Goal: Task Accomplishment & Management: Manage account settings

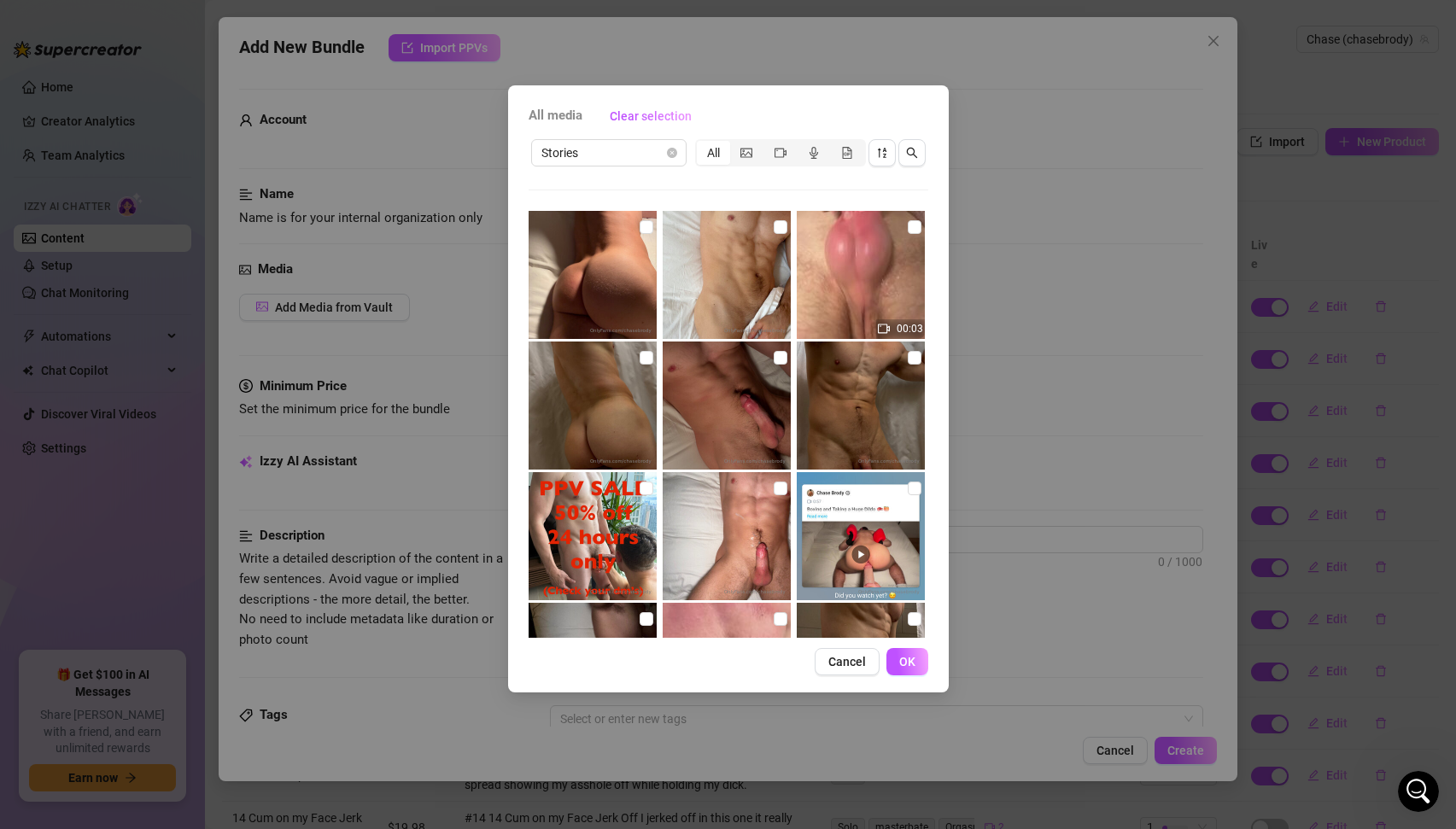
scroll to position [3, 0]
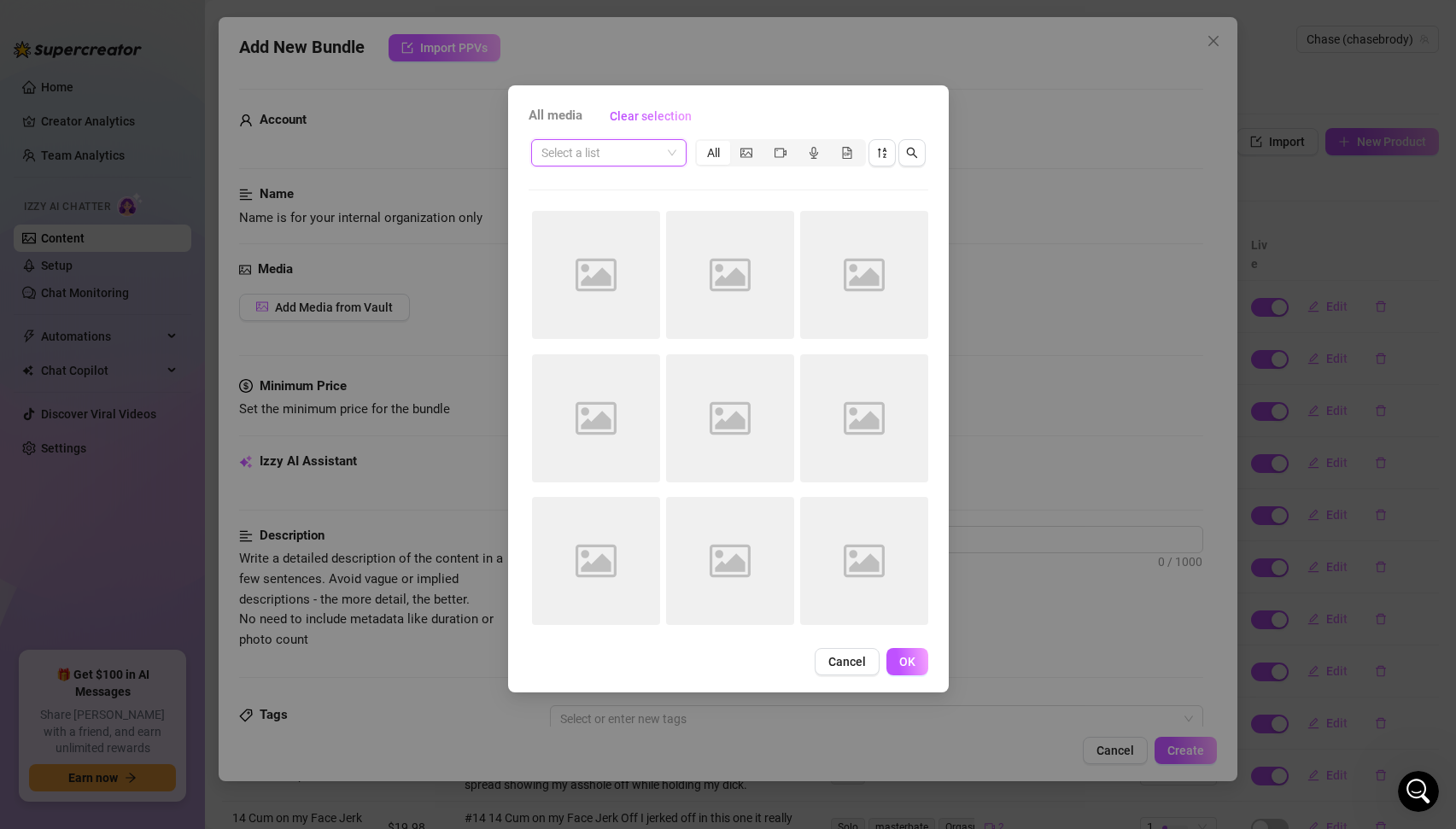
click at [672, 154] on span at bounding box center [608, 153] width 135 height 26
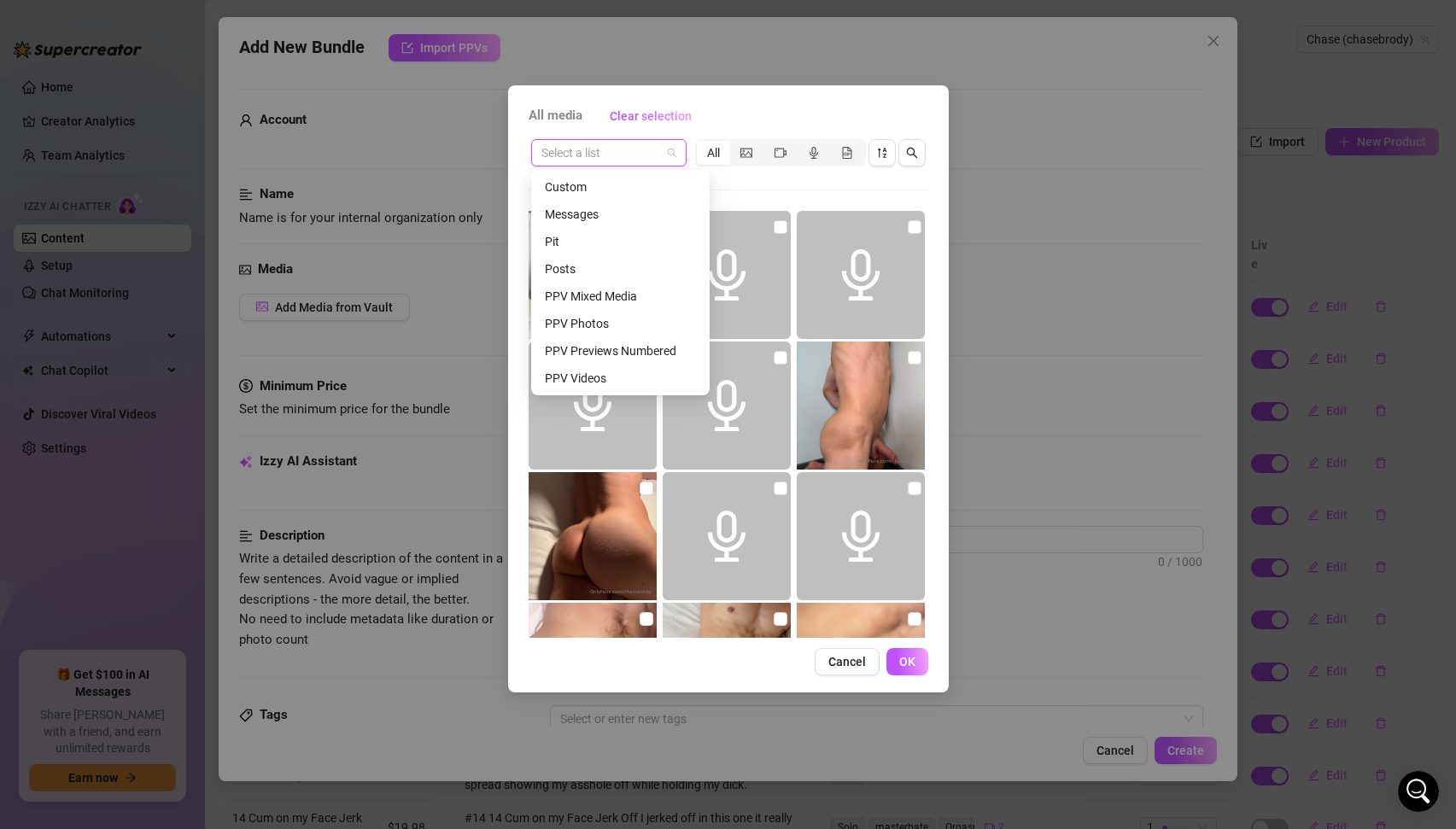
click at [592, 396] on div "sexting etc" at bounding box center [620, 405] width 151 height 18
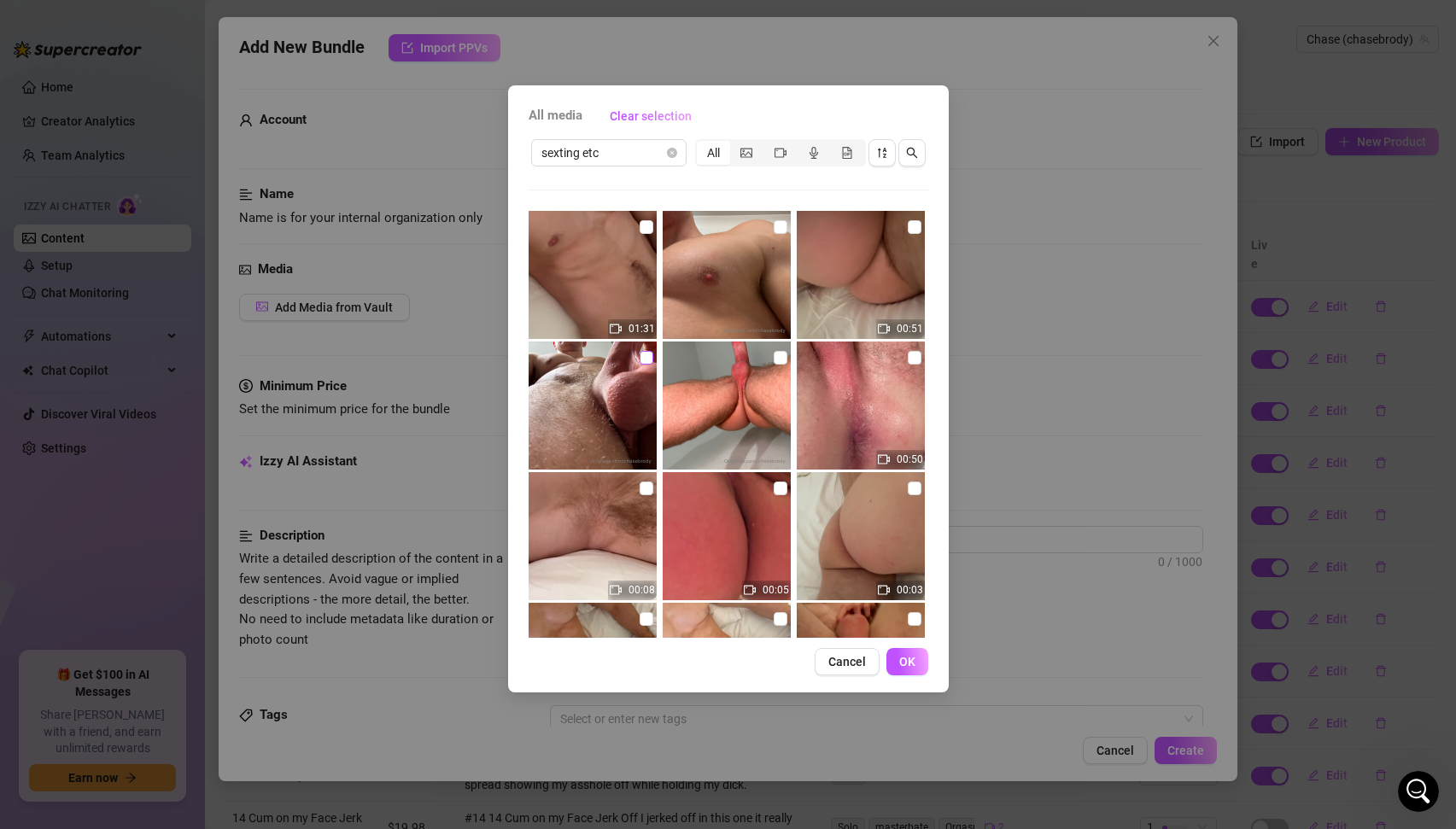
click at [647, 358] on input "checkbox" at bounding box center [646, 358] width 14 height 14
checkbox input "true"
click at [910, 666] on span "OK" at bounding box center [907, 661] width 17 height 14
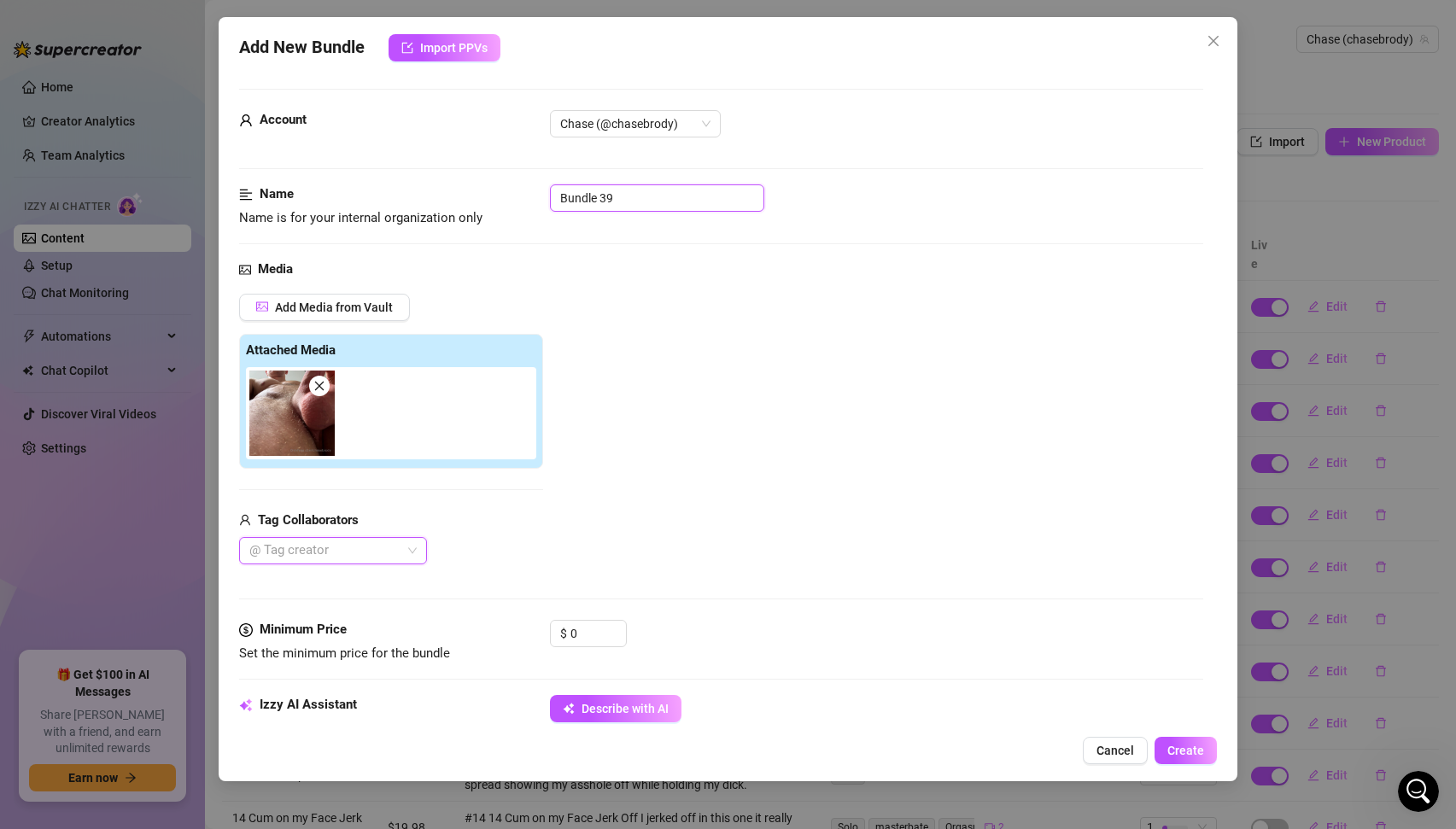
click at [620, 191] on input "Bundle 39" at bounding box center [658, 198] width 215 height 28
click at [617, 193] on input "Bundle 39" at bounding box center [658, 198] width 215 height 28
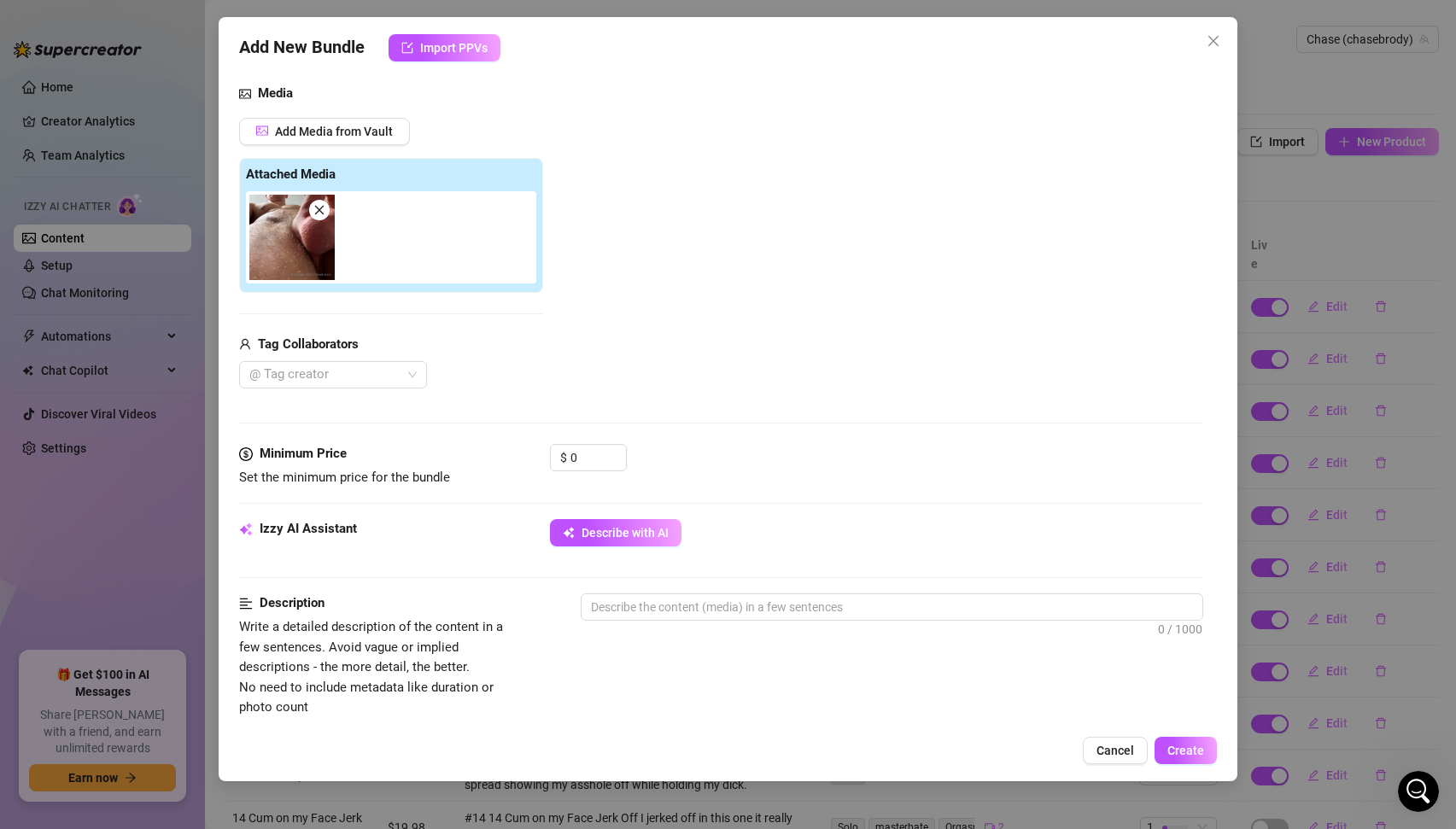
scroll to position [180, 0]
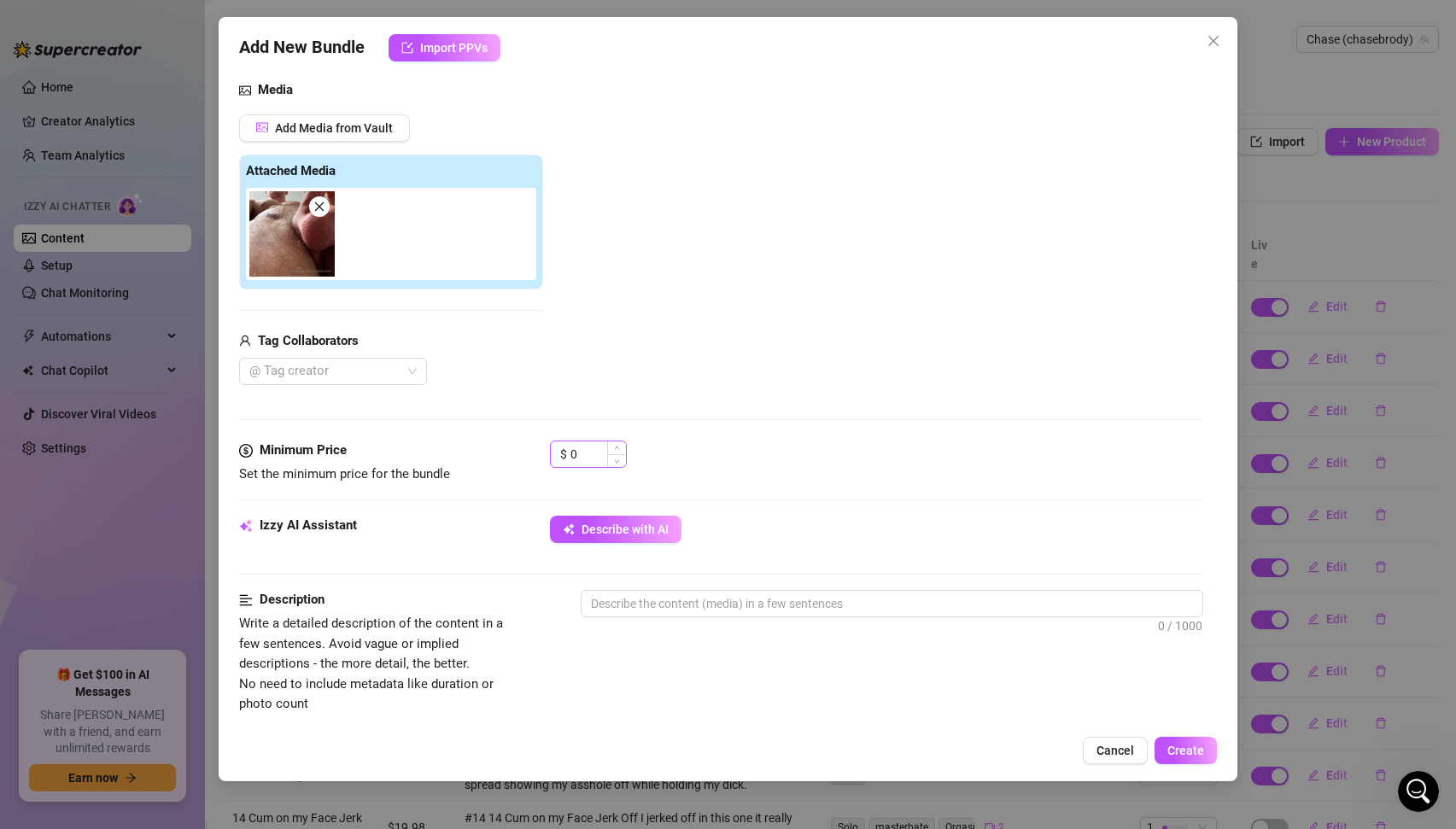
type input "Looking up balls"
click at [580, 446] on input "0" at bounding box center [598, 454] width 56 height 26
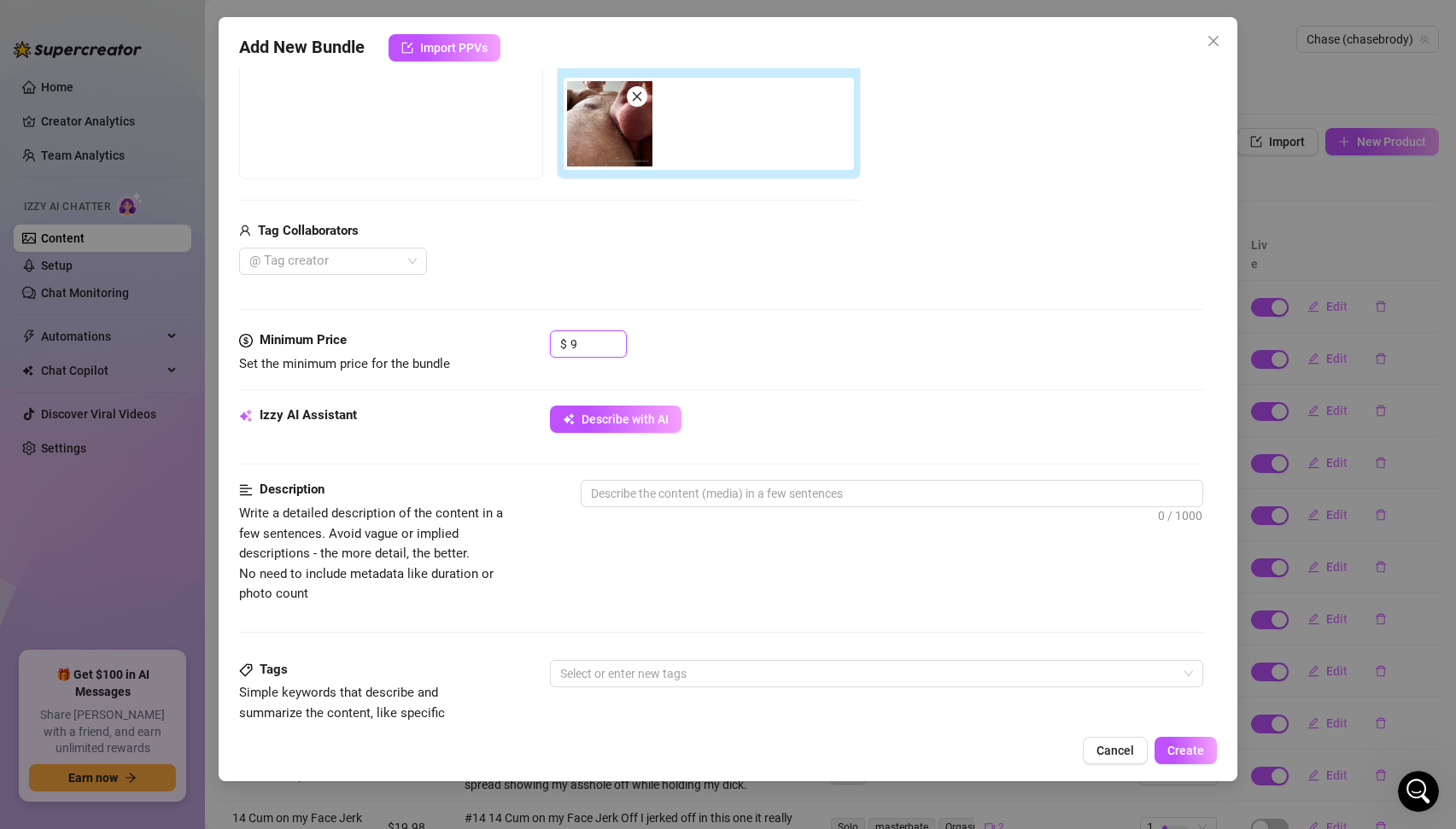
scroll to position [305, 0]
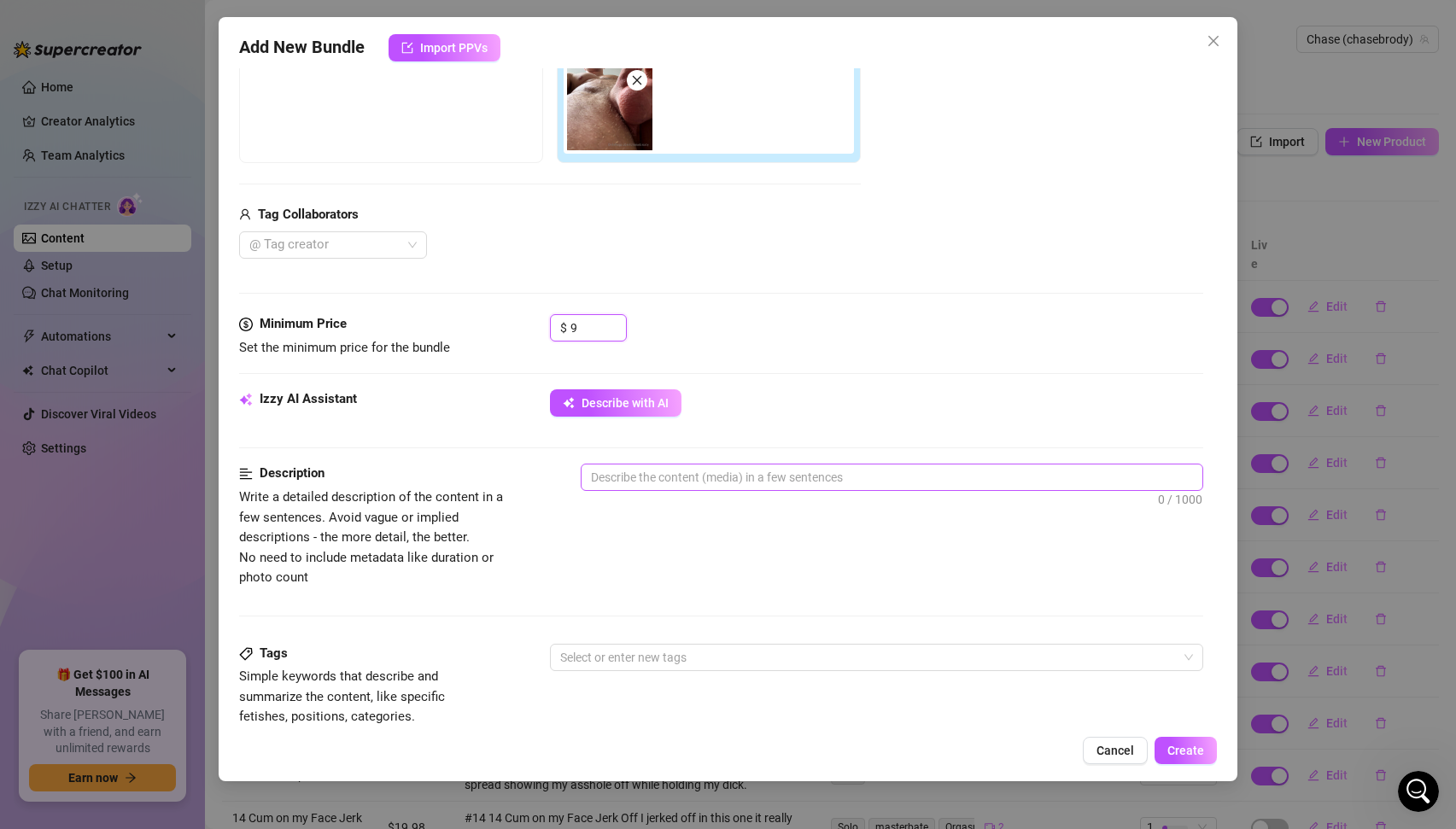
type input "9"
click at [699, 479] on textarea at bounding box center [893, 477] width 622 height 26
type textarea "p"
type textarea "ph"
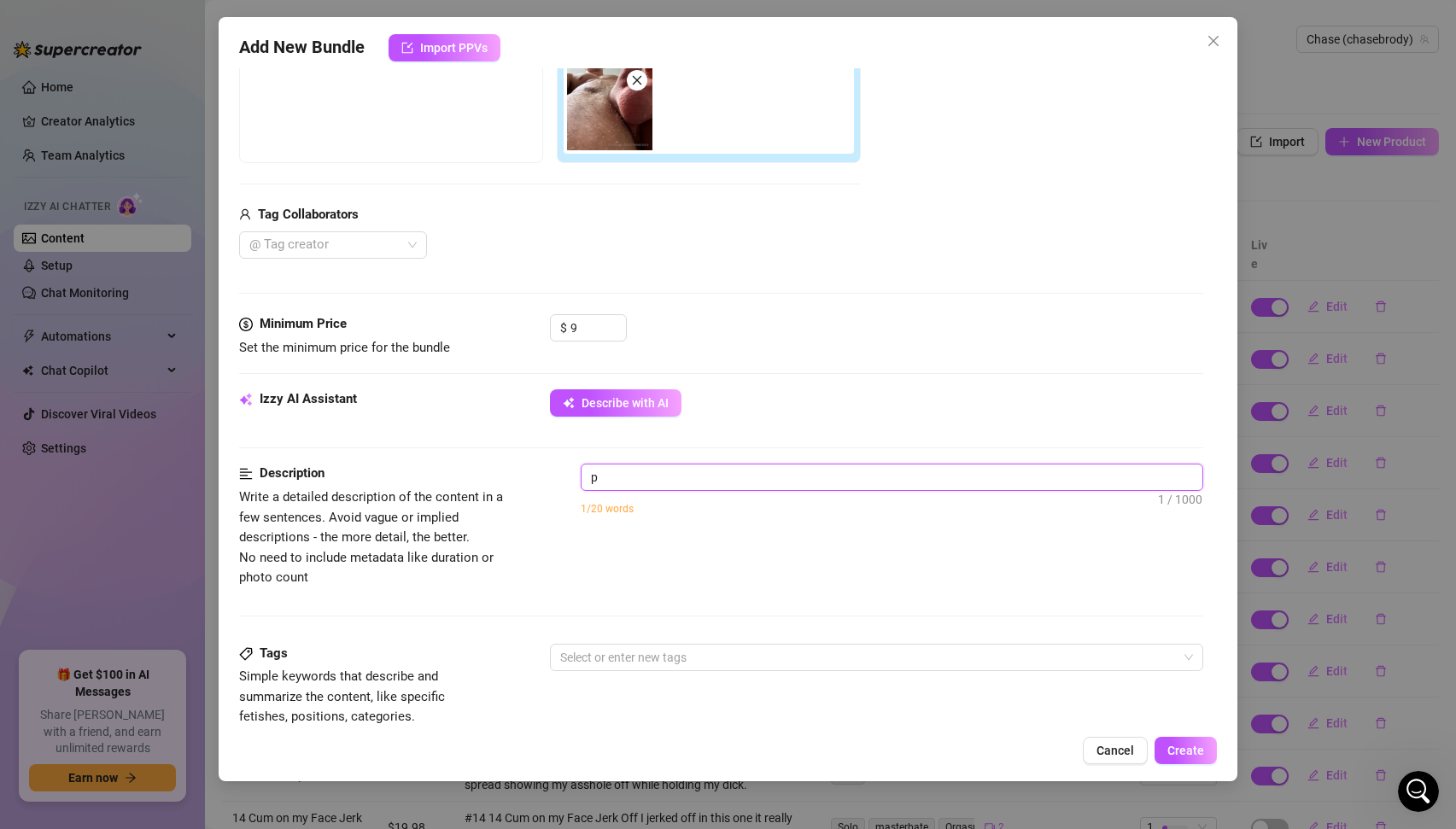
type textarea "ph"
type textarea "pho"
type textarea "phot"
type textarea "photo"
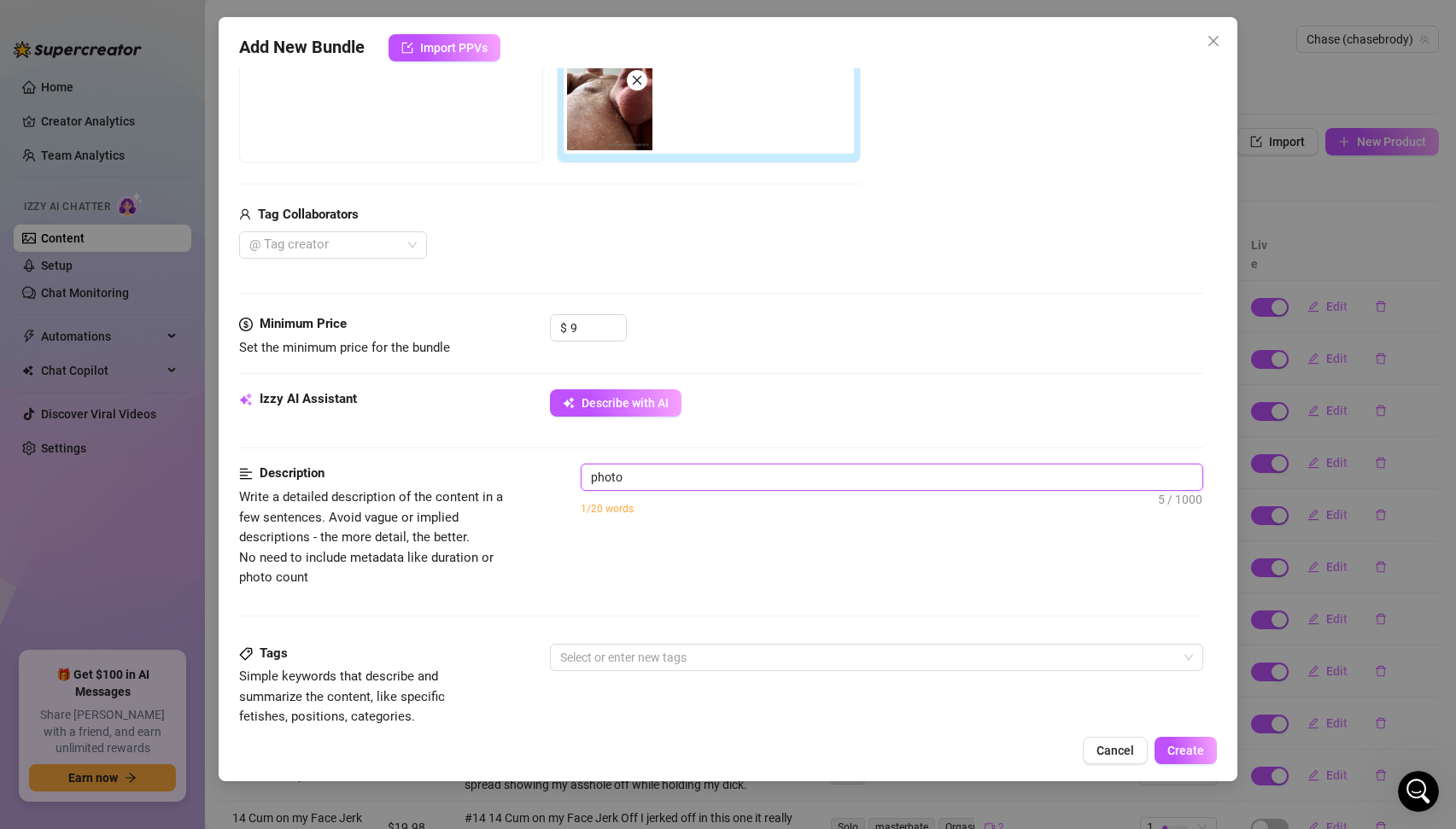
type textarea "photo"
type textarea "photo t"
type textarea "photo th"
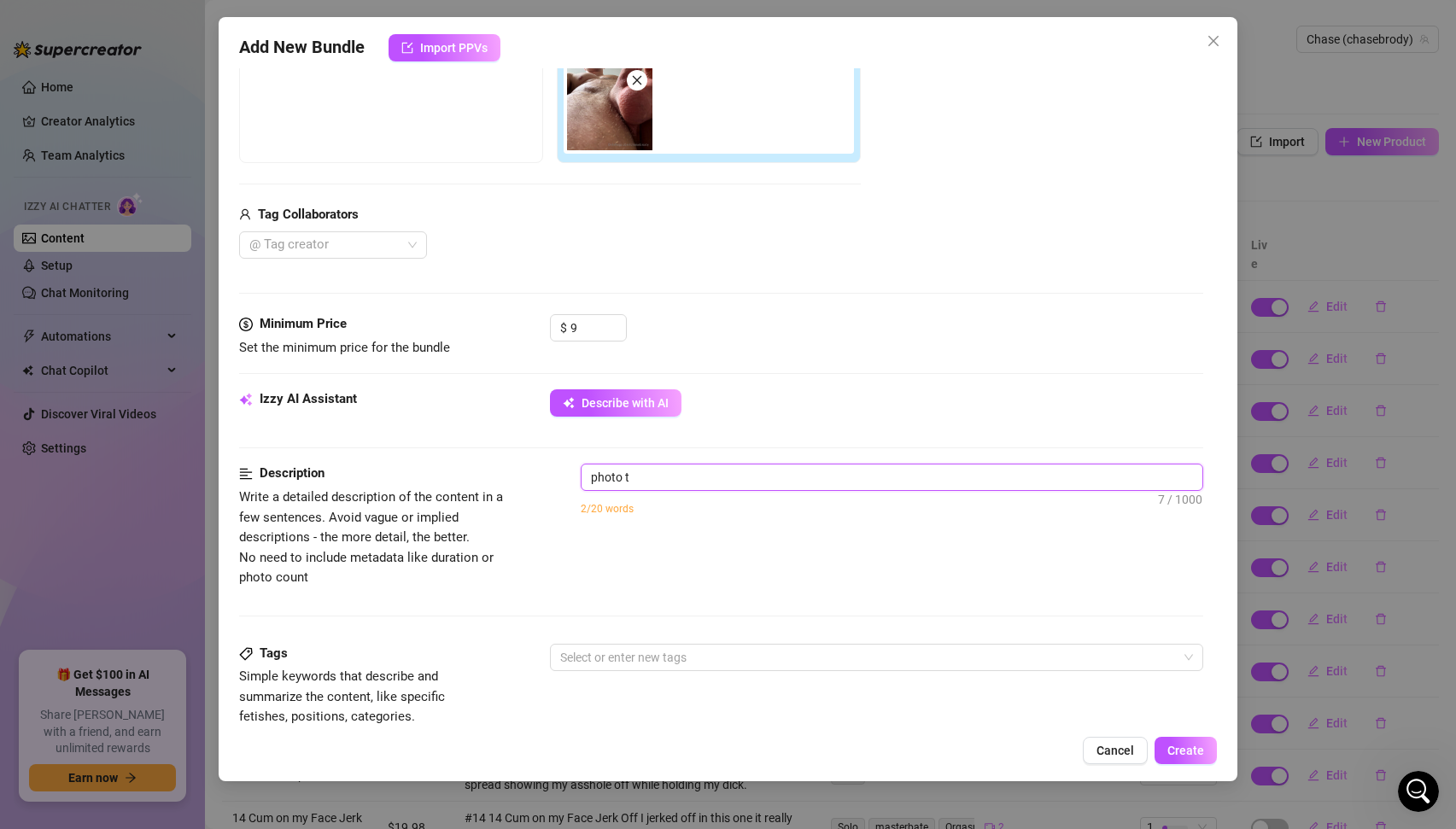
type textarea "photo th"
type textarea "photo tha"
type textarea "photo that"
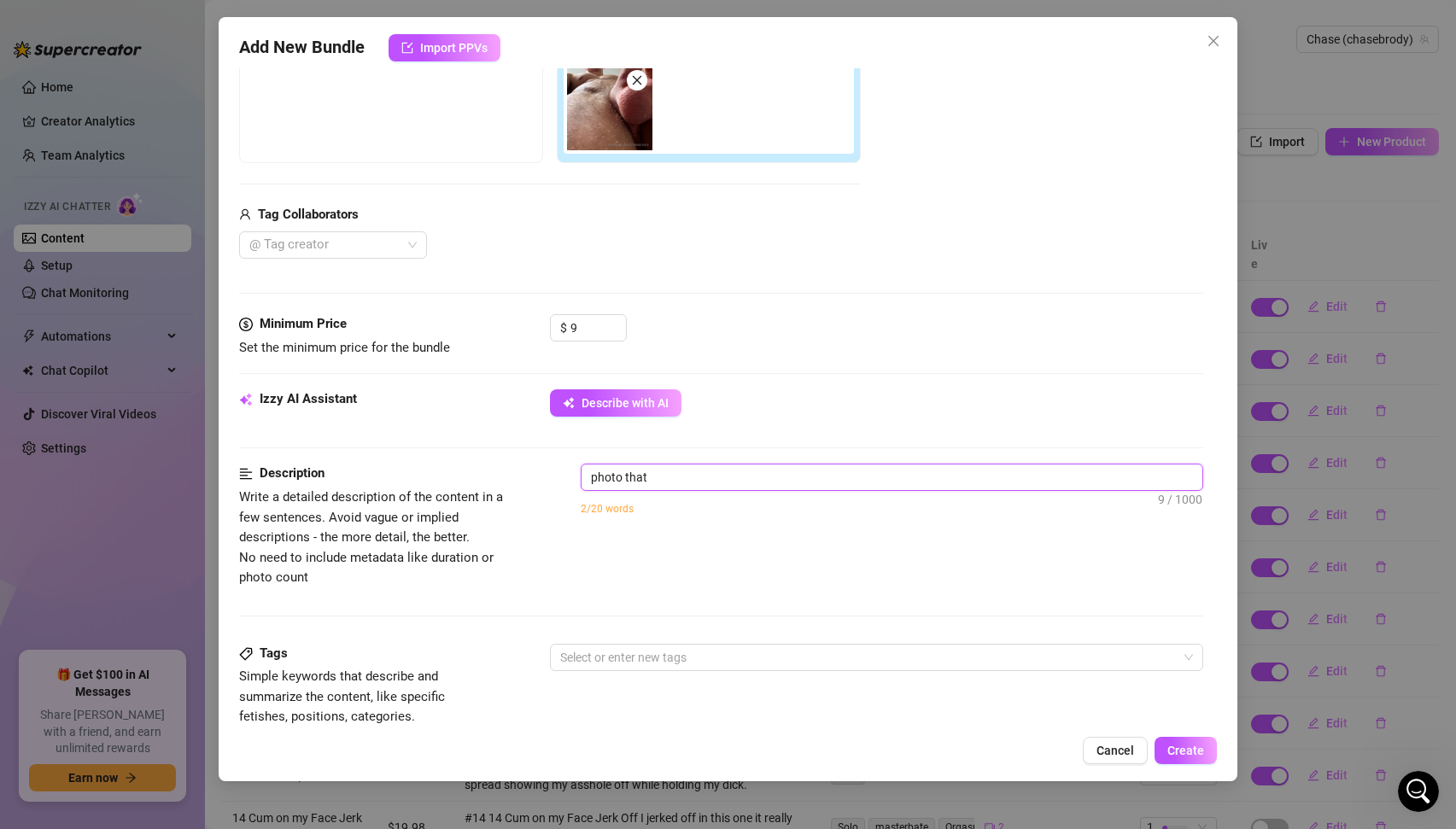
type textarea "photo that"
type textarea "photo that i"
type textarea "photo that is"
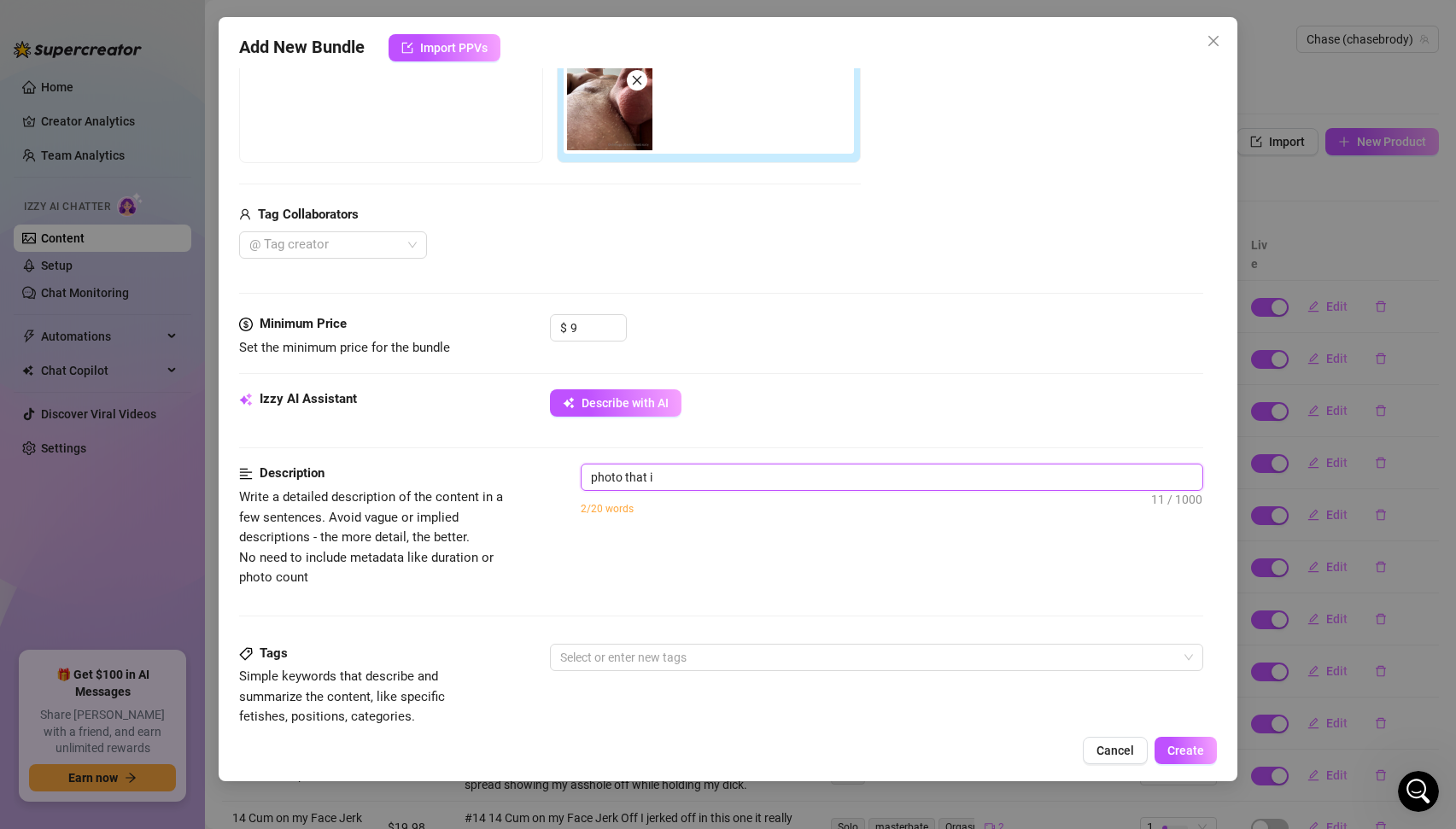
type textarea "photo that is"
type textarea "photo that is c"
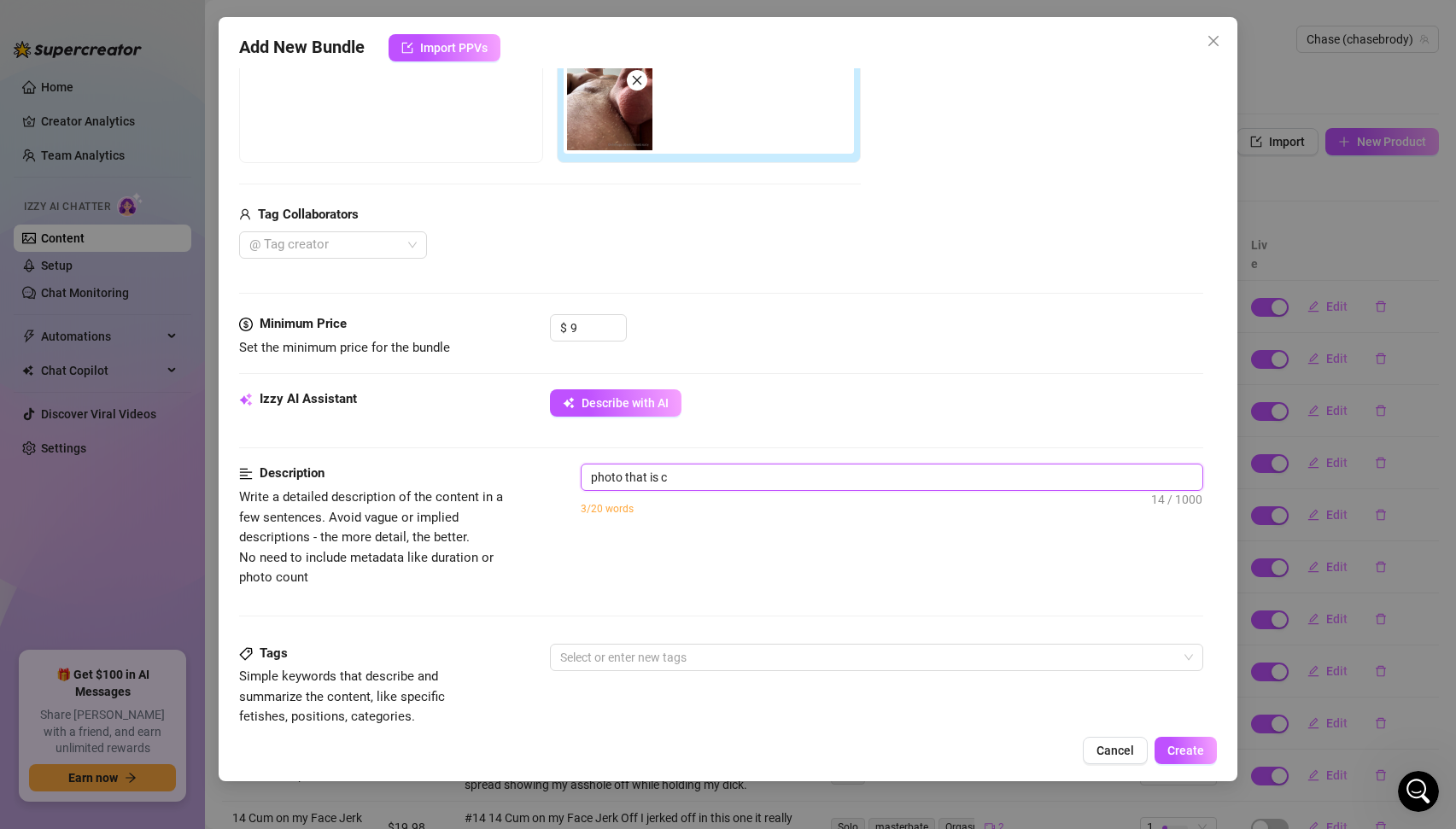
type textarea "photo that is cl"
type textarea "photo that is clo"
type textarea "photo that is clos"
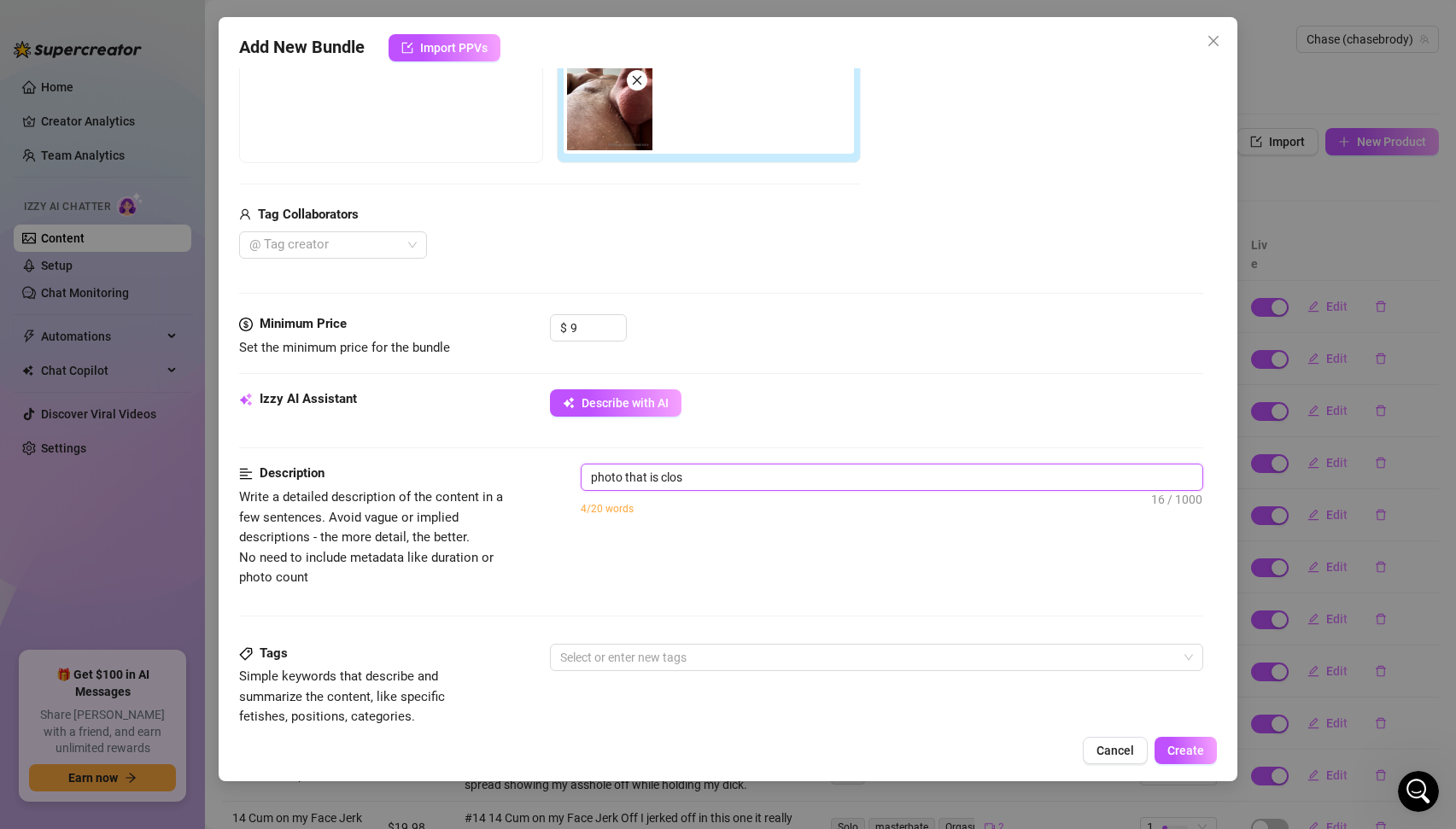
type textarea "photo that is close"
type textarea "photo that is close u"
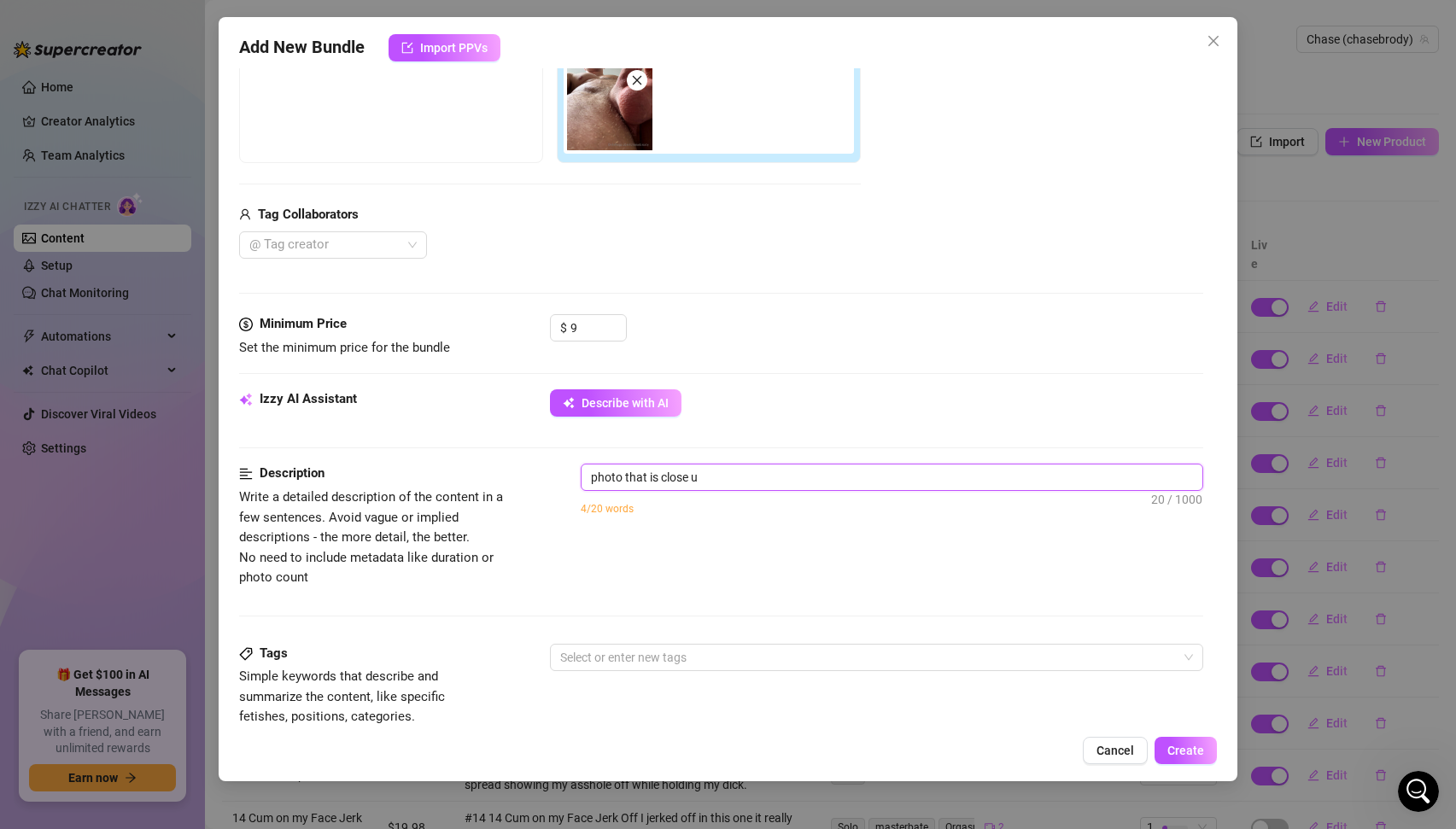
type textarea "photo that is close up"
type textarea "photo that is close up o"
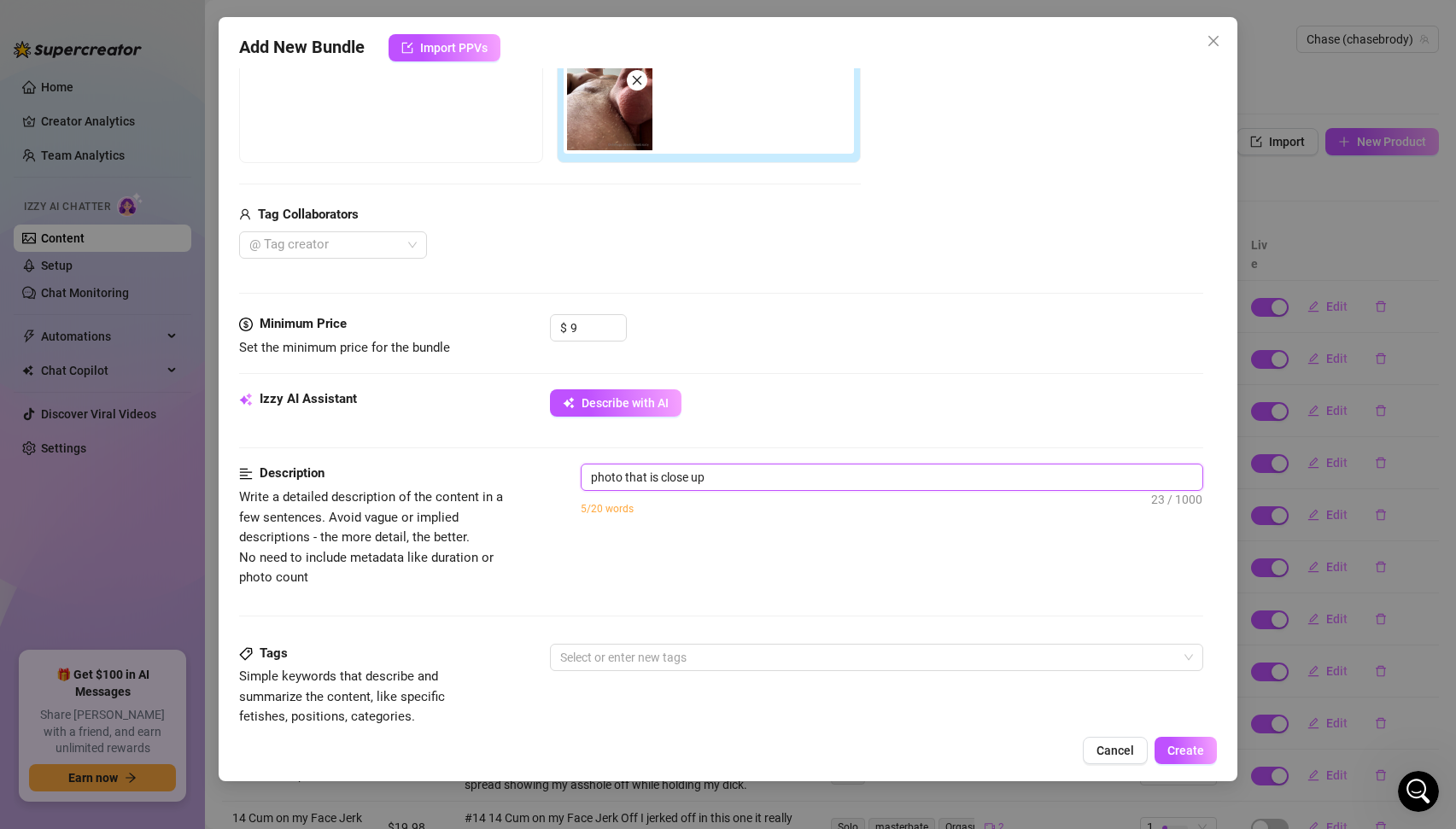
type textarea "photo that is close up o"
type textarea "photo that is close up of"
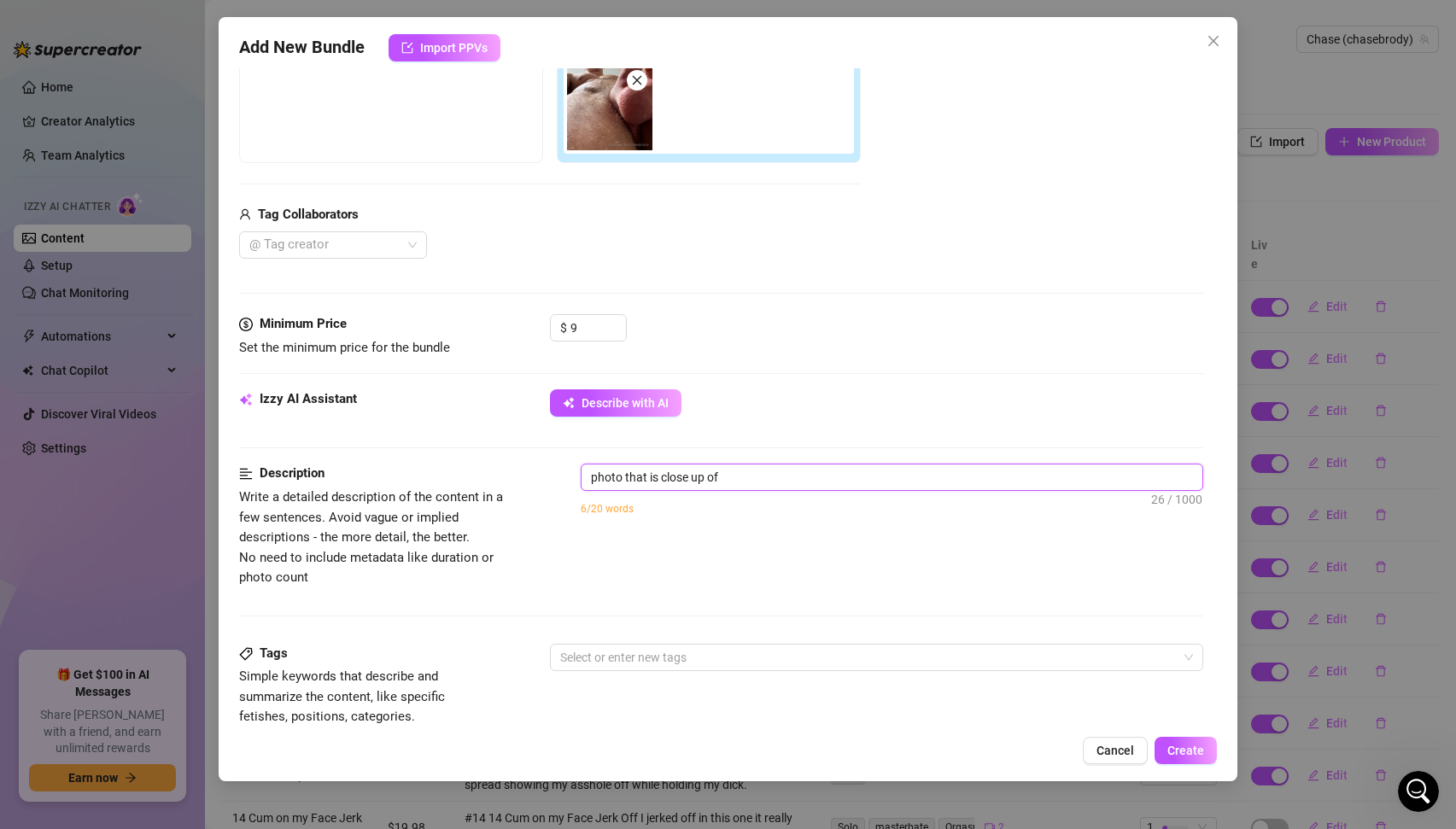
type textarea "photo that is close up of m"
type textarea "photo that is close up of my"
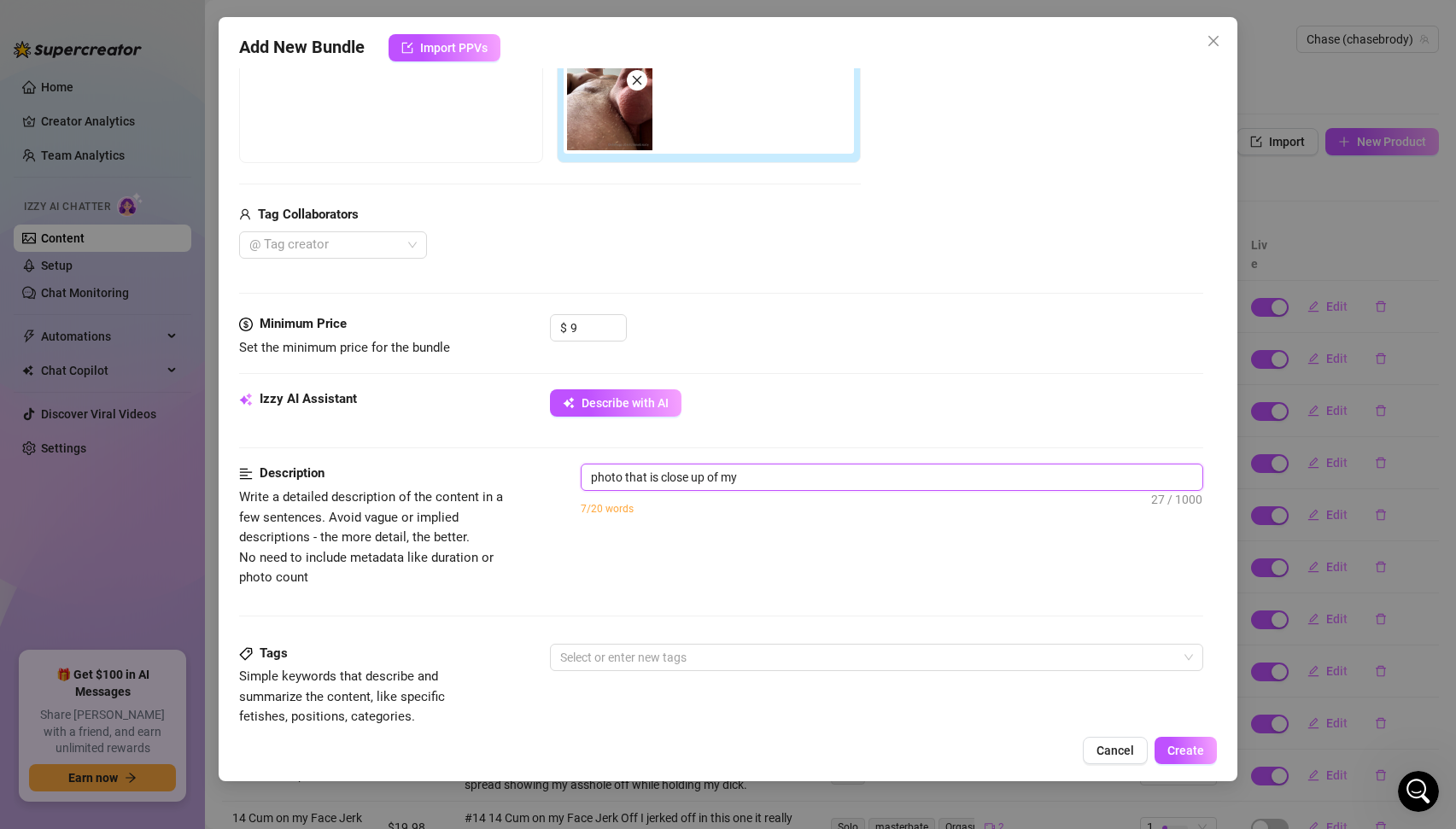
type textarea "photo that is close up of my"
type textarea "photo that is close up of my b"
type textarea "photo that is close up of my ba"
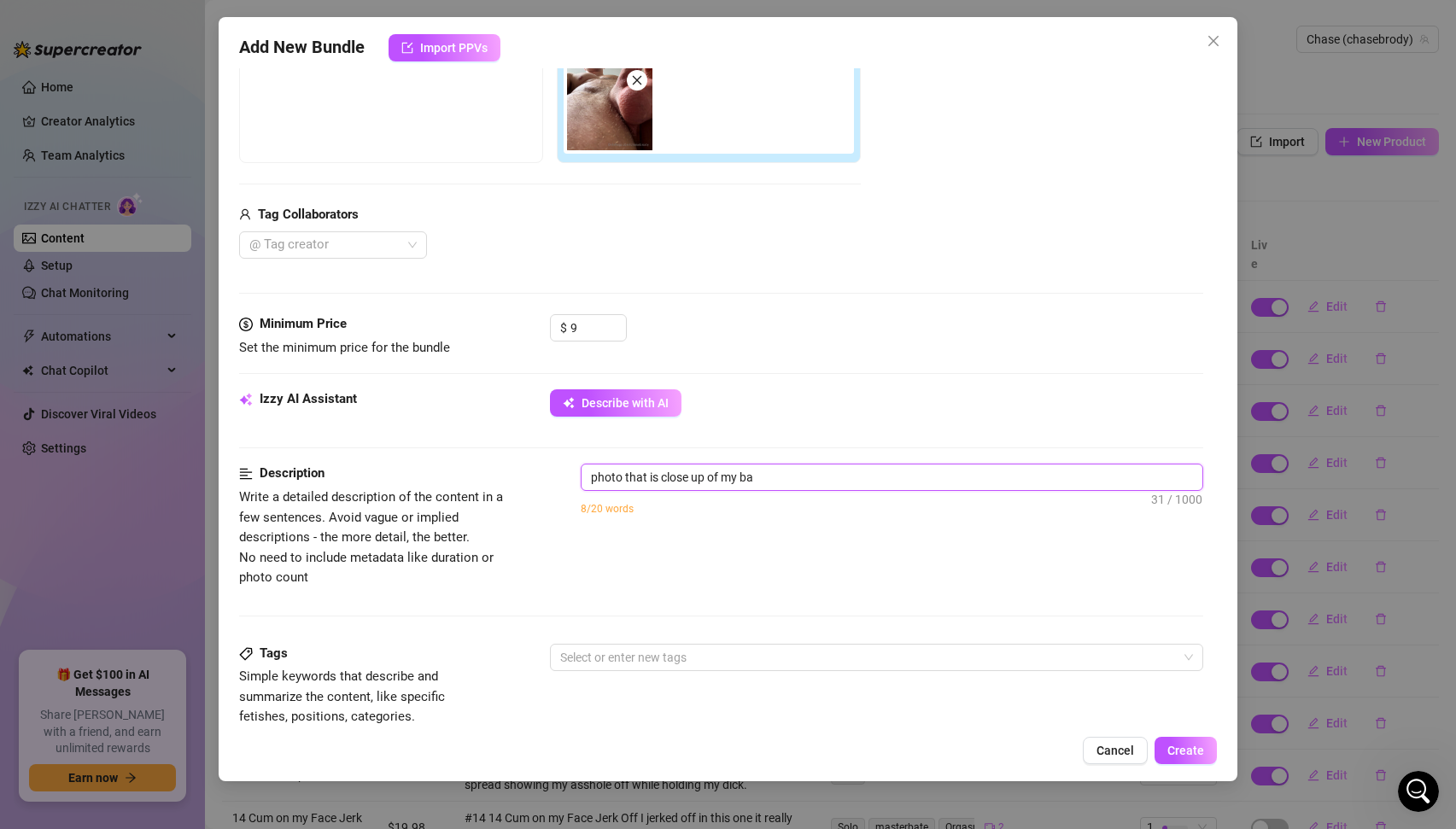
type textarea "photo that is close up of my bal"
type textarea "photo that is close up of my ball"
type textarea "photo that is close up of my balls"
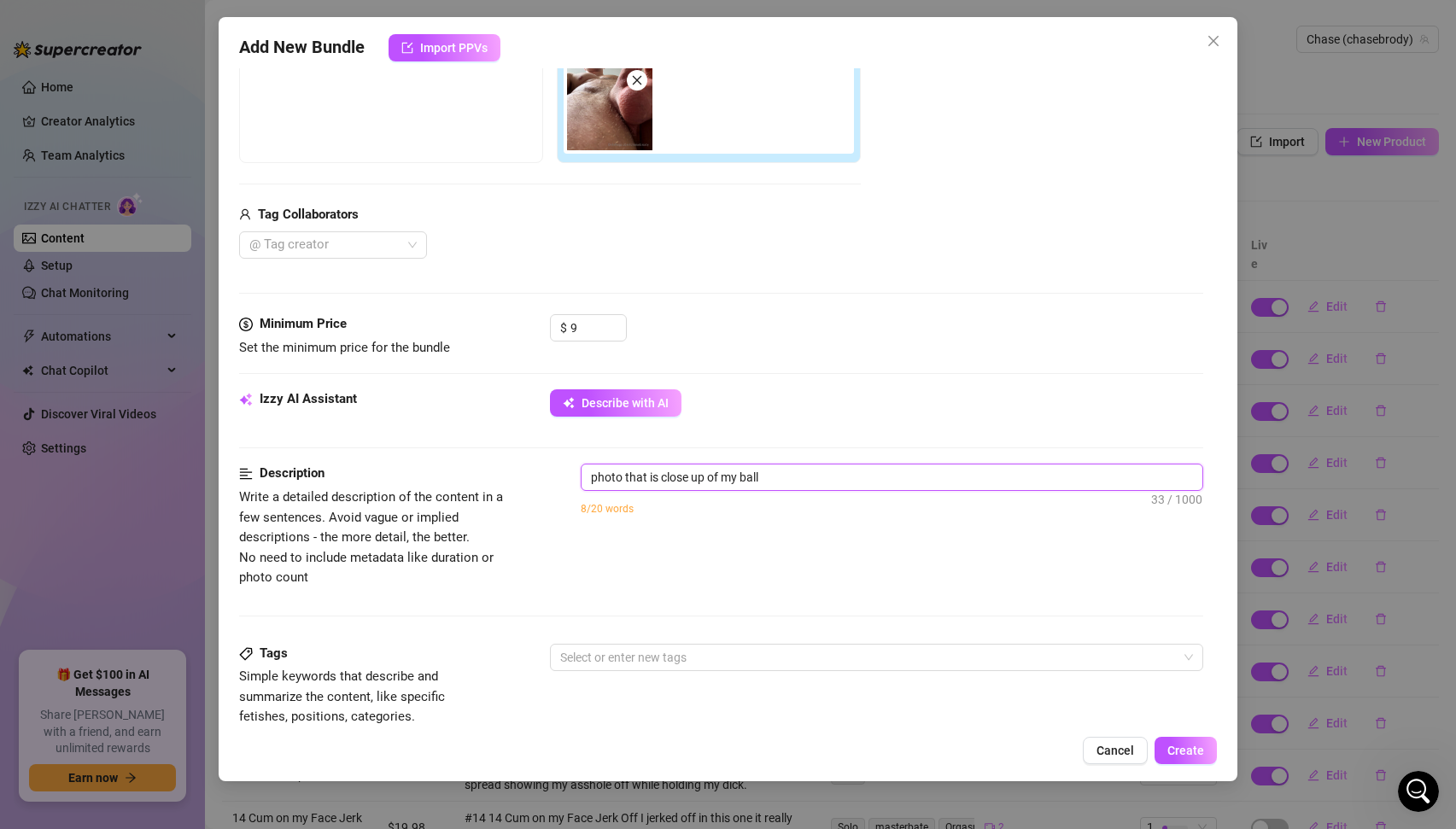
type textarea "photo that is close up of my balls"
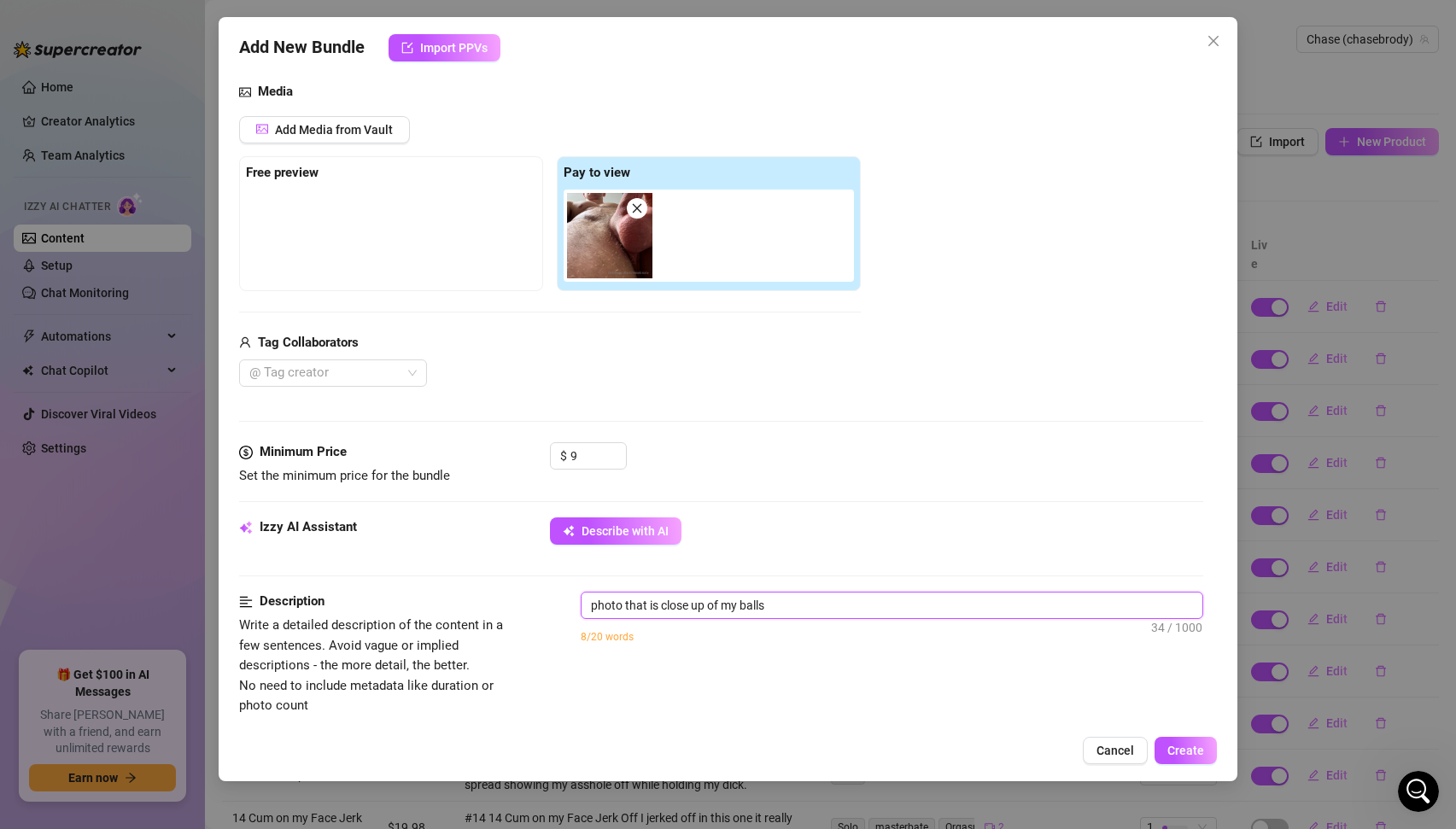
type textarea "photo that is close up of my balls"
type textarea "photo that is close up of my balls a"
type textarea "photo that is close up of my balls an"
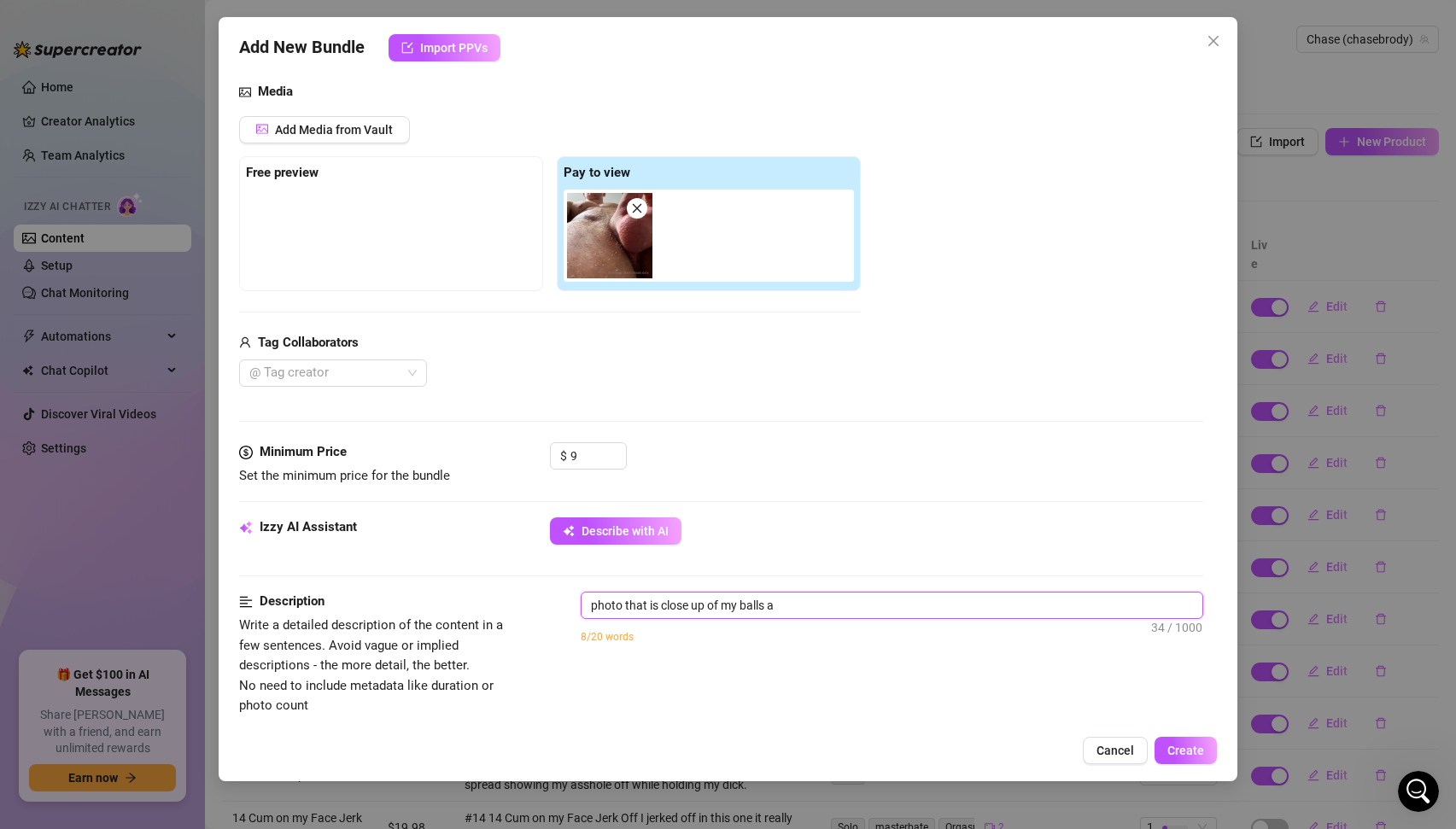
type textarea "photo that is close up of my balls an"
type textarea "photo that is close up of my balls and"
type textarea "photo that is close up of my balls and s"
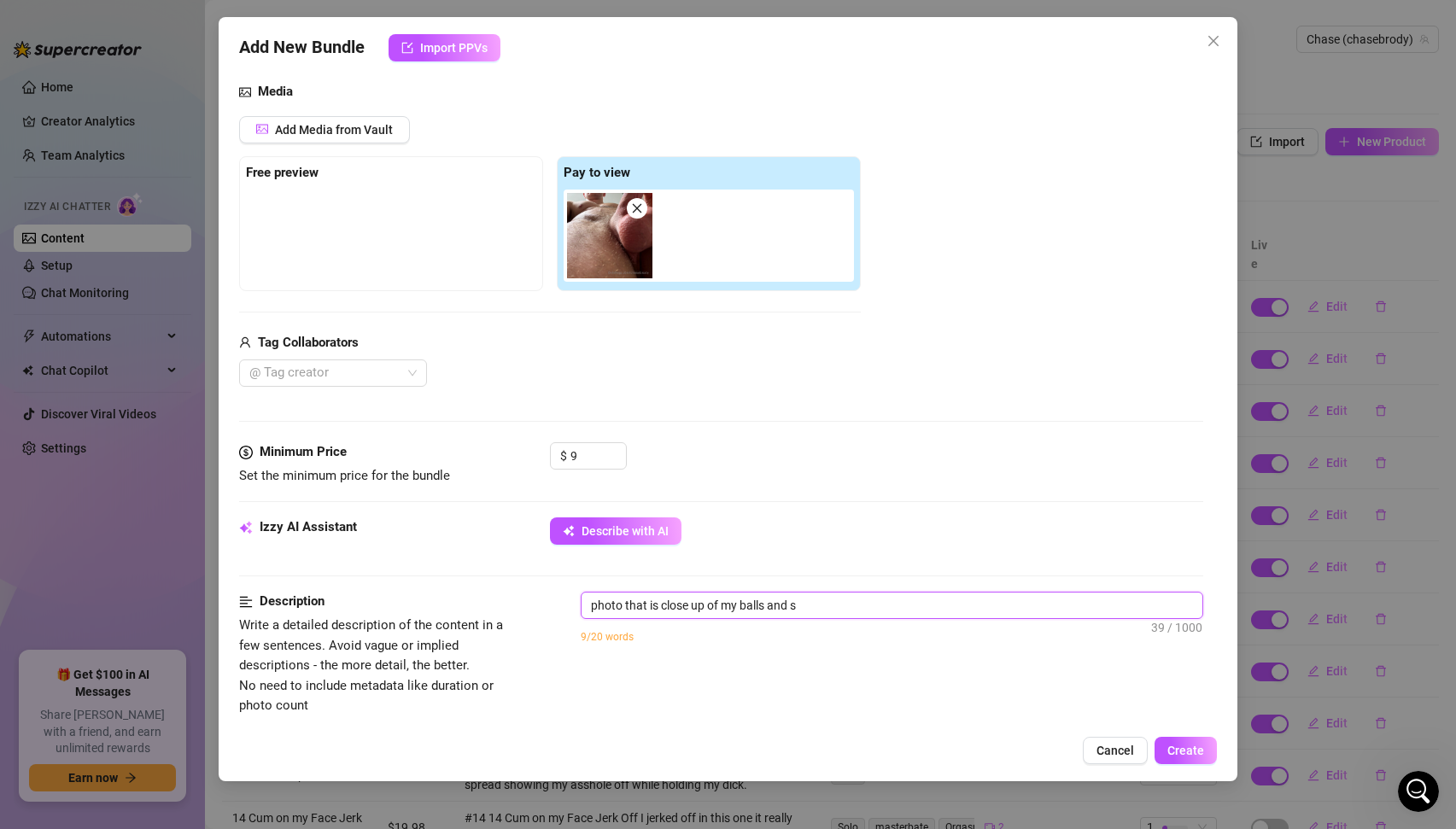
type textarea "photo that is close up of my balls and so"
type textarea "photo that is close up of my balls and sof"
type textarea "photo that is close up of my balls and soft"
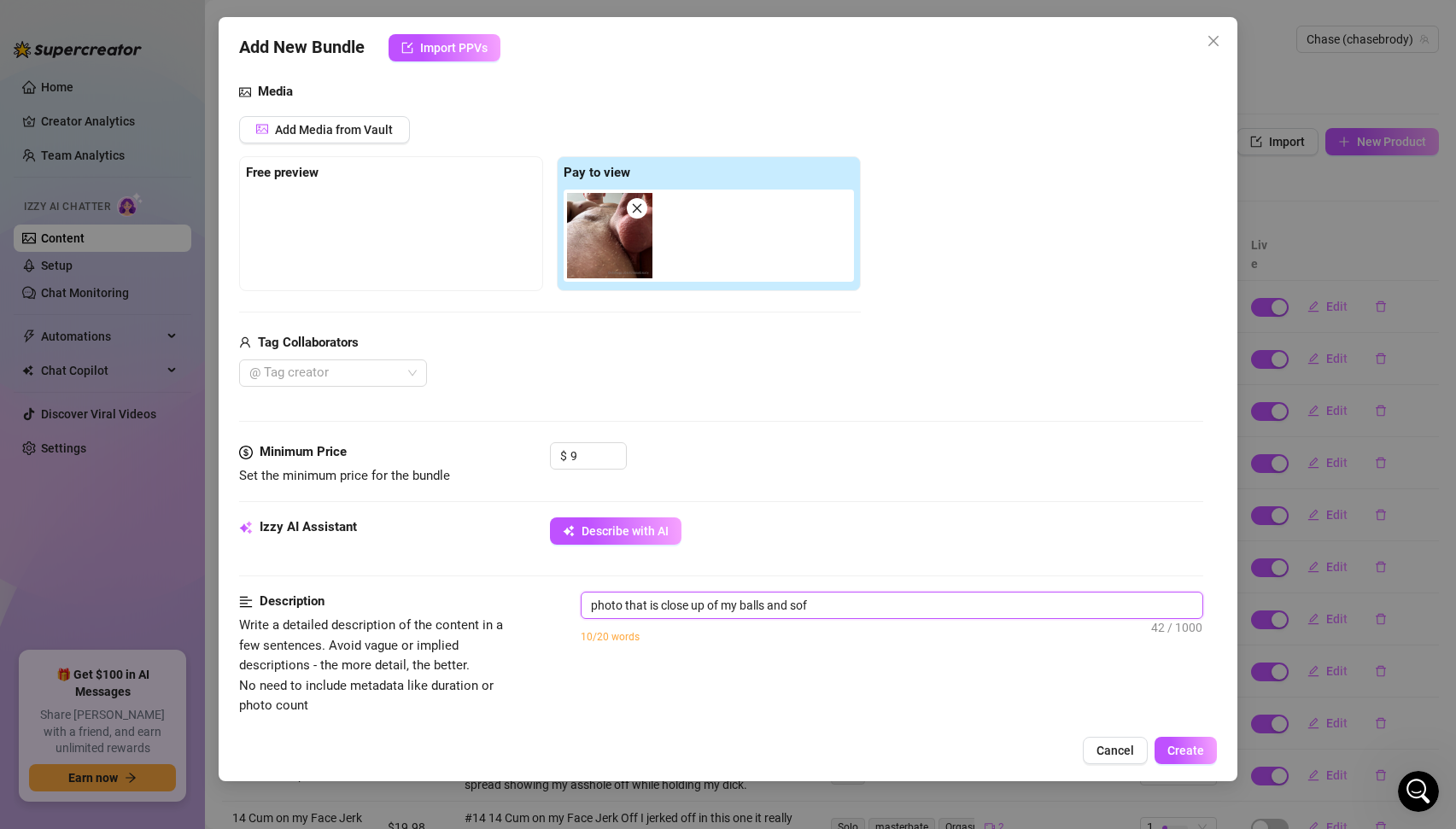
type textarea "photo that is close up of my balls and soft"
type textarea "photo that is close up of my balls and soft d"
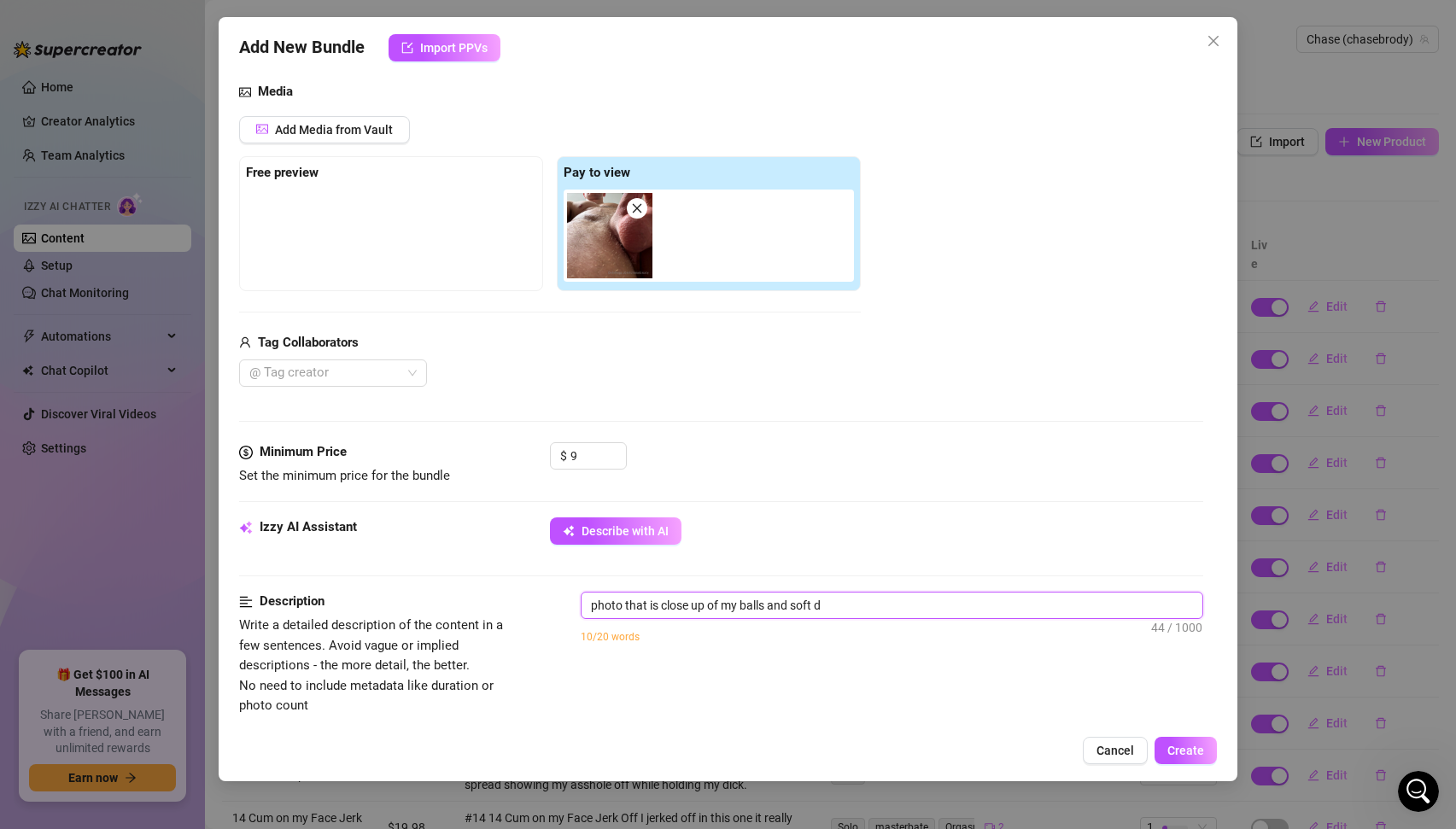
type textarea "photo that is close up of my balls and soft di"
type textarea "photo that is close up of my balls and soft dic"
type textarea "photo that is close up of my balls and soft dick"
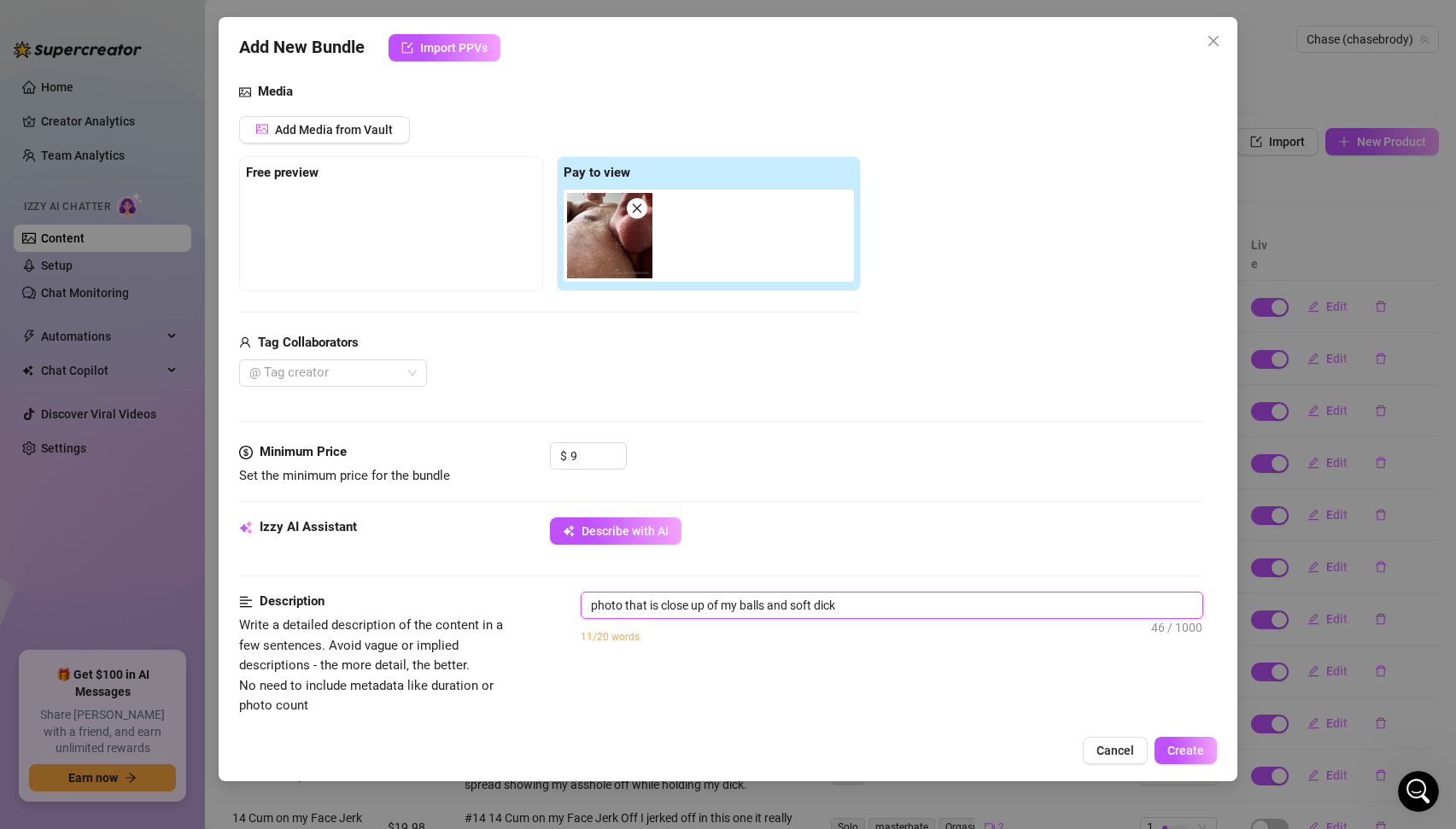
type textarea "photo that is close up of my balls and soft dick"
type textarea "photo that is close up of my balls and soft dick l"
type textarea "photo that is close up of my balls and soft dick lo"
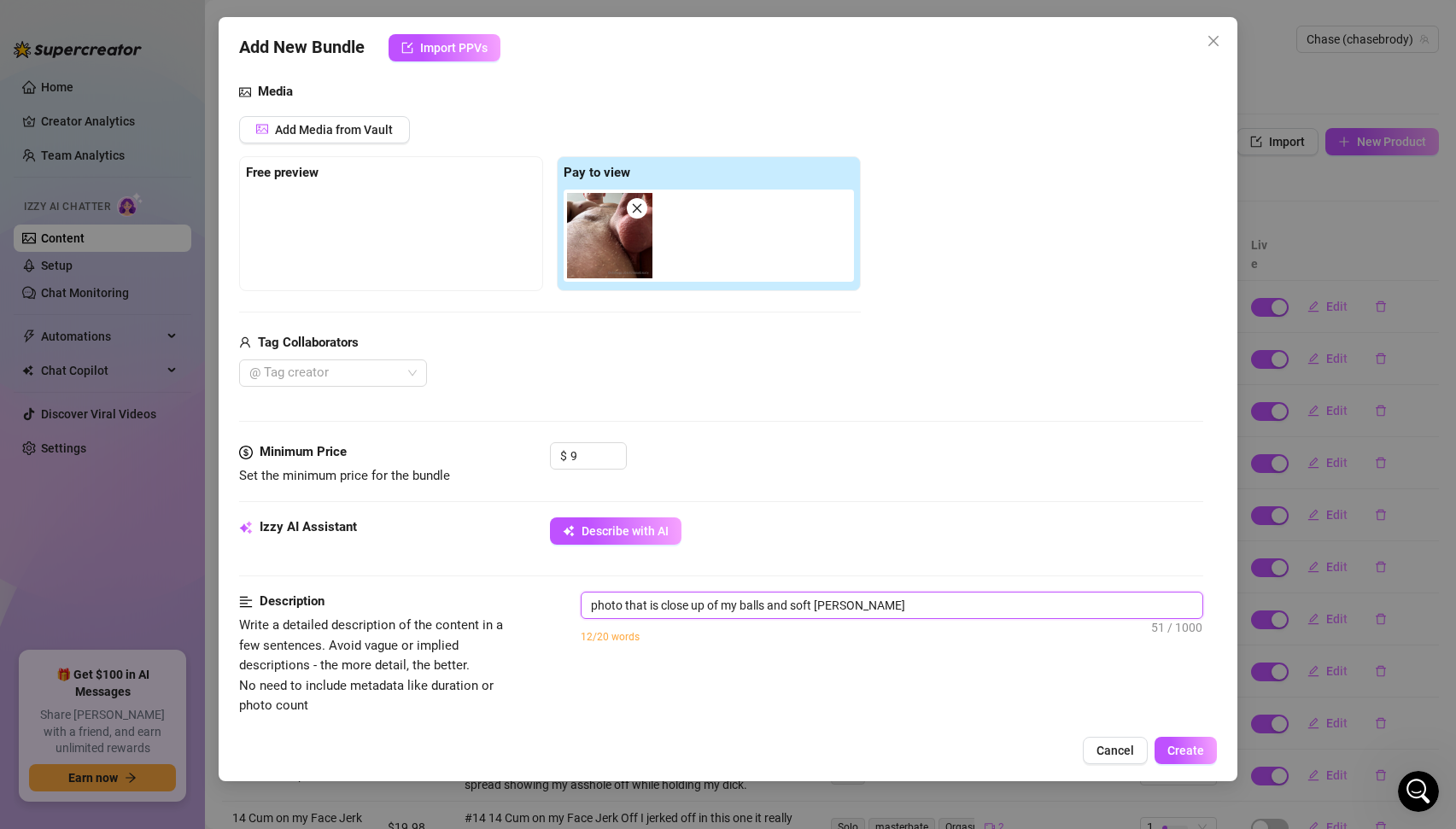
type textarea "photo that is close up of my balls and soft dick loo"
type textarea "photo that is close up of my balls and soft dick look"
type textarea "photo that is close up of my balls and soft dick looki"
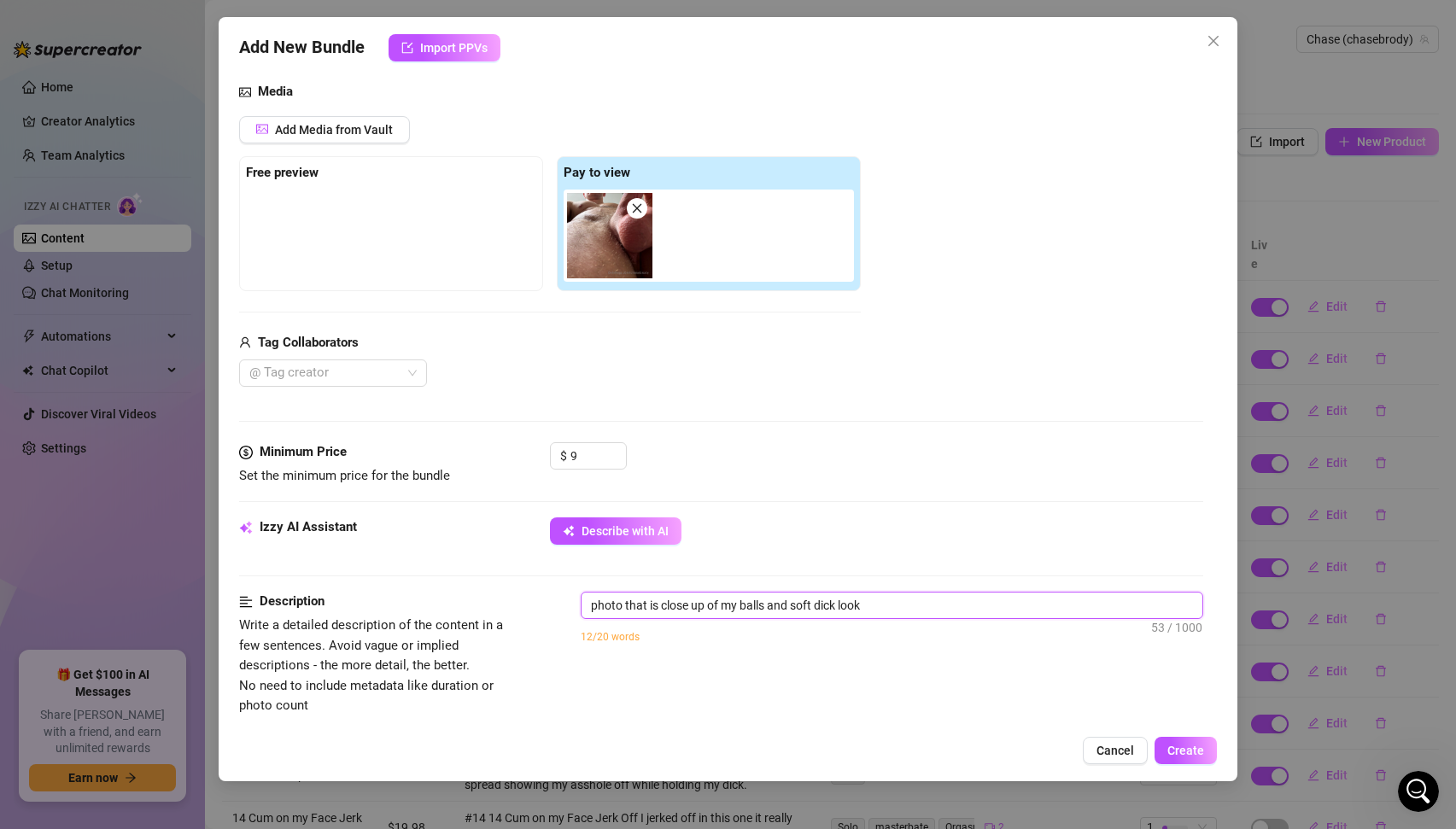
type textarea "photo that is close up of my balls and soft dick looki"
type textarea "photo that is close up of my balls and soft dick lookin"
type textarea "photo that is close up of my balls and soft dick looking"
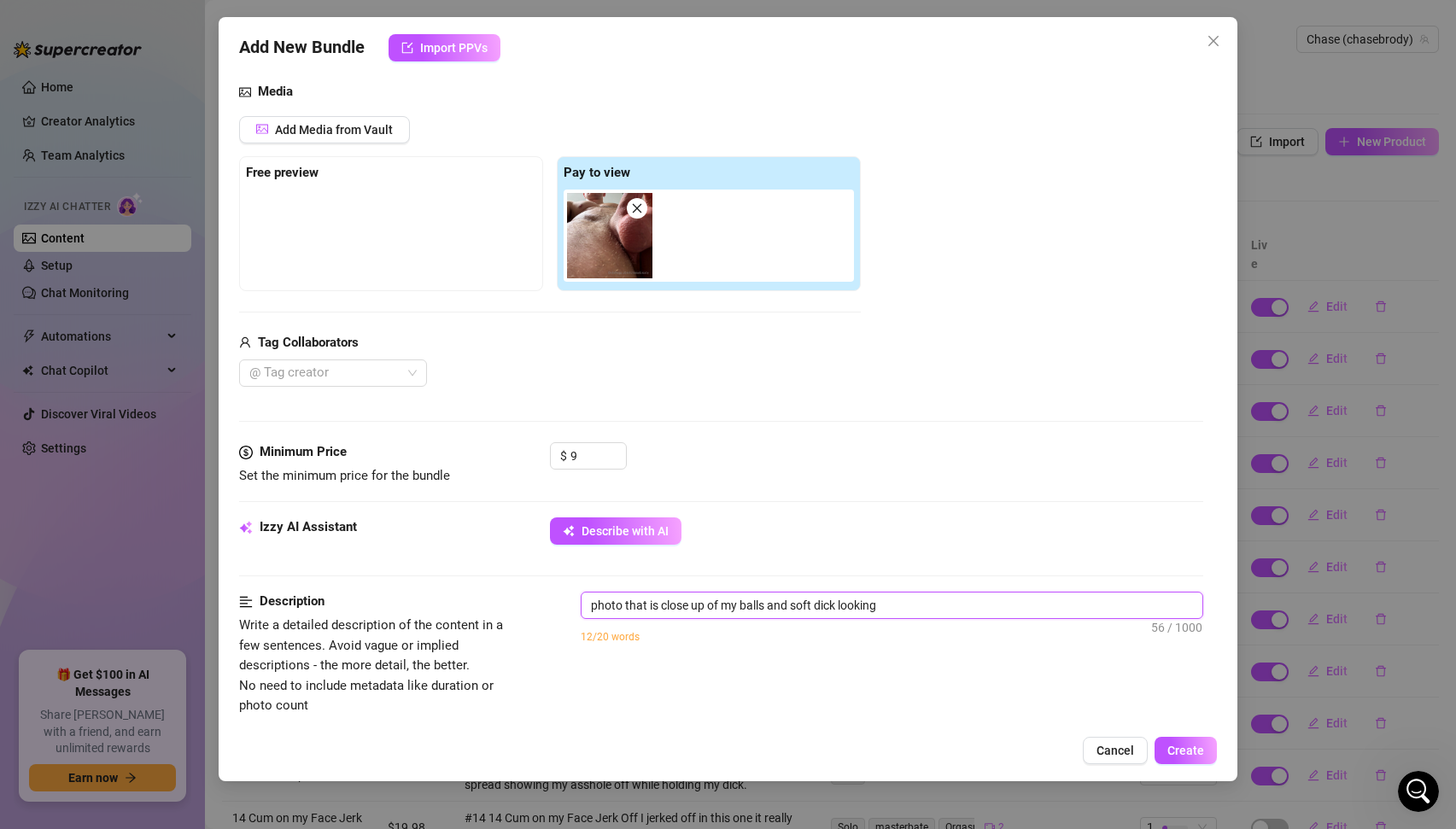
type textarea "photo that is close up of my balls and soft dick looking"
type textarea "photo that is close up of my balls and soft dick looking u"
type textarea "photo that is close up of my balls and soft dick looking up"
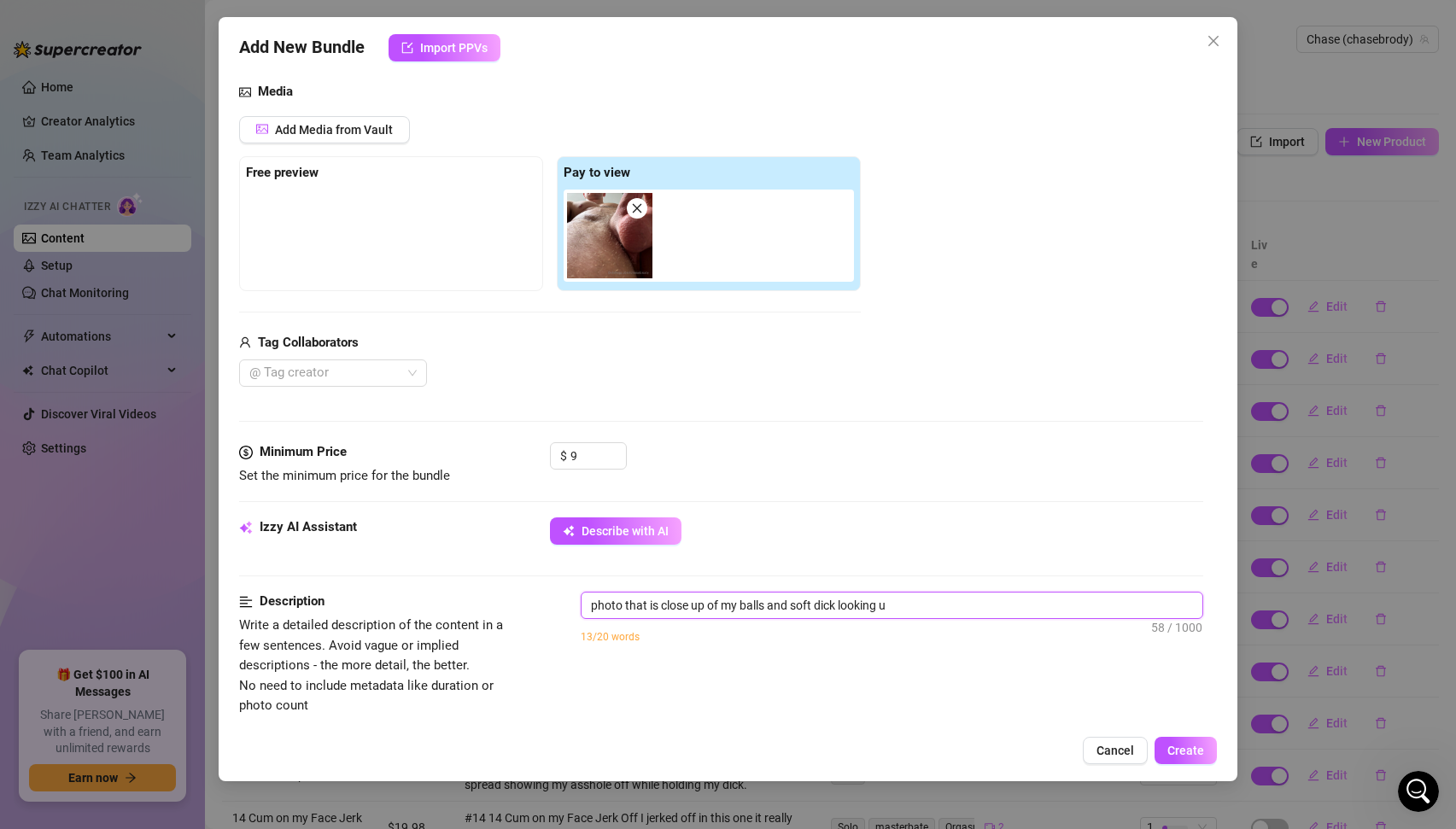
type textarea "photo that is close up of my balls and soft dick looking up"
type textarea "photo that is close up of my balls and soft dick looking up a"
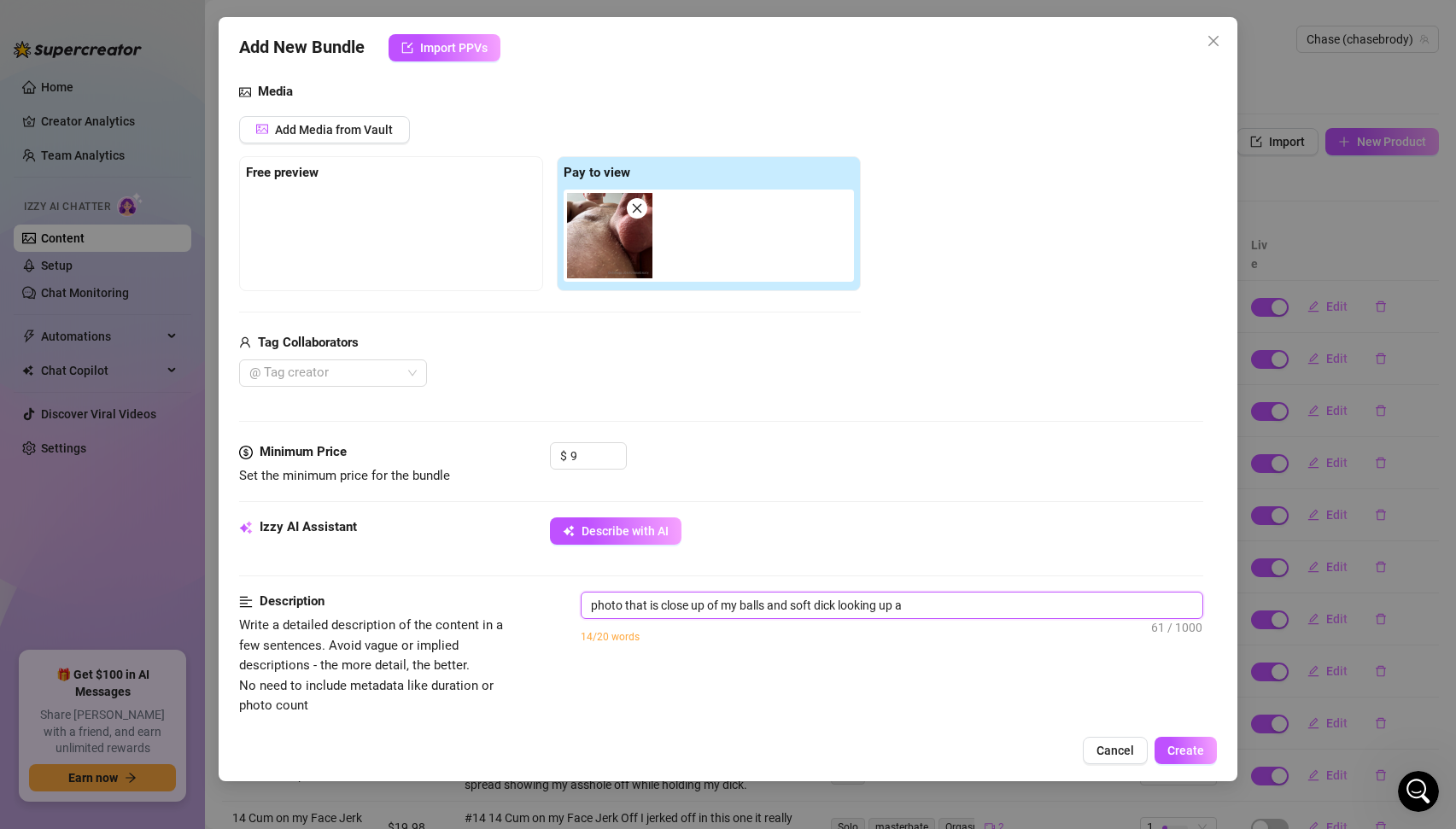
type textarea "photo that is close up of my balls and soft dick looking up at"
type textarea "photo that is close up of my balls and soft dick looking up at m"
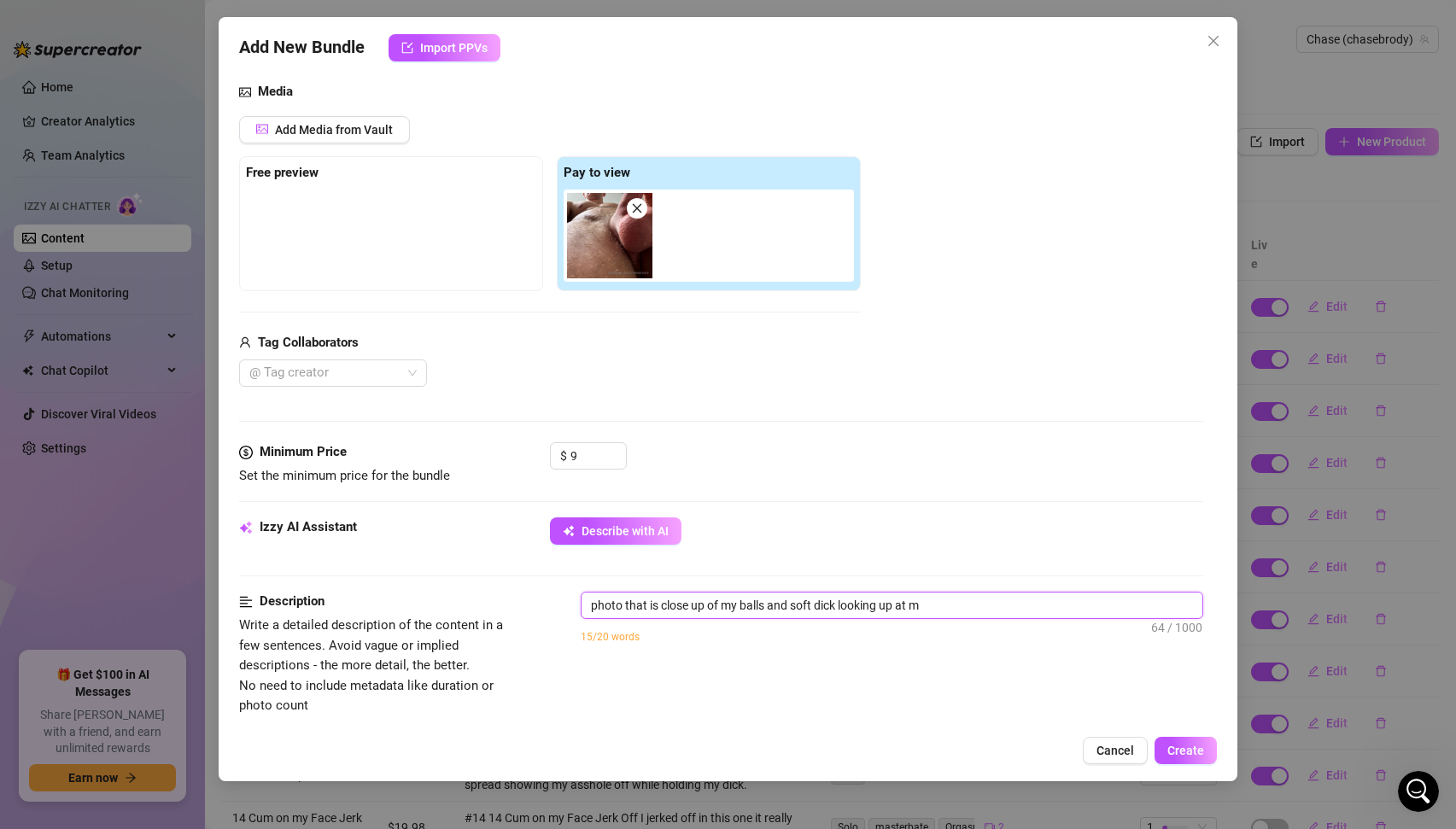
type textarea "photo that is close up of my balls and soft dick looking up at me"
type textarea "photo that is close up of my balls and soft dick looking up at me."
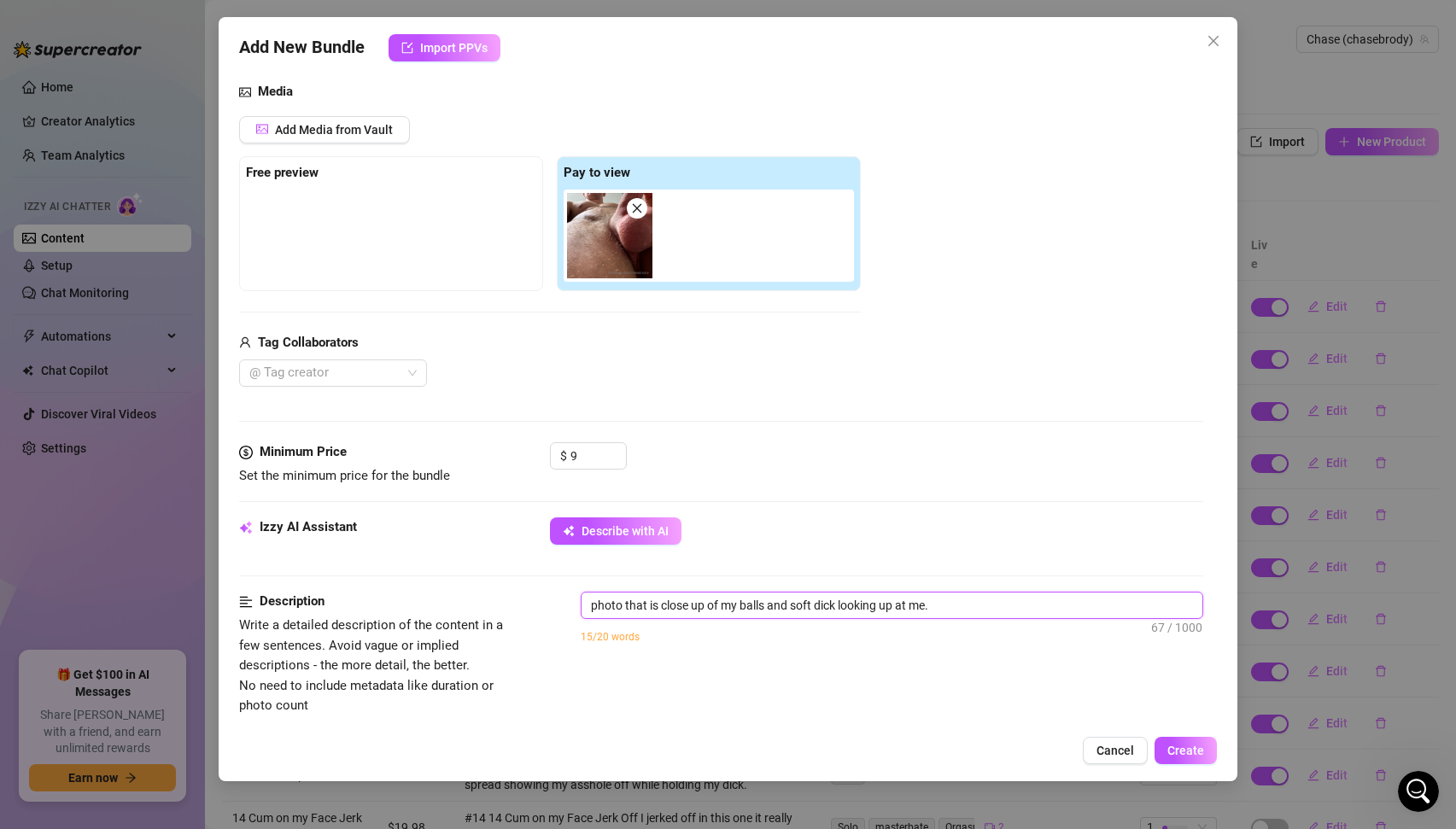
type textarea "photo that is close up of my balls and soft dick looking up at me. y"
type textarea "photo that is close up of my balls and soft dick looking up at me. yo"
type textarea "photo that is close up of my balls and soft dick looking up at me. you"
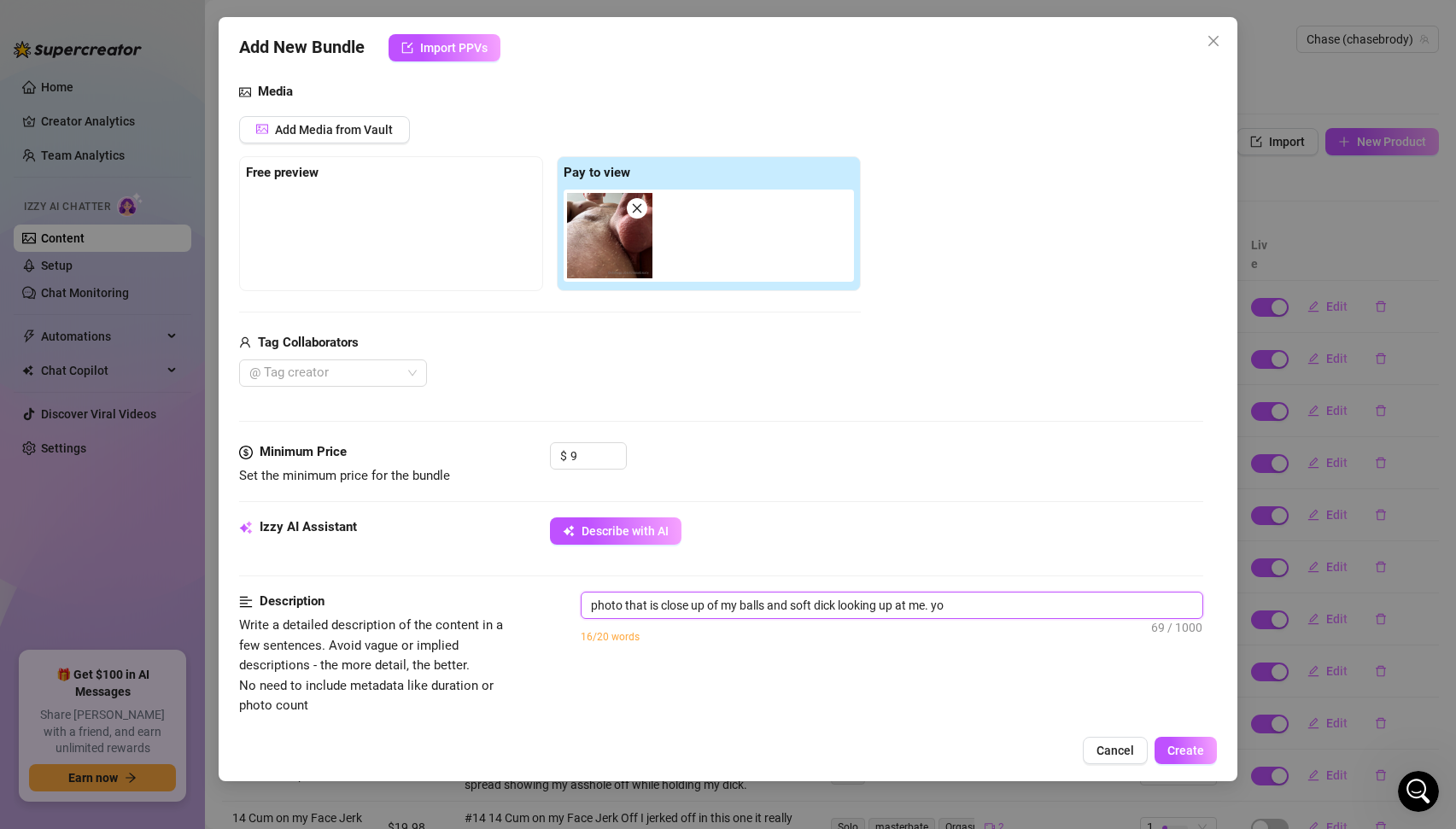
type textarea "photo that is close up of my balls and soft dick looking up at me. you"
type textarea "photo that is close up of my balls and soft dick looking up at me. you c"
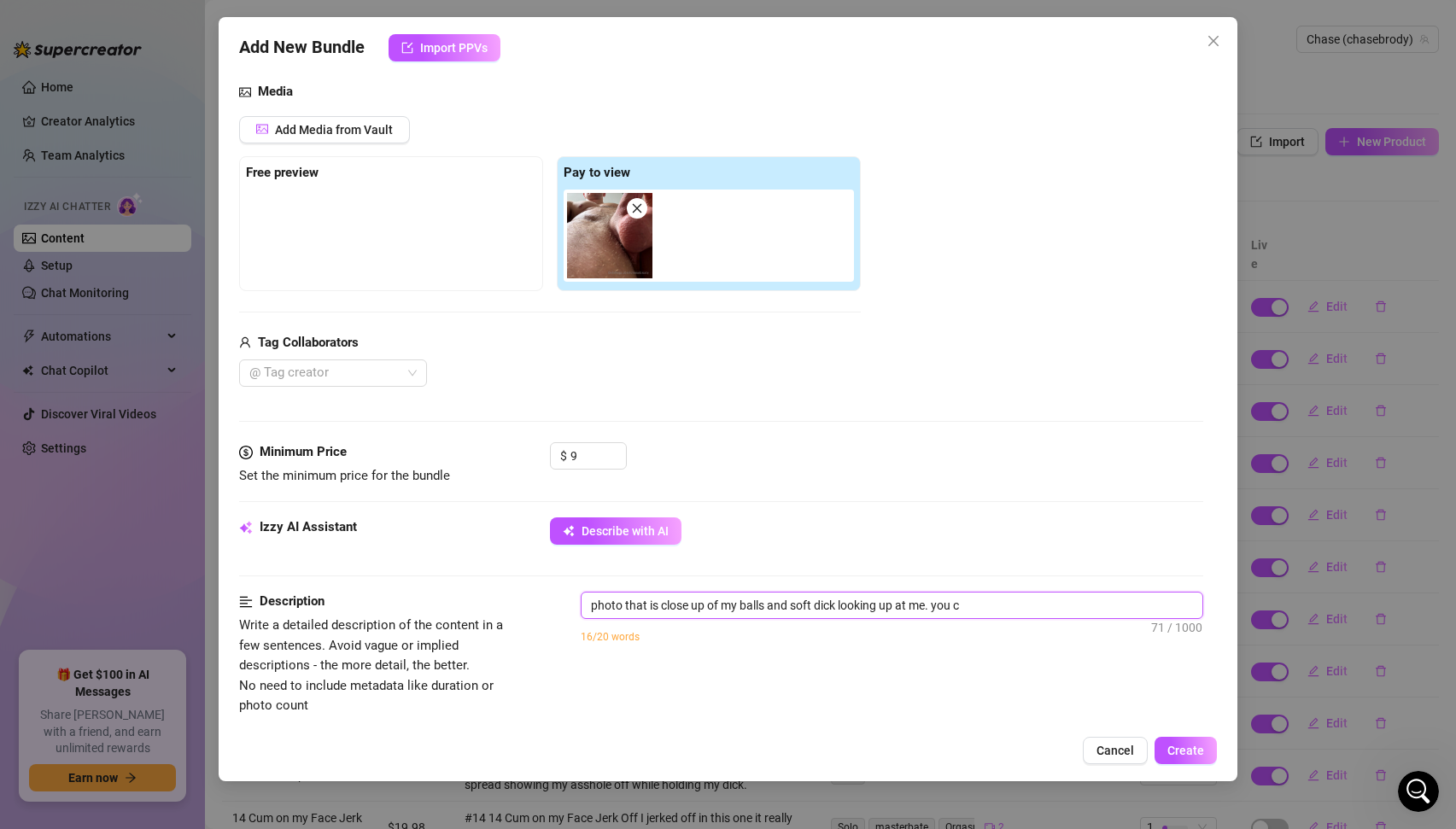
type textarea "photo that is close up of my balls and soft dick looking up at me. you ca"
type textarea "photo that is close up of my balls and soft dick looking up at me. you can"
type textarea "photo that is close up of my balls and soft dick looking up at me. you can s"
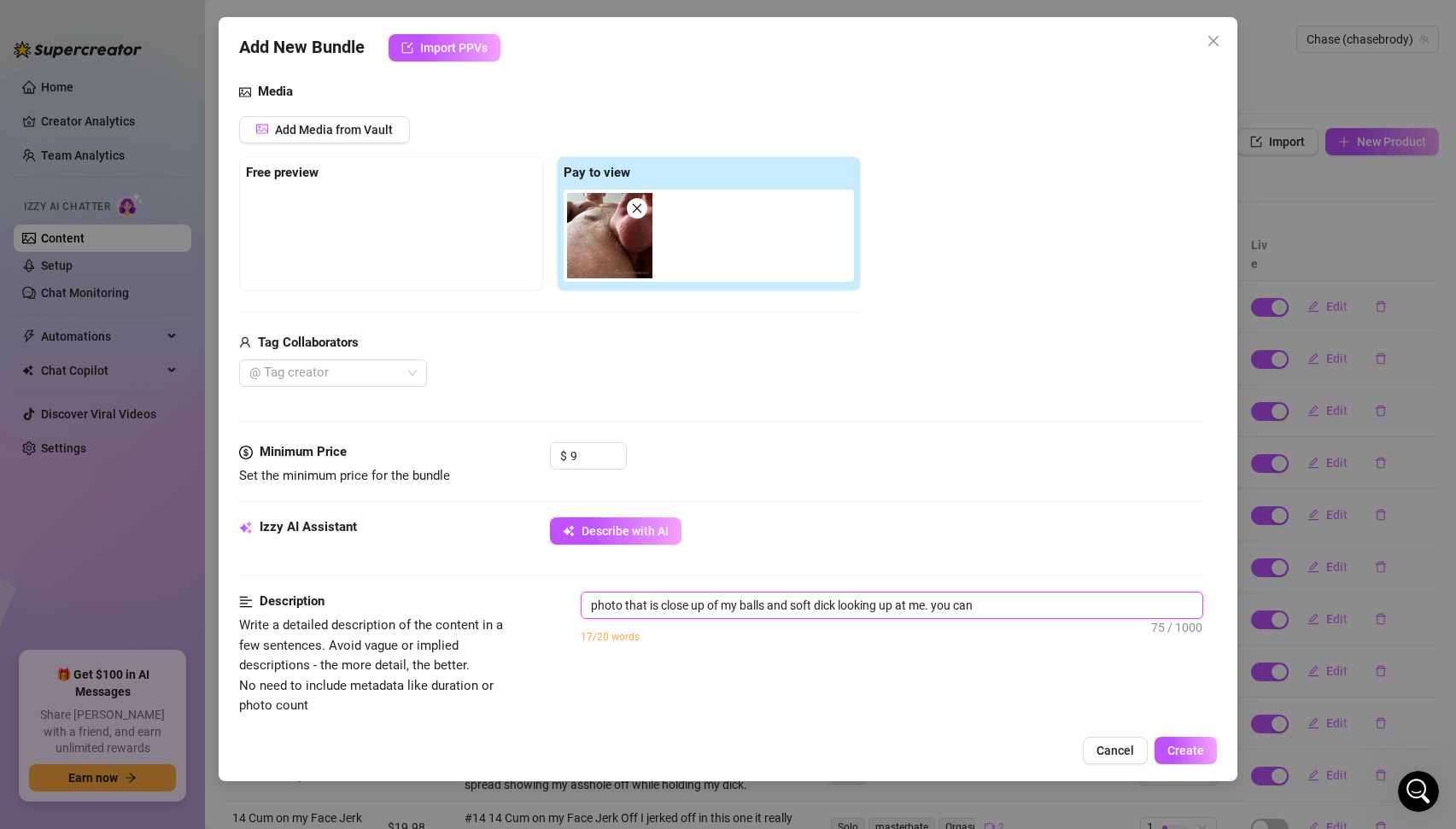
type textarea "photo that is close up of my balls and soft dick looking up at me. you can s"
type textarea "photo that is close up of my balls and soft dick looking up at me. you can se"
type textarea "photo that is close up of my balls and soft dick looking up at me. you can see"
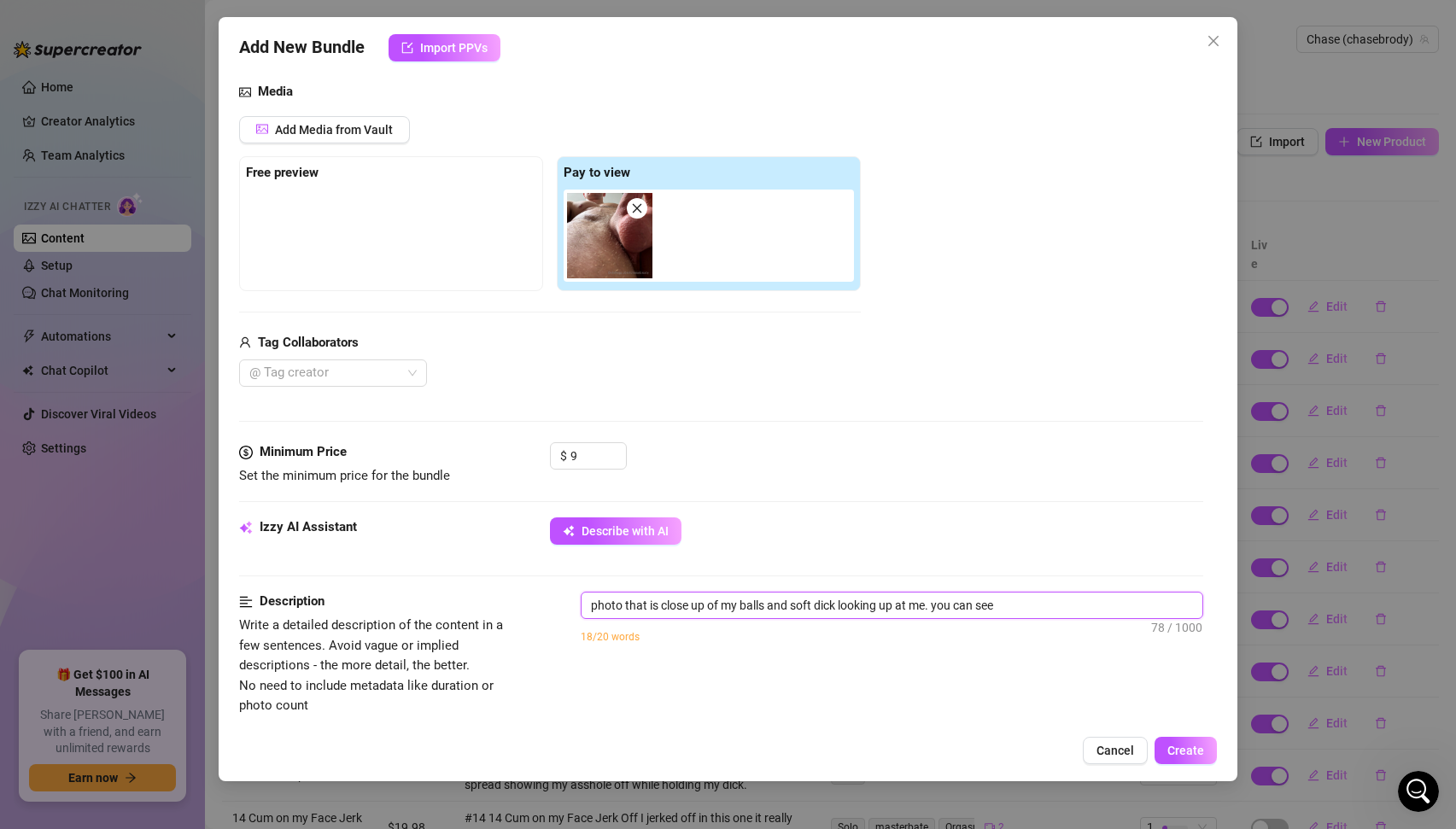
type textarea "photo that is close up of my balls and soft dick looking up at me. you can see"
type textarea "photo that is close up of my balls and soft dick looking up at me. you can see m"
type textarea "photo that is close up of my balls and soft dick looking up at me. you can see …"
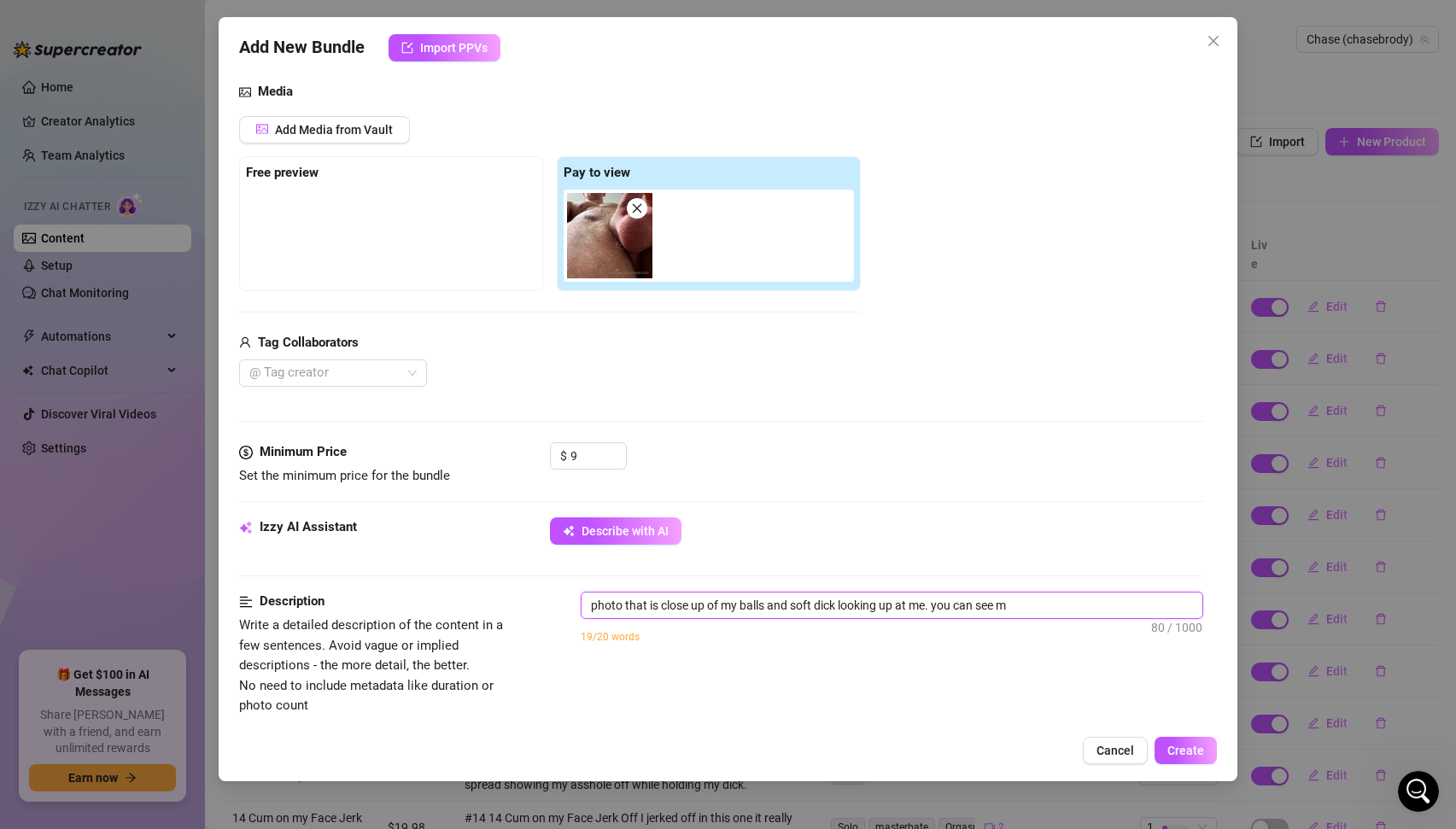
type textarea "photo that is close up of my balls and soft dick looking up at me. you can see …"
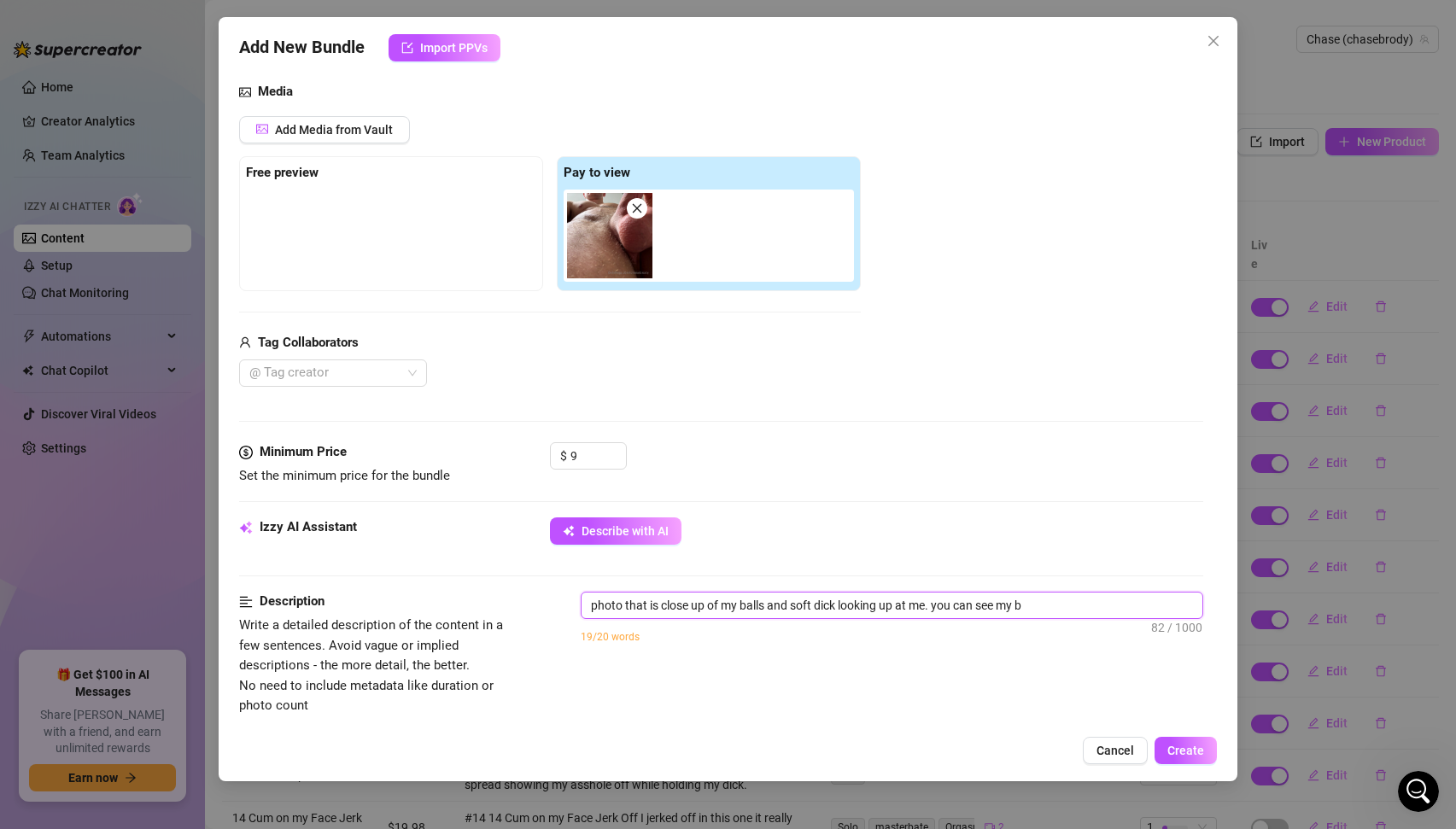
type textarea "photo that is close up of my balls and soft dick looking up at me. you can see …"
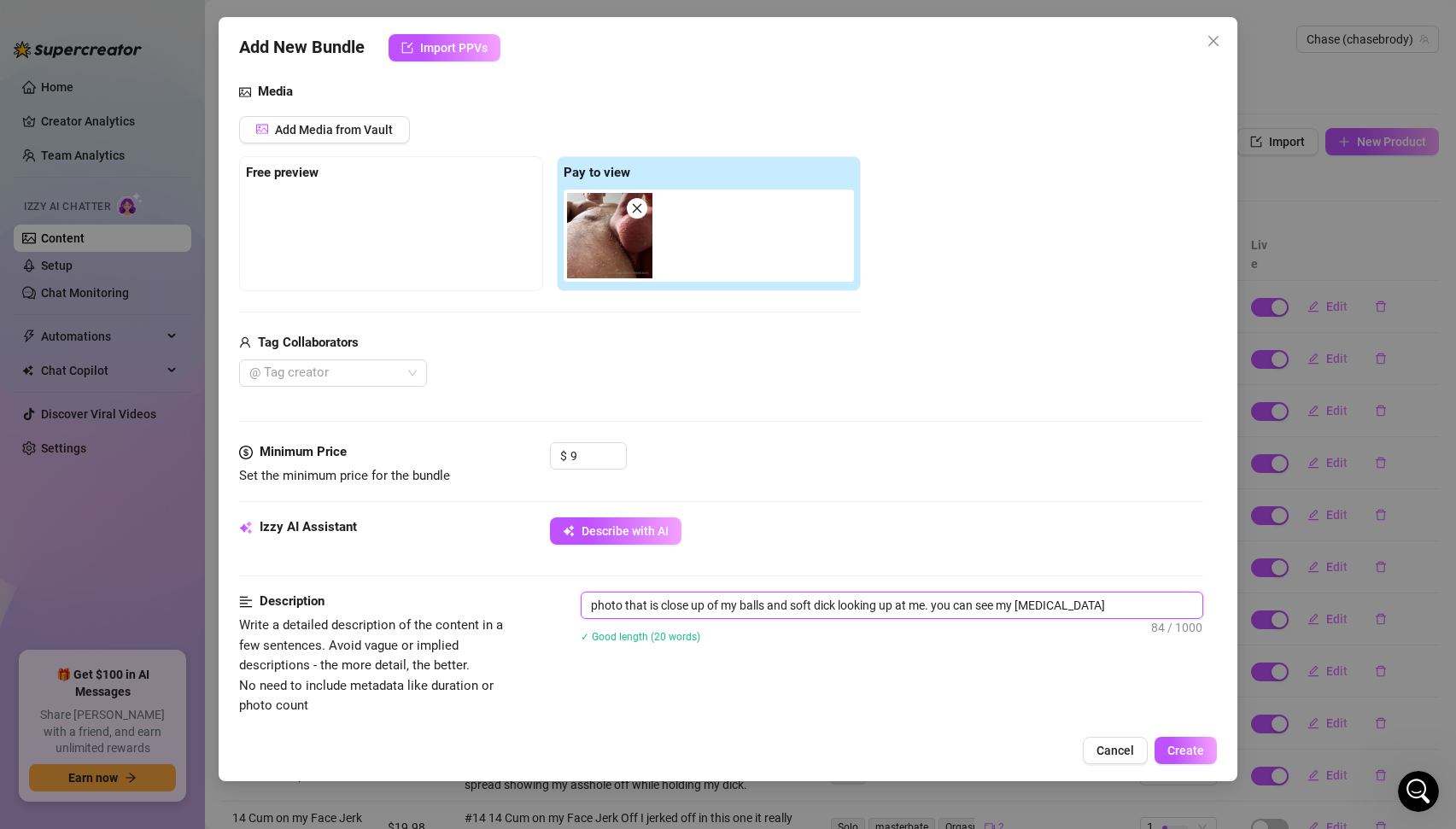
type textarea "photo that is close up of my balls and soft dick looking up at me. you can see …"
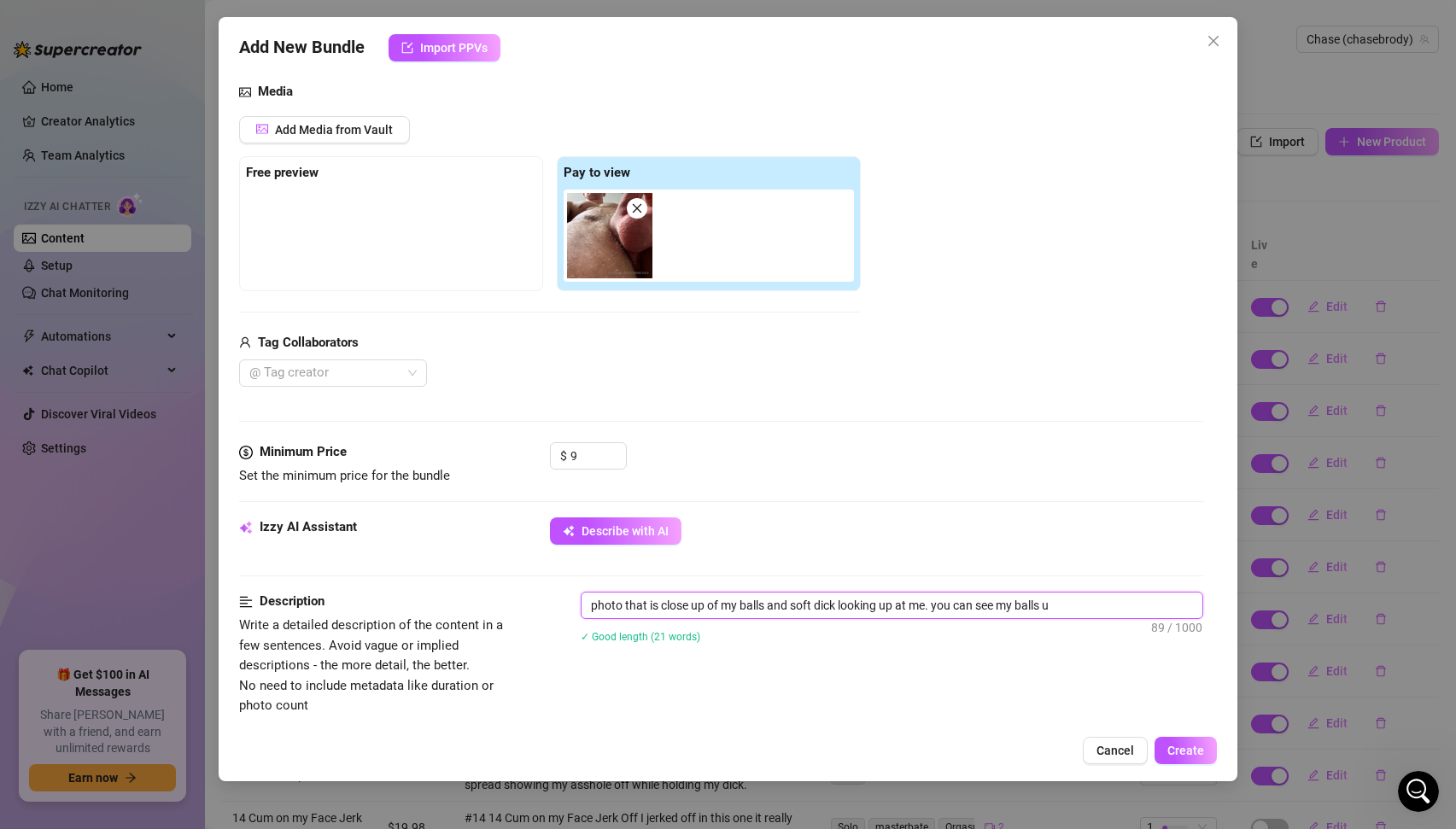
type textarea "photo that is close up of my balls and soft dick looking up at me. you can see …"
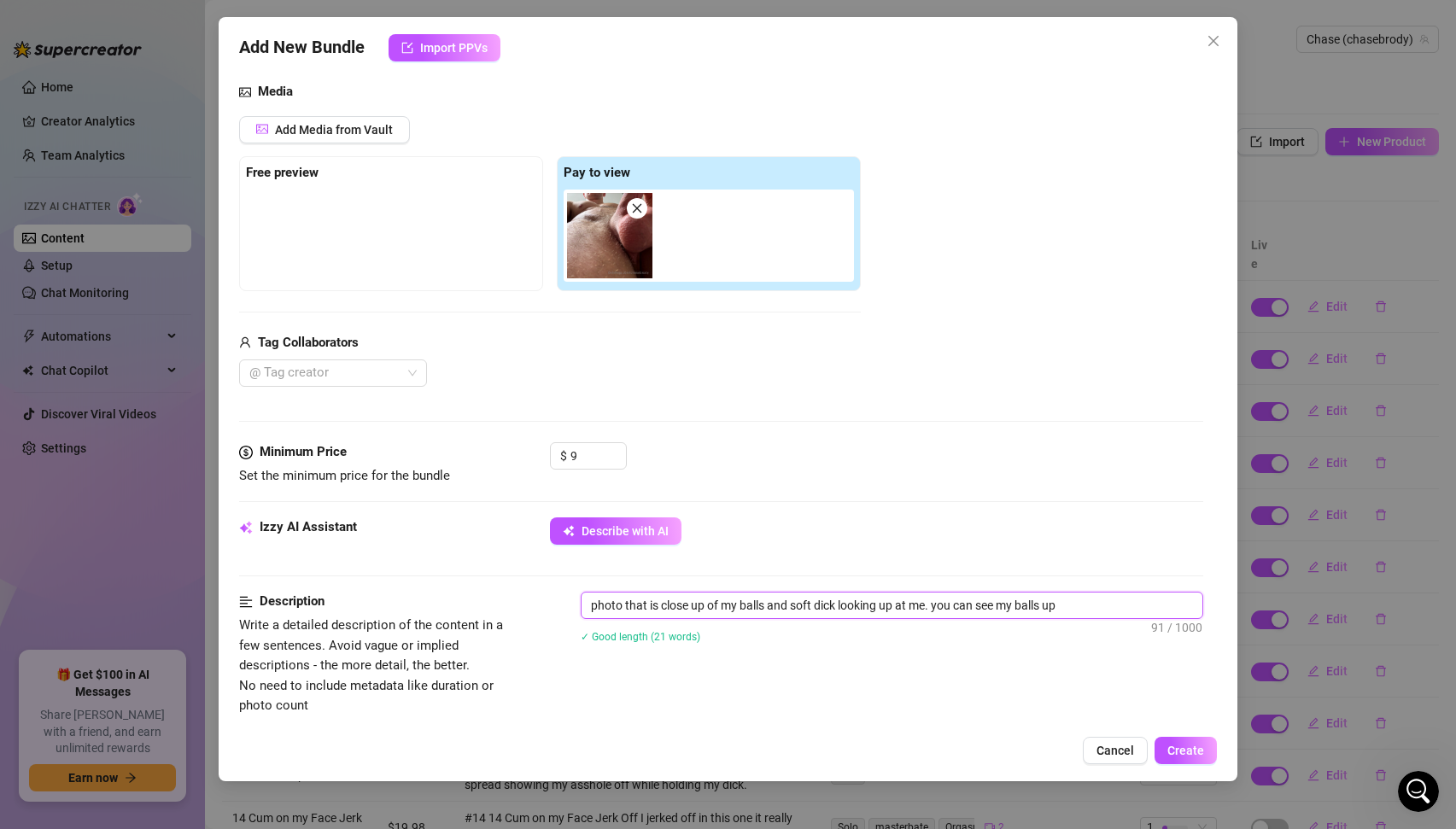
type textarea "photo that is close up of my balls and soft dick looking up at me. you can see …"
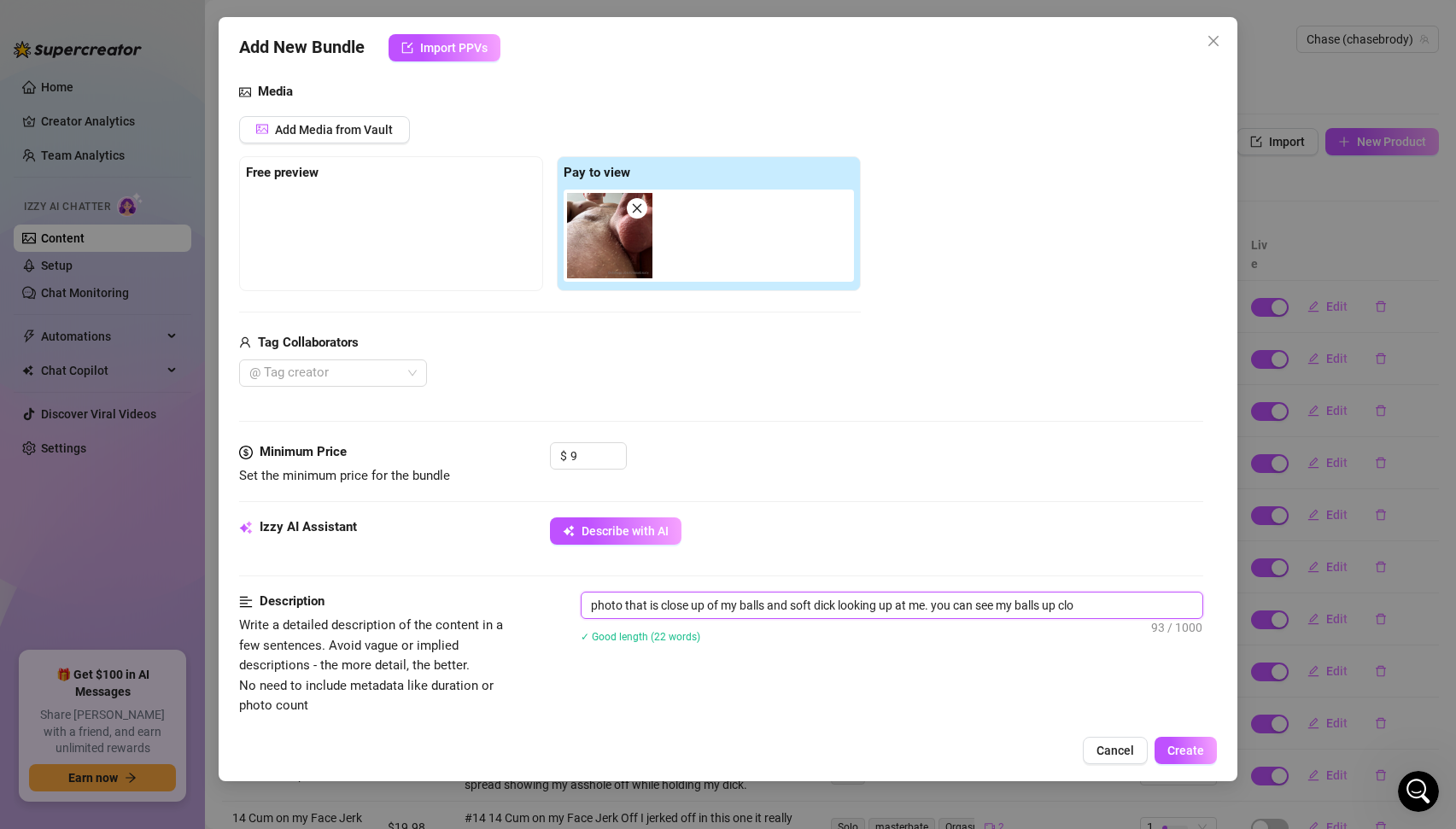
type textarea "photo that is close up of my balls and soft dick looking up at me. you can see …"
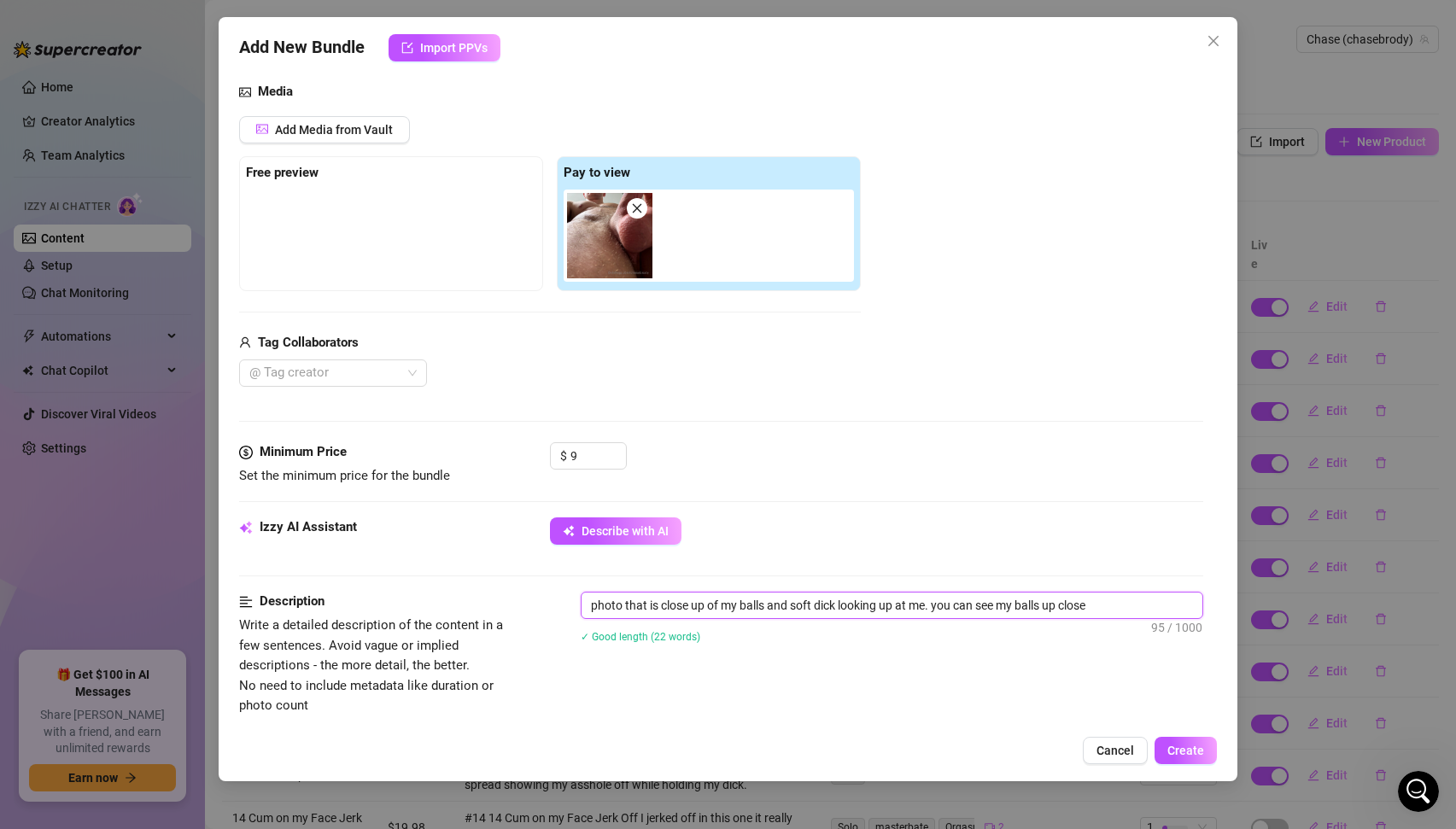
type textarea "photo that is close up of my balls and soft dick looking up at me. you can see …"
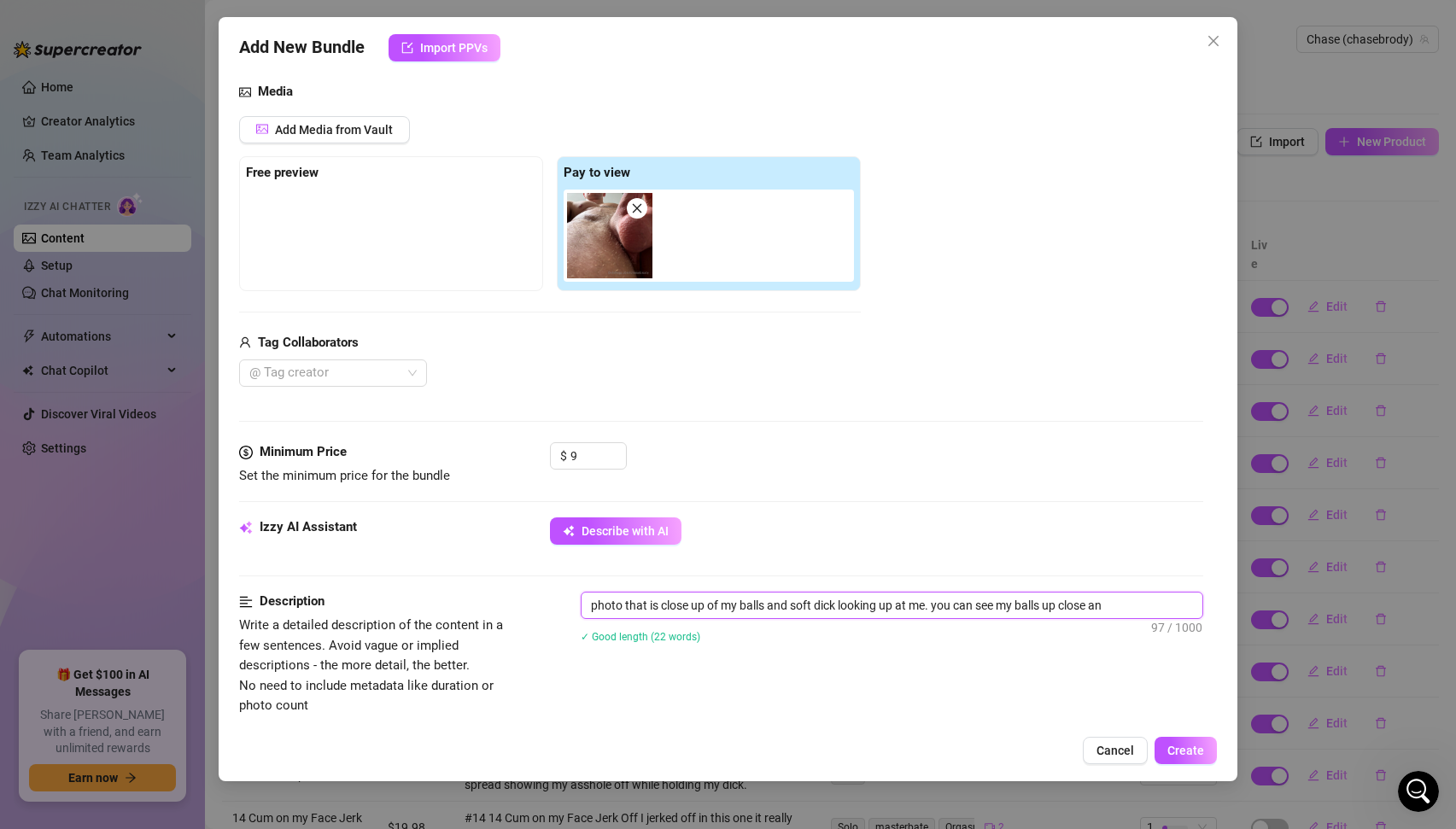
type textarea "photo that is close up of my balls and soft dick looking up at me. you can see …"
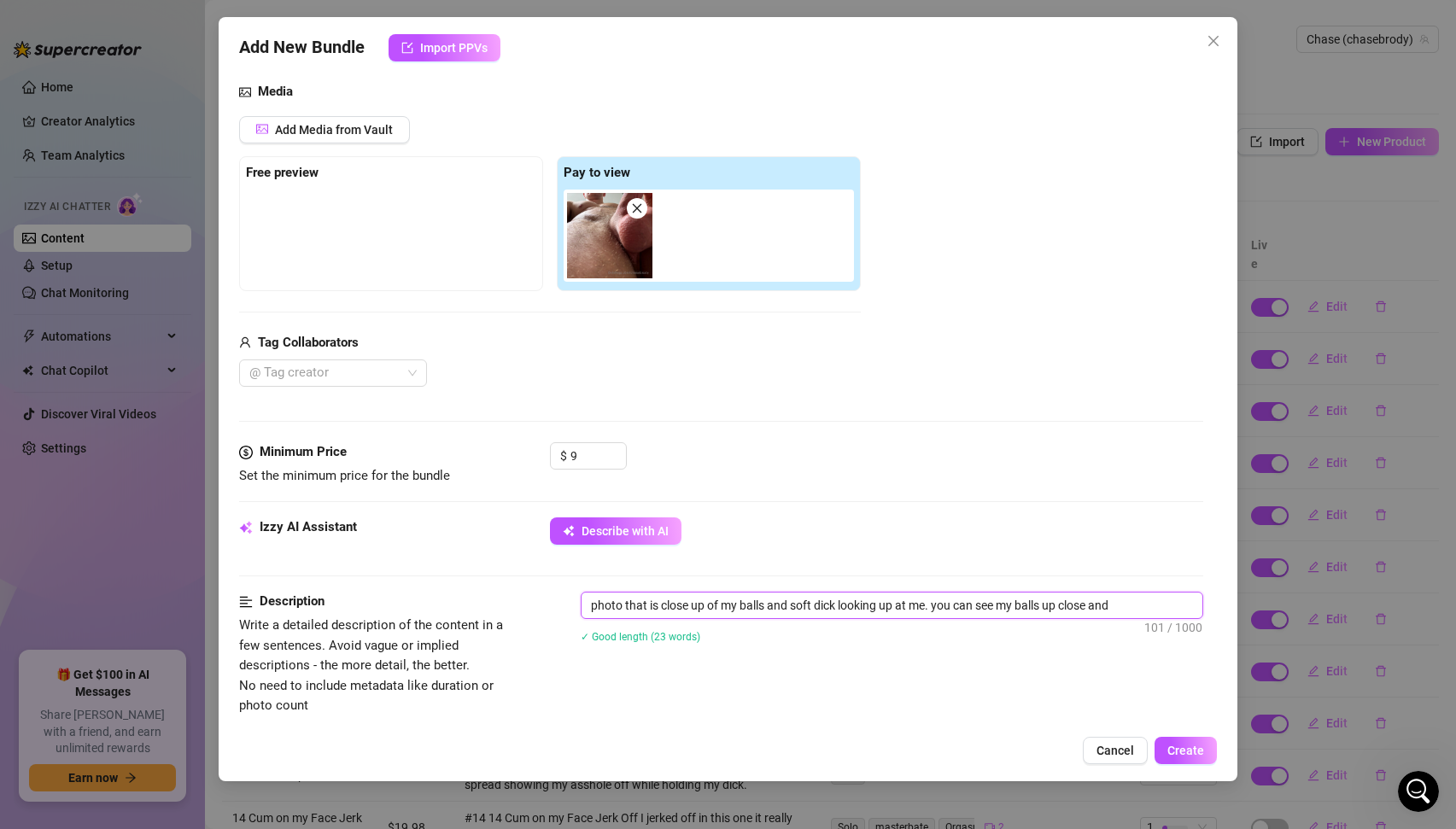
type textarea "photo that is close up of my balls and soft dick looking up at me. you can see …"
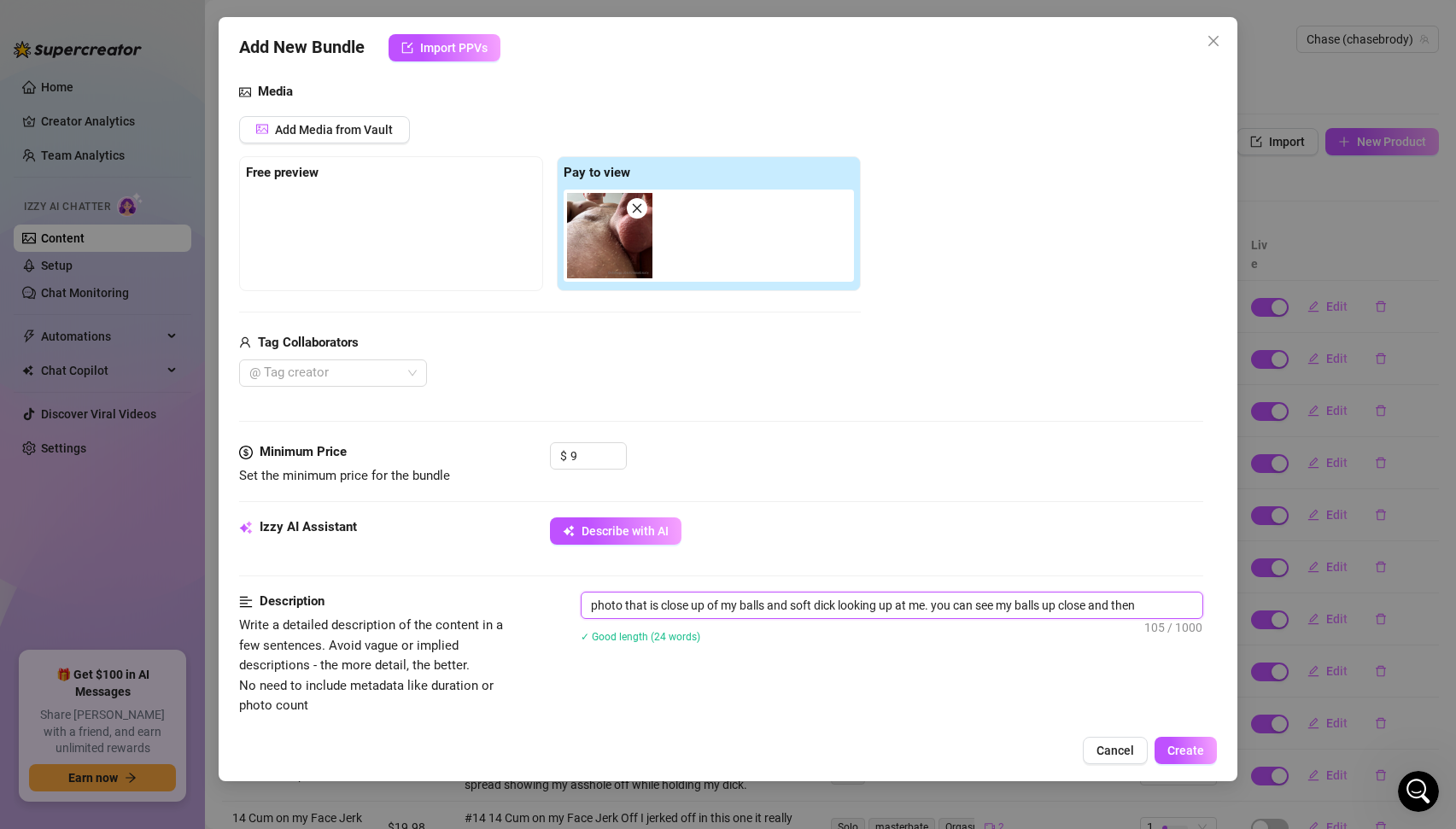
type textarea "photo that is close up of my balls and soft dick looking up at me. you can see …"
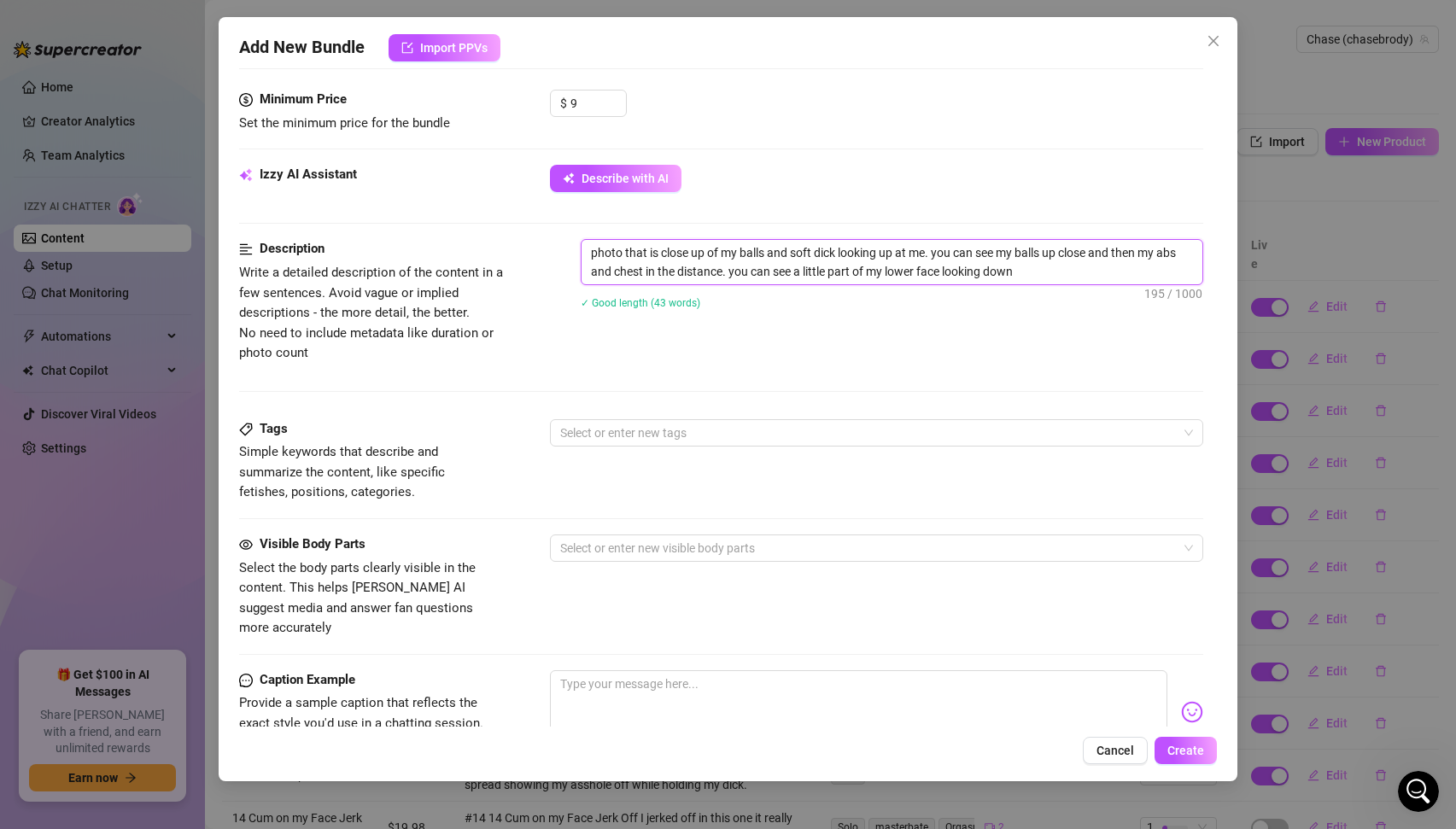
scroll to position [533, 0]
click at [778, 674] on textarea at bounding box center [860, 702] width 618 height 68
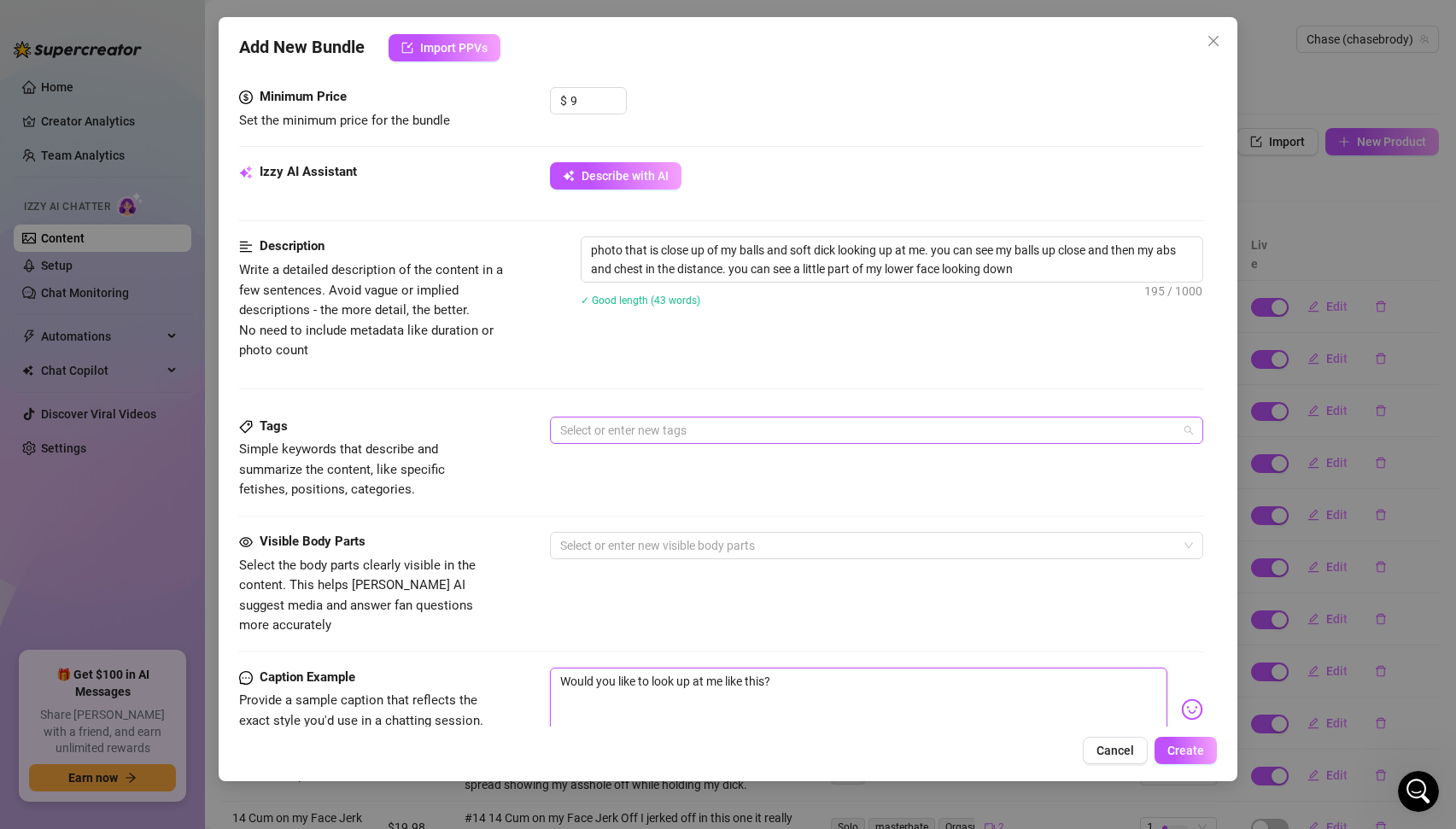
click at [764, 431] on div at bounding box center [868, 430] width 629 height 24
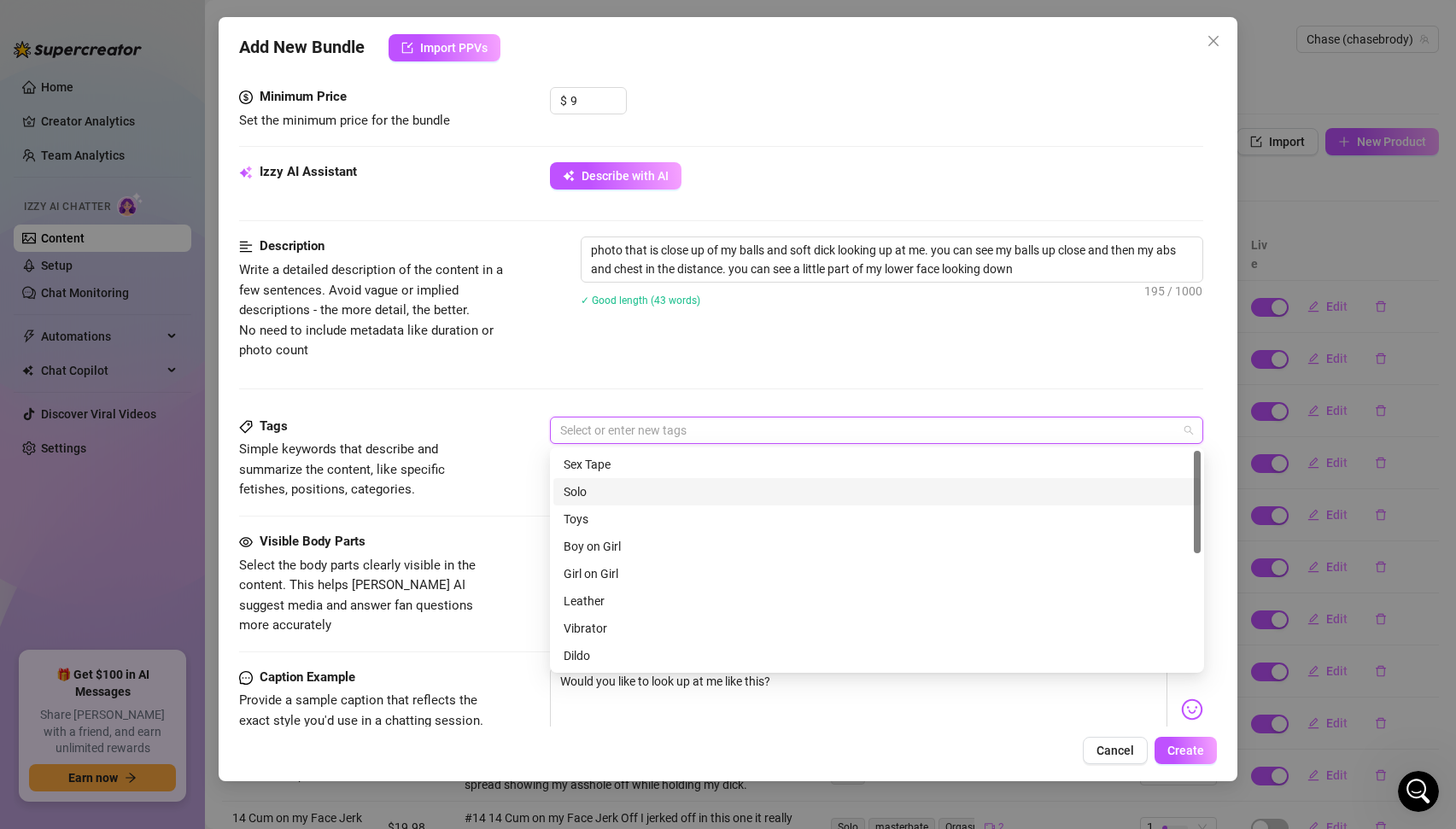
click at [650, 499] on div "Solo" at bounding box center [876, 492] width 627 height 18
click at [414, 488] on span "Simple keywords that describe and summarize the content, like specific fetishes…" at bounding box center [367, 470] width 256 height 61
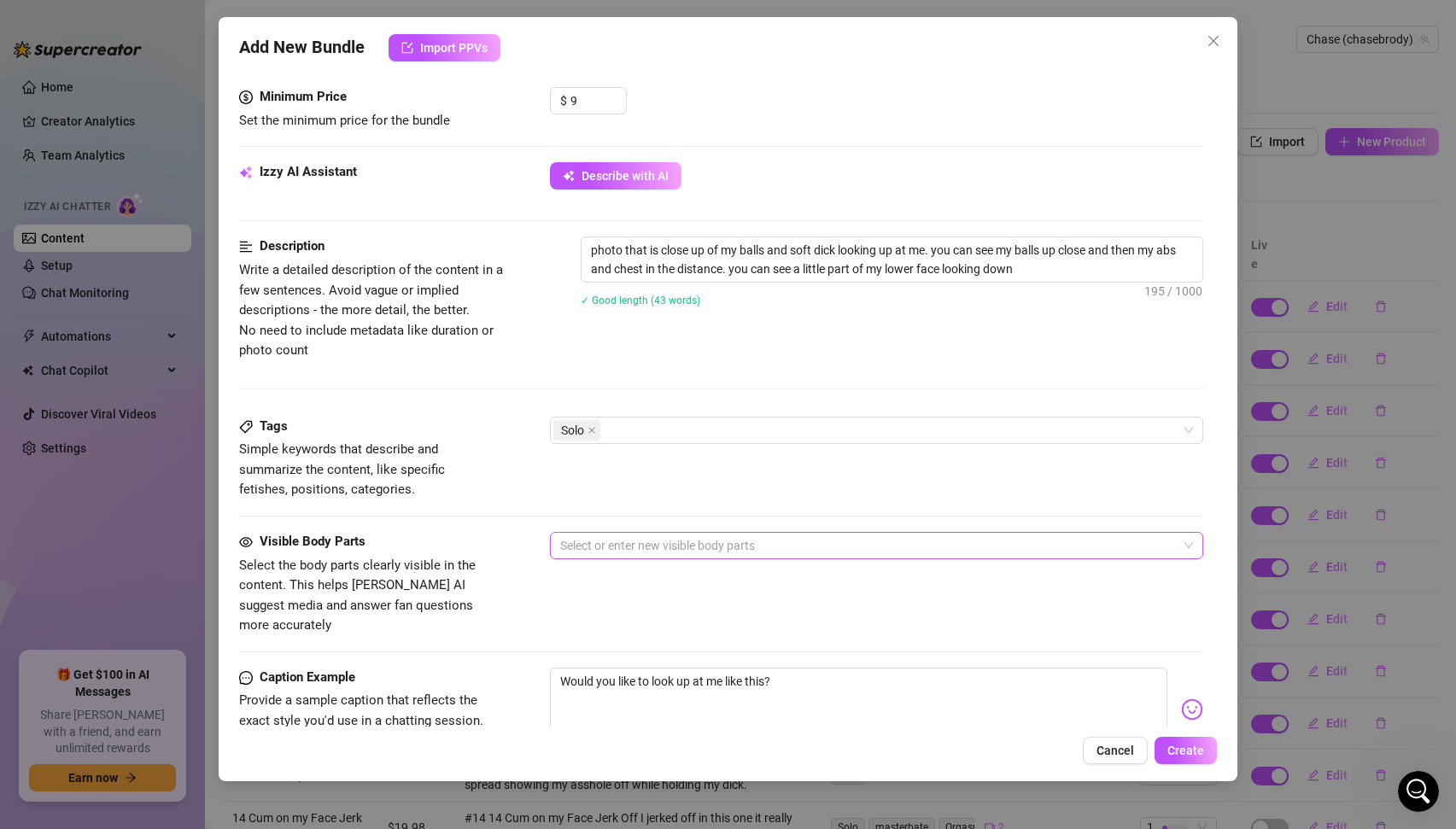
click at [749, 547] on div at bounding box center [868, 546] width 629 height 24
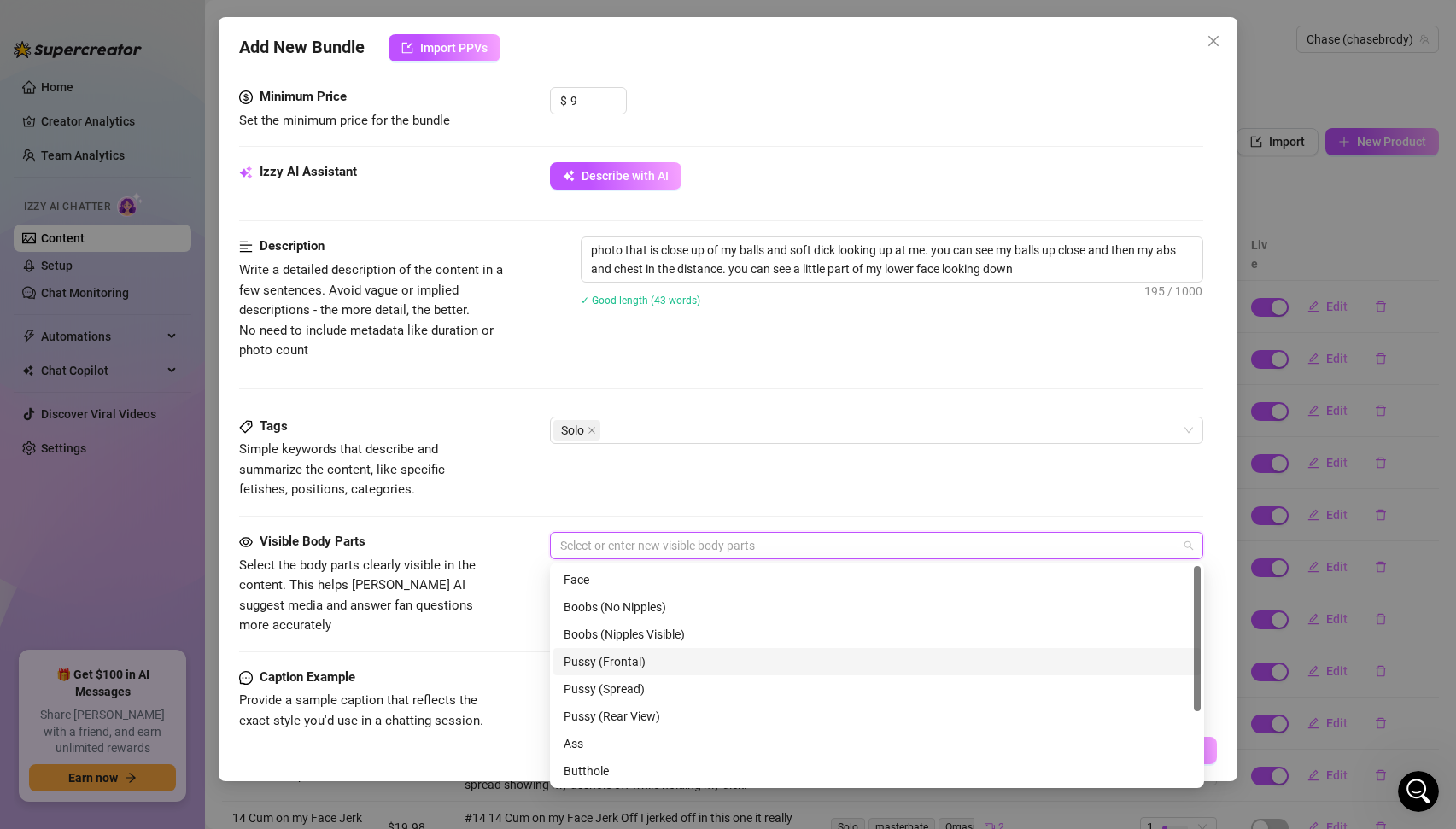
scroll to position [109, 0]
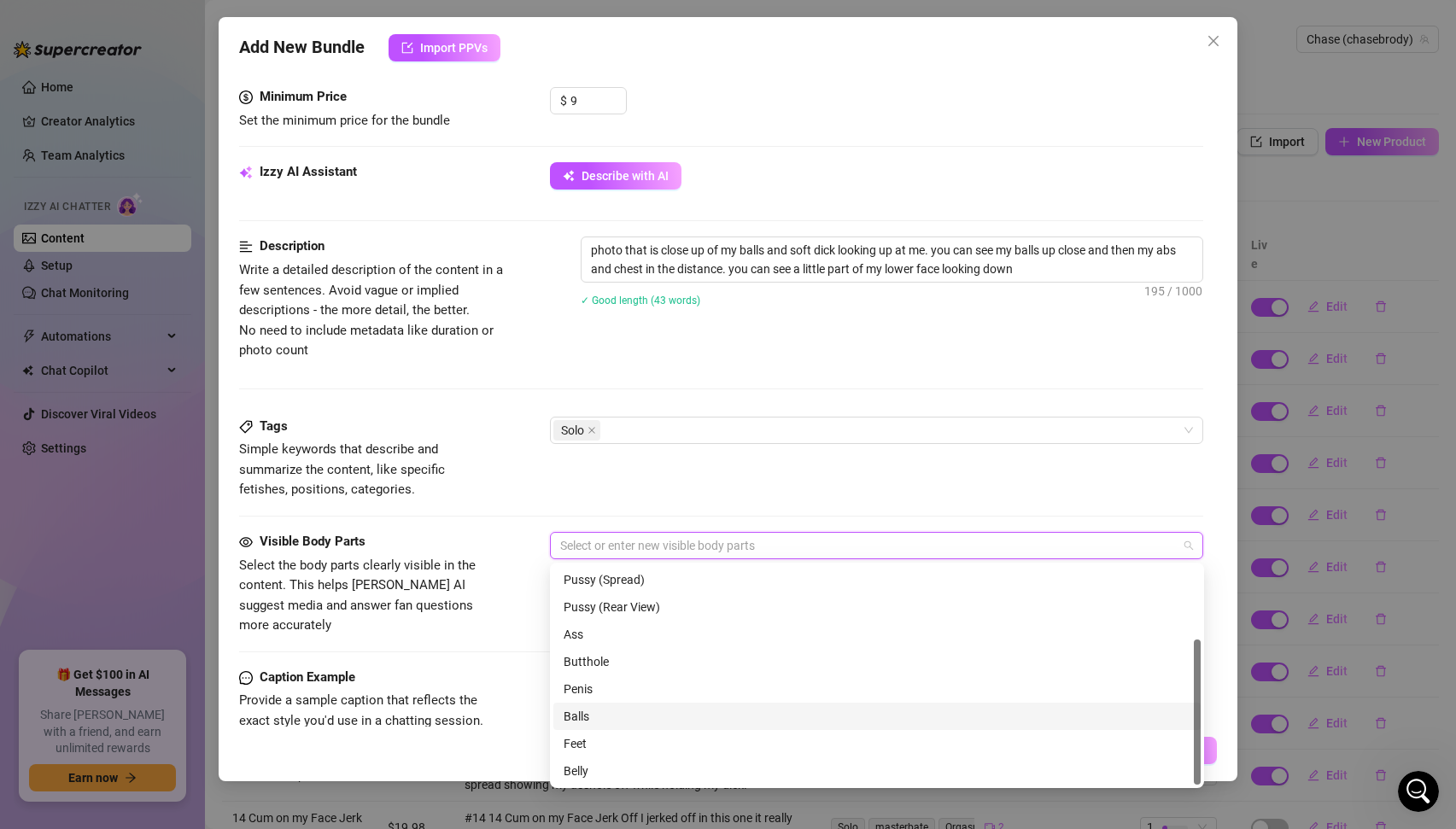
click at [572, 712] on div "Balls" at bounding box center [876, 716] width 627 height 18
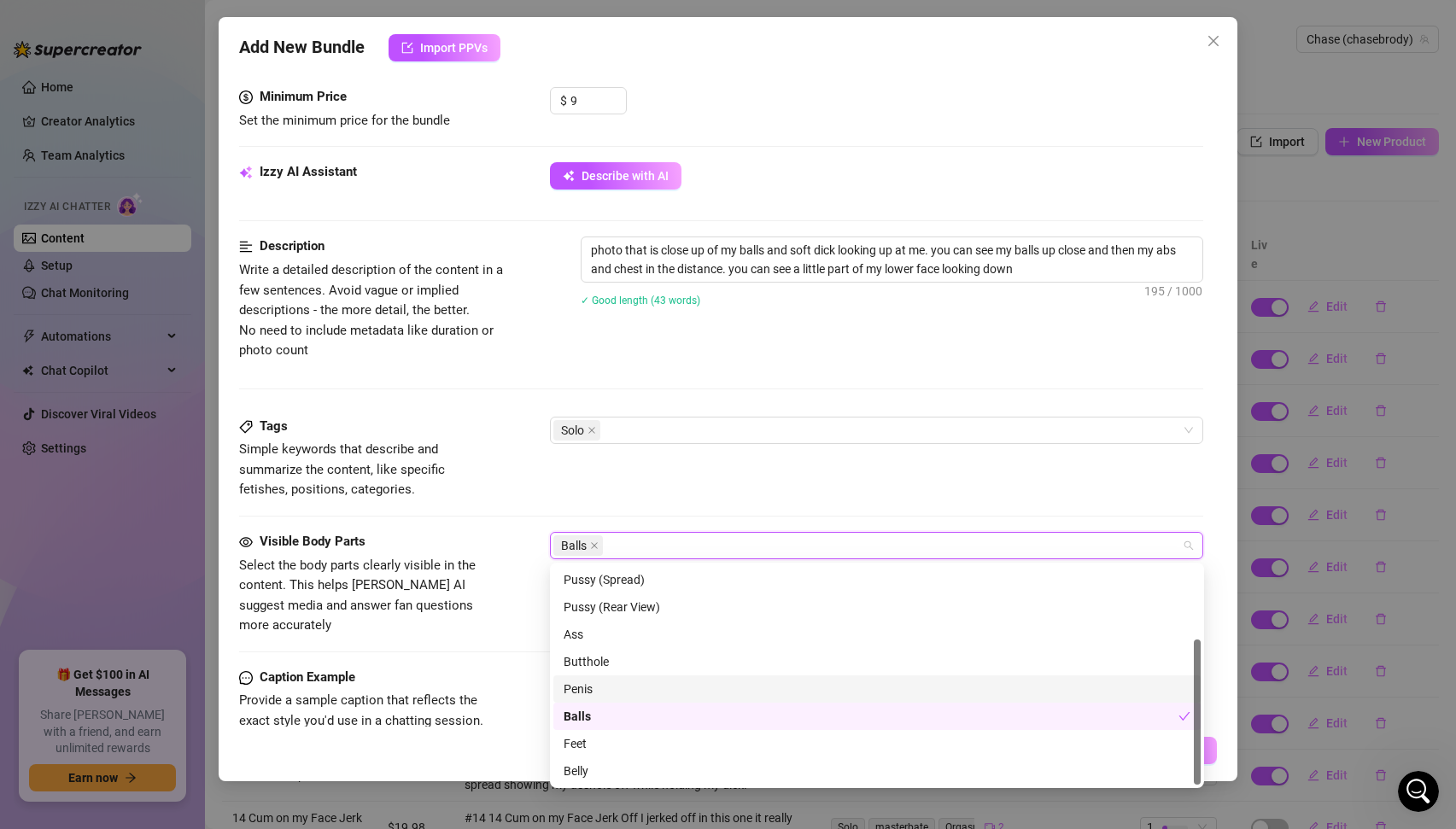
click at [584, 688] on div "Penis" at bounding box center [876, 689] width 627 height 18
click at [491, 668] on div "Caption Example" at bounding box center [367, 678] width 256 height 20
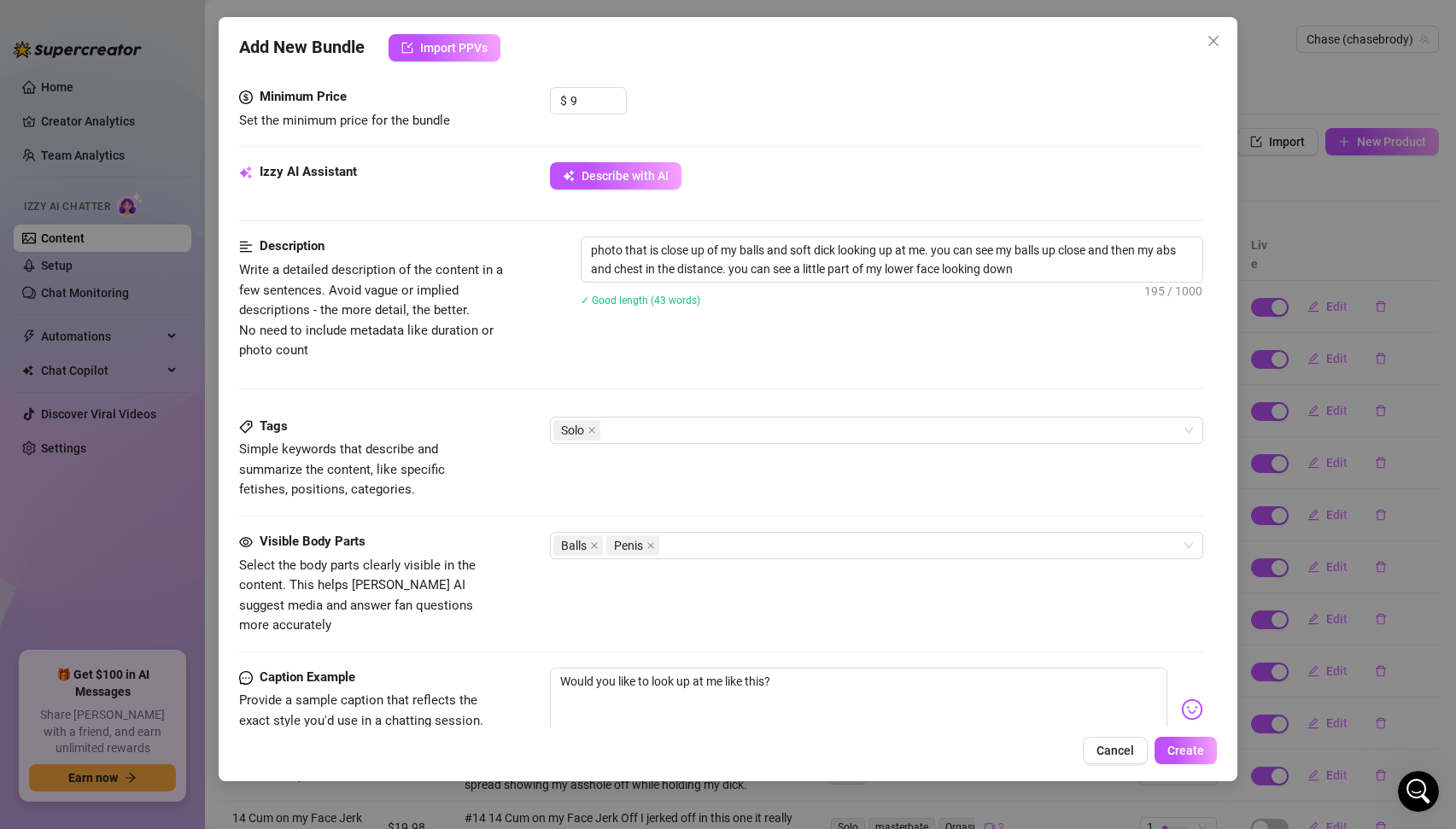
scroll to position [800, 0]
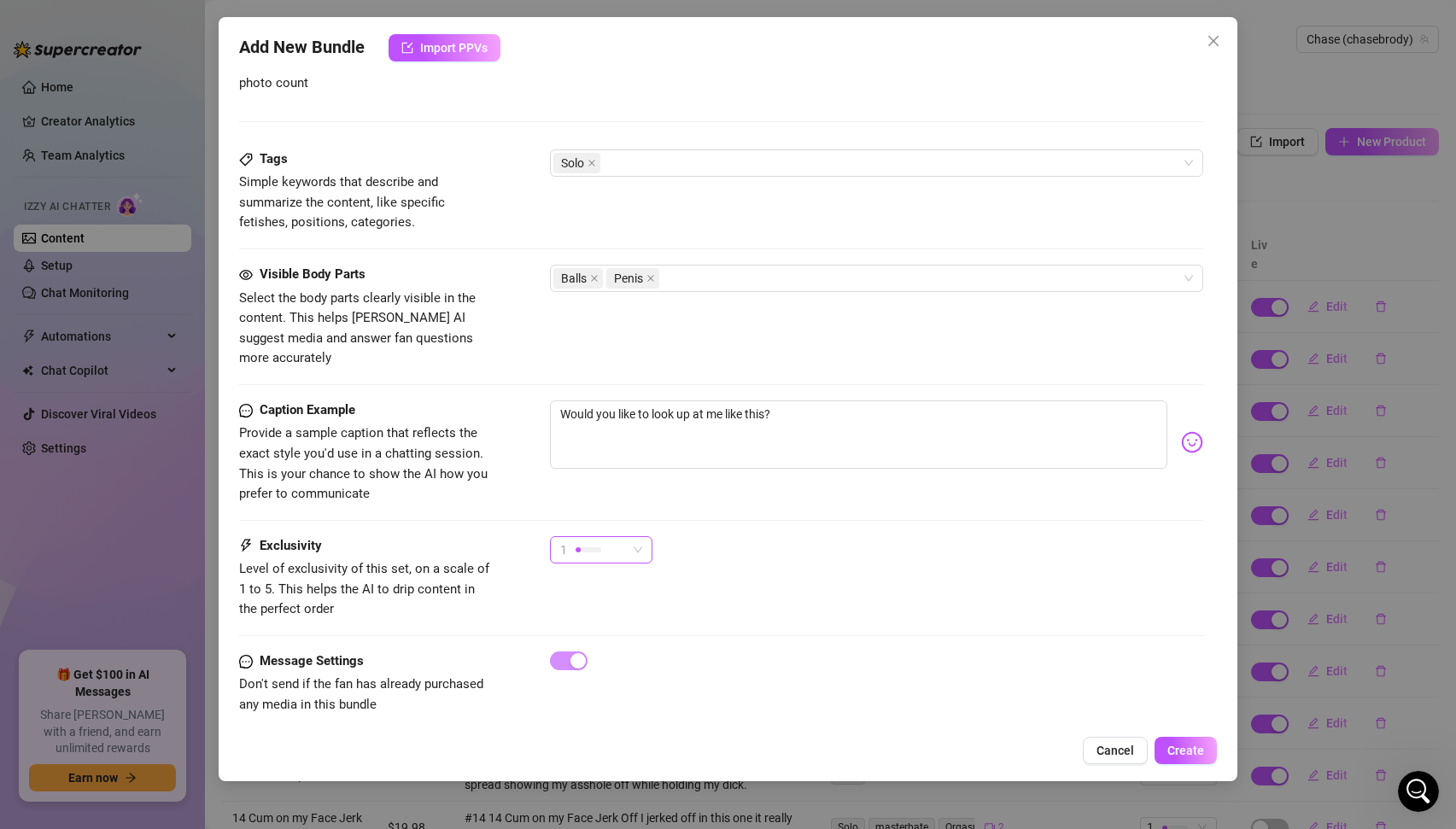
click at [637, 537] on span "1" at bounding box center [601, 550] width 82 height 26
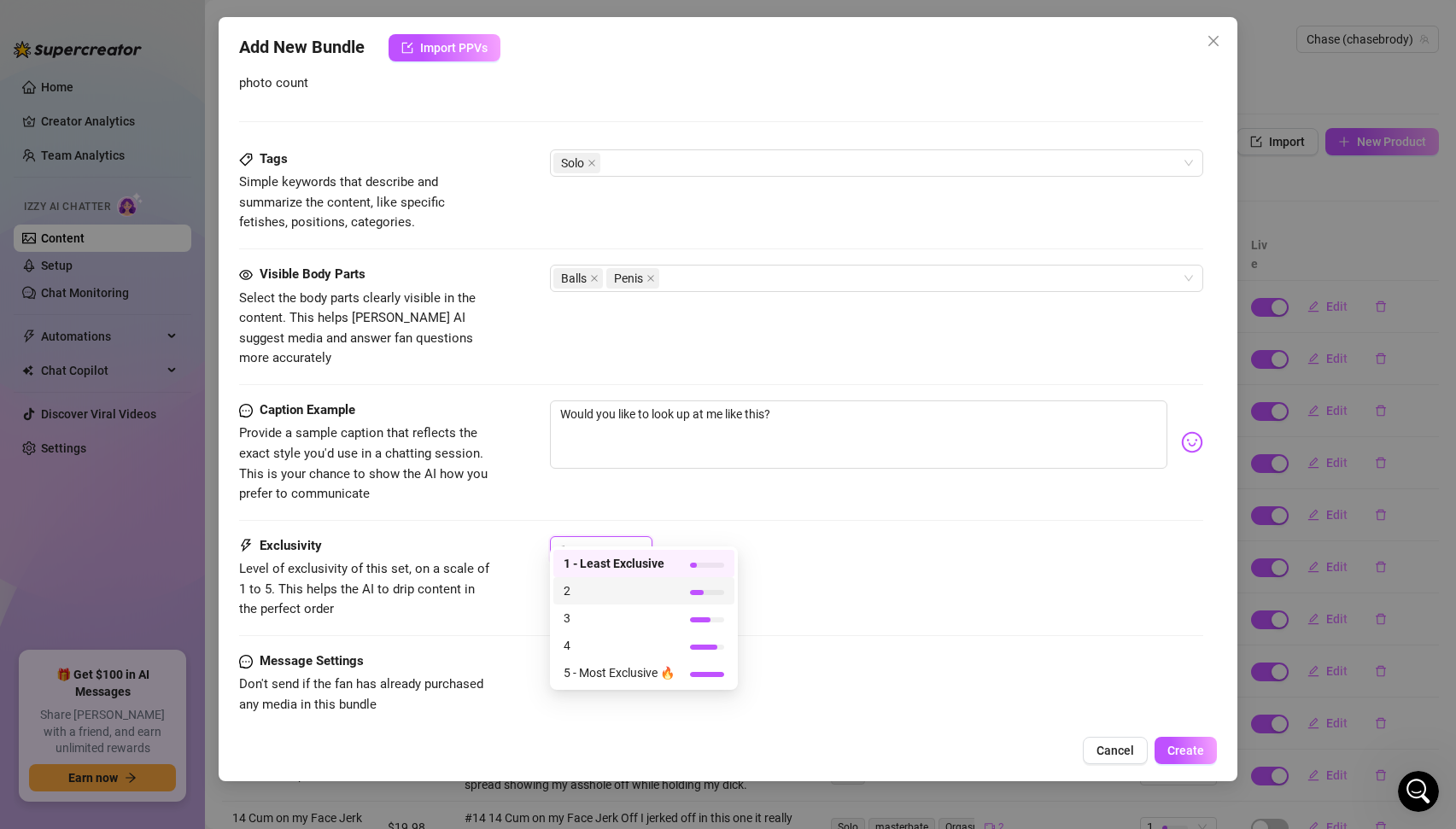
click at [607, 600] on span "2" at bounding box center [618, 591] width 111 height 18
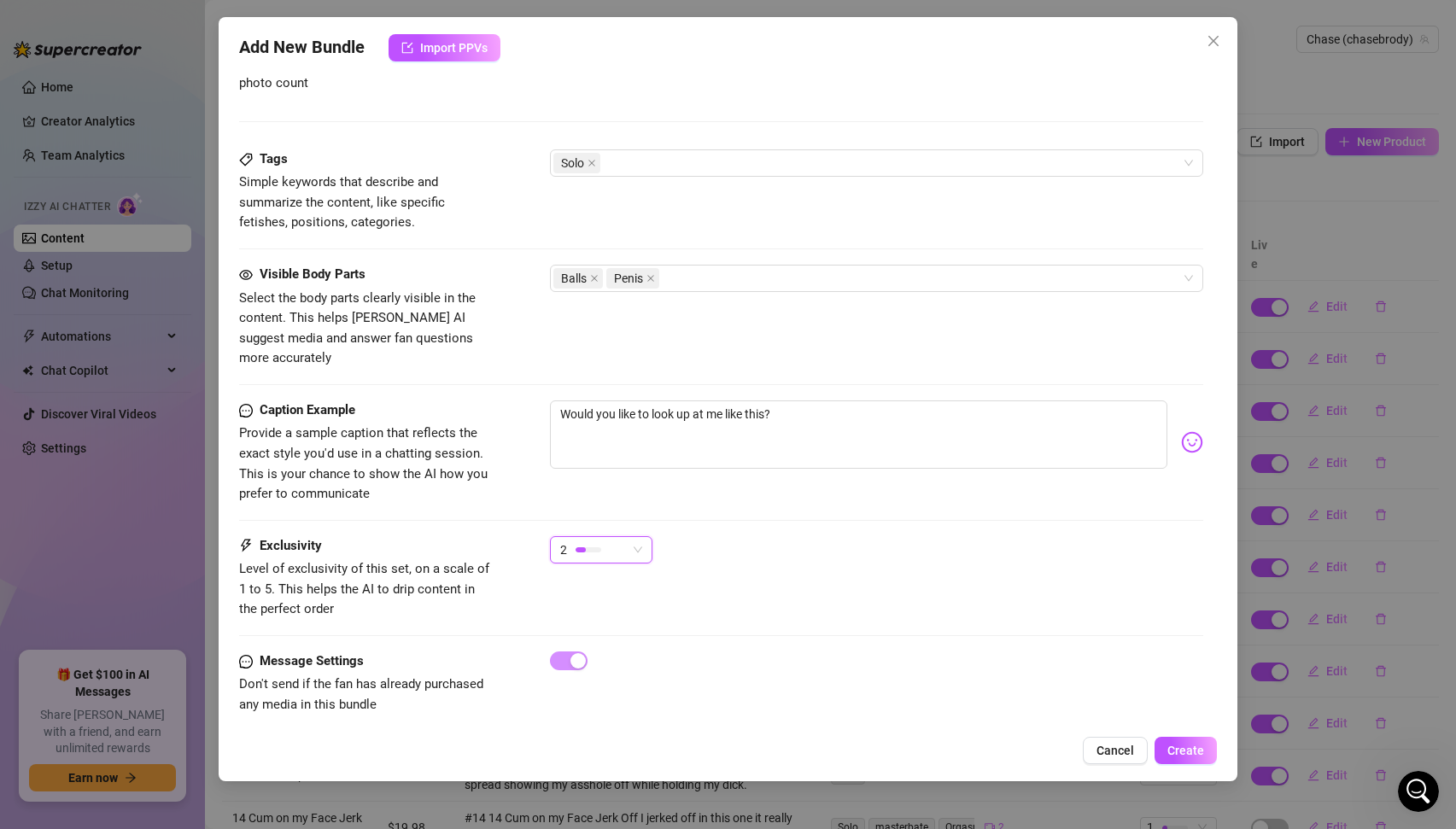
click at [899, 559] on div "Exclusivity Level of exclusivity of this set, on a scale of 1 to 5. This helps …" at bounding box center [722, 578] width 965 height 83
click at [1193, 751] on span "Create" at bounding box center [1186, 750] width 37 height 14
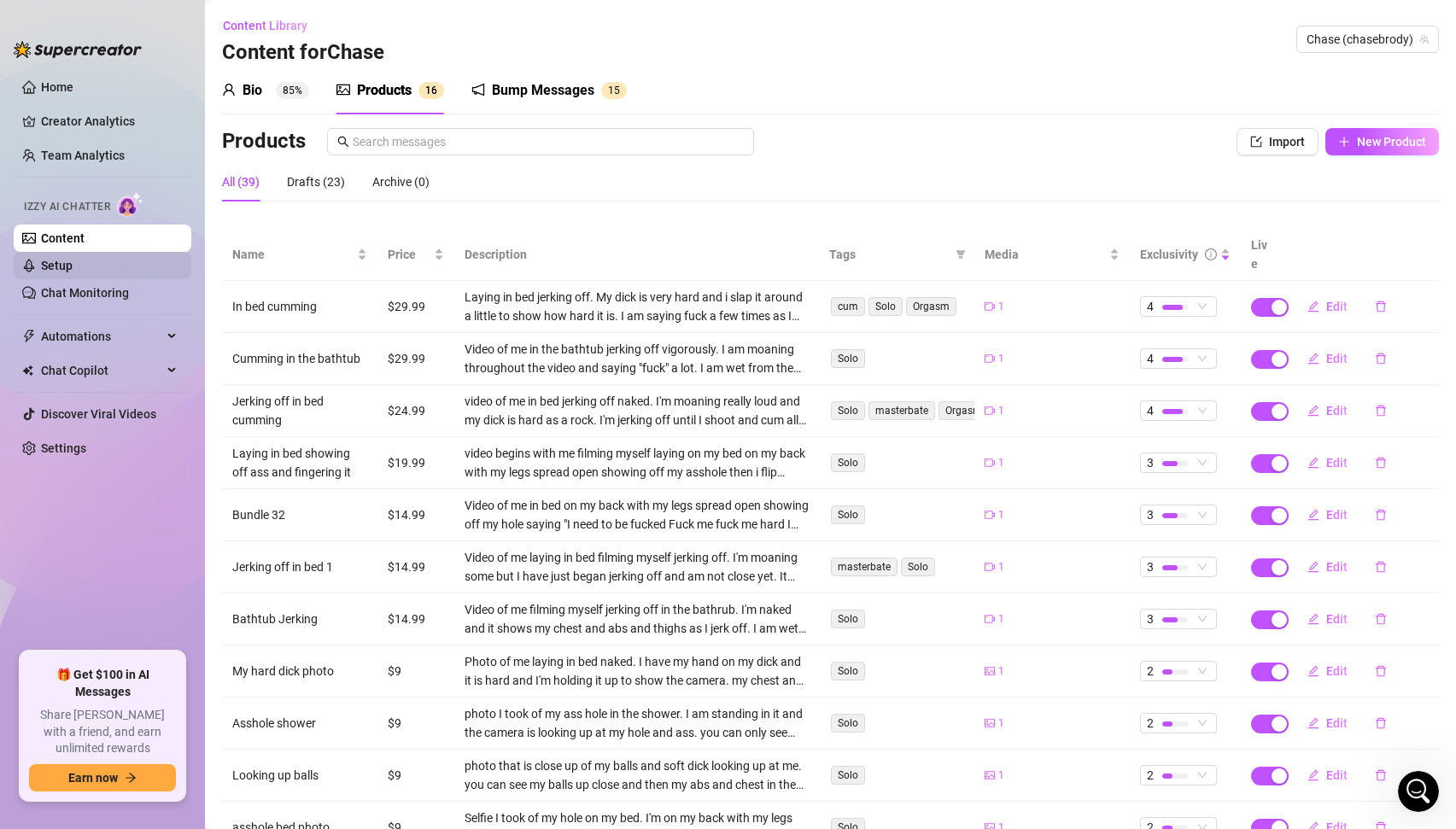
click at [56, 268] on link "Setup" at bounding box center [57, 265] width 31 height 14
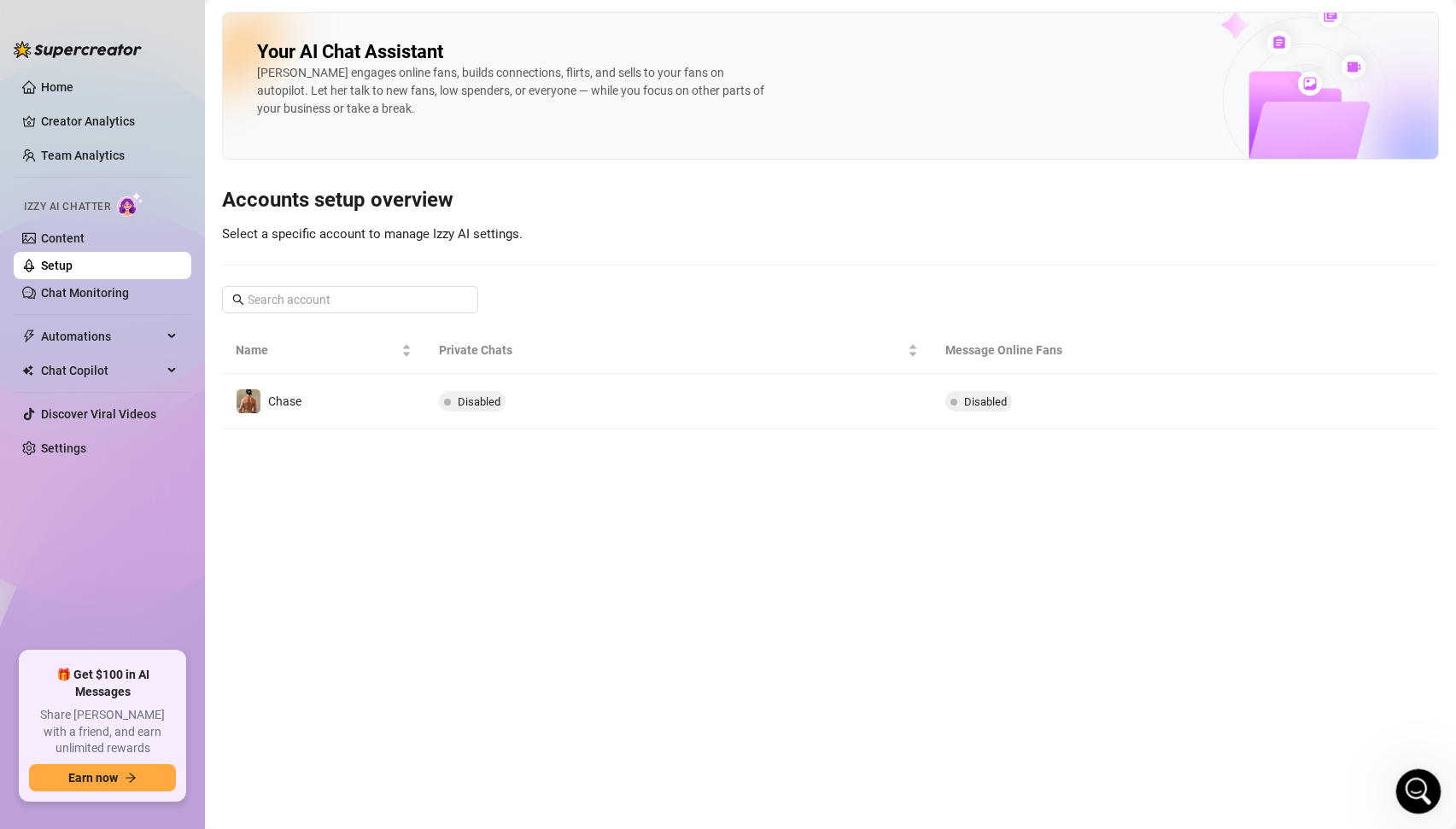
click at [1407, 787] on icon "Open Intercom Messenger" at bounding box center [1417, 789] width 28 height 28
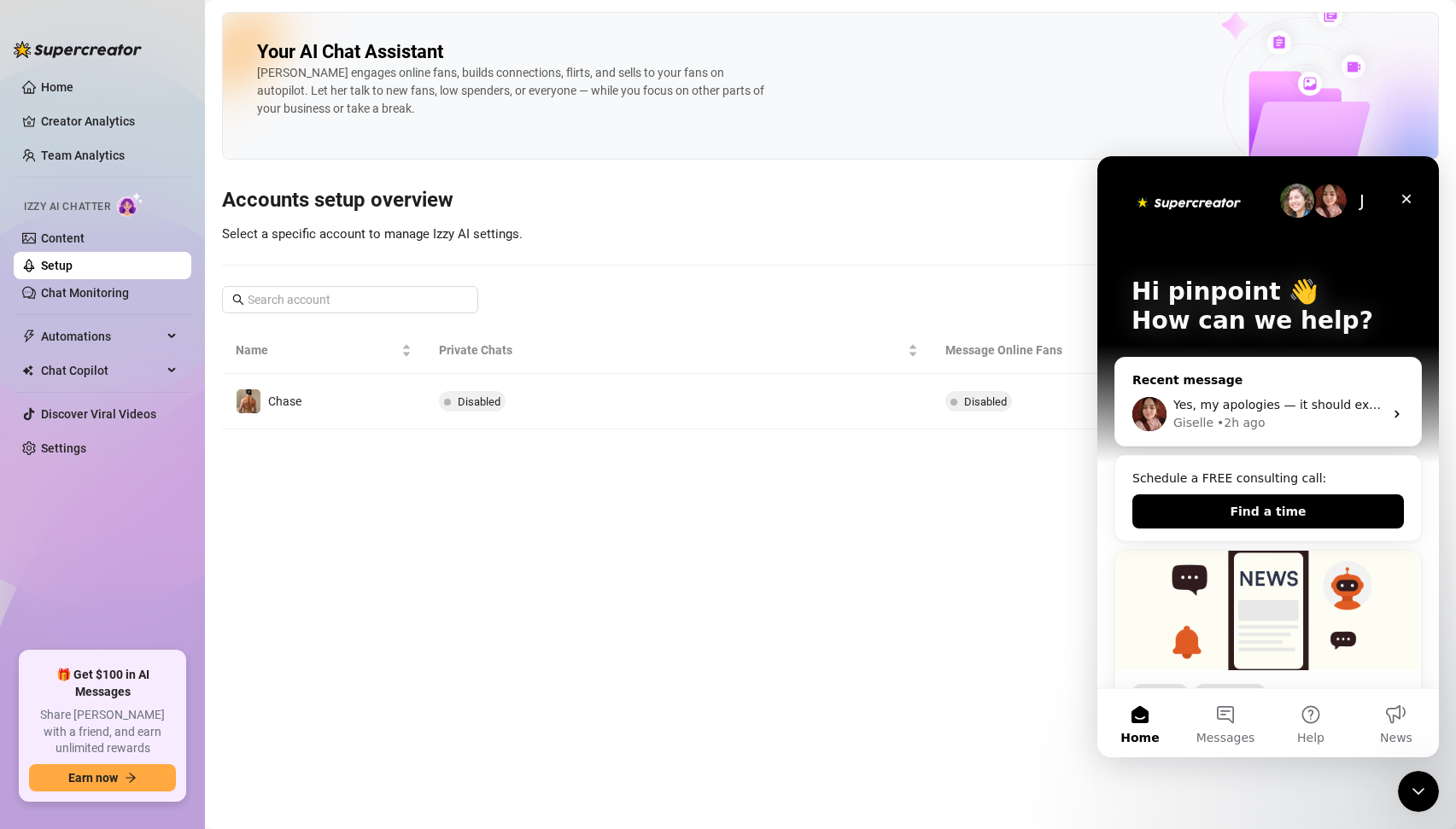
click at [1260, 419] on div "Giselle • 2h ago" at bounding box center [1278, 424] width 210 height 18
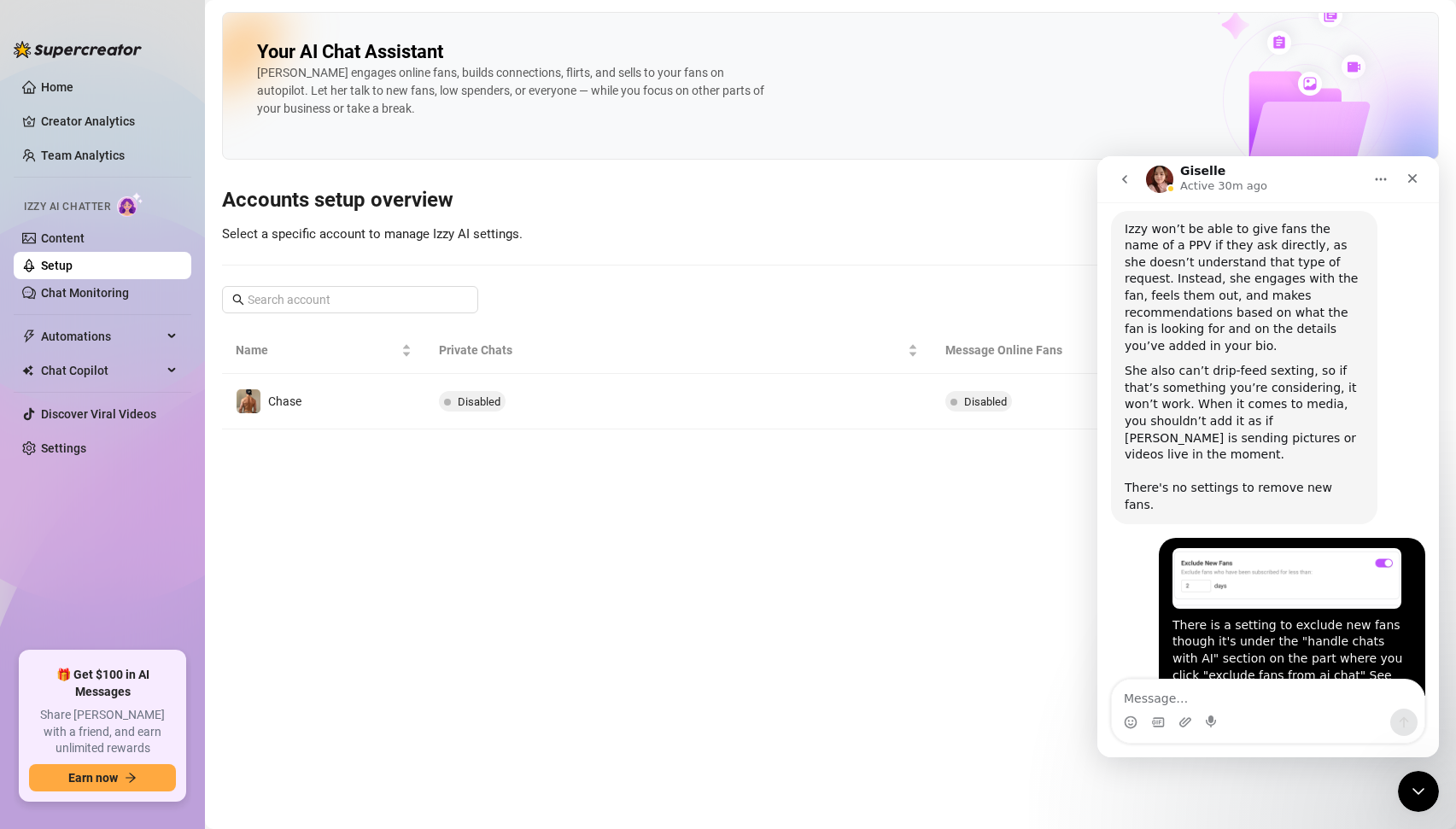
scroll to position [2628, 0]
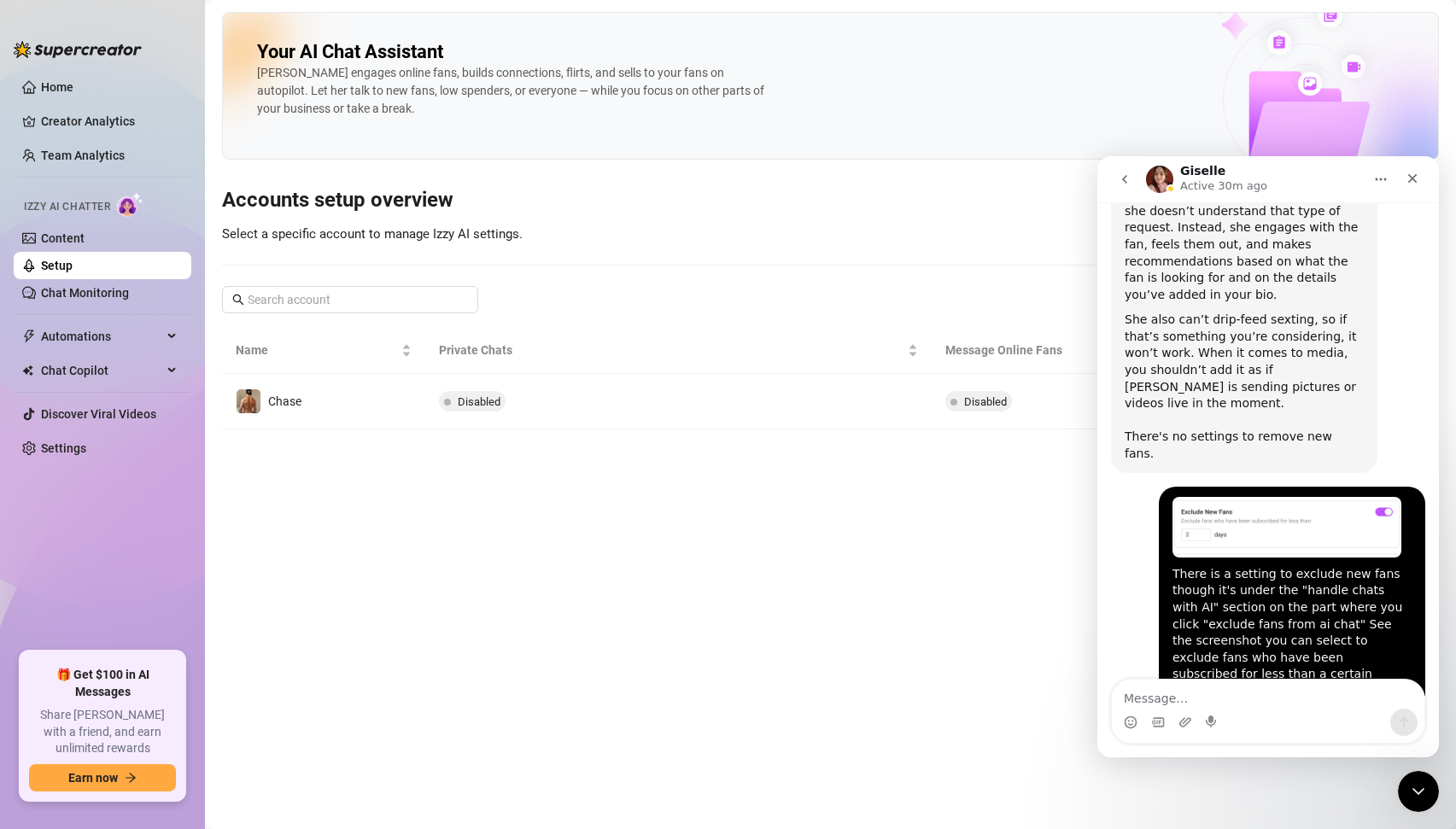
click at [900, 198] on h3 "Accounts setup overview" at bounding box center [830, 201] width 1217 height 28
click at [1408, 180] on icon "Close" at bounding box center [1412, 178] width 14 height 14
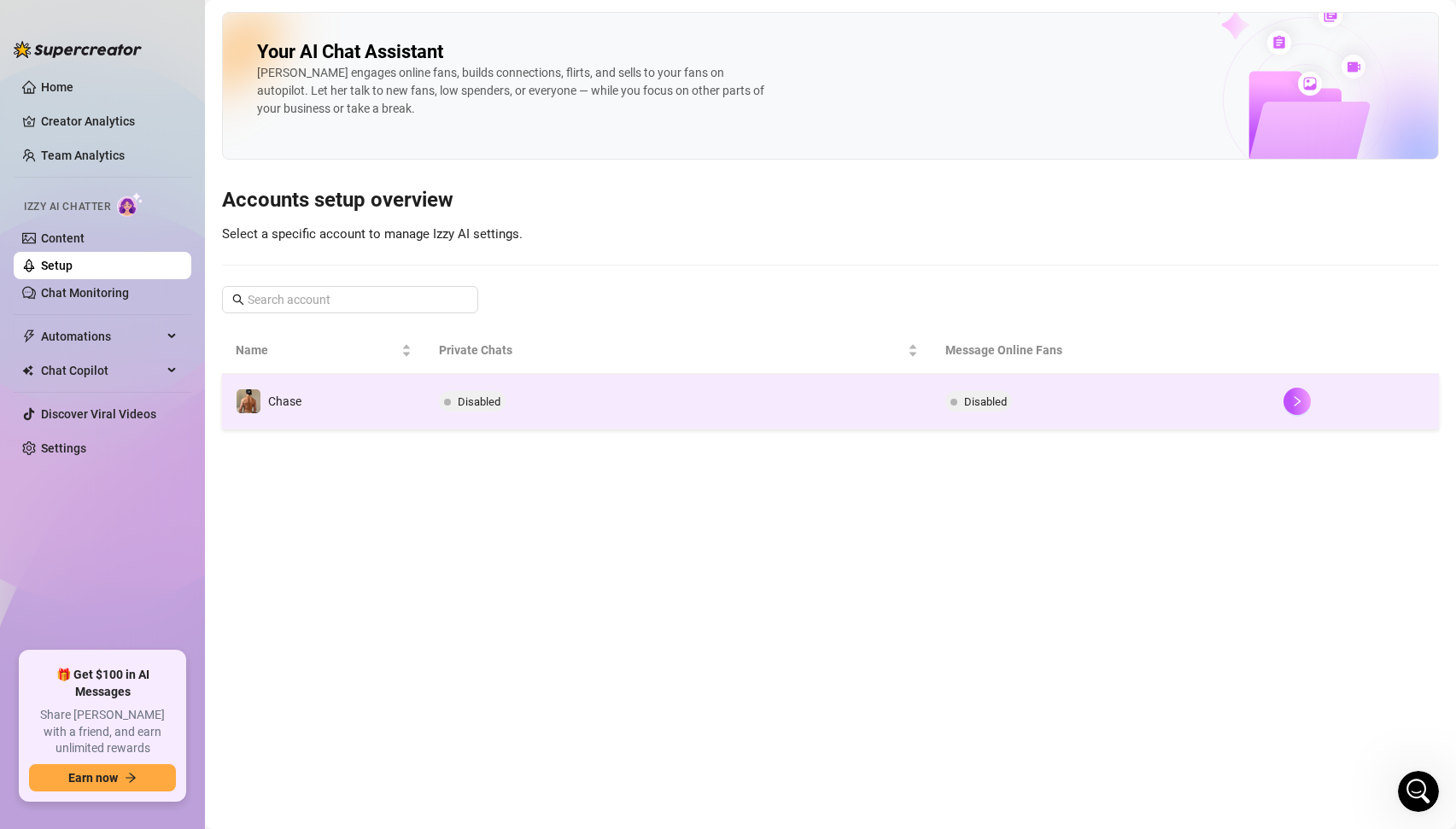
click at [483, 400] on span "Disabled" at bounding box center [479, 402] width 43 height 13
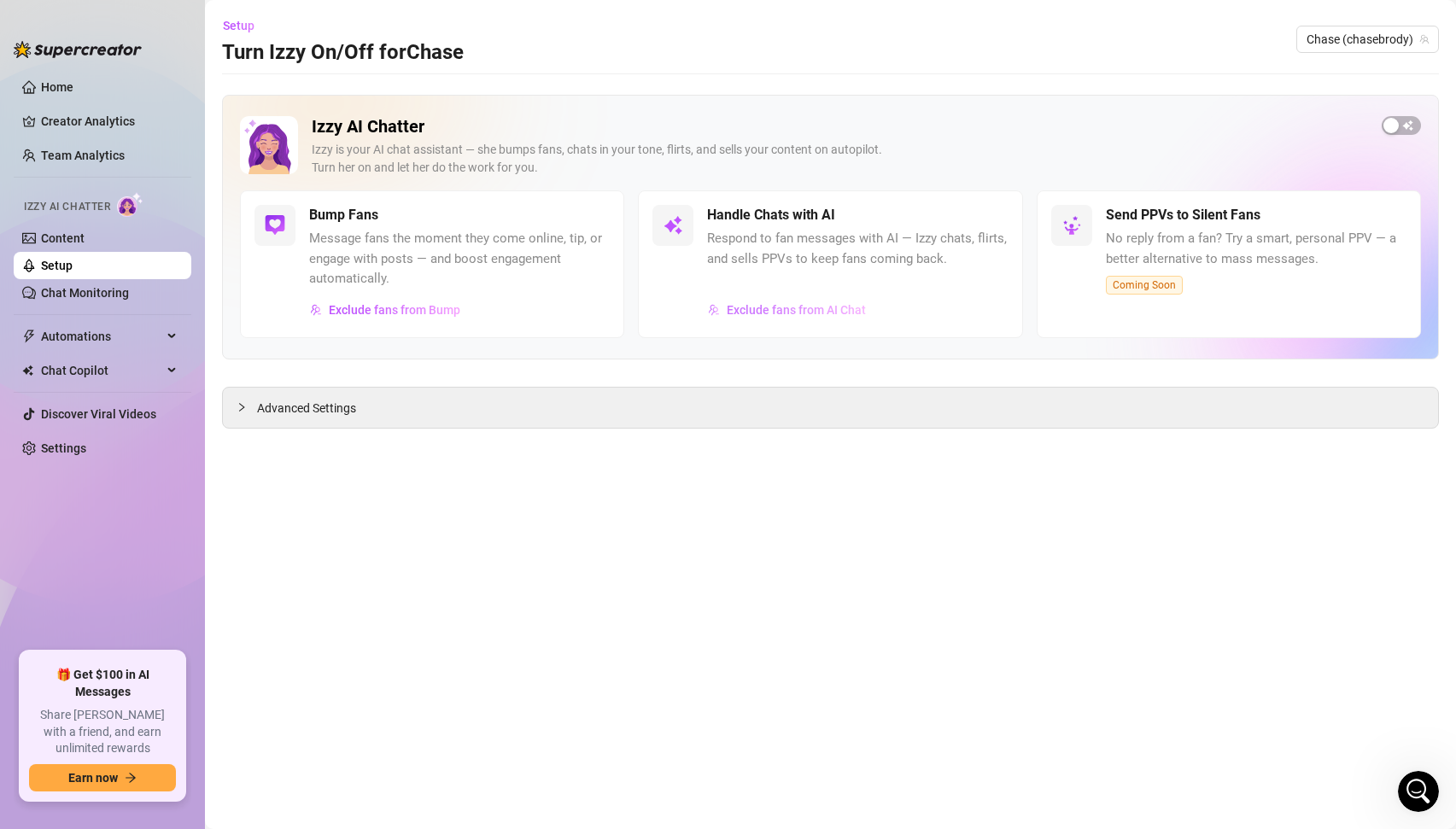
click at [755, 314] on span "Exclude fans from AI Chat" at bounding box center [796, 310] width 139 height 14
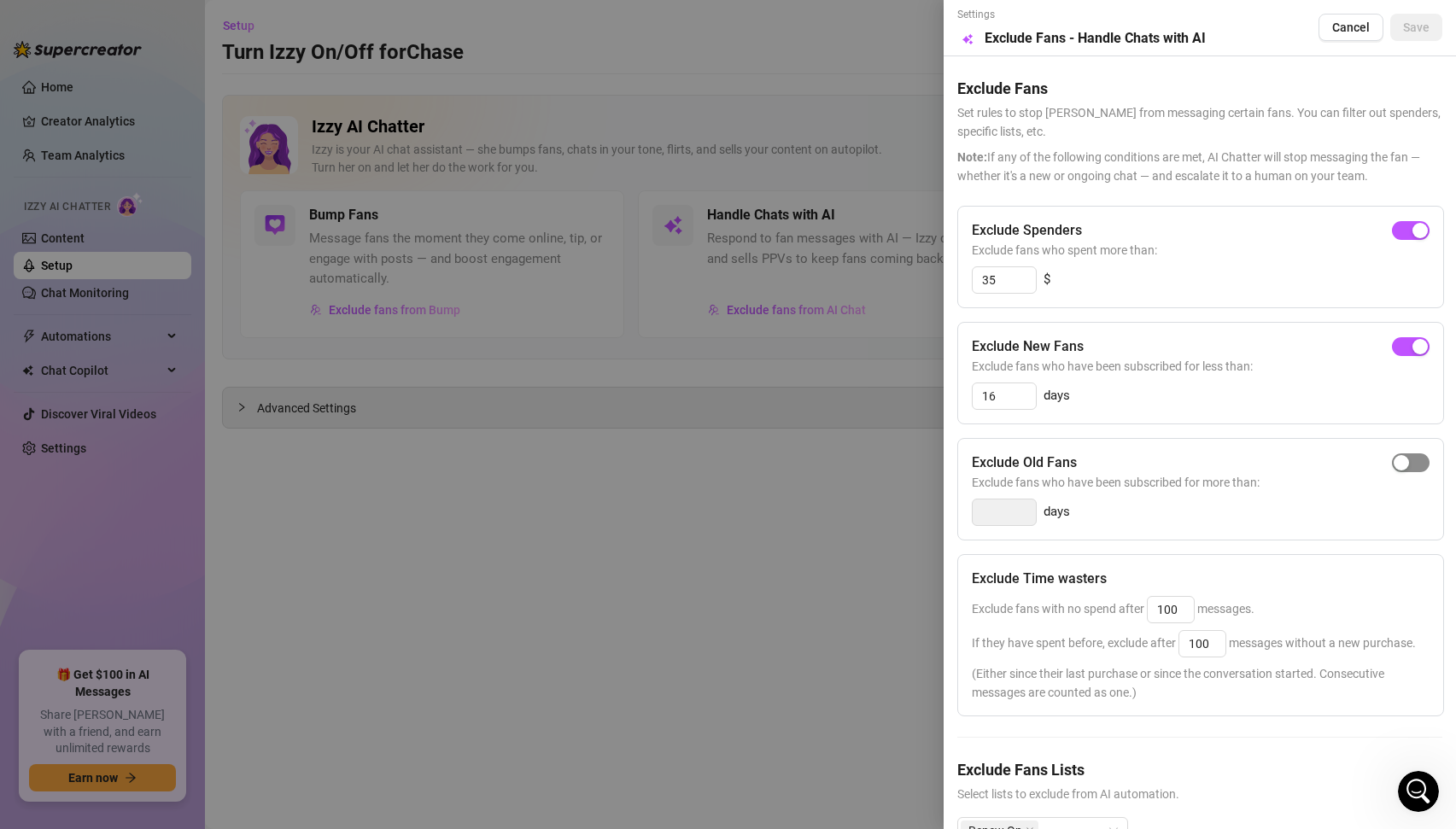
click at [1409, 465] on span "button" at bounding box center [1411, 462] width 38 height 18
click at [1004, 507] on input "14" at bounding box center [1004, 513] width 63 height 26
click at [1417, 470] on span "button" at bounding box center [1411, 462] width 38 height 18
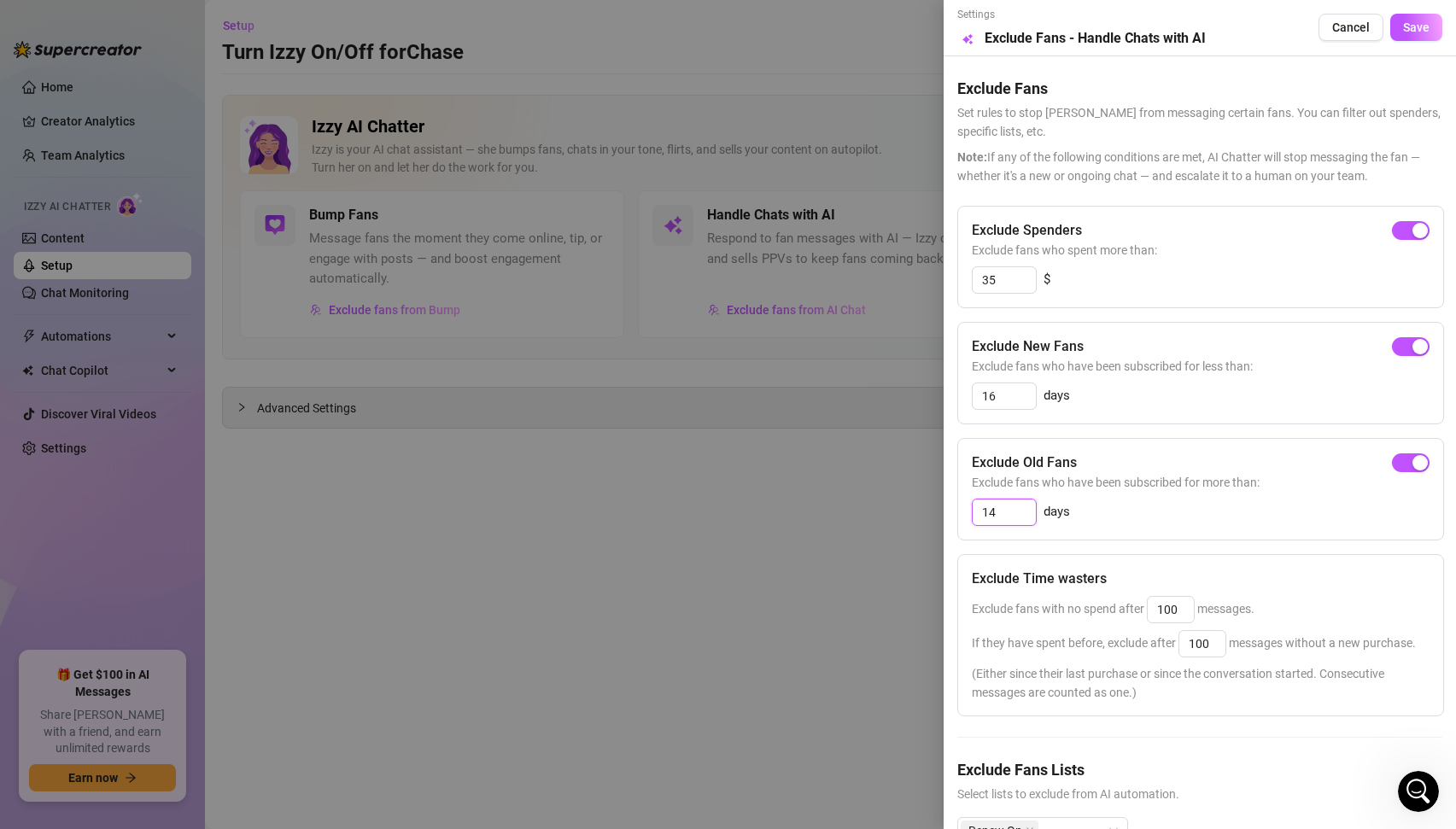
click at [1011, 515] on input "14" at bounding box center [1004, 513] width 63 height 26
click at [1138, 428] on div "Exclude Spenders Exclude fans who spent more than: 35 $ Exclude New Fans Exclud…" at bounding box center [1200, 538] width 485 height 666
click at [997, 277] on input "35" at bounding box center [1004, 280] width 63 height 26
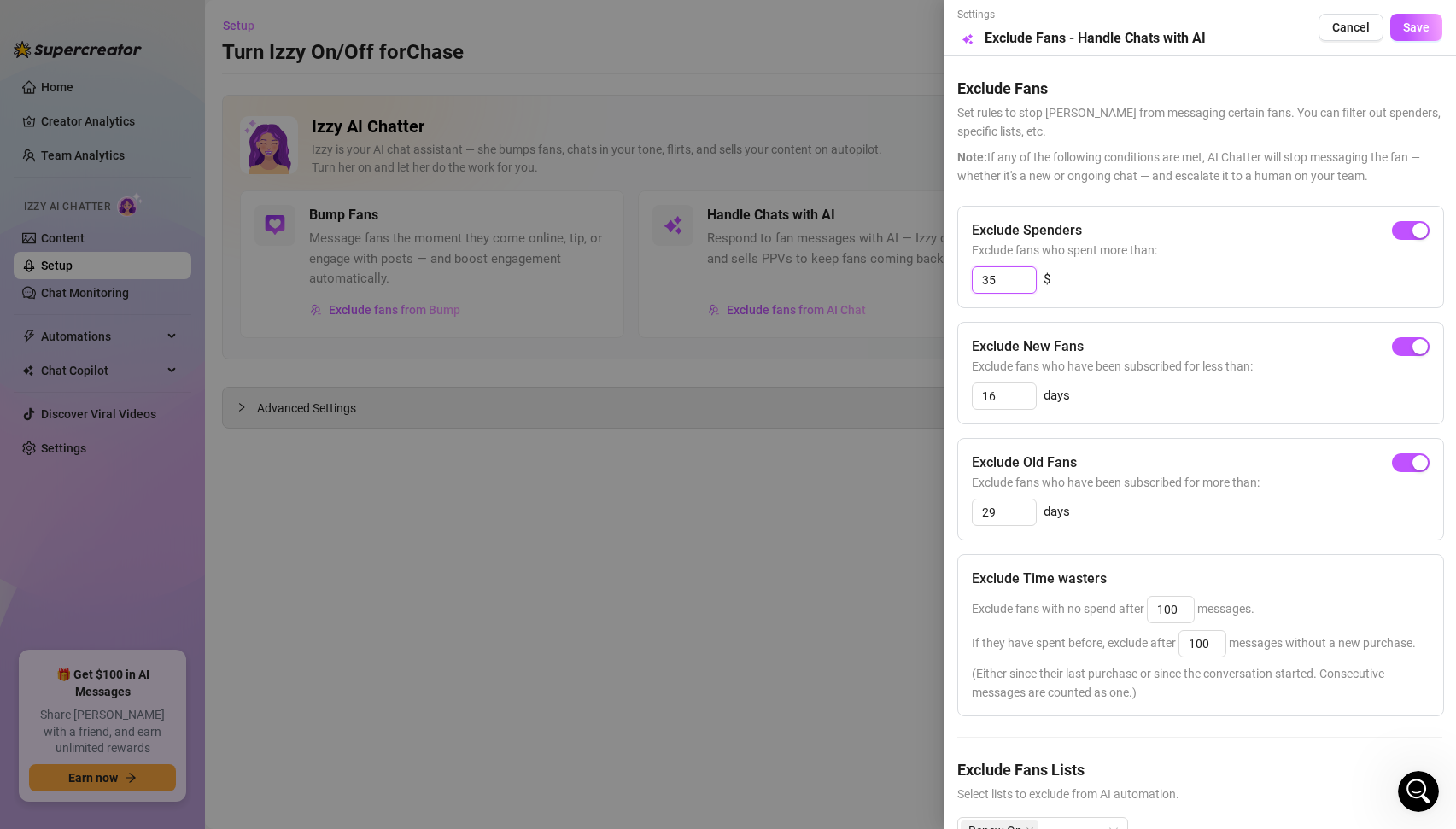
click at [997, 277] on input "35" at bounding box center [1004, 280] width 63 height 26
click at [1219, 427] on div "Exclude Spenders Exclude fans who spent more than: 35 $ Exclude New Fans Exclud…" at bounding box center [1200, 538] width 485 height 666
click at [995, 278] on input "35" at bounding box center [1004, 280] width 63 height 26
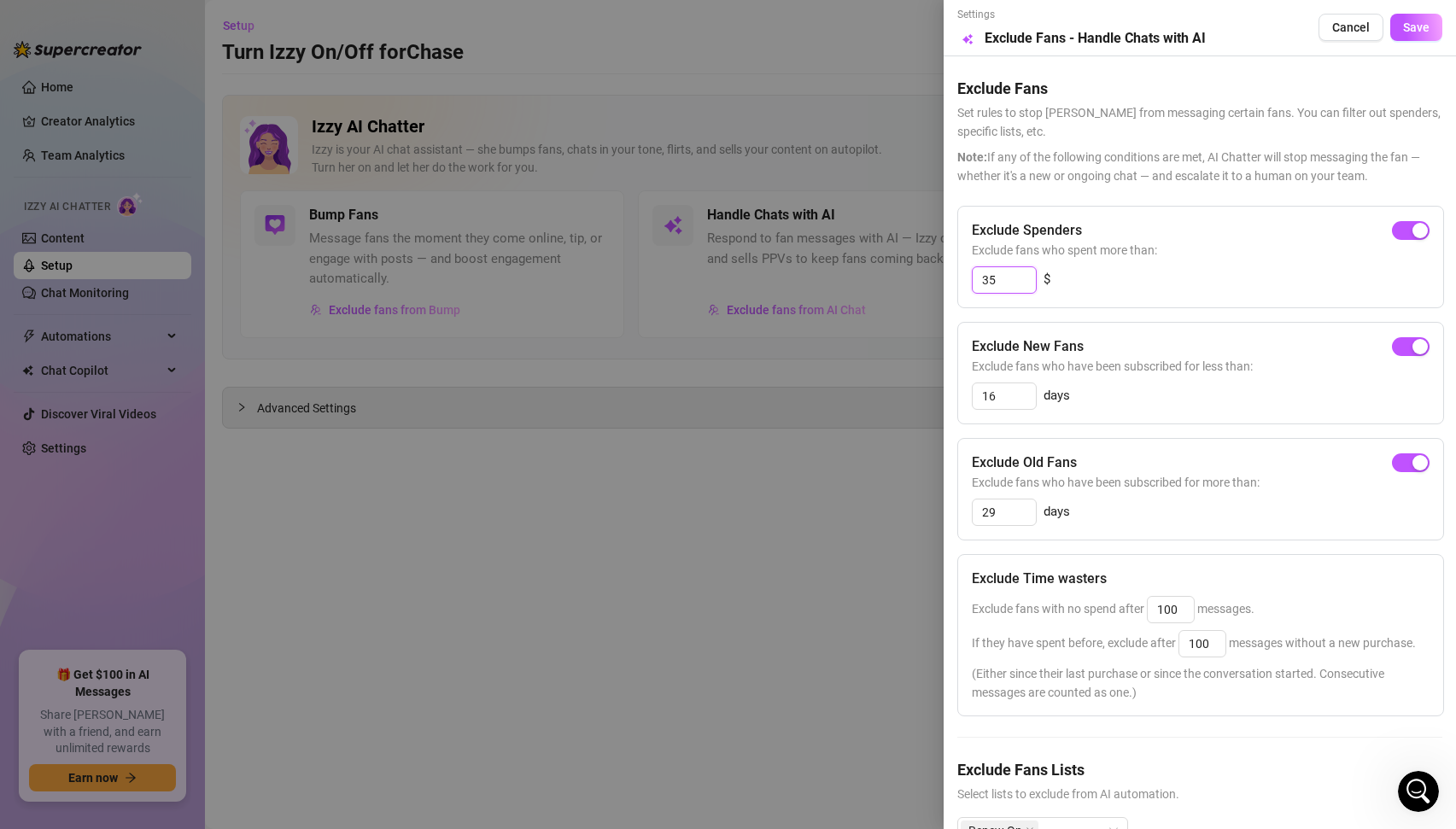
click at [995, 278] on input "35" at bounding box center [1004, 280] width 63 height 26
click at [1182, 334] on div "Exclude New Fans Exclude fans who have been subscribed for less than: 16 days" at bounding box center [1201, 373] width 487 height 103
click at [1417, 31] on span "Save" at bounding box center [1417, 27] width 27 height 14
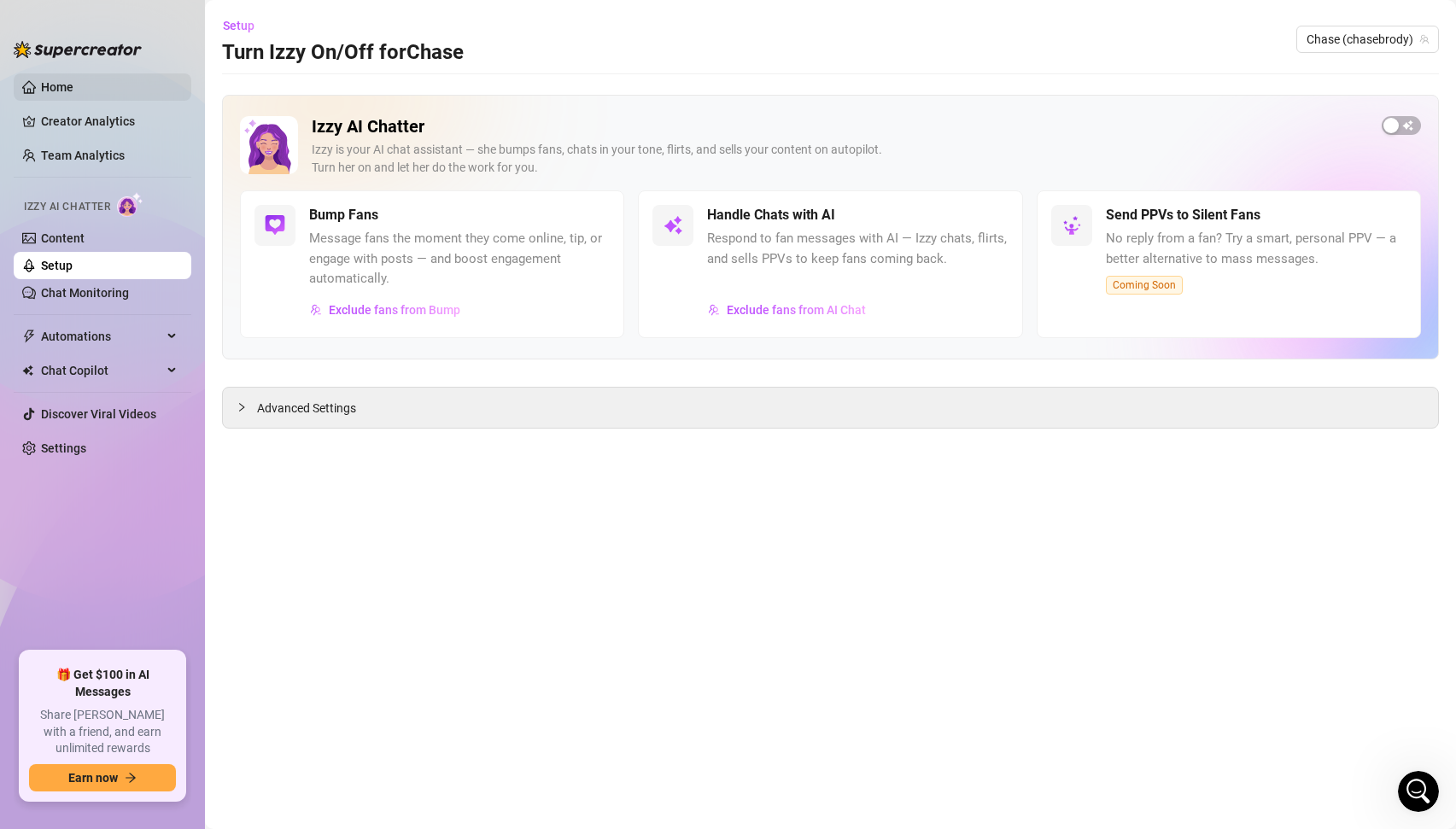
click at [58, 83] on link "Home" at bounding box center [57, 87] width 32 height 14
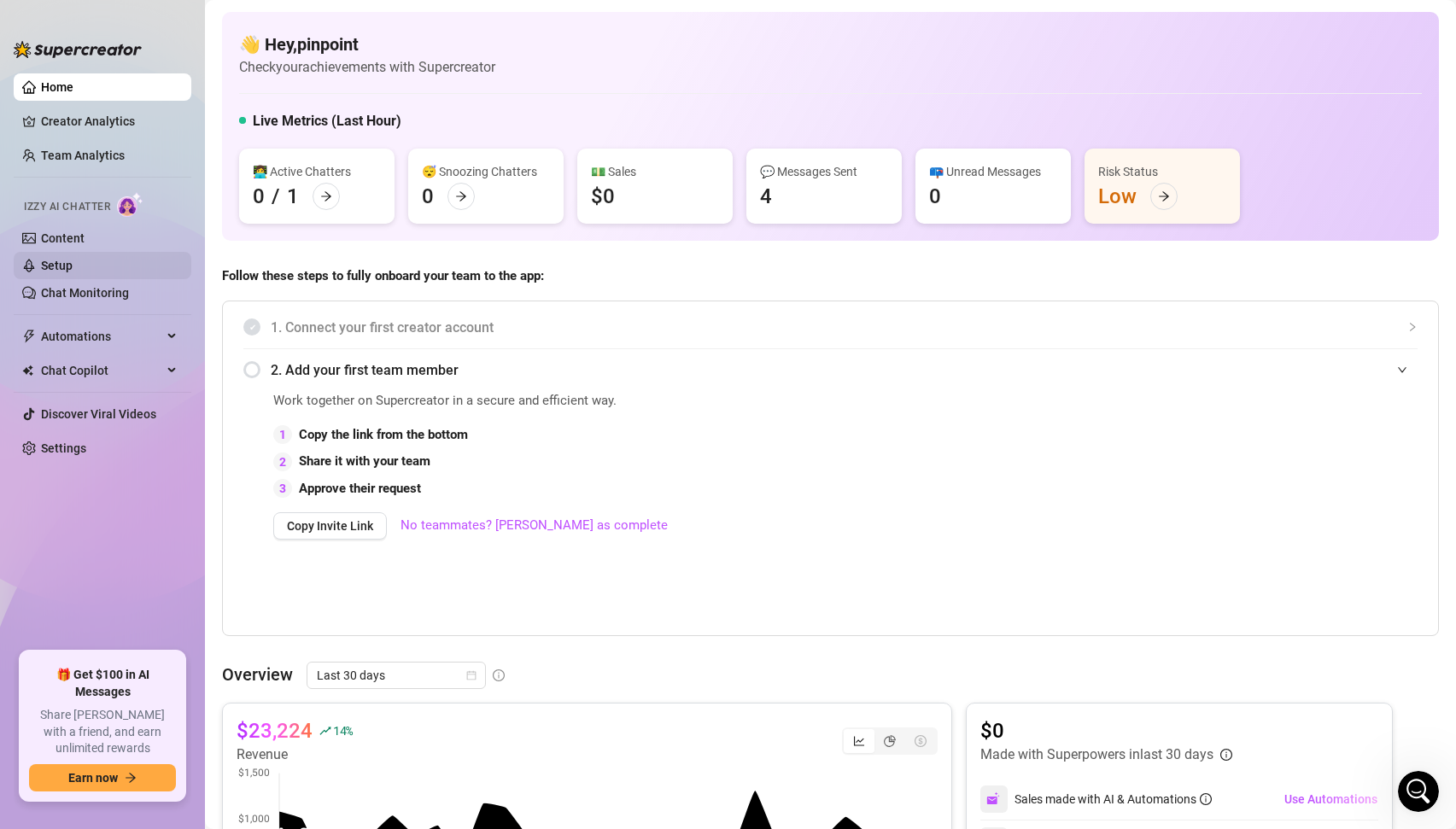
click at [64, 267] on link "Setup" at bounding box center [57, 265] width 31 height 14
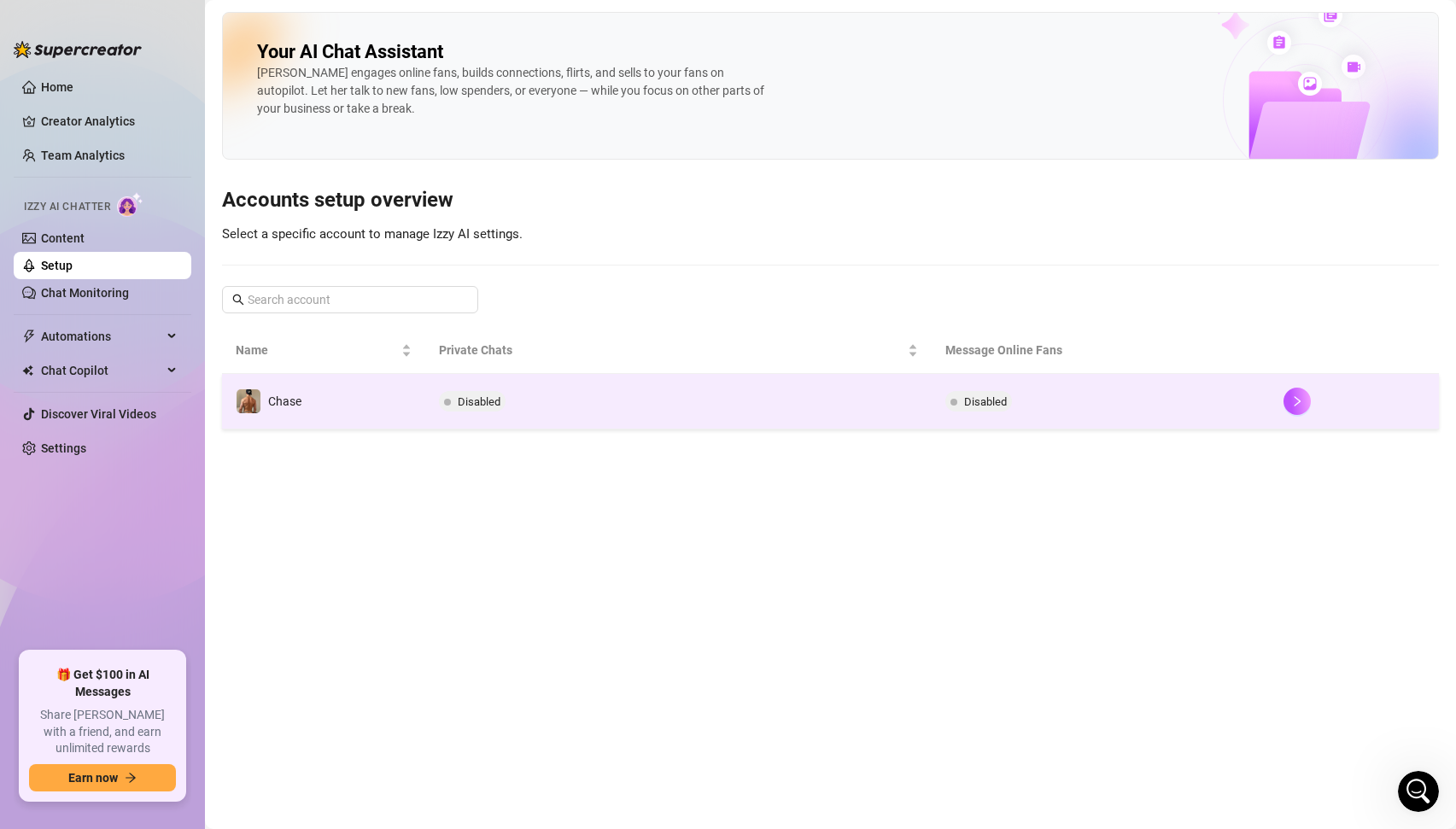
click at [314, 413] on td "Chase" at bounding box center [324, 402] width 204 height 56
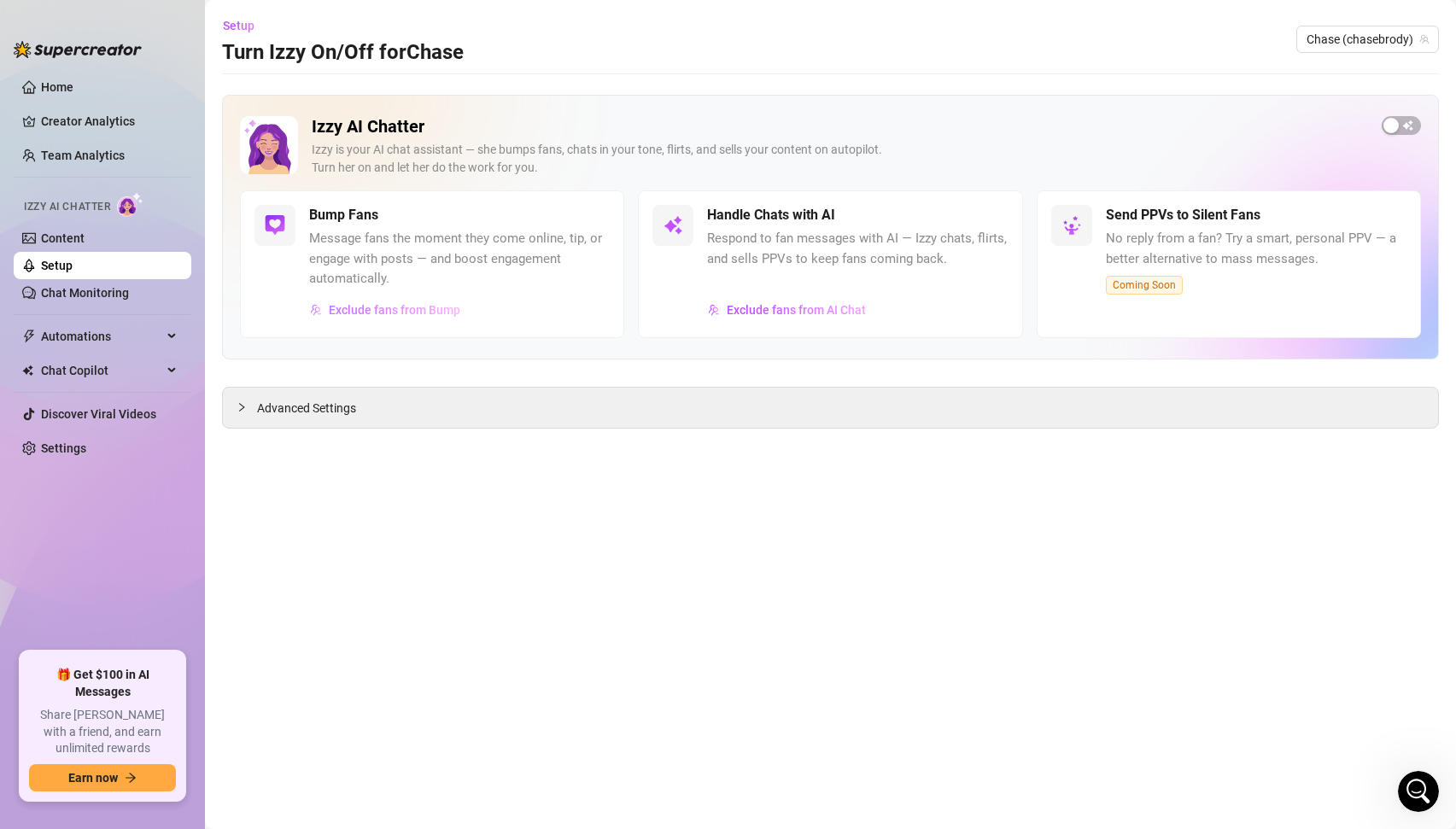
click at [401, 313] on span "Exclude fans from Bump" at bounding box center [394, 310] width 131 height 14
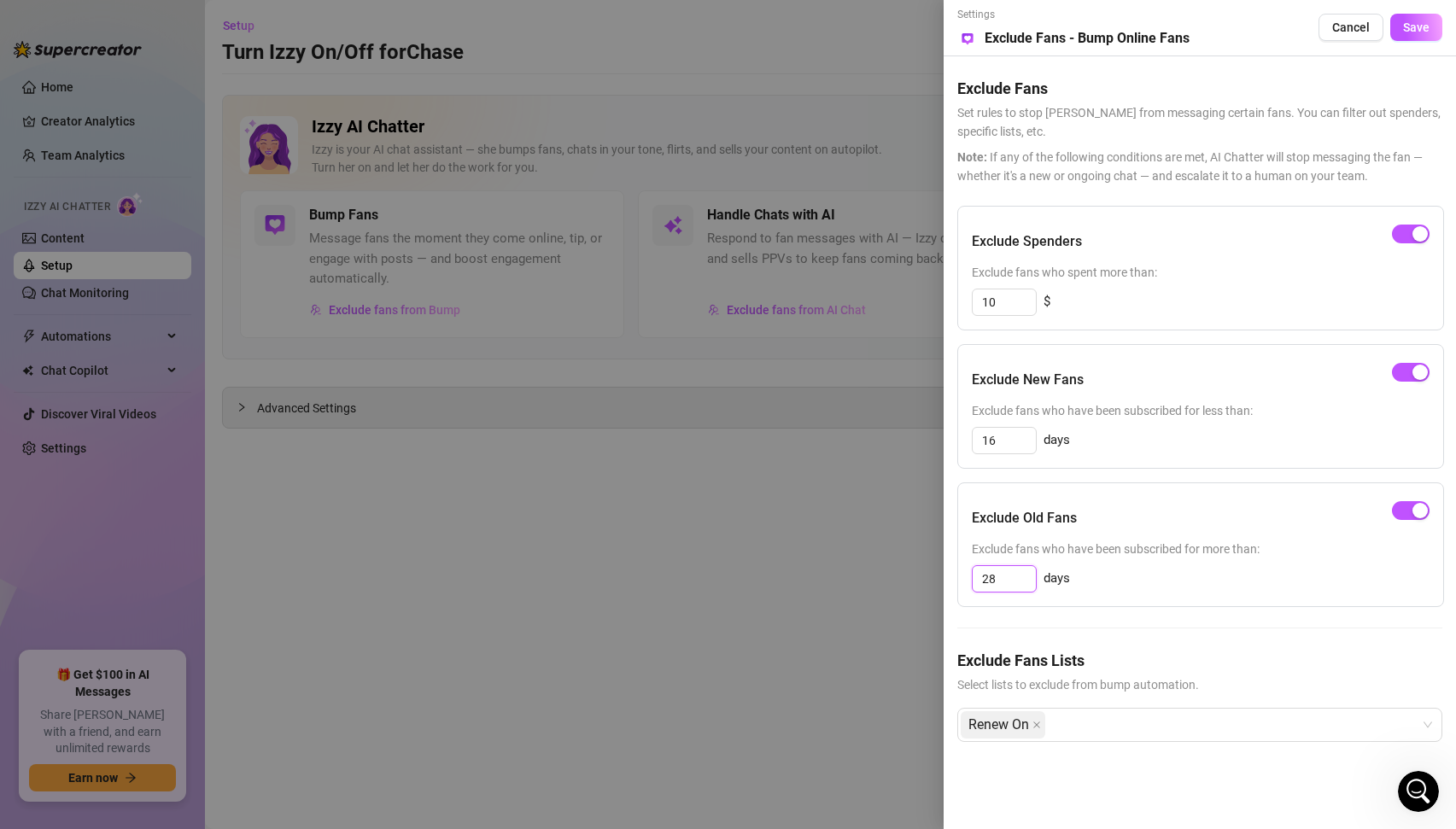
click at [1005, 579] on input "28" at bounding box center [1004, 579] width 63 height 26
click at [1008, 301] on input "10" at bounding box center [1004, 303] width 63 height 26
click at [1158, 317] on div "Exclude Spenders Exclude fans who spent more than: 35 $" at bounding box center [1201, 268] width 487 height 125
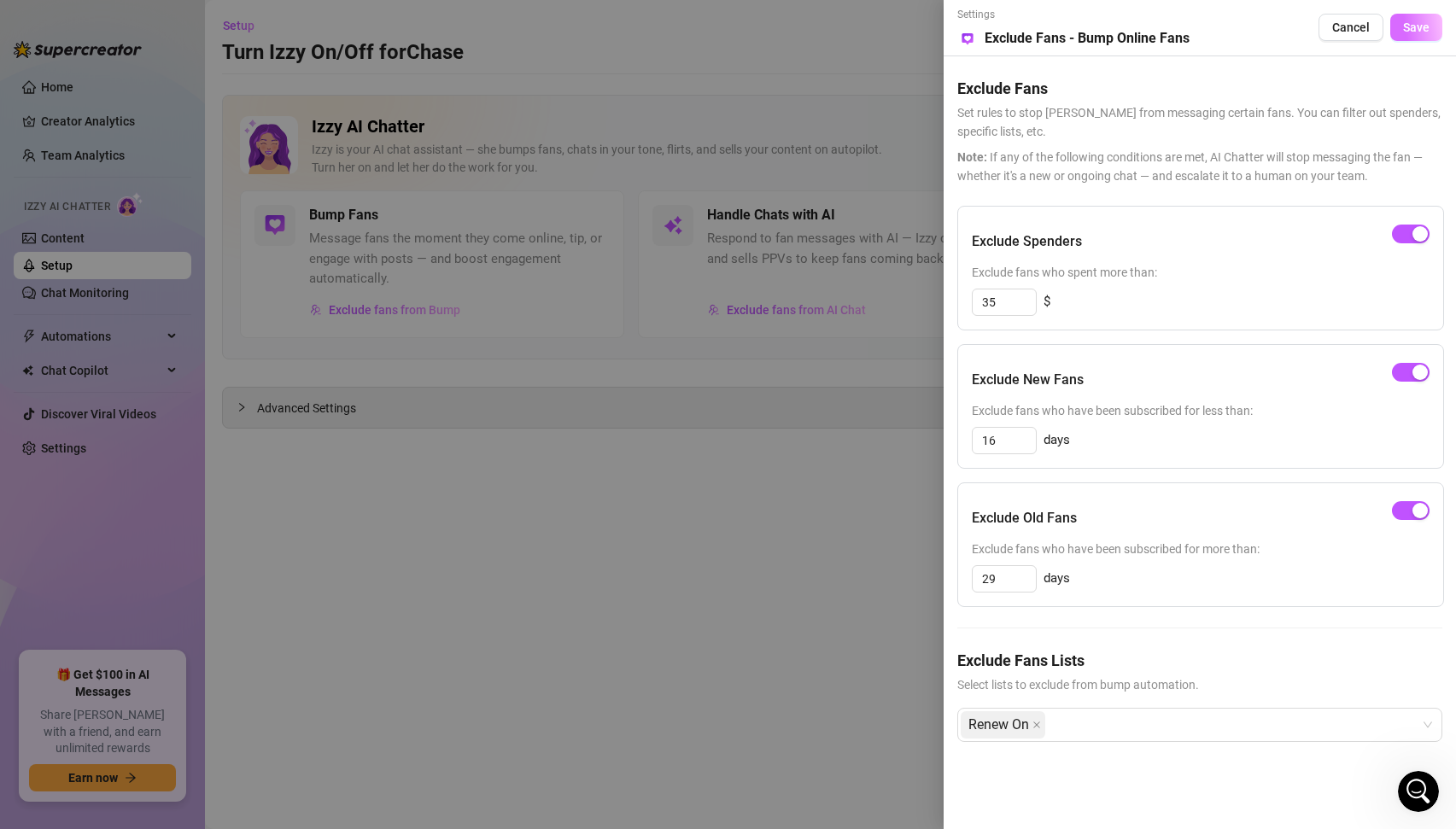
click at [1421, 22] on span "Save" at bounding box center [1417, 27] width 27 height 14
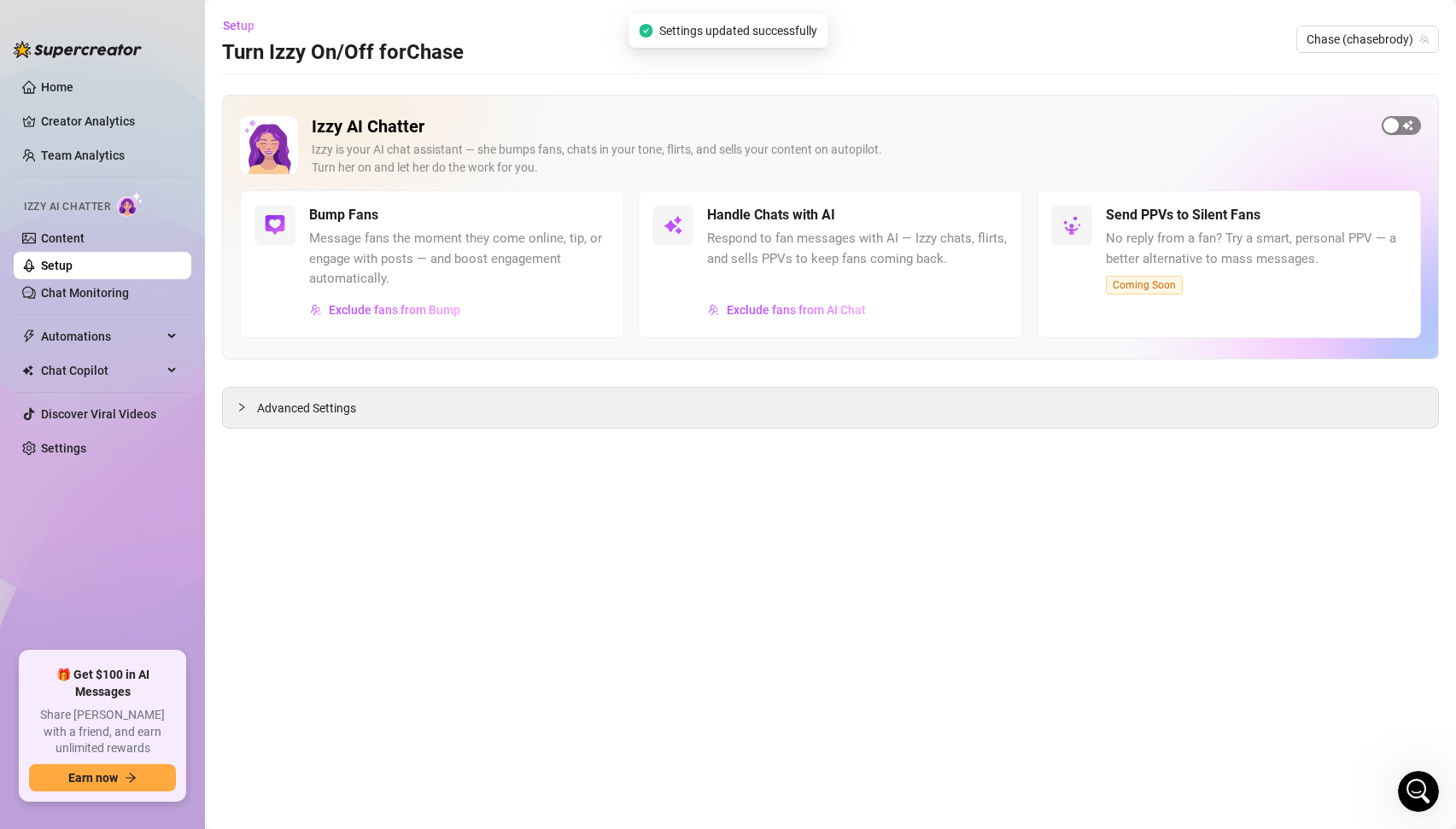
click at [1405, 126] on span "button" at bounding box center [1401, 126] width 39 height 18
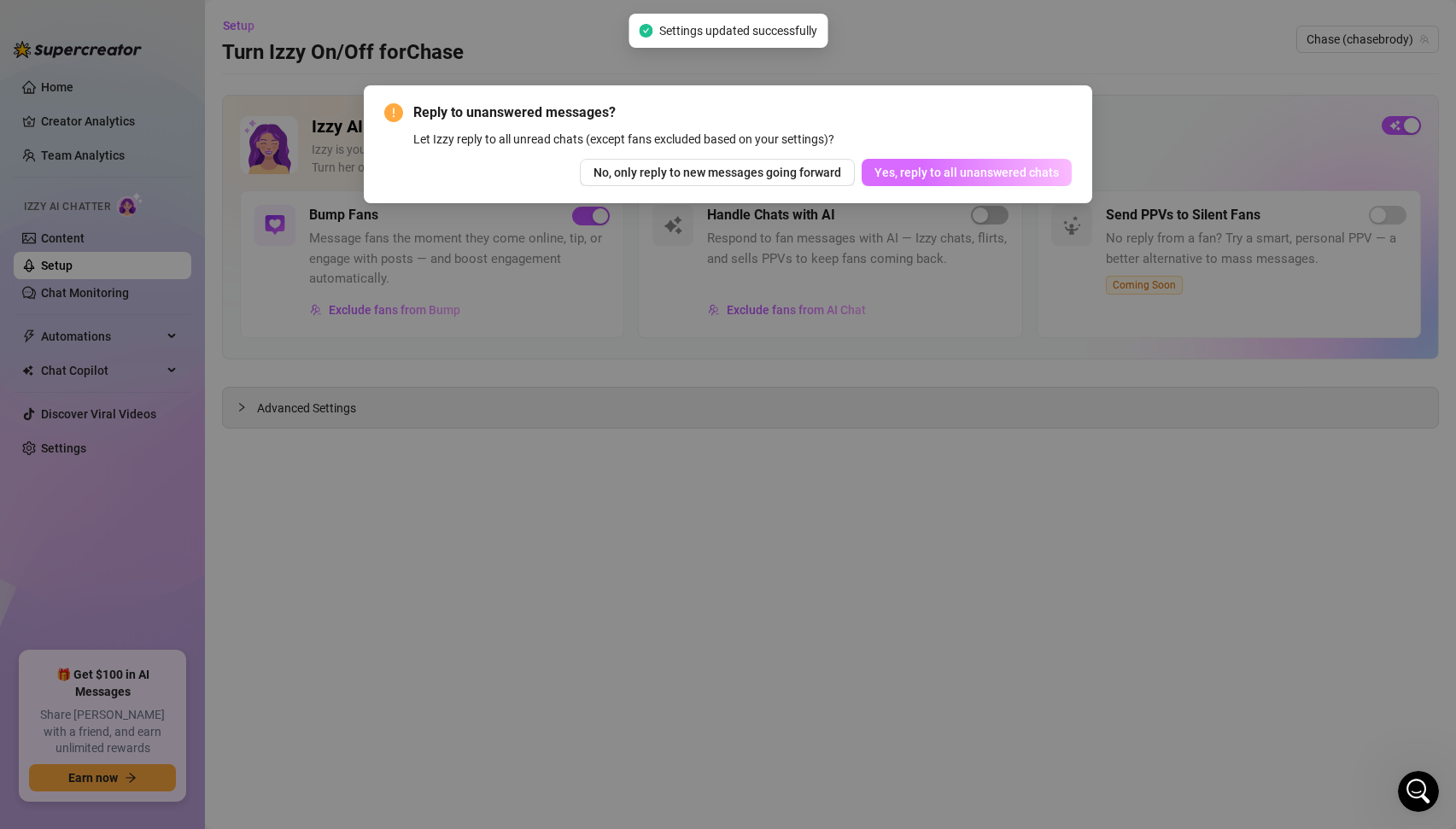
click at [921, 180] on span "Yes, reply to all unanswered chats" at bounding box center [966, 172] width 184 height 14
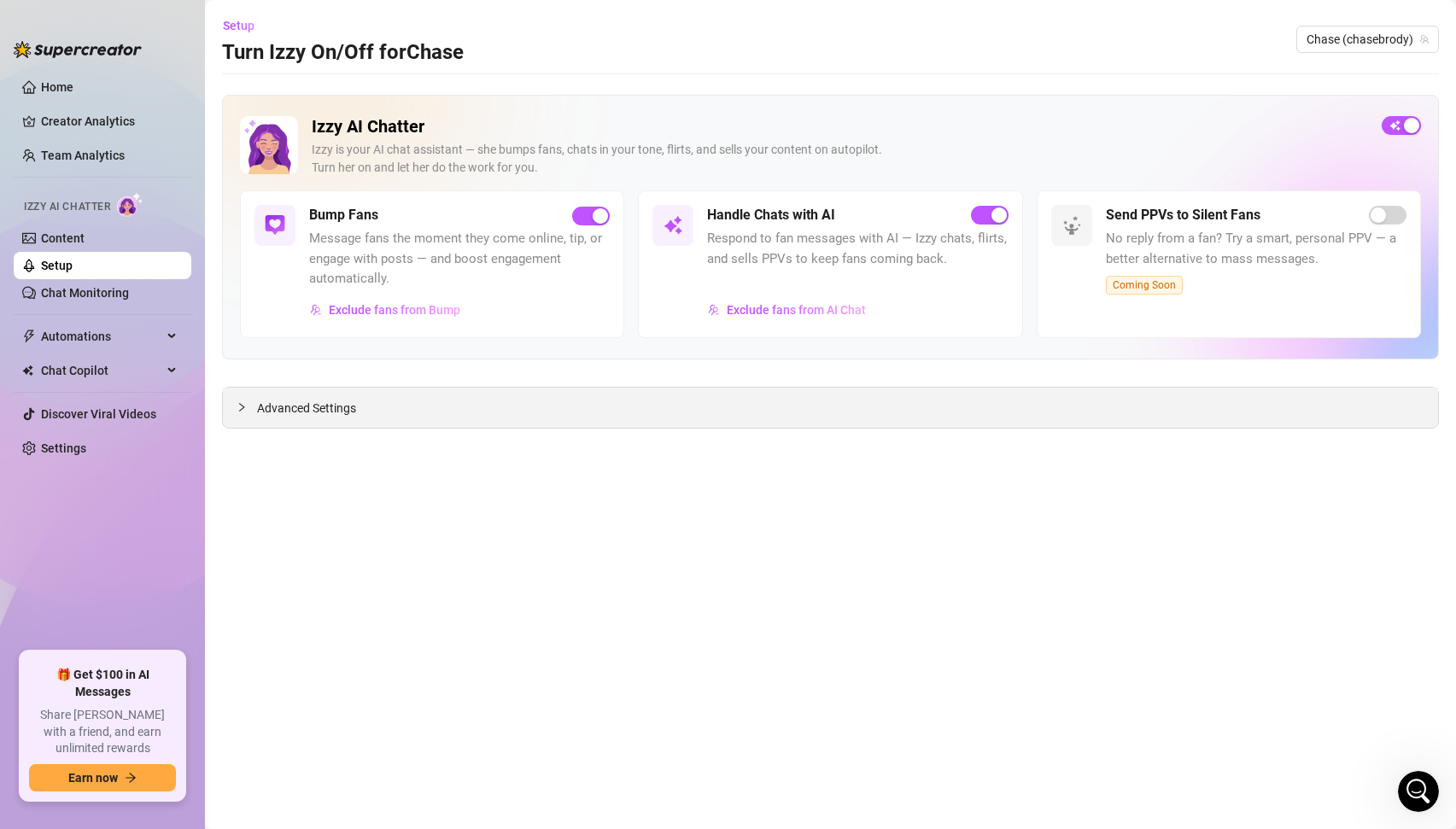
click at [340, 410] on span "Advanced Settings" at bounding box center [306, 408] width 99 height 18
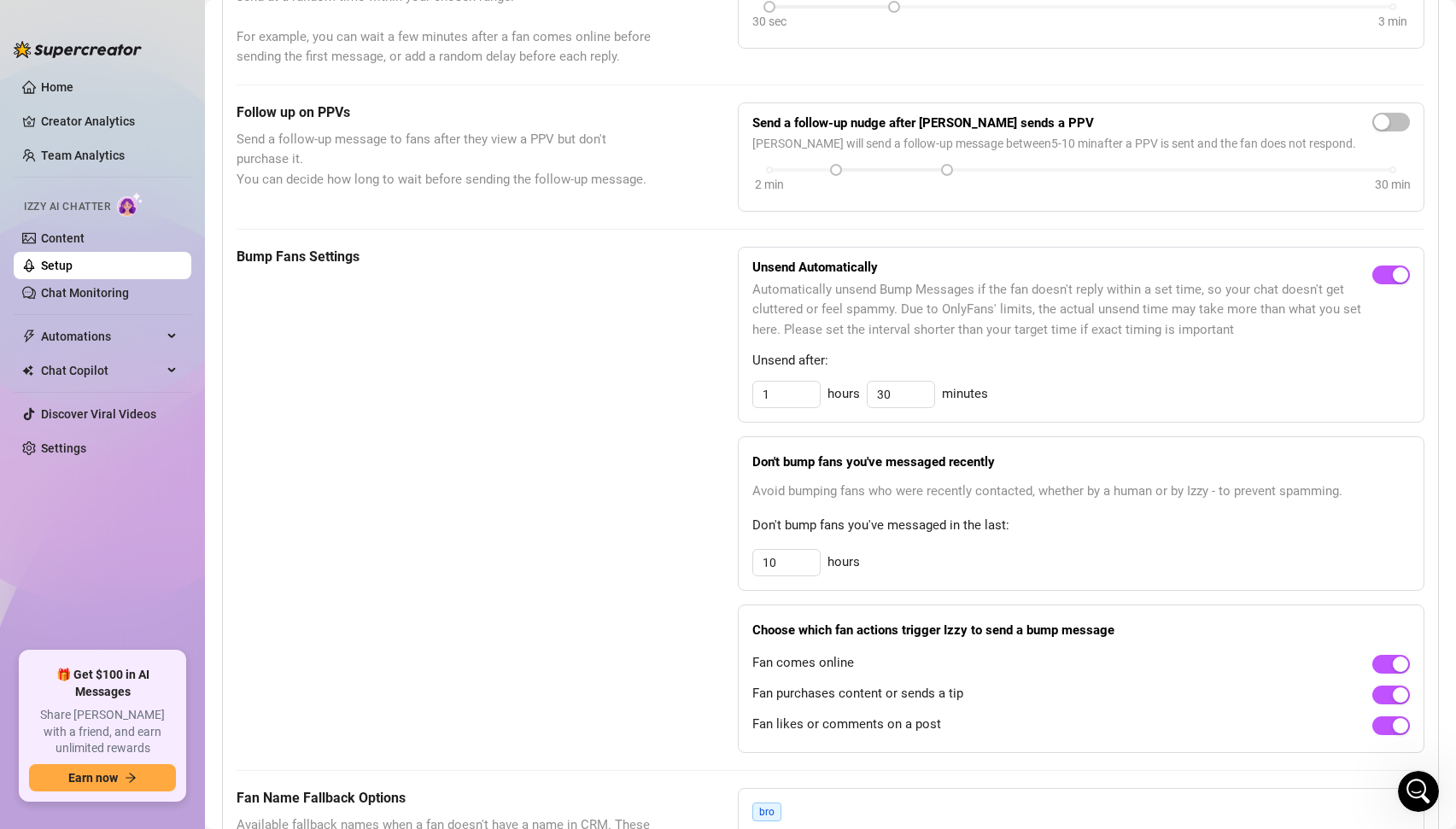
scroll to position [568, 0]
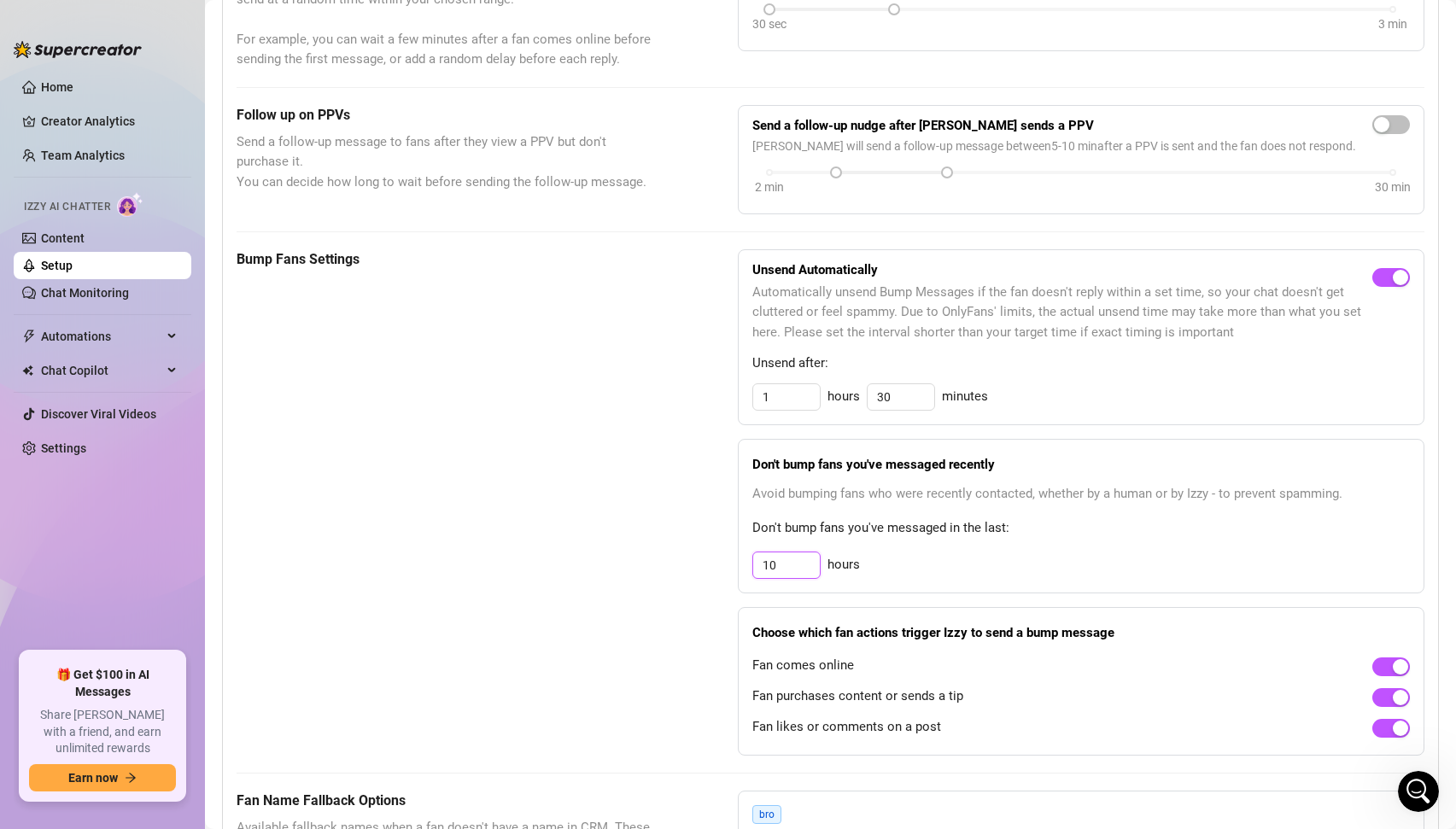
click at [785, 569] on input "10" at bounding box center [786, 565] width 67 height 26
click at [967, 575] on div "3 hours" at bounding box center [1081, 565] width 658 height 28
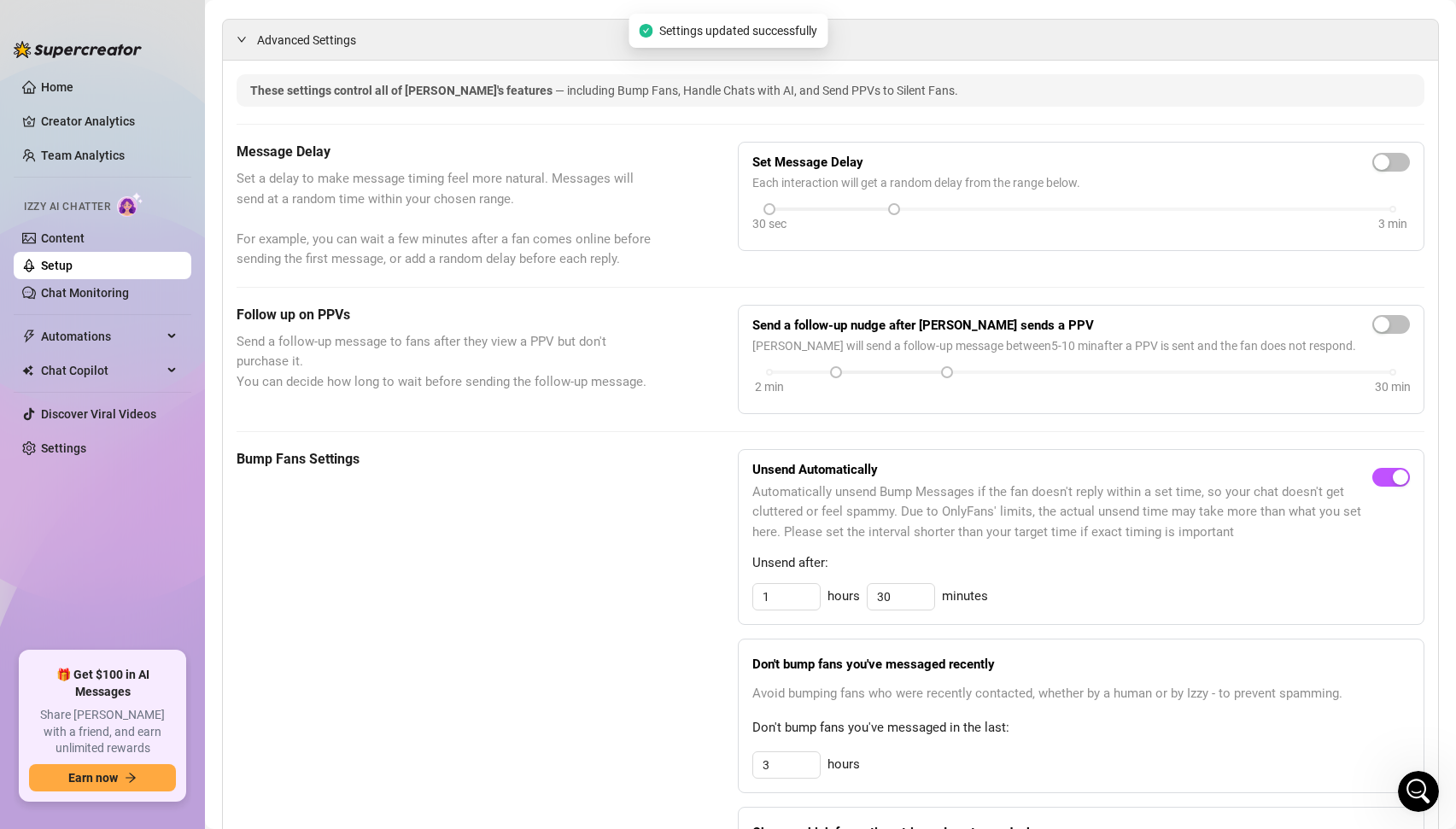
scroll to position [0, 0]
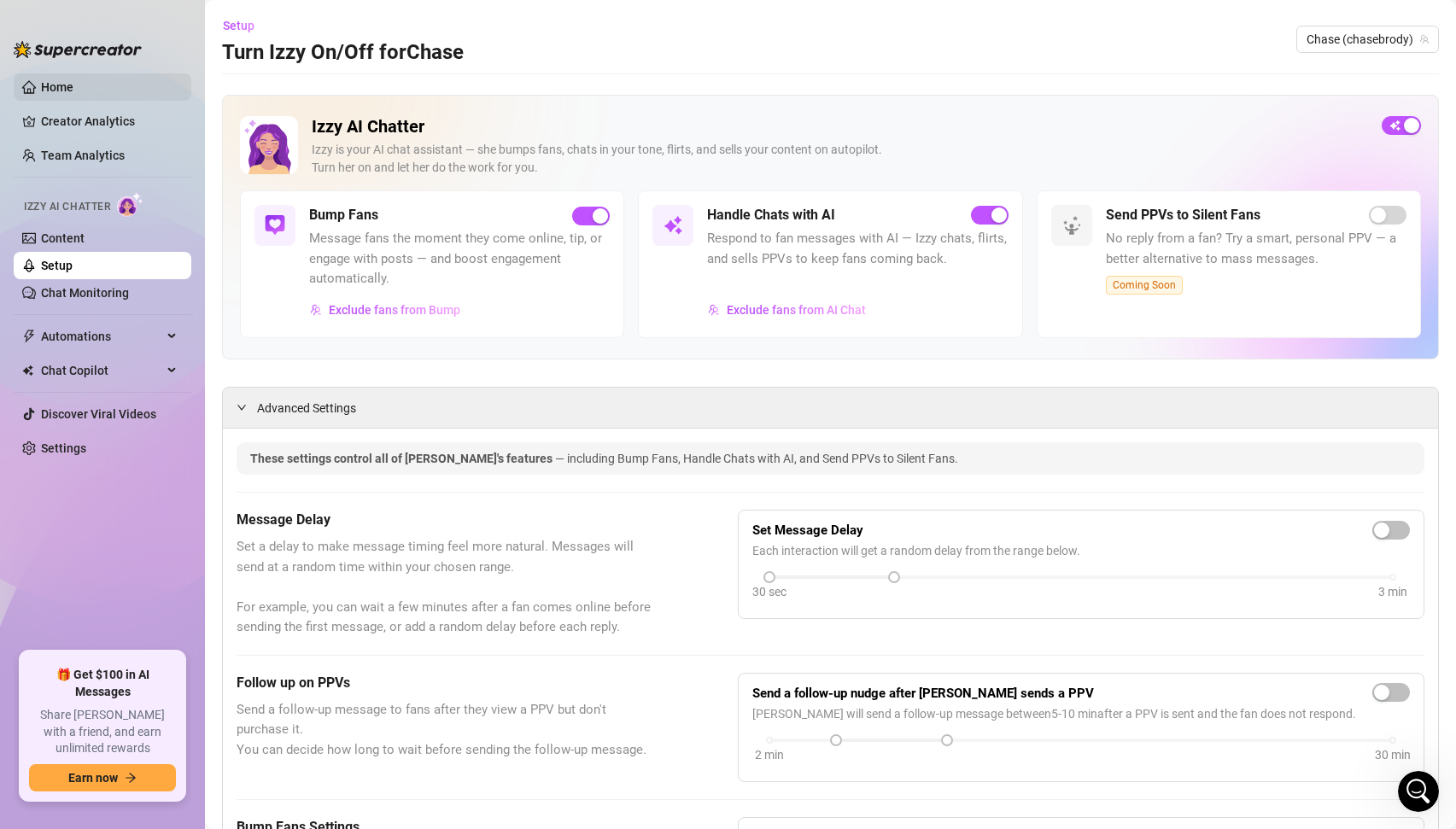
click at [73, 83] on link "Home" at bounding box center [57, 87] width 32 height 14
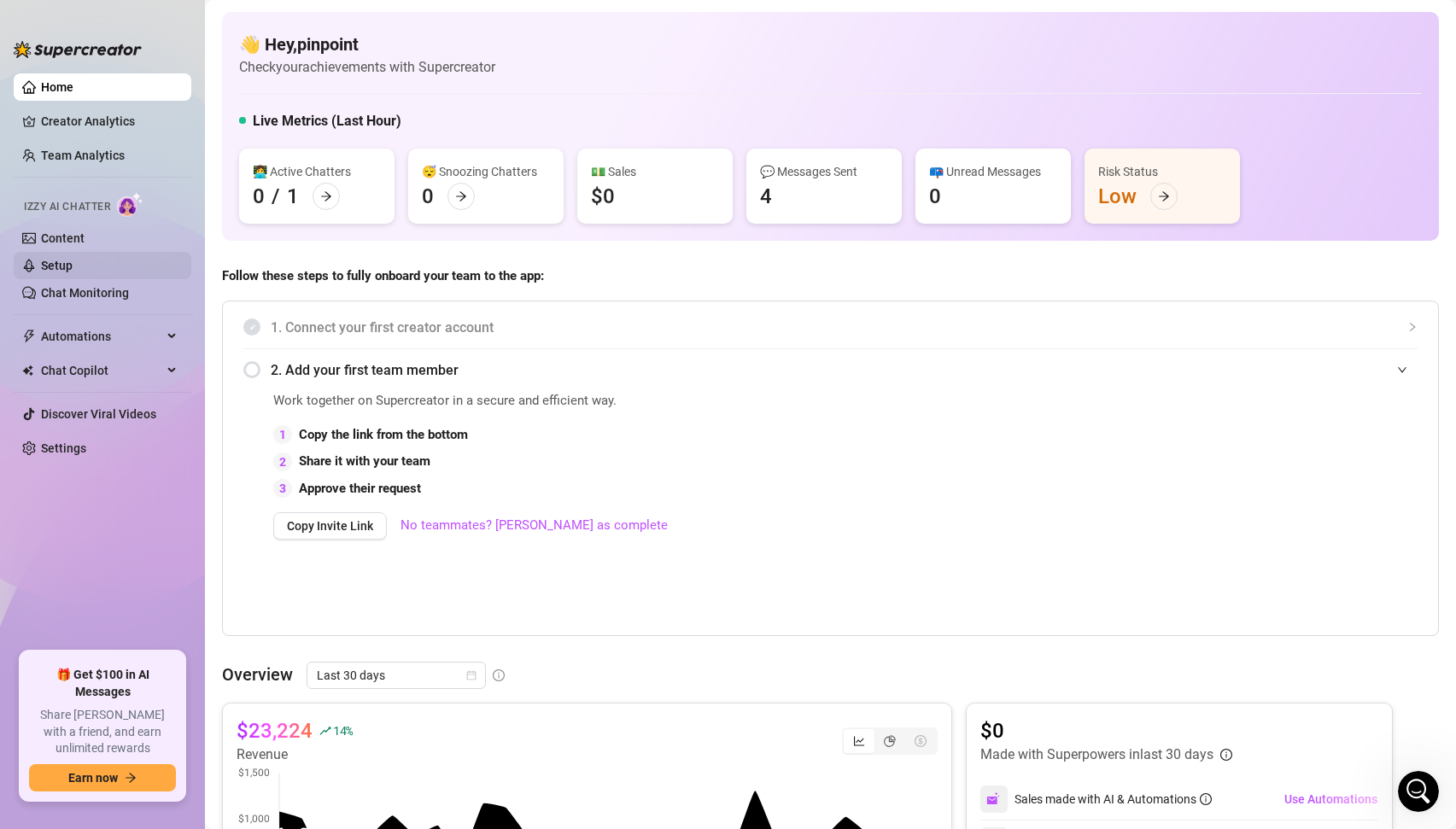
click at [72, 267] on link "Setup" at bounding box center [57, 265] width 31 height 14
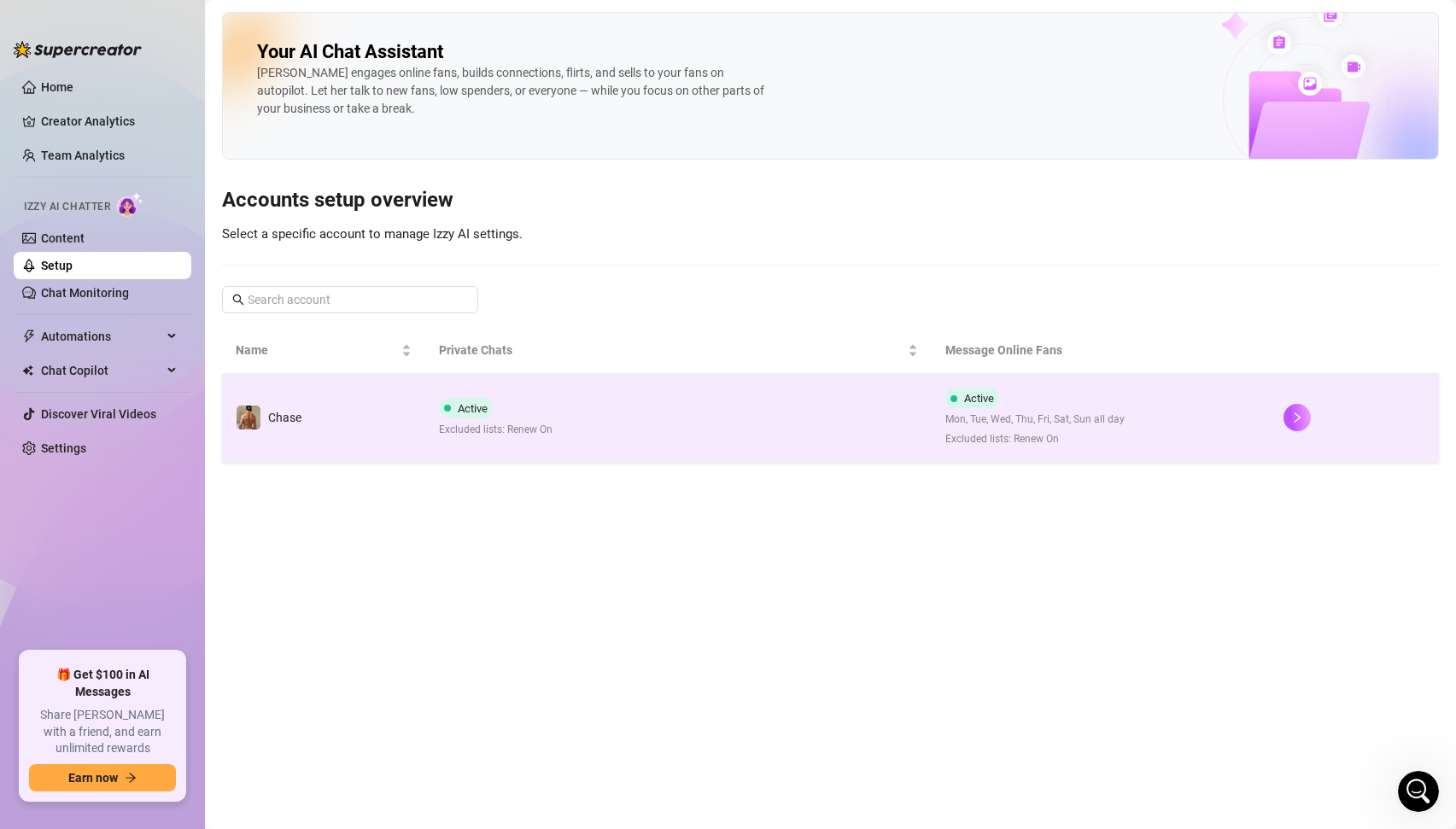
click at [672, 420] on td "Active Excluded lists: Renew On" at bounding box center [679, 418] width 507 height 88
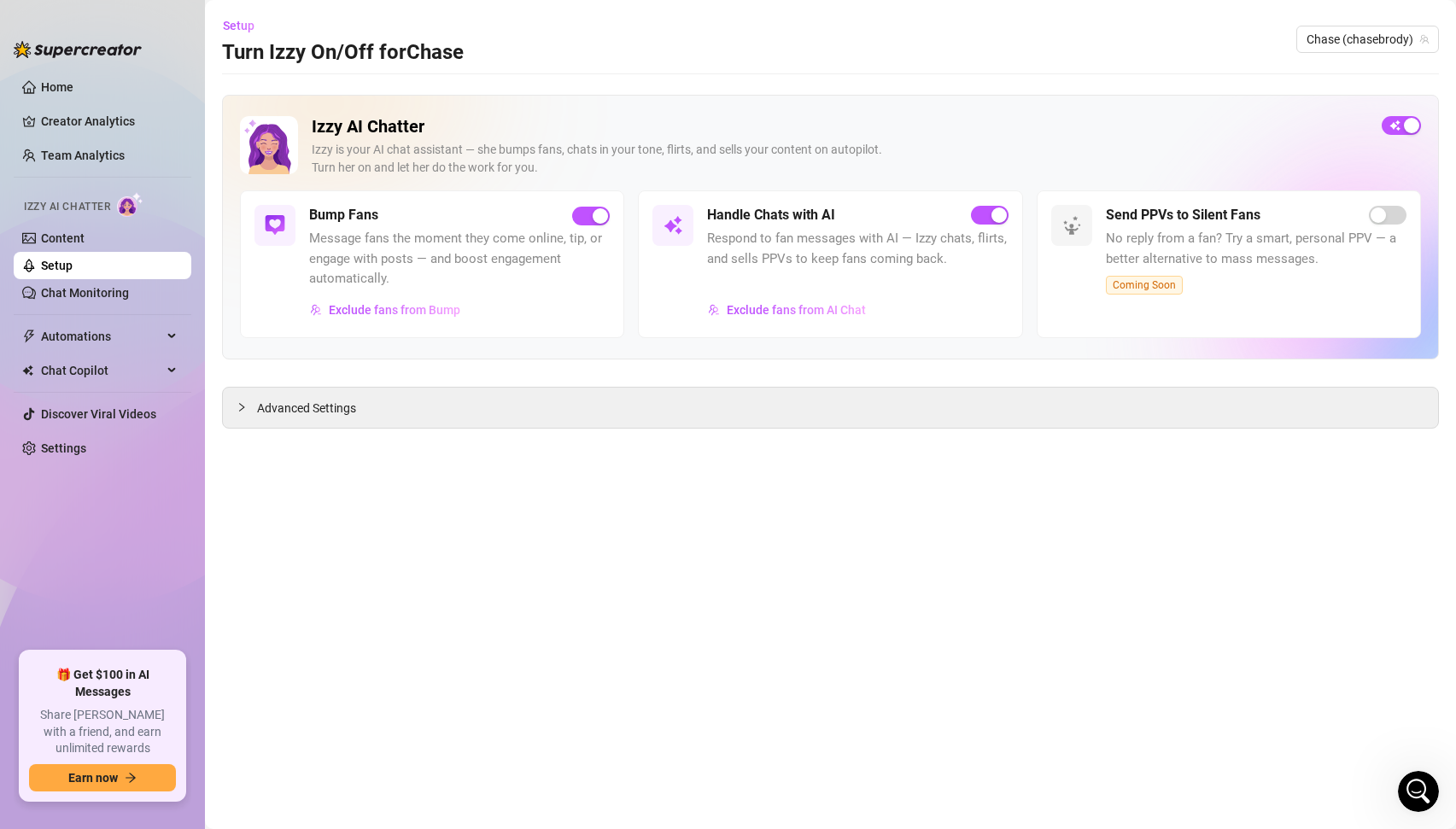
click at [1196, 173] on div "Izzy is your AI chat assistant — she bumps fans, chats in your tone, flirts, an…" at bounding box center [840, 159] width 1057 height 36
click at [101, 296] on link "Chat Monitoring" at bounding box center [85, 293] width 88 height 14
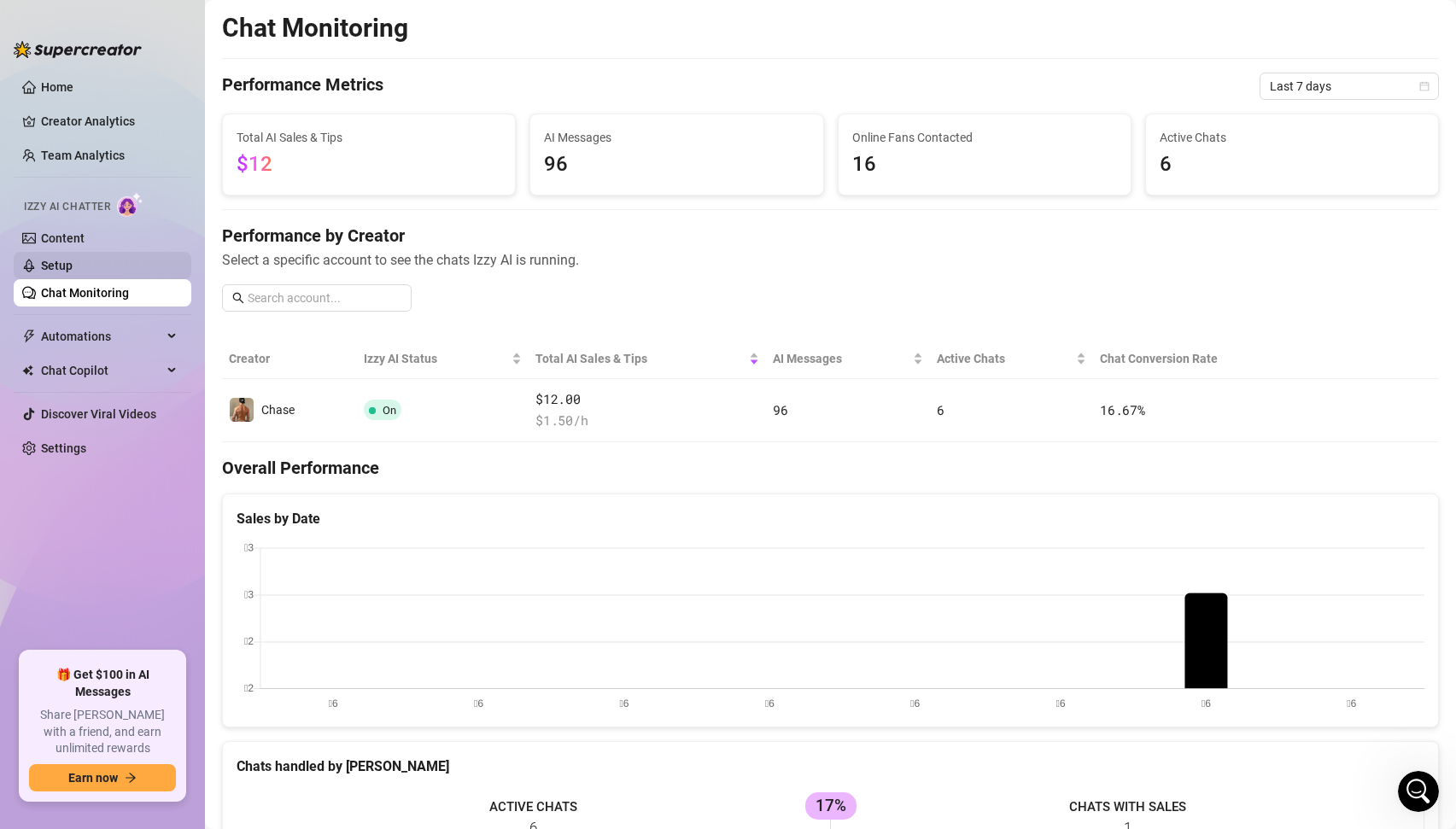
click at [72, 266] on link "Setup" at bounding box center [57, 265] width 31 height 14
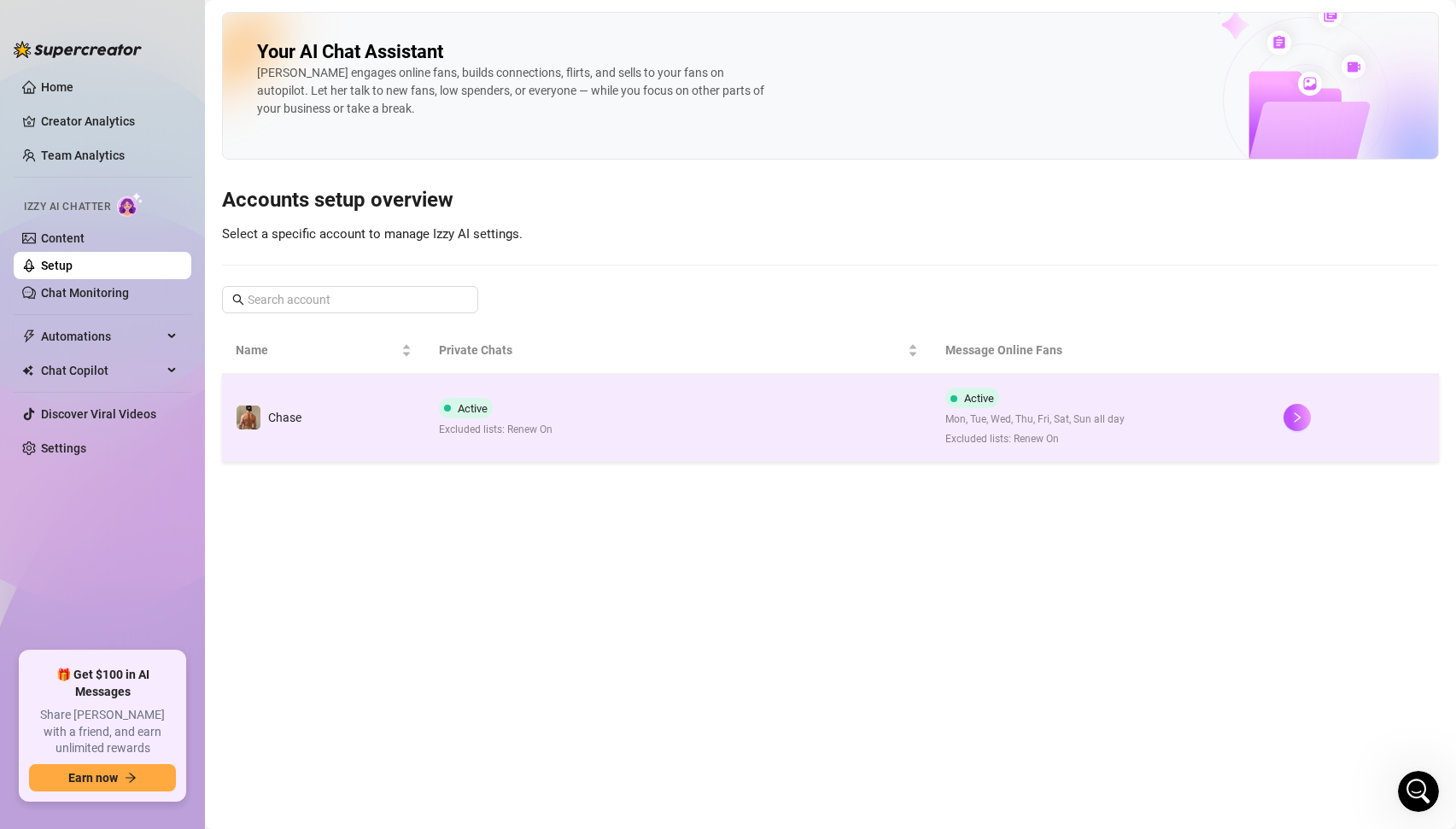
click at [591, 416] on td "Active Excluded lists: Renew On" at bounding box center [679, 418] width 507 height 88
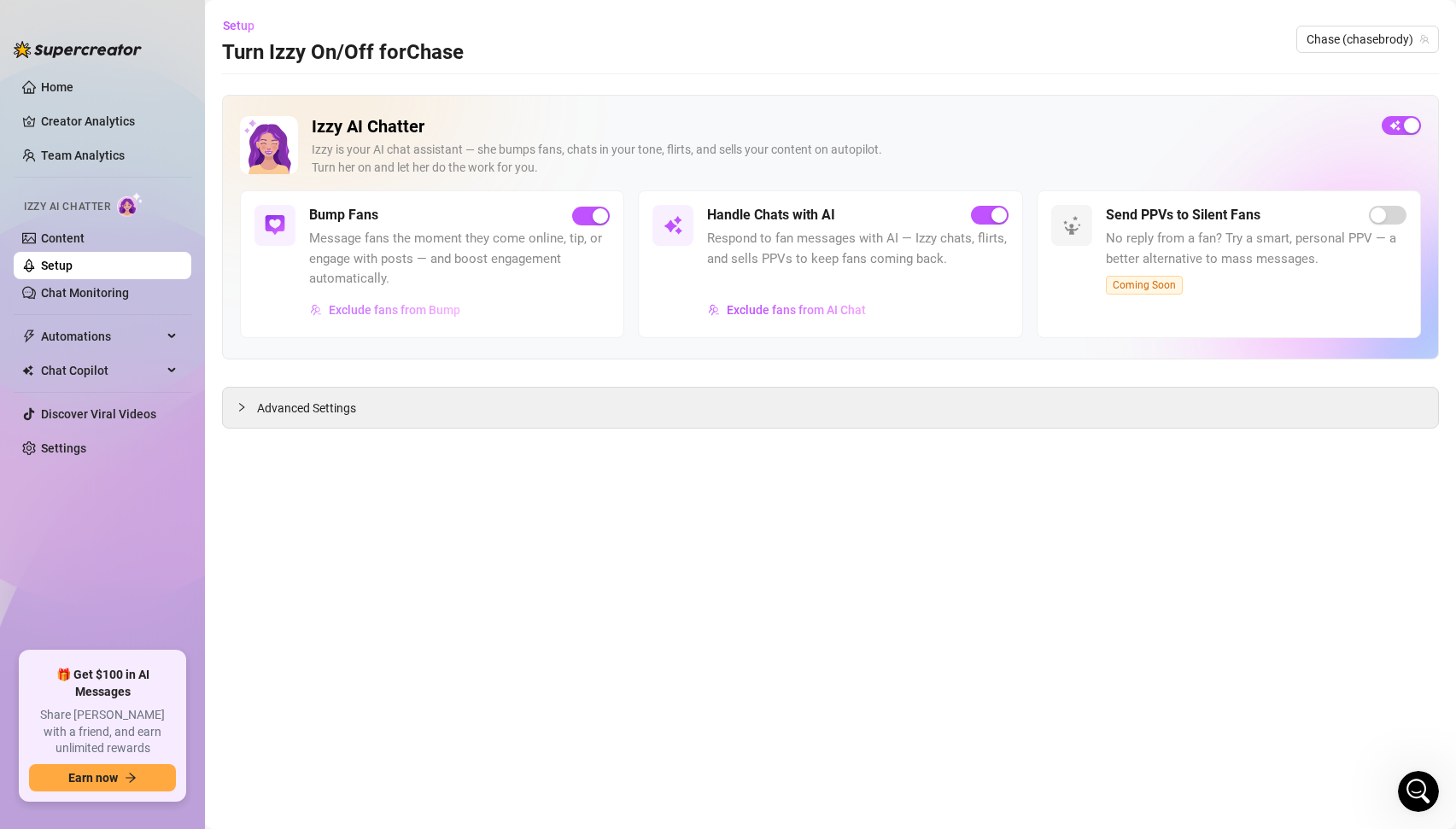
click at [440, 306] on span "Exclude fans from Bump" at bounding box center [394, 310] width 131 height 14
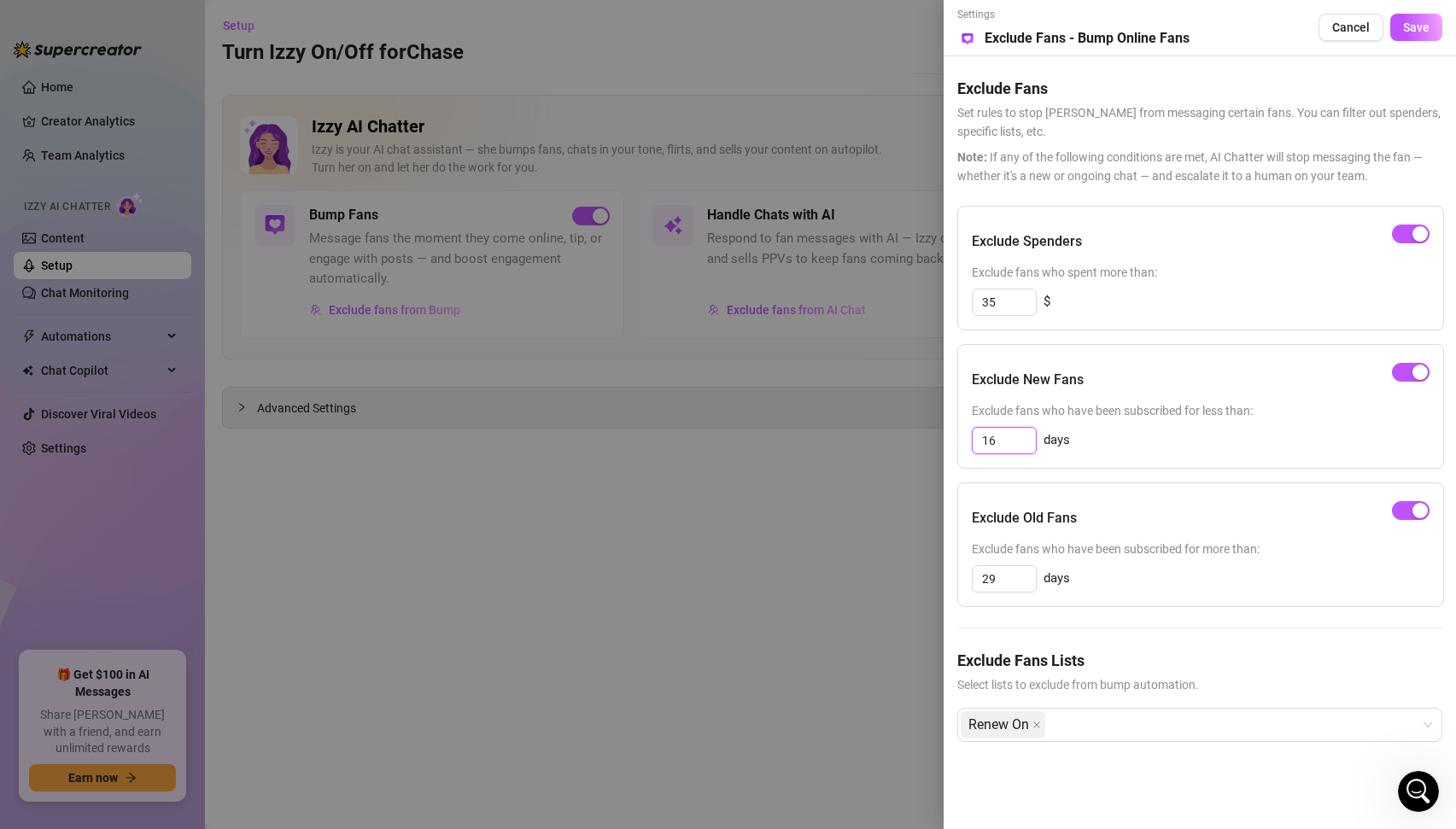
click at [1007, 444] on input "16" at bounding box center [1004, 440] width 63 height 26
click at [902, 486] on div at bounding box center [728, 414] width 1456 height 829
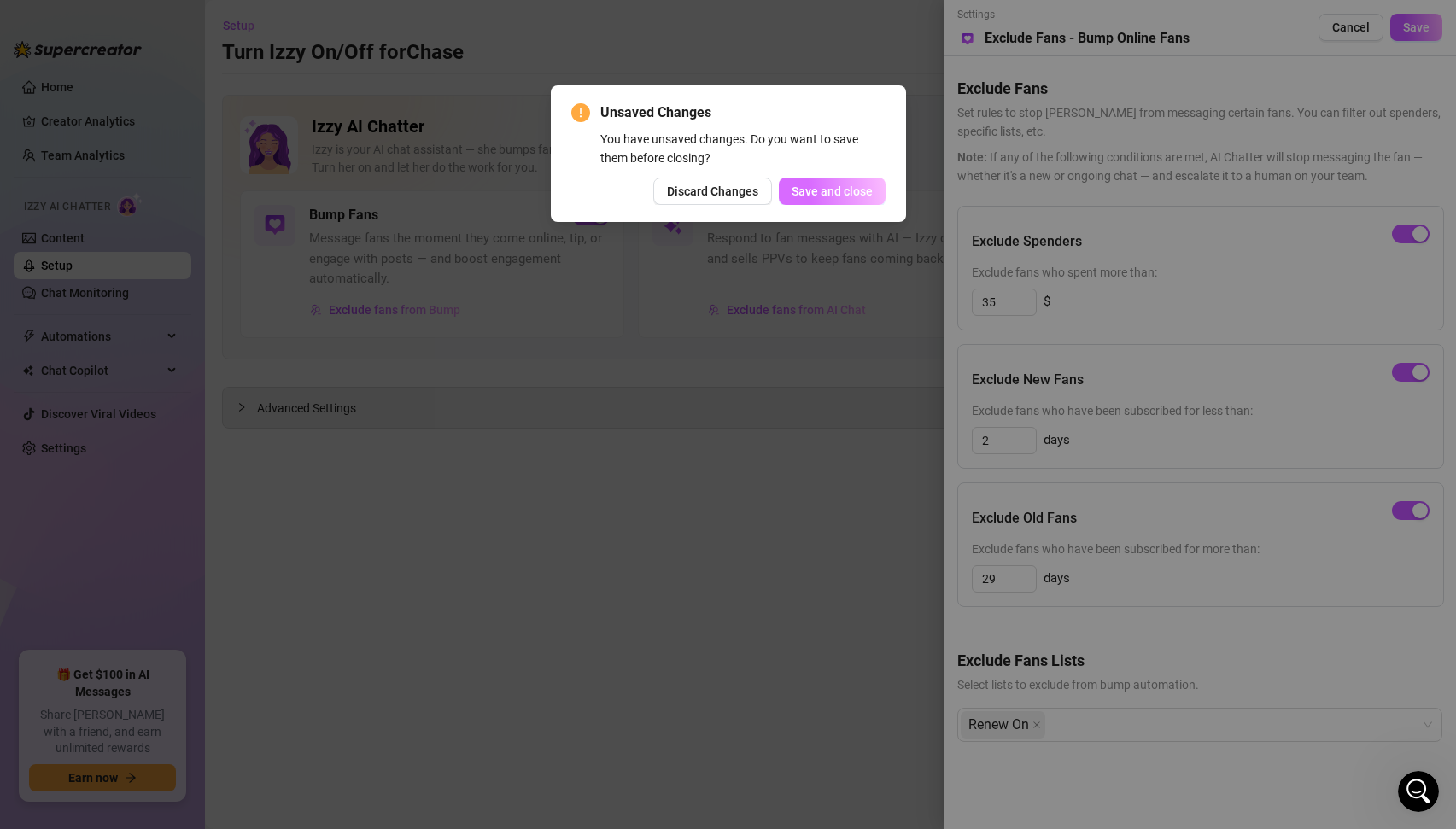
click at [856, 195] on span "Save and close" at bounding box center [832, 191] width 81 height 14
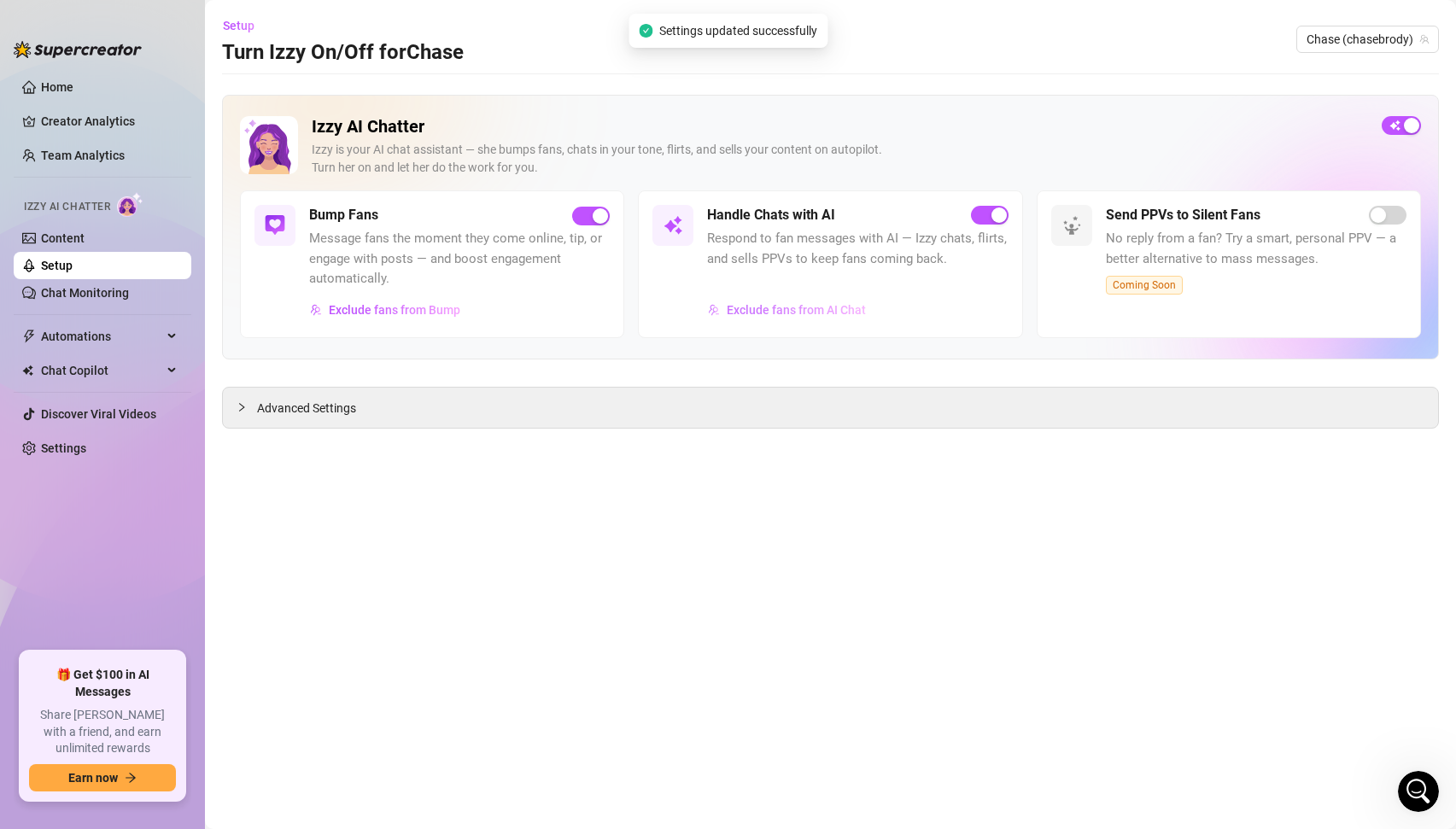
click at [815, 315] on span "Exclude fans from AI Chat" at bounding box center [796, 310] width 139 height 14
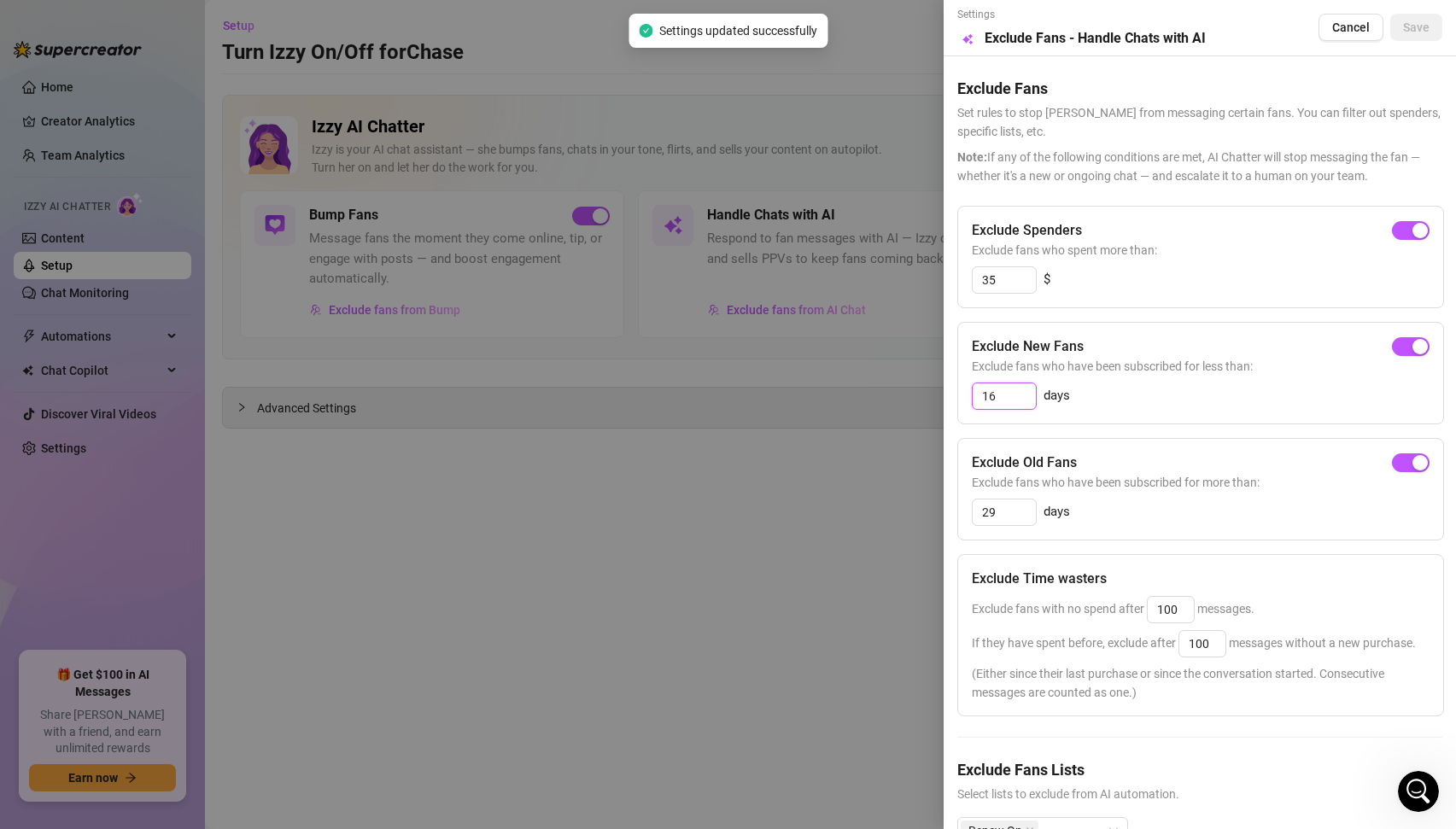
click at [1005, 394] on input "16" at bounding box center [1004, 396] width 63 height 26
click at [1418, 18] on button "Save" at bounding box center [1417, 28] width 52 height 28
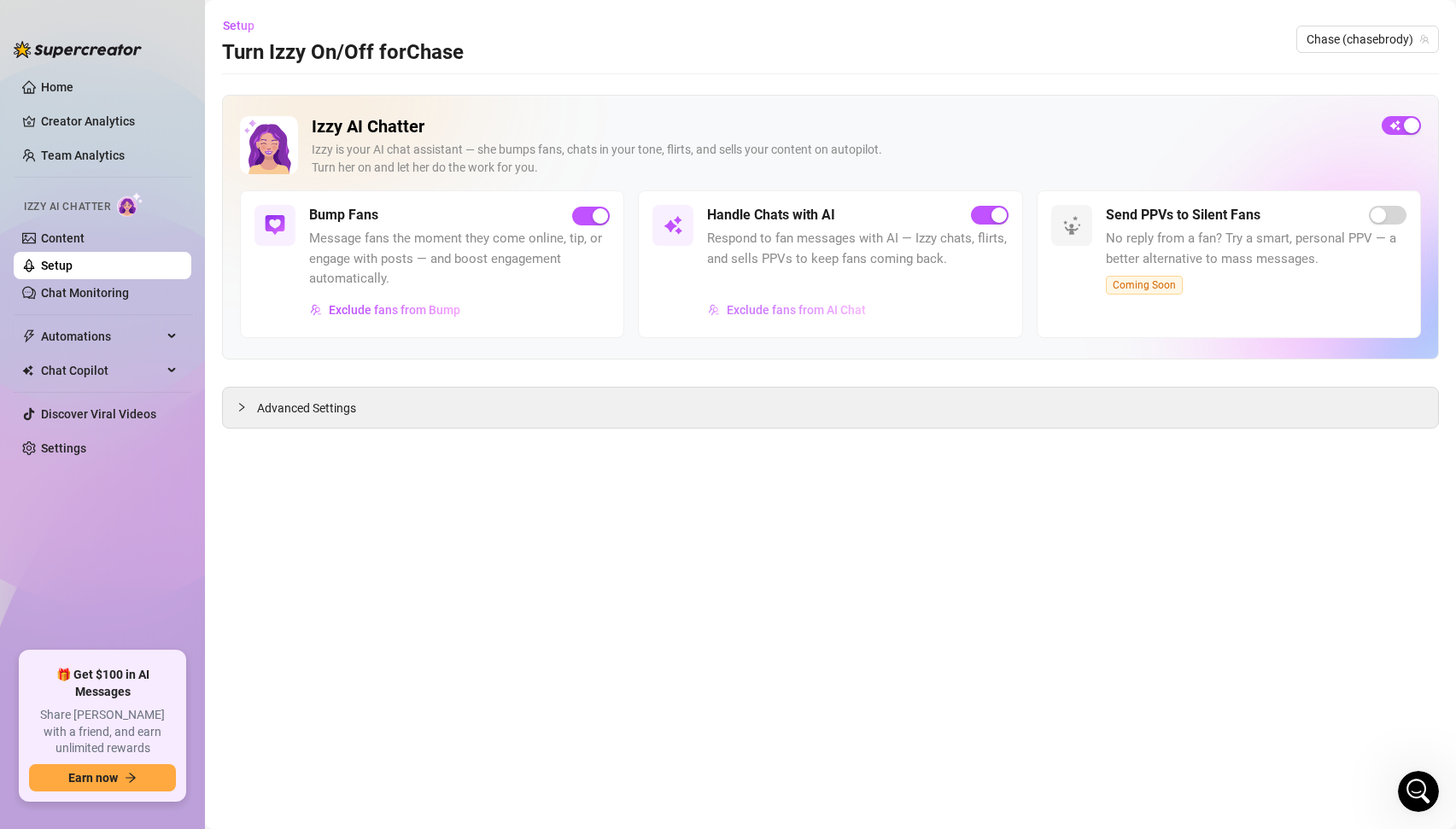
click at [754, 314] on span "Exclude fans from AI Chat" at bounding box center [796, 310] width 139 height 14
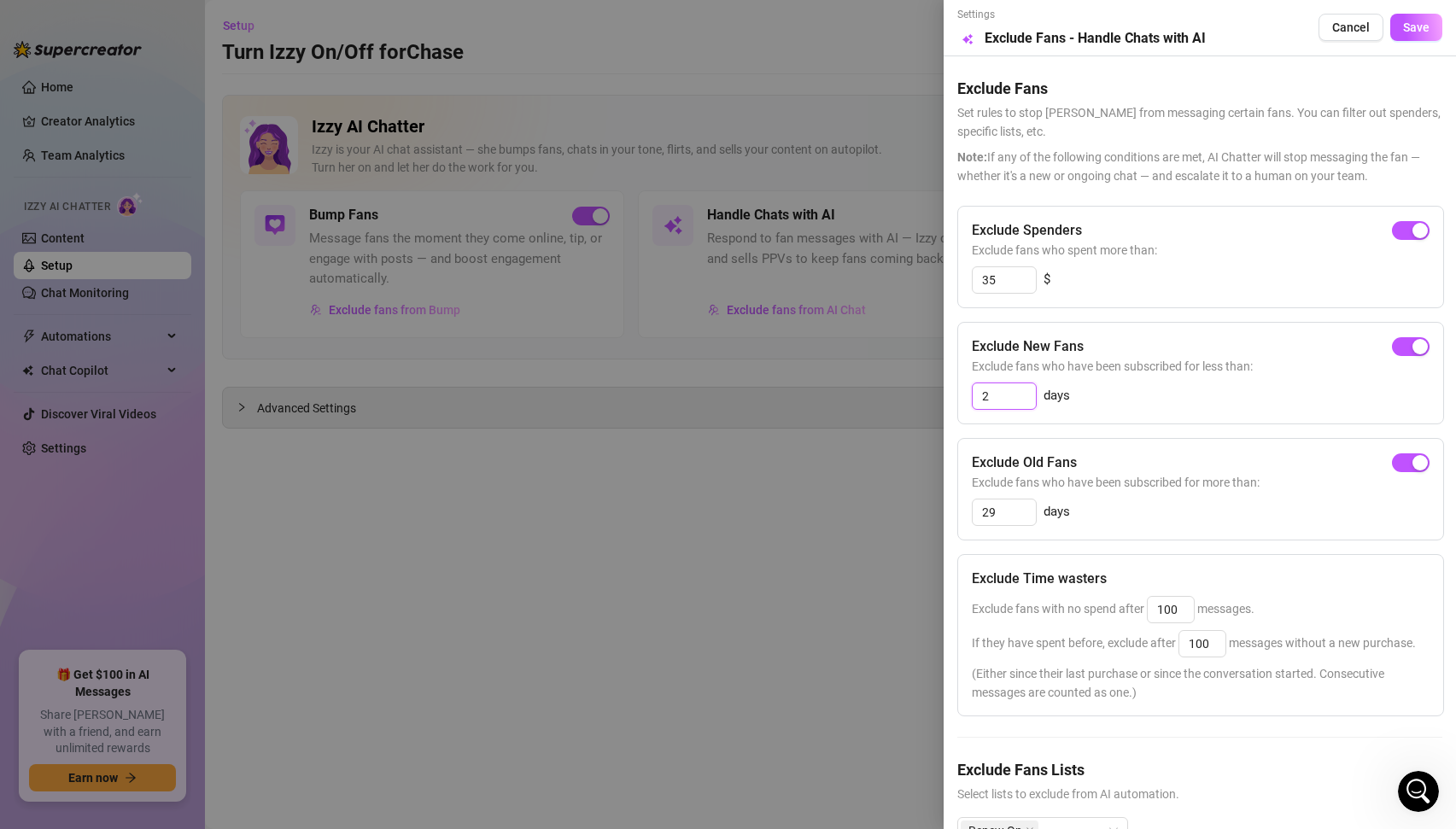
click at [999, 402] on input "2" at bounding box center [1004, 396] width 63 height 26
click at [1169, 438] on div "Exclude Old Fans Exclude fans who have been subscribed for more than: 29 days" at bounding box center [1201, 490] width 487 height 103
click at [1412, 35] on button "Save" at bounding box center [1417, 28] width 52 height 28
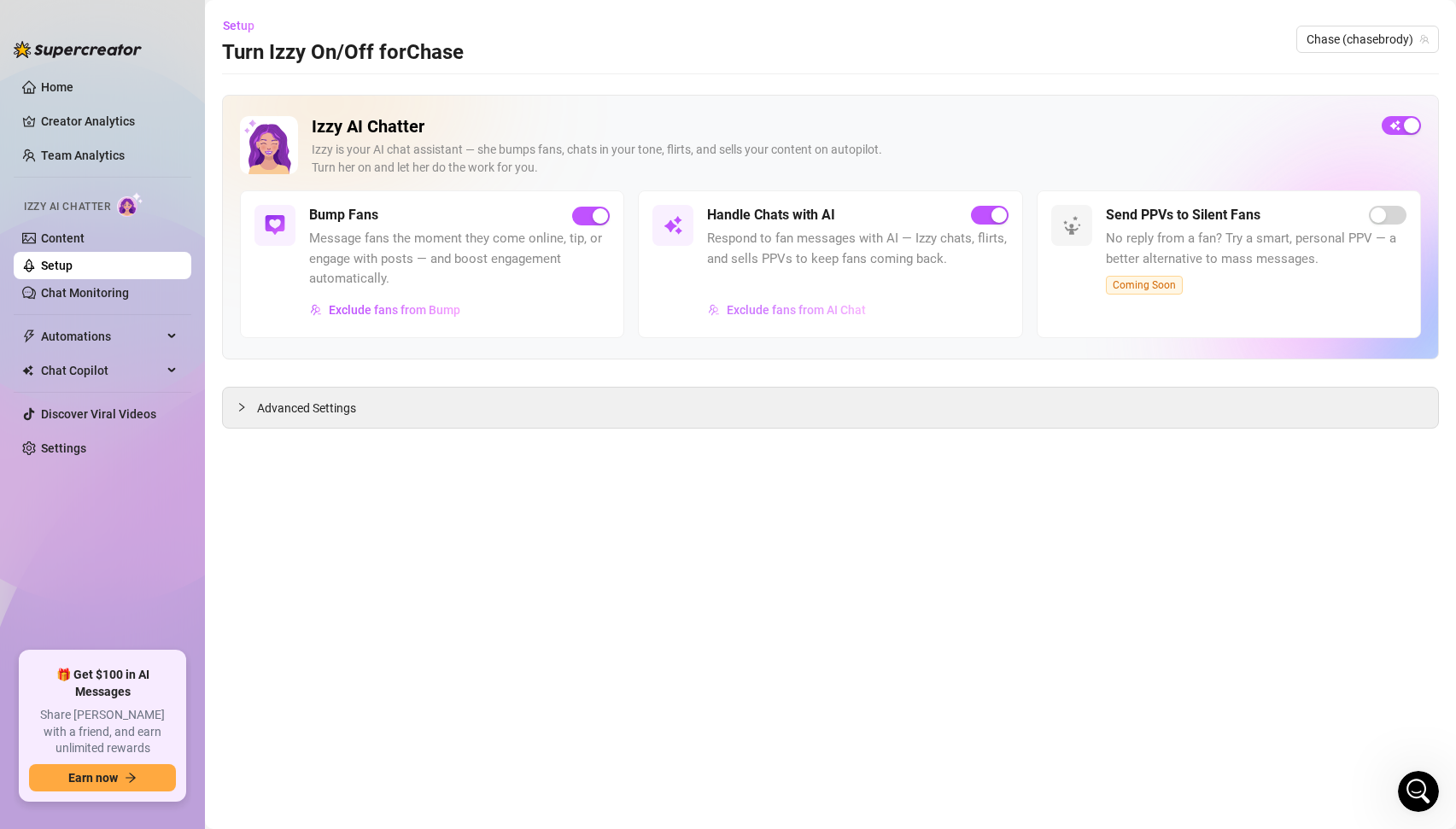
click at [737, 307] on span "Exclude fans from AI Chat" at bounding box center [796, 310] width 139 height 14
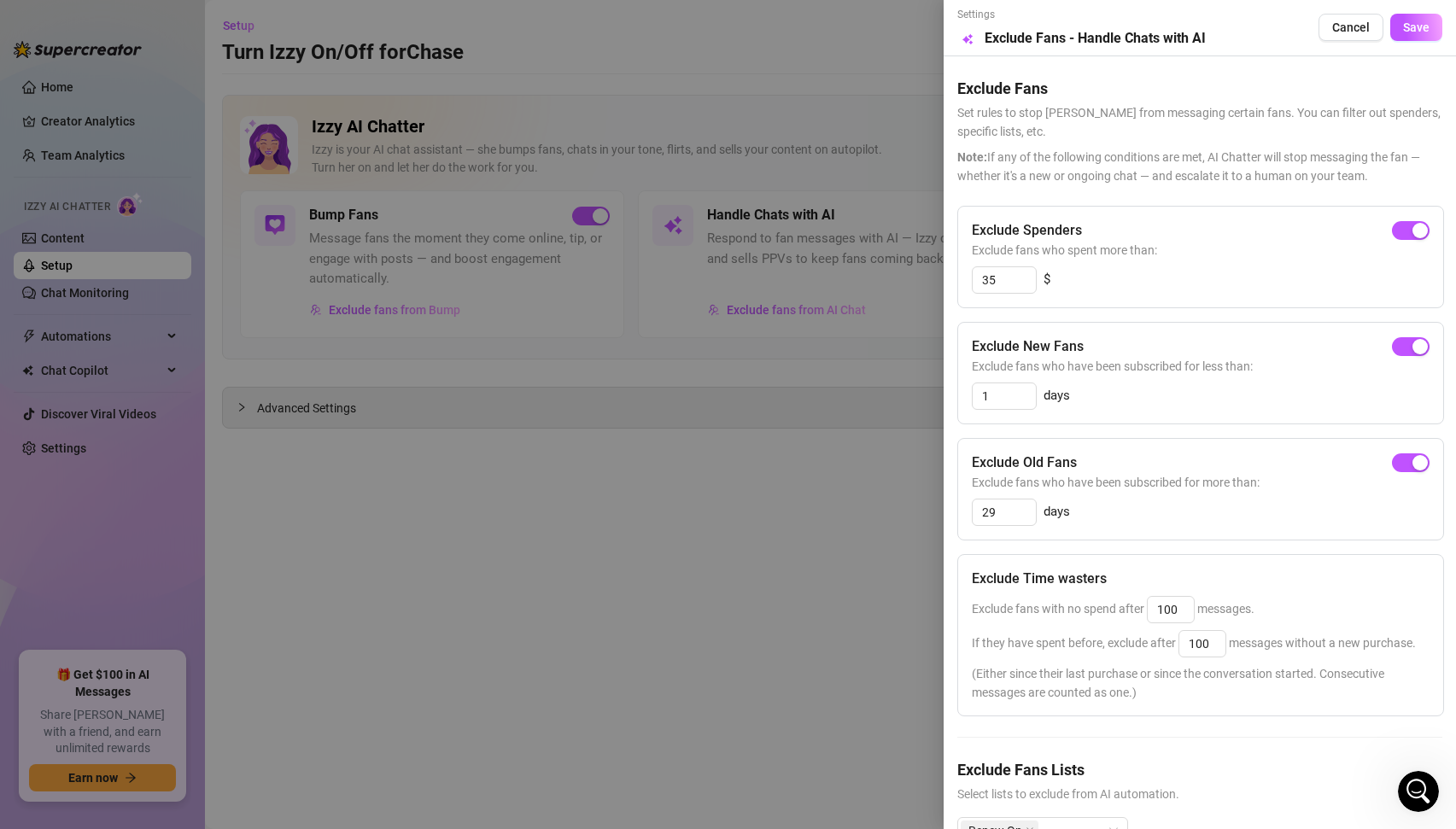
scroll to position [50, 0]
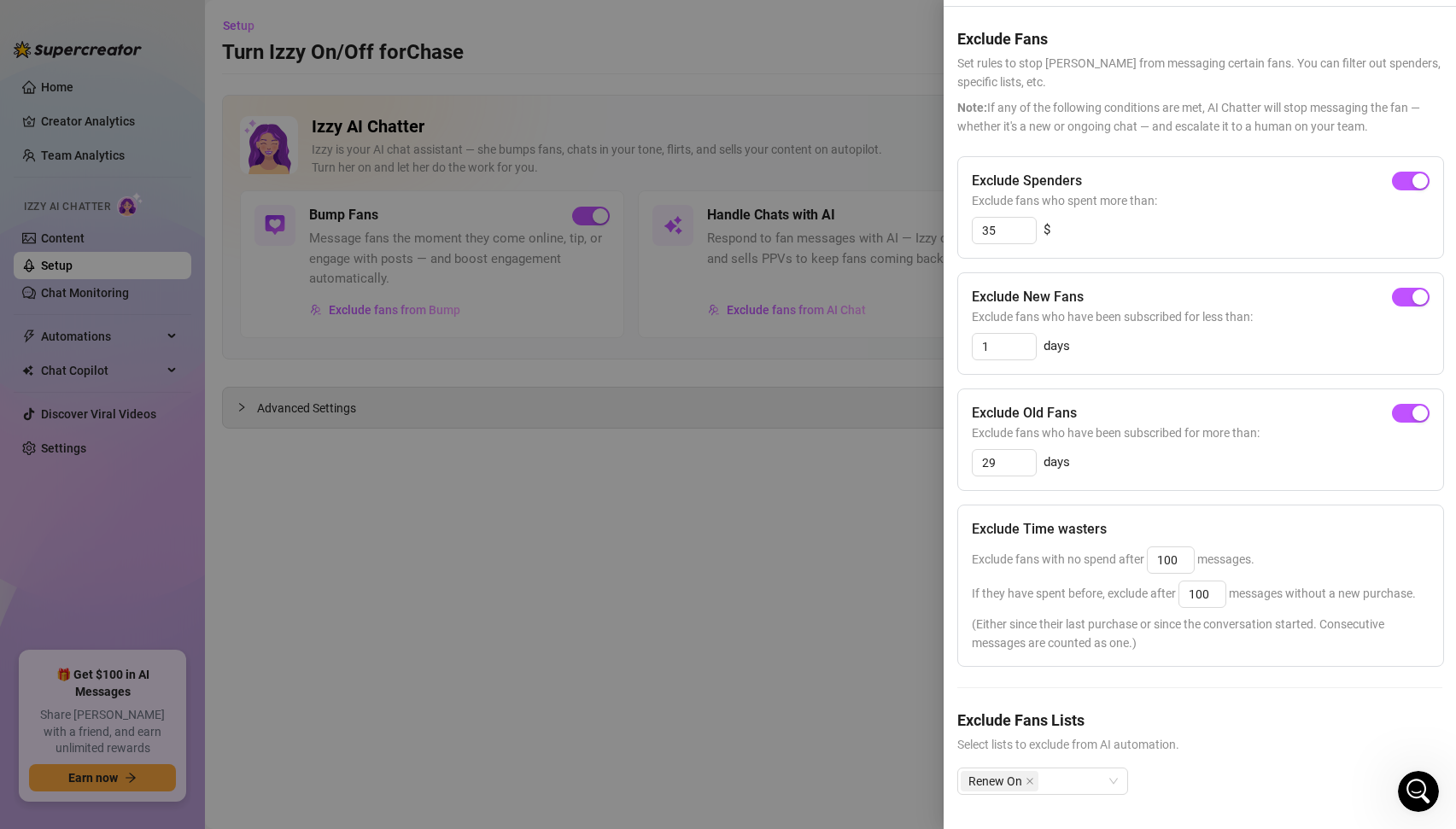
click at [704, 599] on div at bounding box center [728, 414] width 1456 height 829
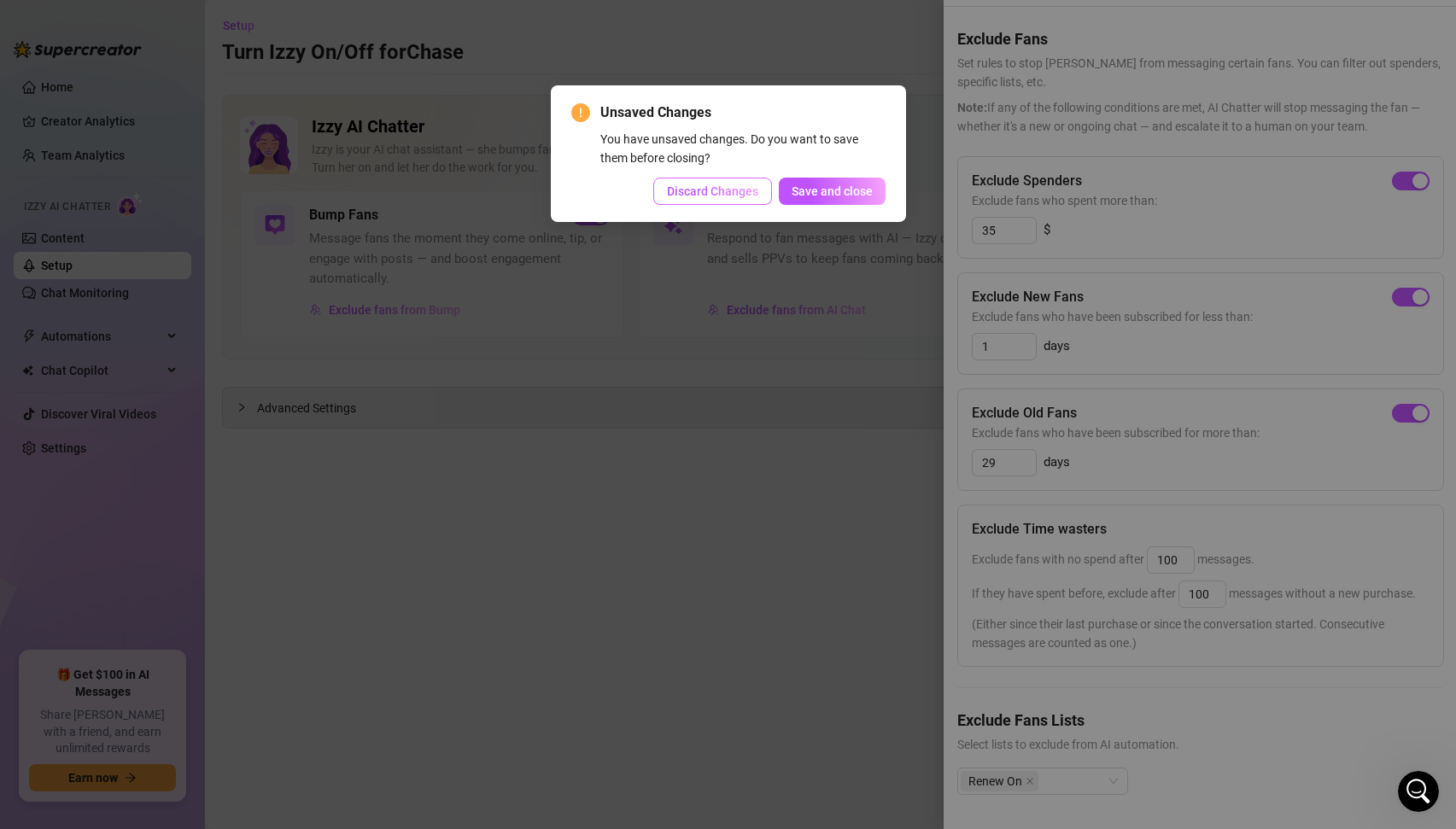
click at [729, 198] on span "Discard Changes" at bounding box center [713, 191] width 92 height 14
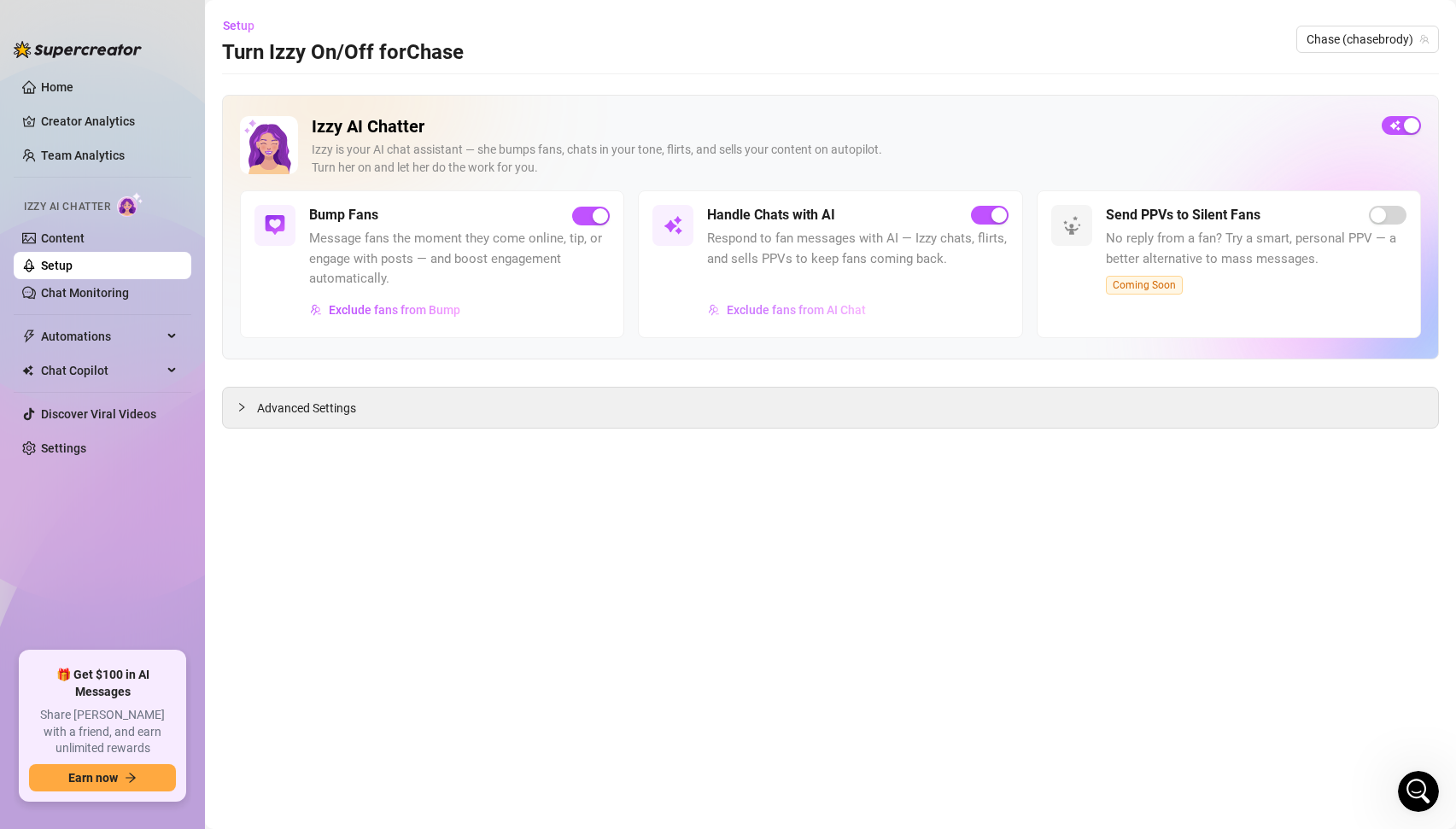
click at [779, 305] on span "Exclude fans from AI Chat" at bounding box center [796, 310] width 139 height 14
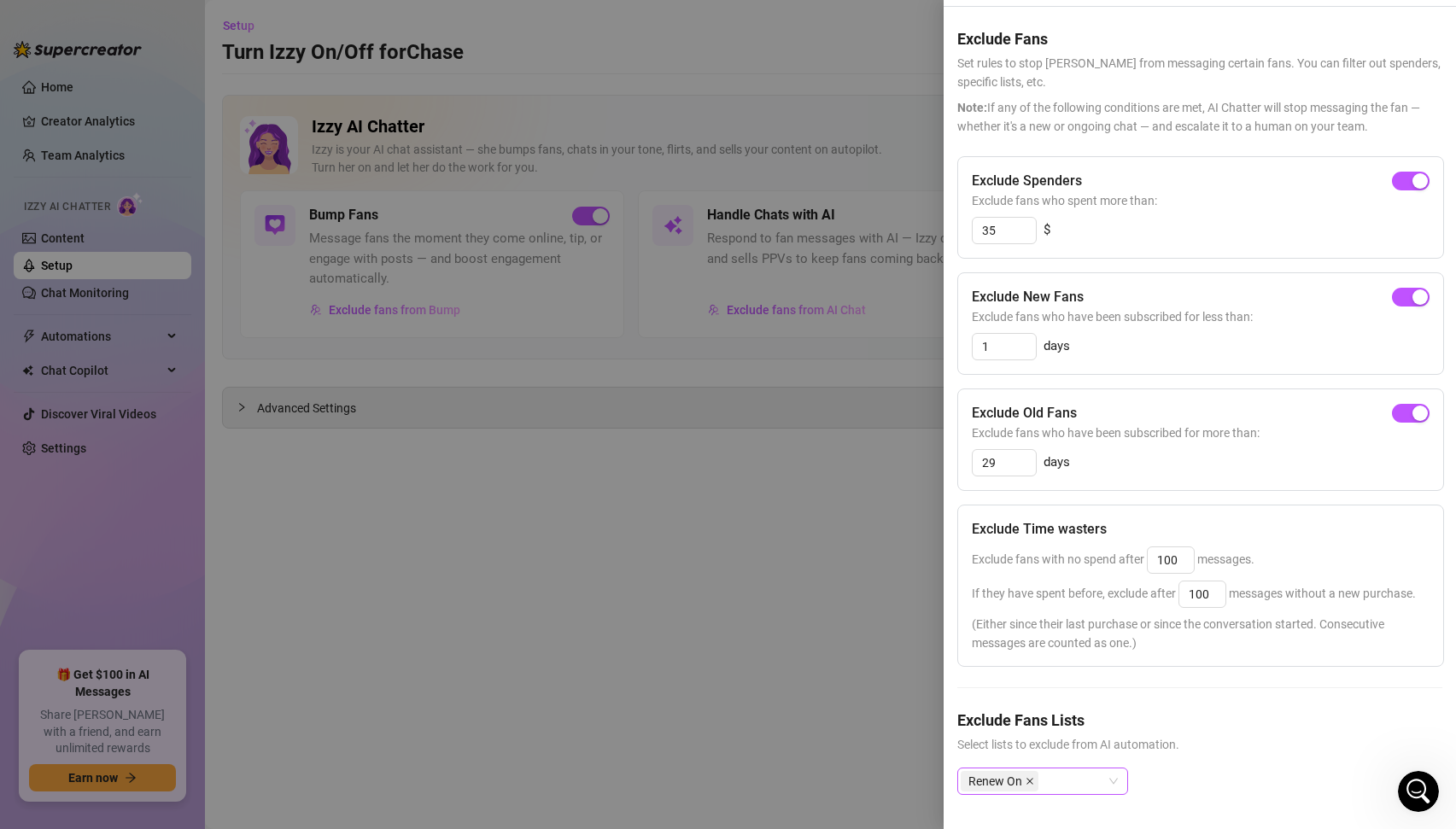
click at [1033, 777] on icon "close" at bounding box center [1029, 780] width 8 height 8
click at [897, 642] on div at bounding box center [728, 414] width 1456 height 829
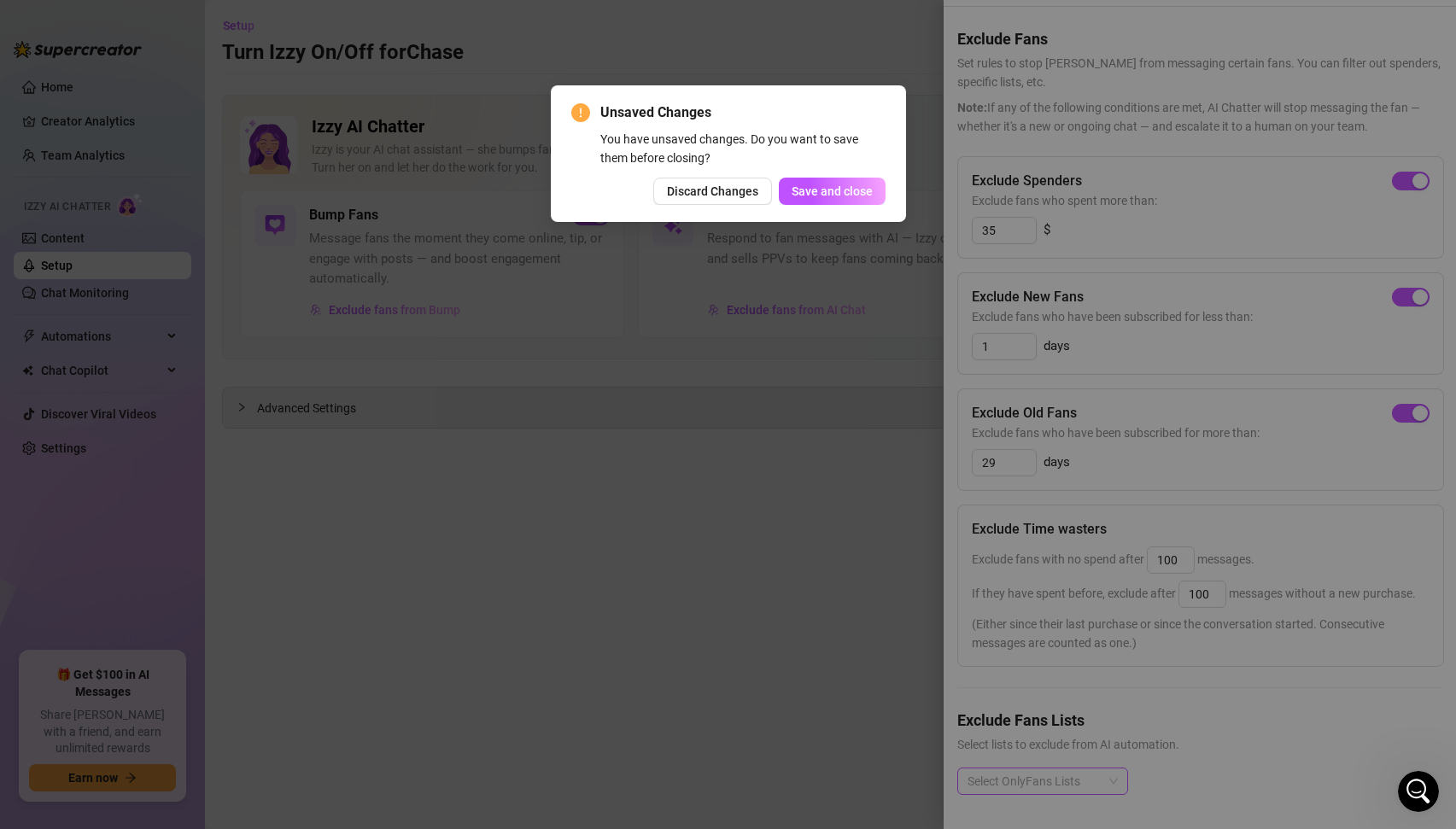
click at [860, 206] on div "Unsaved Changes You have unsaved changes. Do you want to save them before closi…" at bounding box center [728, 153] width 355 height 137
click at [848, 194] on span "Save and close" at bounding box center [832, 191] width 81 height 14
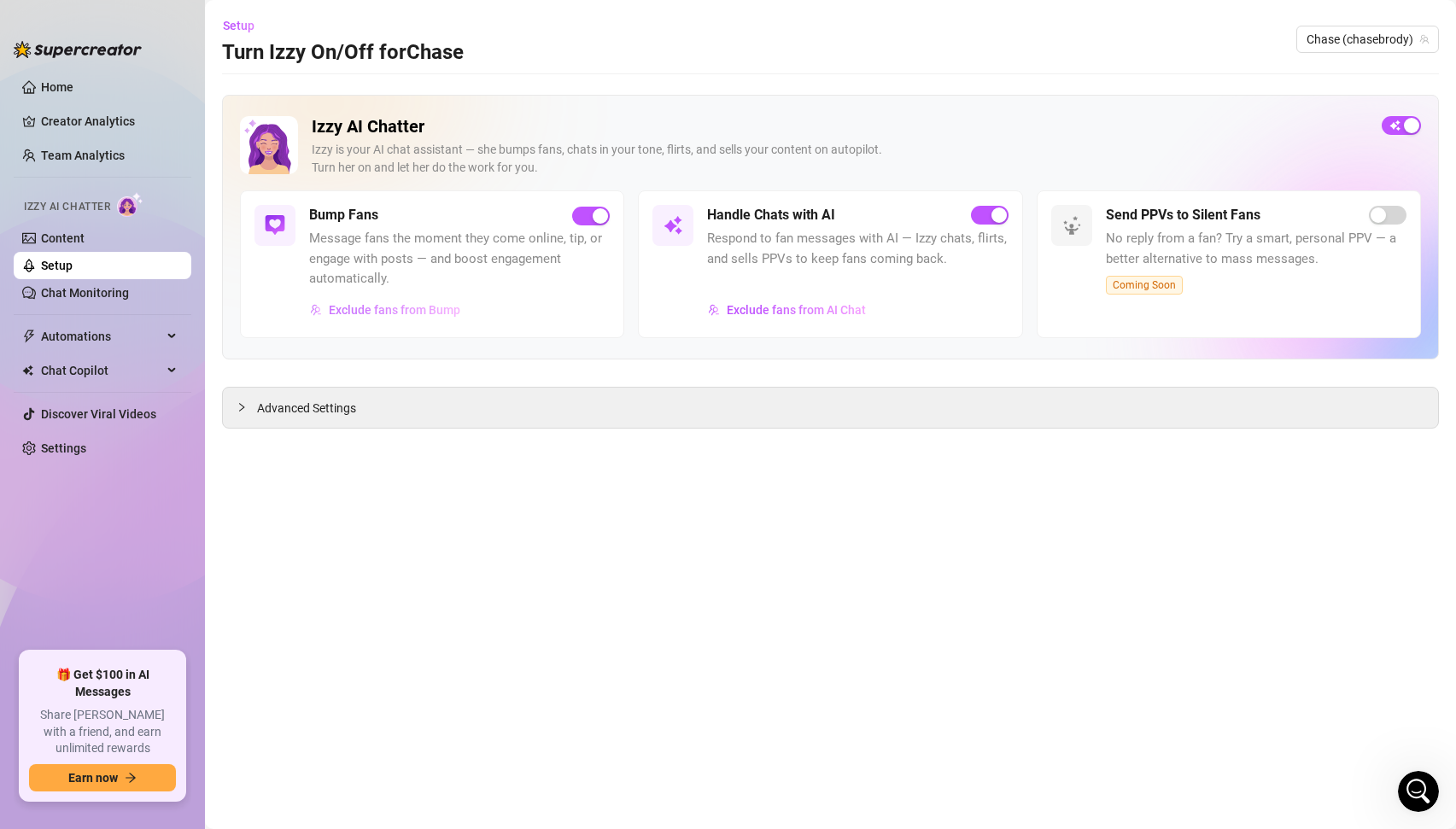
click at [397, 312] on span "Exclude fans from Bump" at bounding box center [394, 310] width 131 height 14
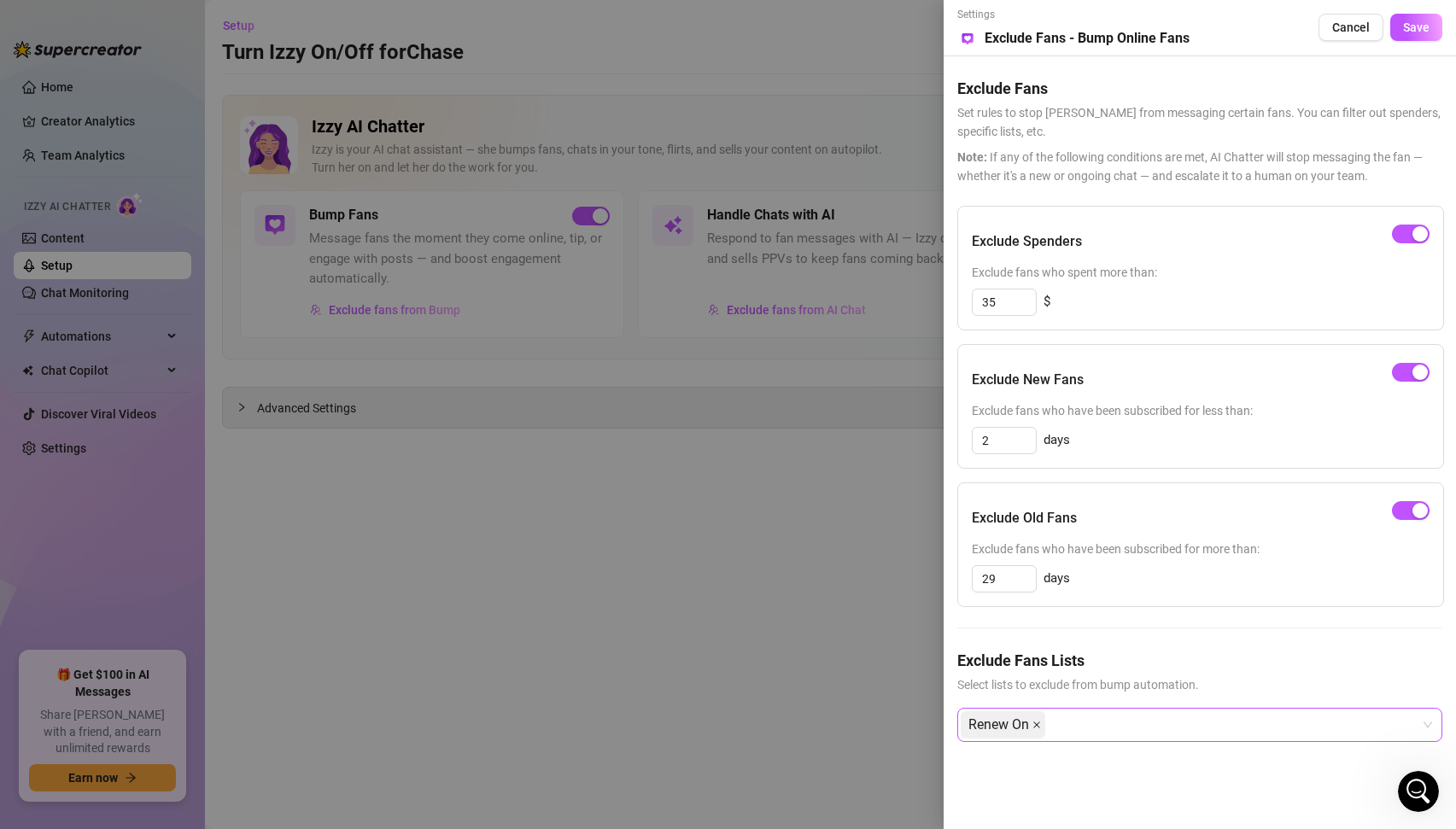
click at [1034, 724] on icon "close" at bounding box center [1037, 724] width 8 height 8
click at [855, 651] on div at bounding box center [728, 414] width 1456 height 829
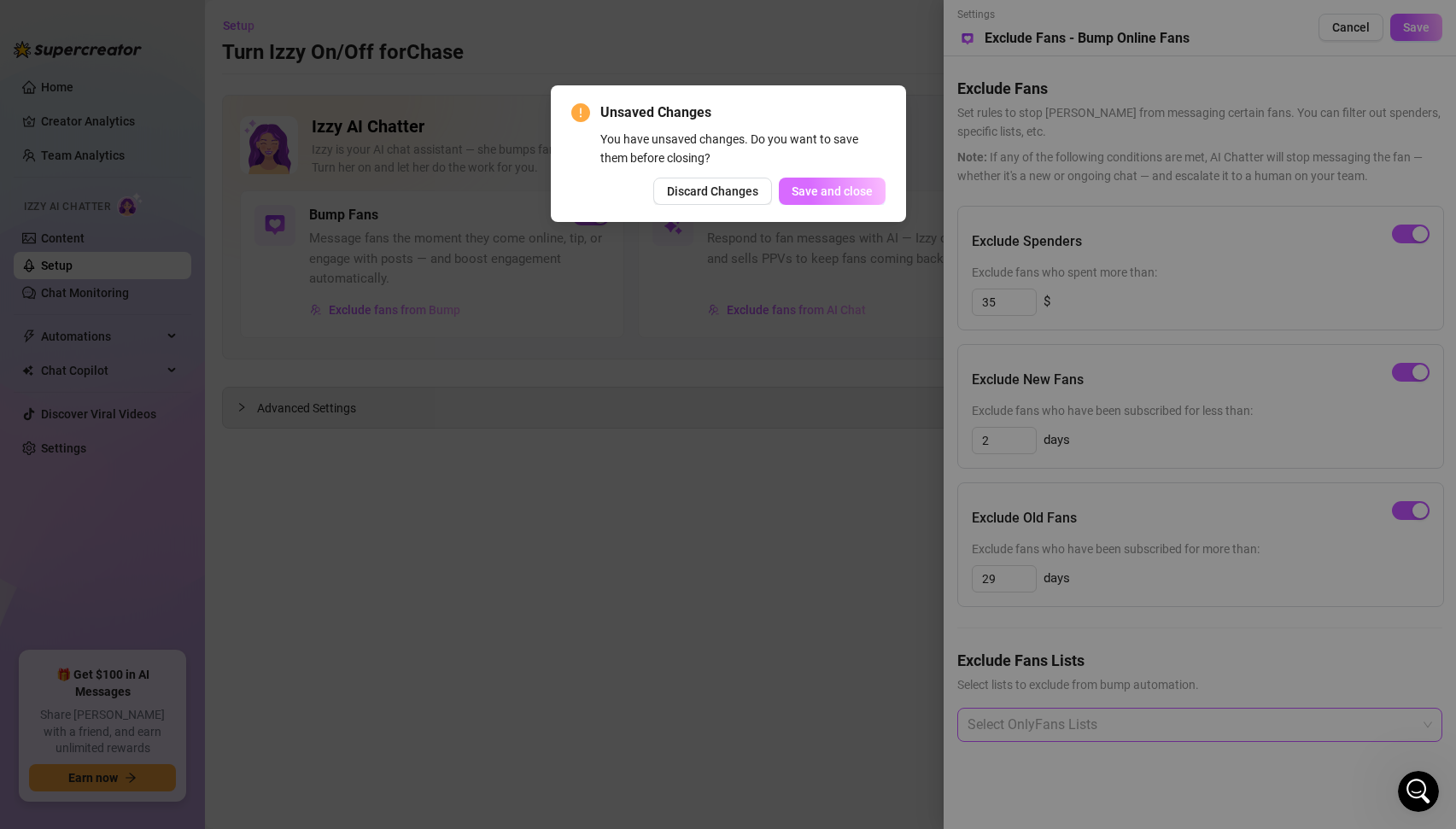
click at [814, 197] on span "Save and close" at bounding box center [832, 191] width 81 height 14
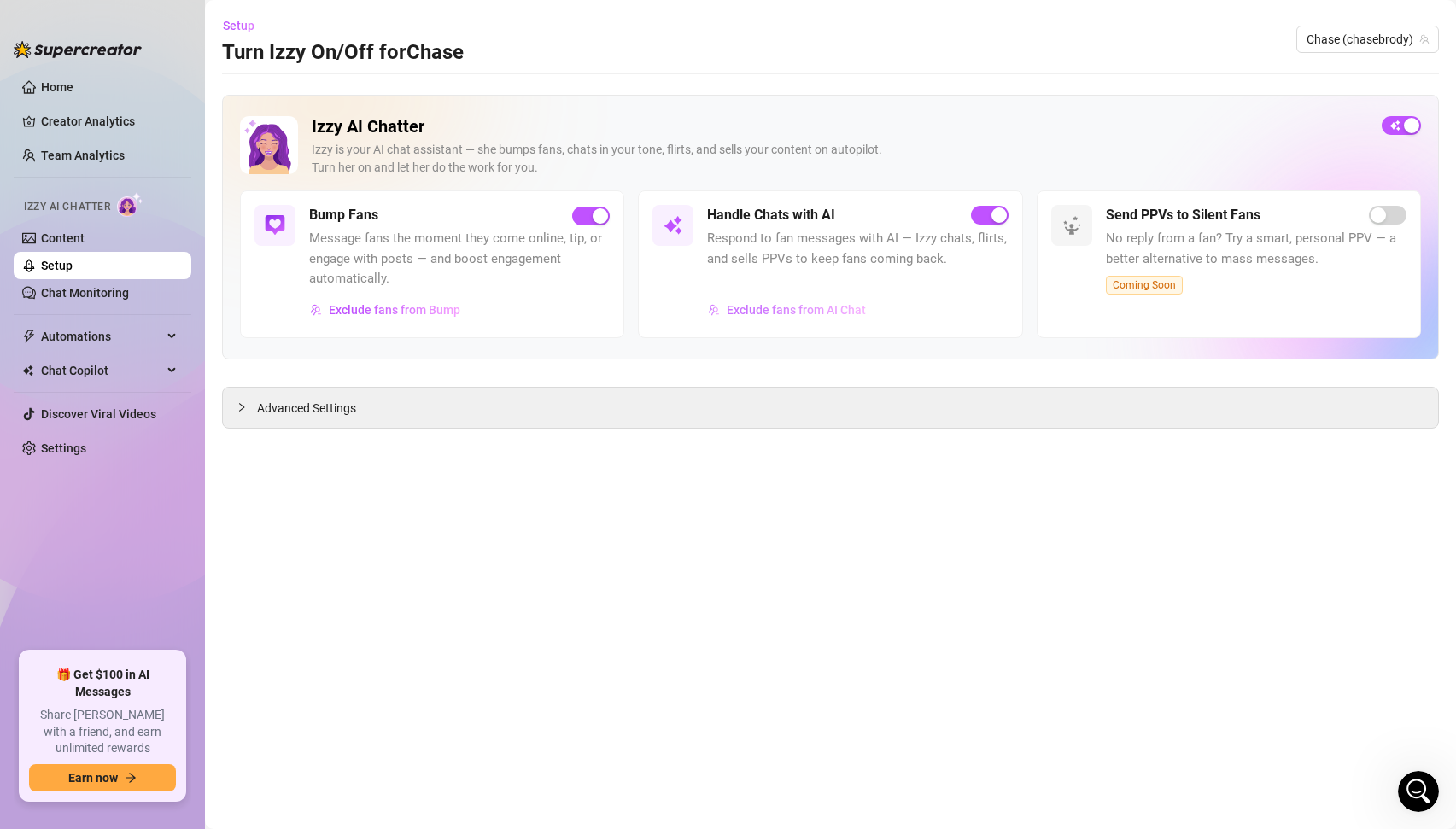
click at [778, 312] on span "Exclude fans from AI Chat" at bounding box center [796, 310] width 139 height 14
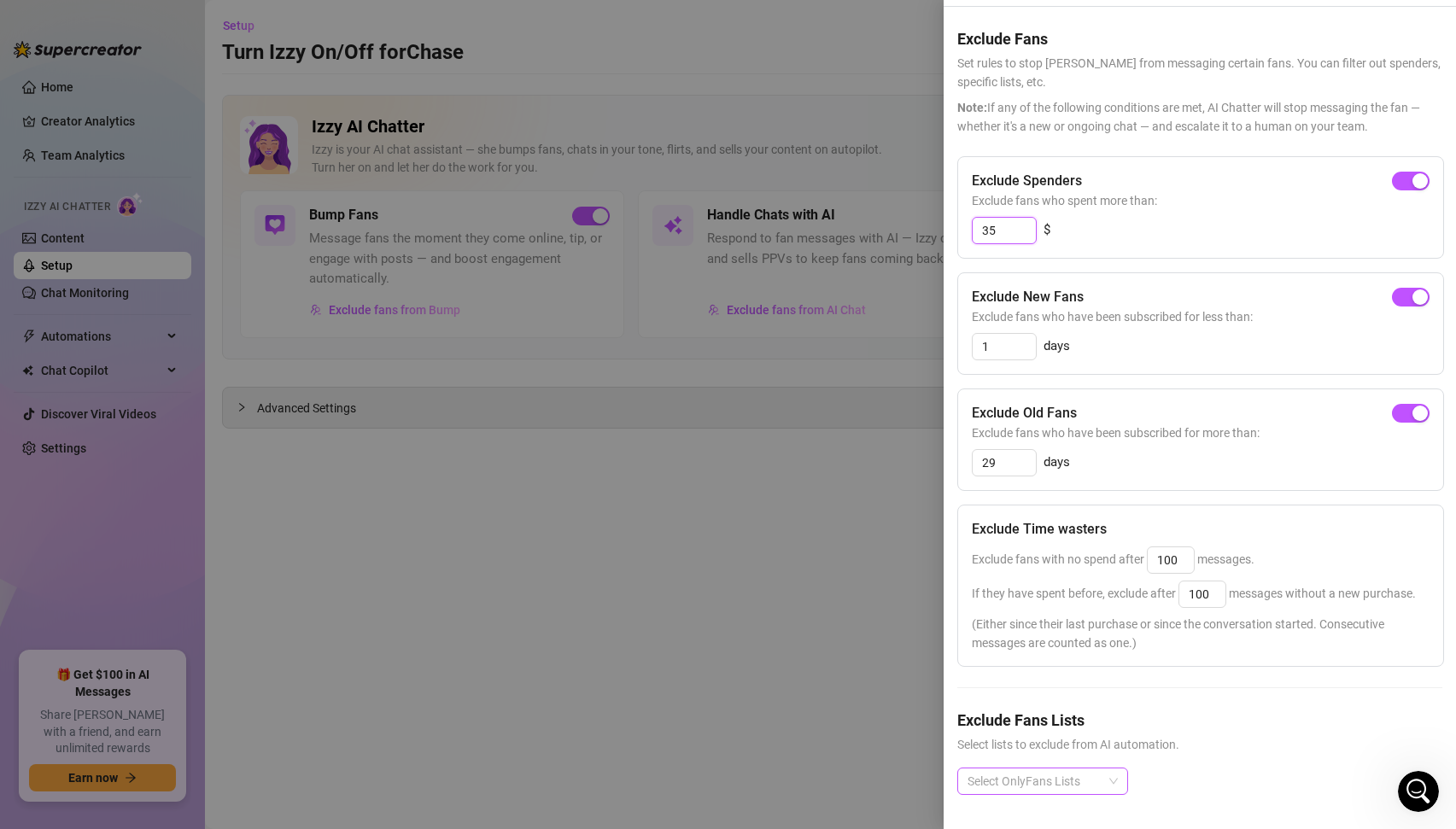
click at [1003, 227] on input "35" at bounding box center [1004, 230] width 63 height 26
click at [1193, 483] on div "Exclude Old Fans Exclude fans who have been subscribed for more than: 29 days" at bounding box center [1201, 440] width 487 height 103
click at [812, 628] on div at bounding box center [728, 414] width 1456 height 829
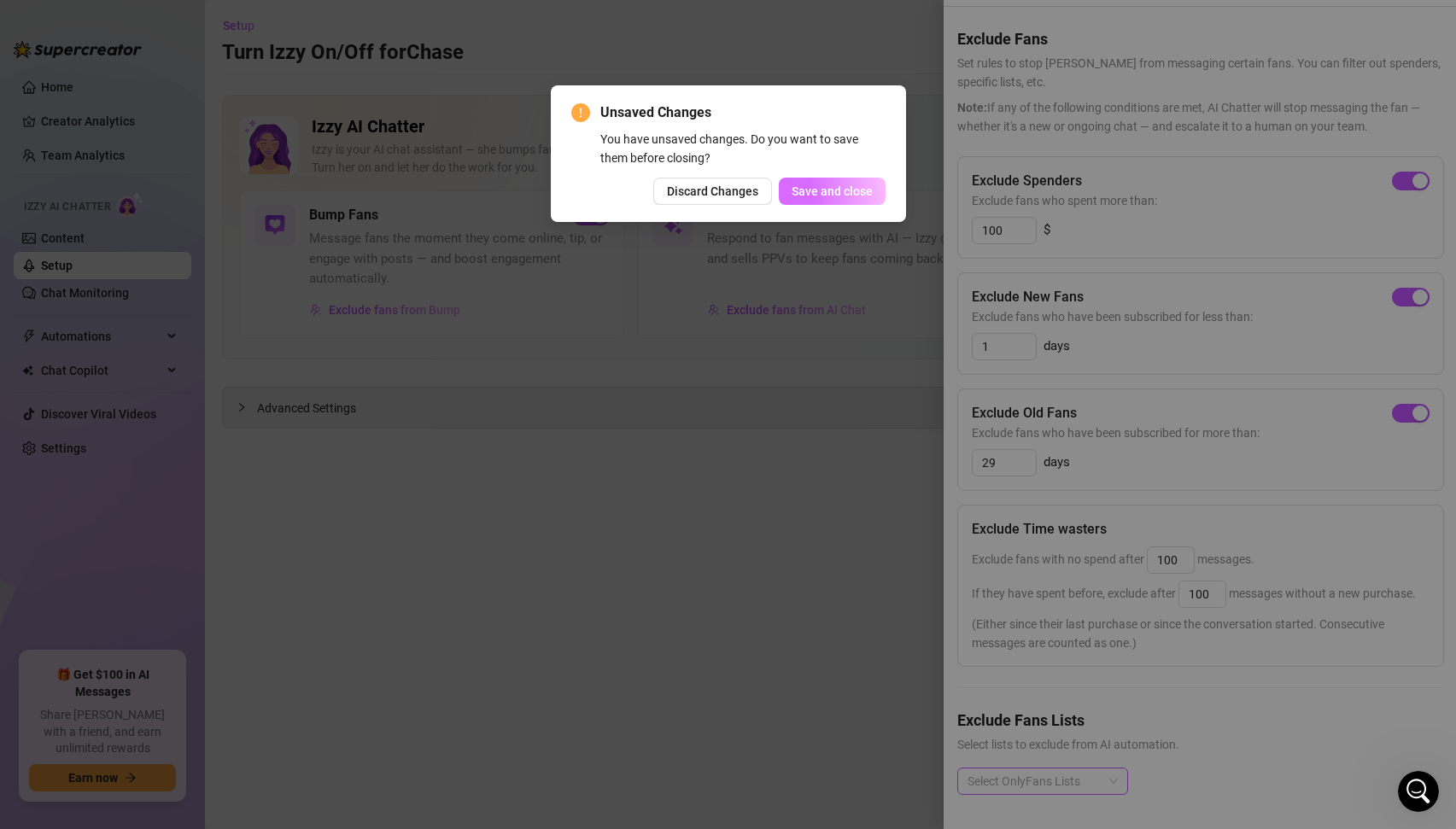
click at [837, 192] on span "Save and close" at bounding box center [832, 191] width 81 height 14
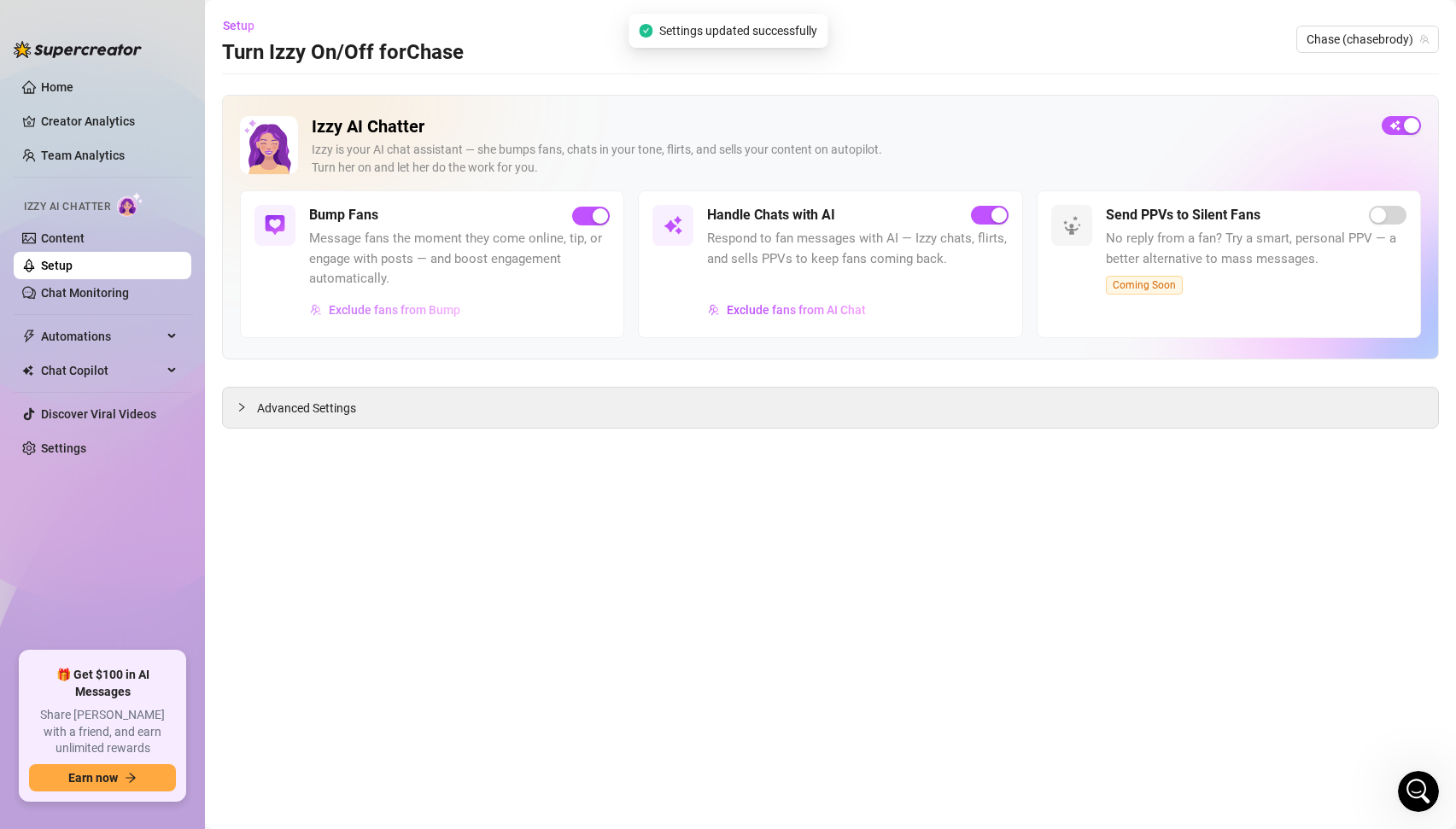
click at [418, 308] on span "Exclude fans from Bump" at bounding box center [394, 310] width 131 height 14
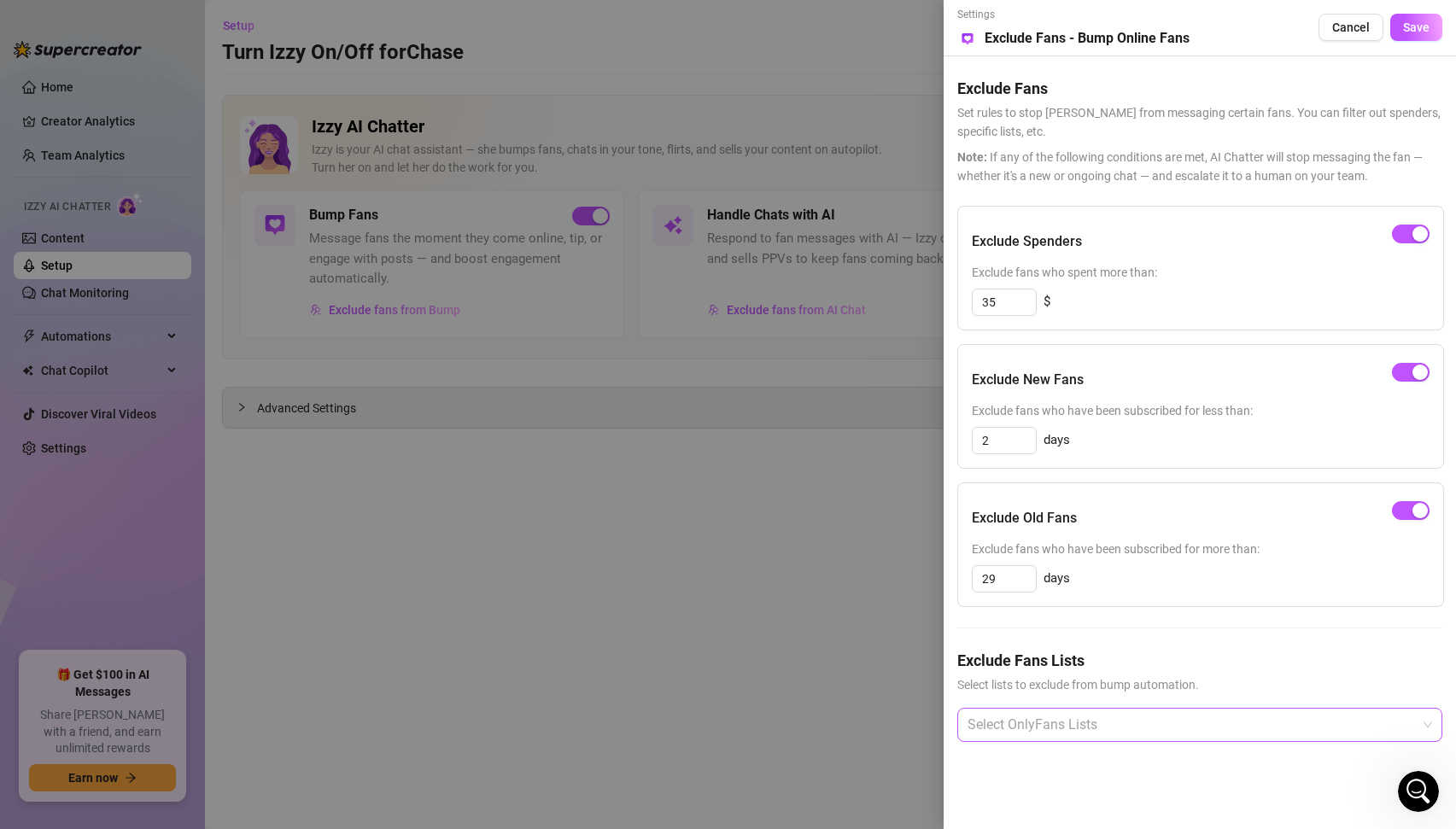
click at [629, 537] on div at bounding box center [728, 414] width 1456 height 829
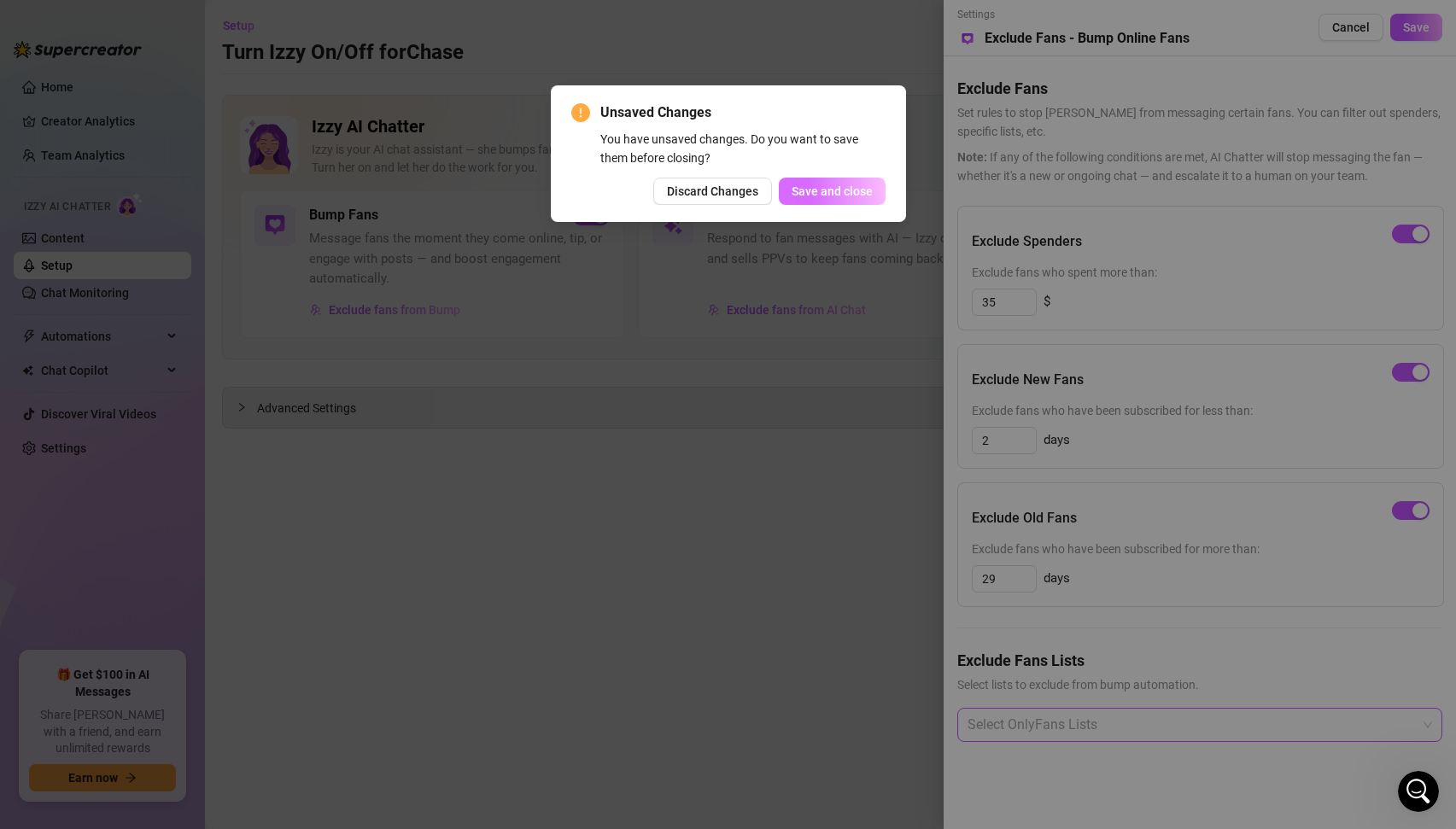
click at [824, 187] on span "Save and close" at bounding box center [832, 191] width 81 height 14
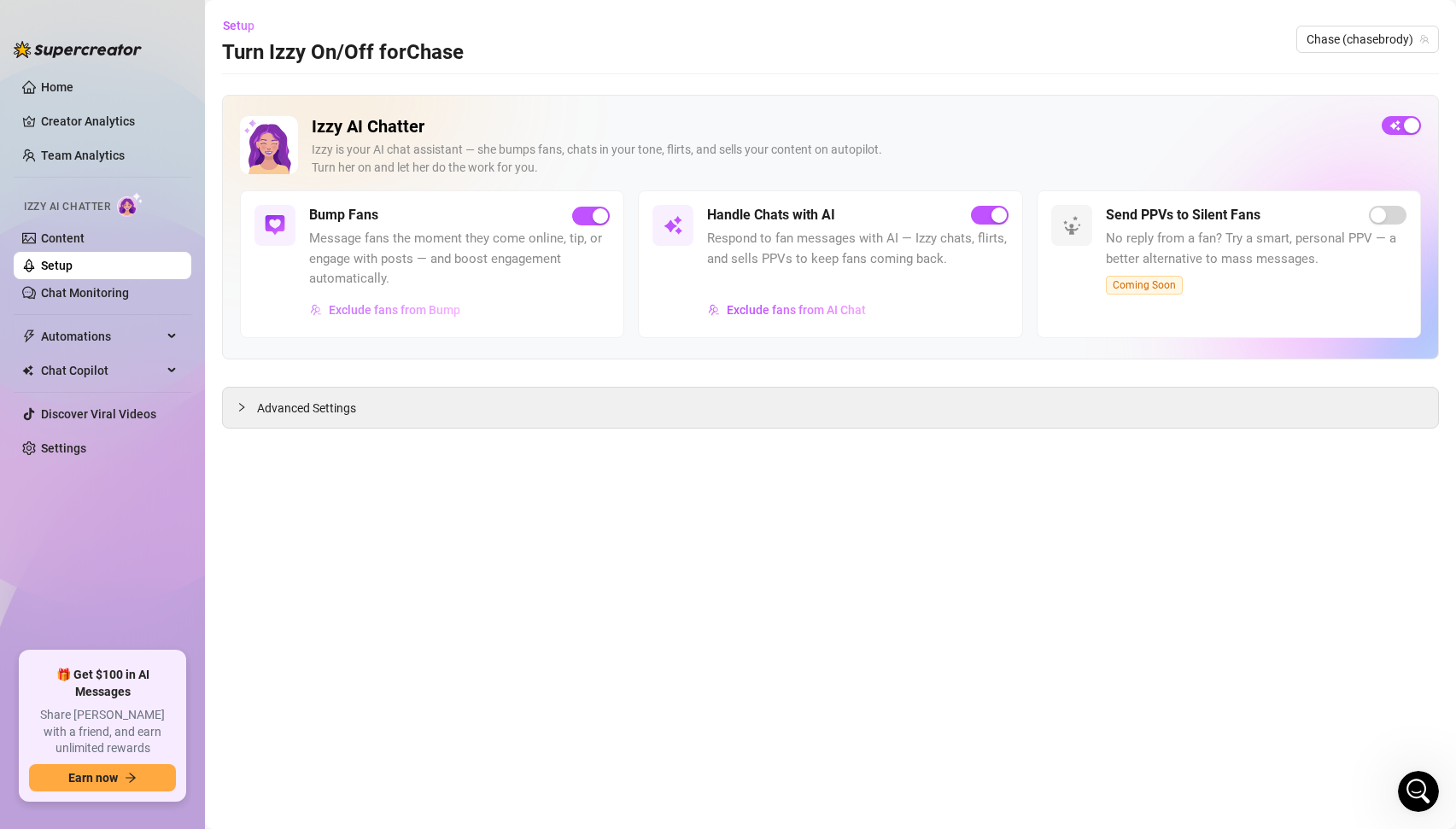
click at [384, 311] on span "Exclude fans from Bump" at bounding box center [394, 310] width 131 height 14
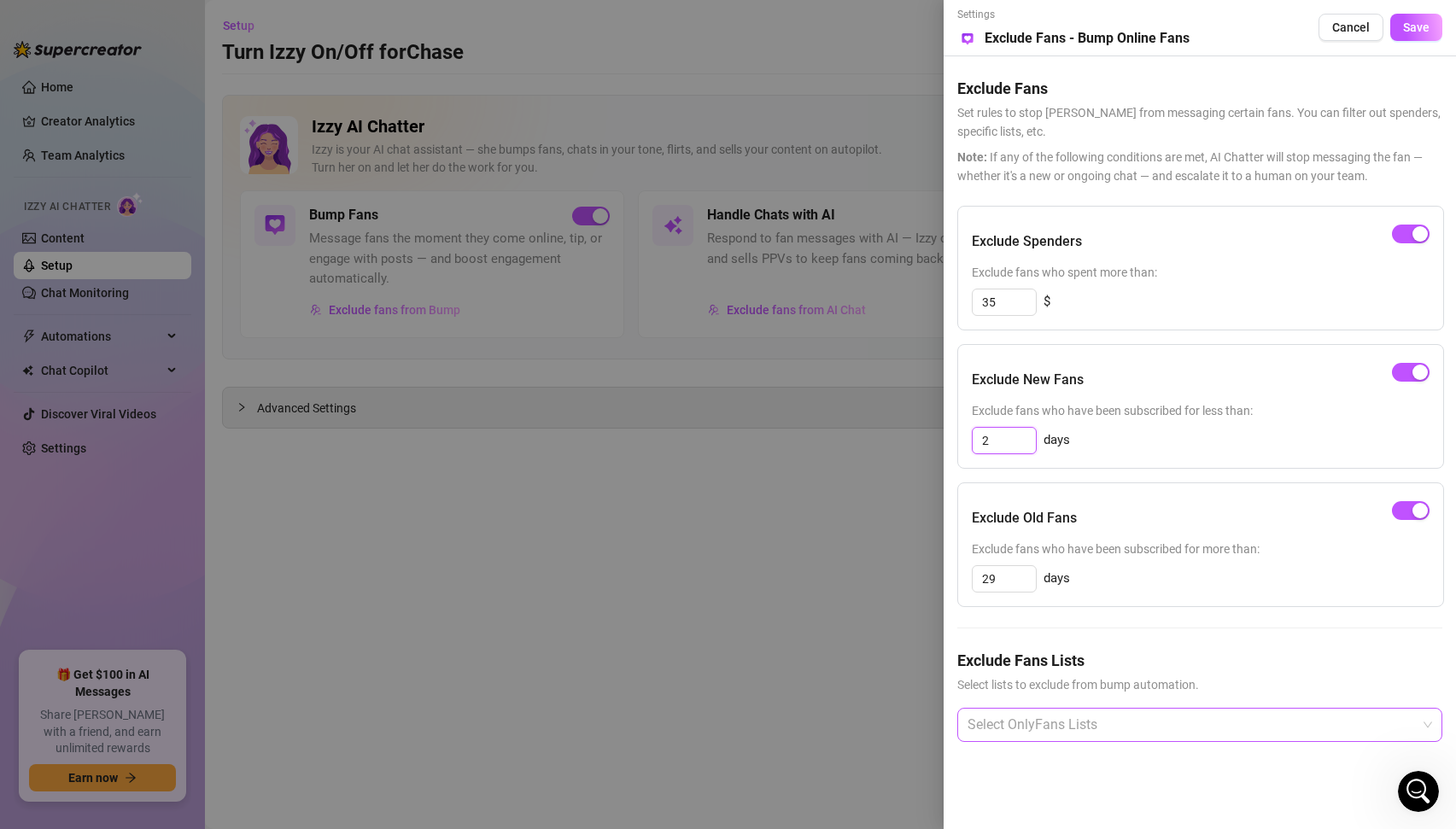
click at [1009, 440] on input "2" at bounding box center [1004, 440] width 63 height 26
click at [1134, 397] on div "Exclude New Fans" at bounding box center [1200, 380] width 458 height 43
click at [1437, 18] on button "Save" at bounding box center [1417, 28] width 52 height 28
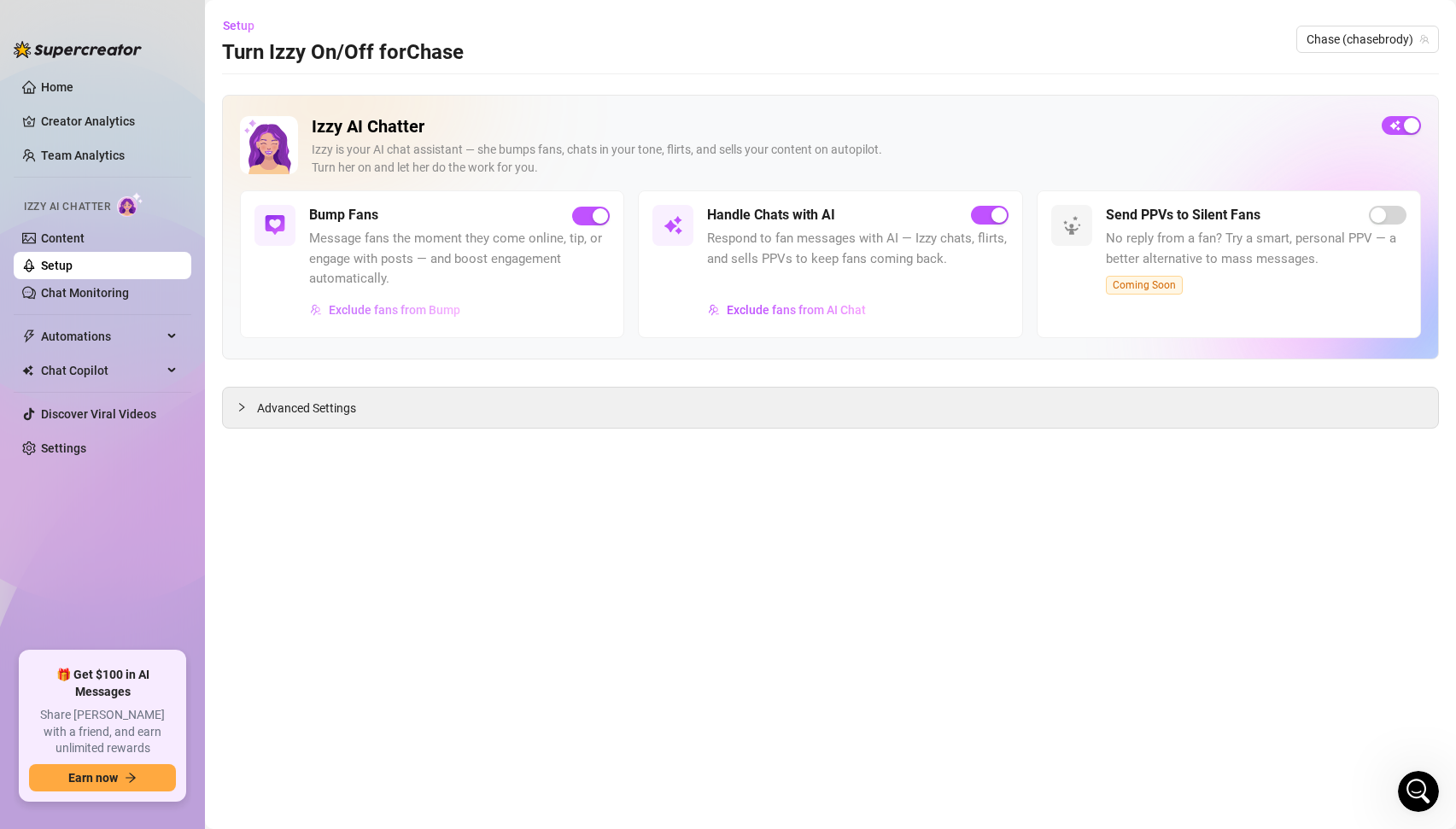
click at [422, 315] on span "Exclude fans from Bump" at bounding box center [394, 310] width 131 height 14
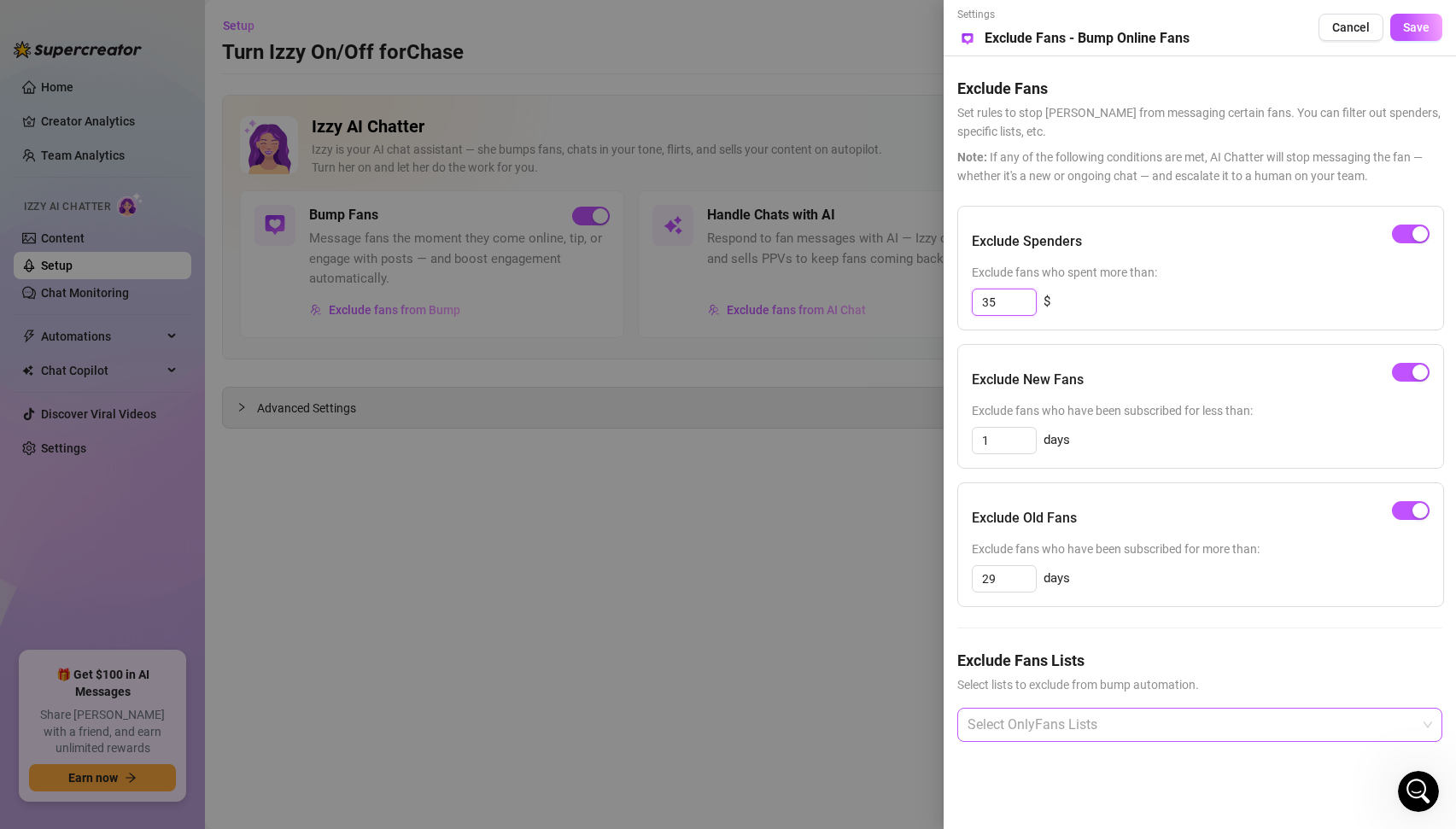
click at [1003, 309] on input "35" at bounding box center [1004, 303] width 63 height 26
click at [1417, 28] on span "Save" at bounding box center [1417, 27] width 27 height 14
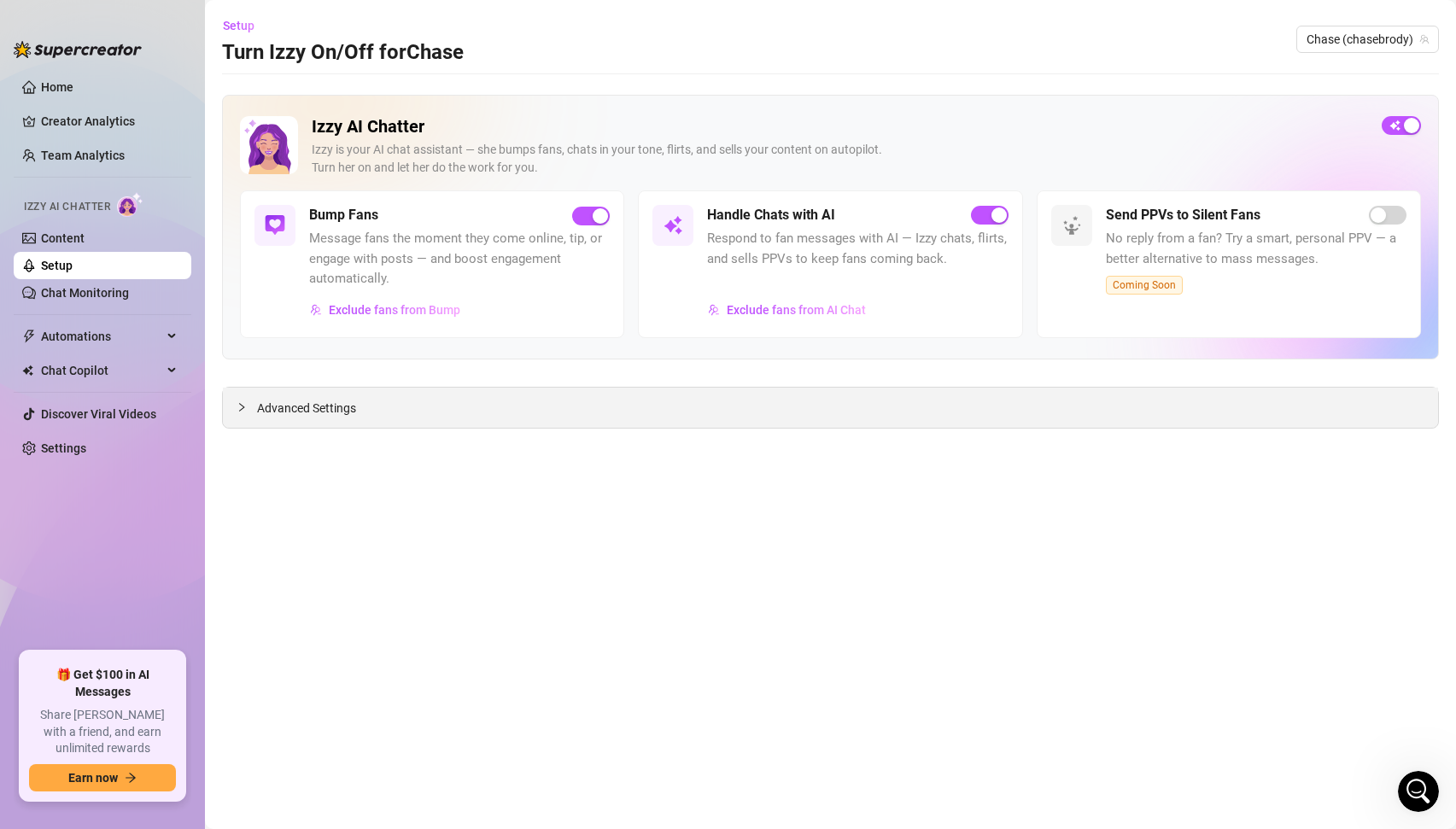
click at [325, 403] on span "Advanced Settings" at bounding box center [306, 408] width 99 height 18
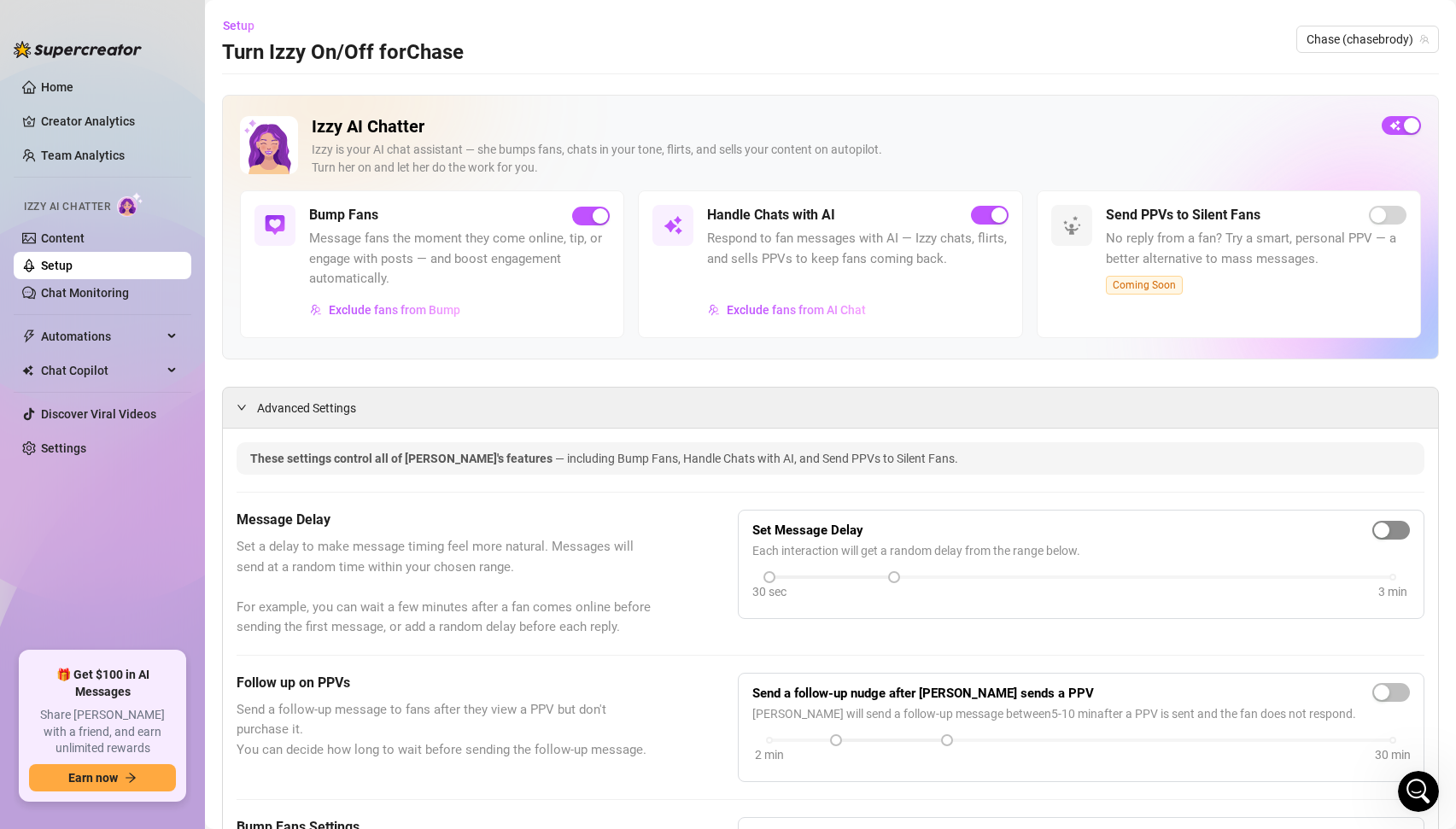
click at [1391, 530] on button "button" at bounding box center [1391, 530] width 38 height 18
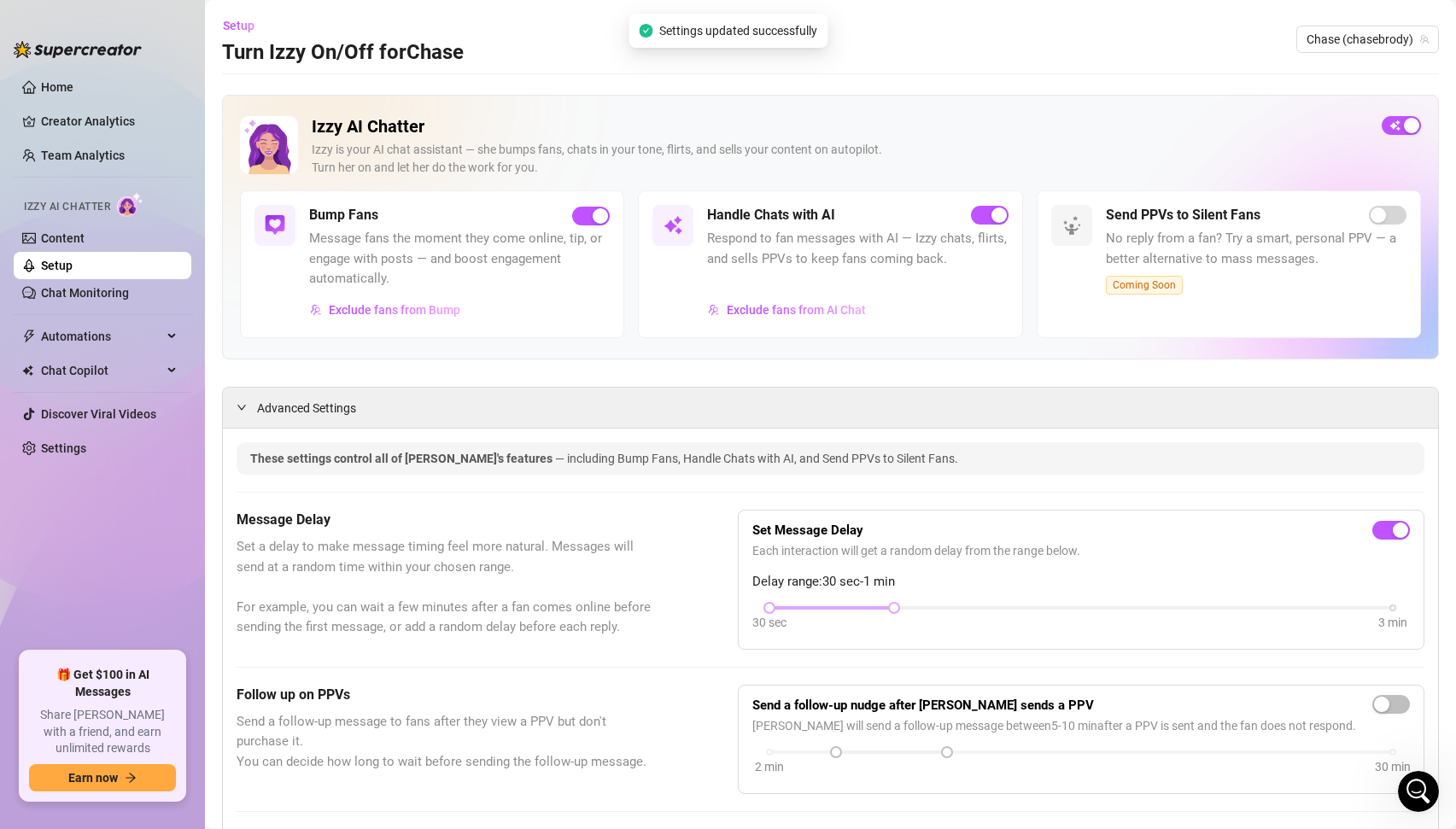
click at [828, 609] on div at bounding box center [832, 607] width 125 height 8
click at [772, 613] on div at bounding box center [769, 607] width 8 height 8
drag, startPoint x: 895, startPoint y: 609, endPoint x: 832, endPoint y: 609, distance: 63.0
click at [832, 609] on div "30 sec 3 min" at bounding box center [1082, 605] width 624 height 6
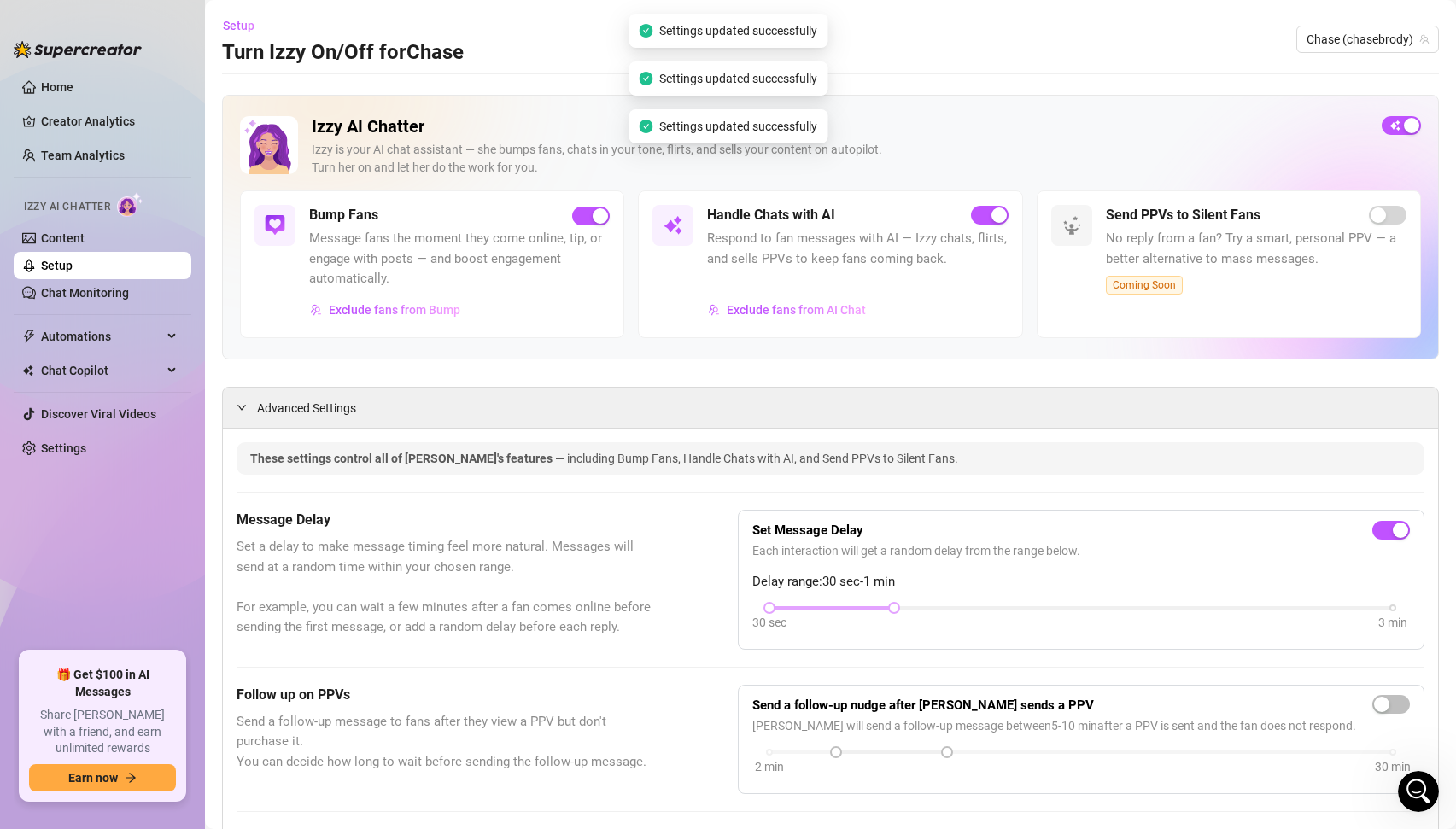
click at [832, 609] on div at bounding box center [832, 607] width 125 height 8
click at [637, 567] on span "Set a delay to make message timing feel more natural. Messages will send at a r…" at bounding box center [444, 588] width 416 height 101
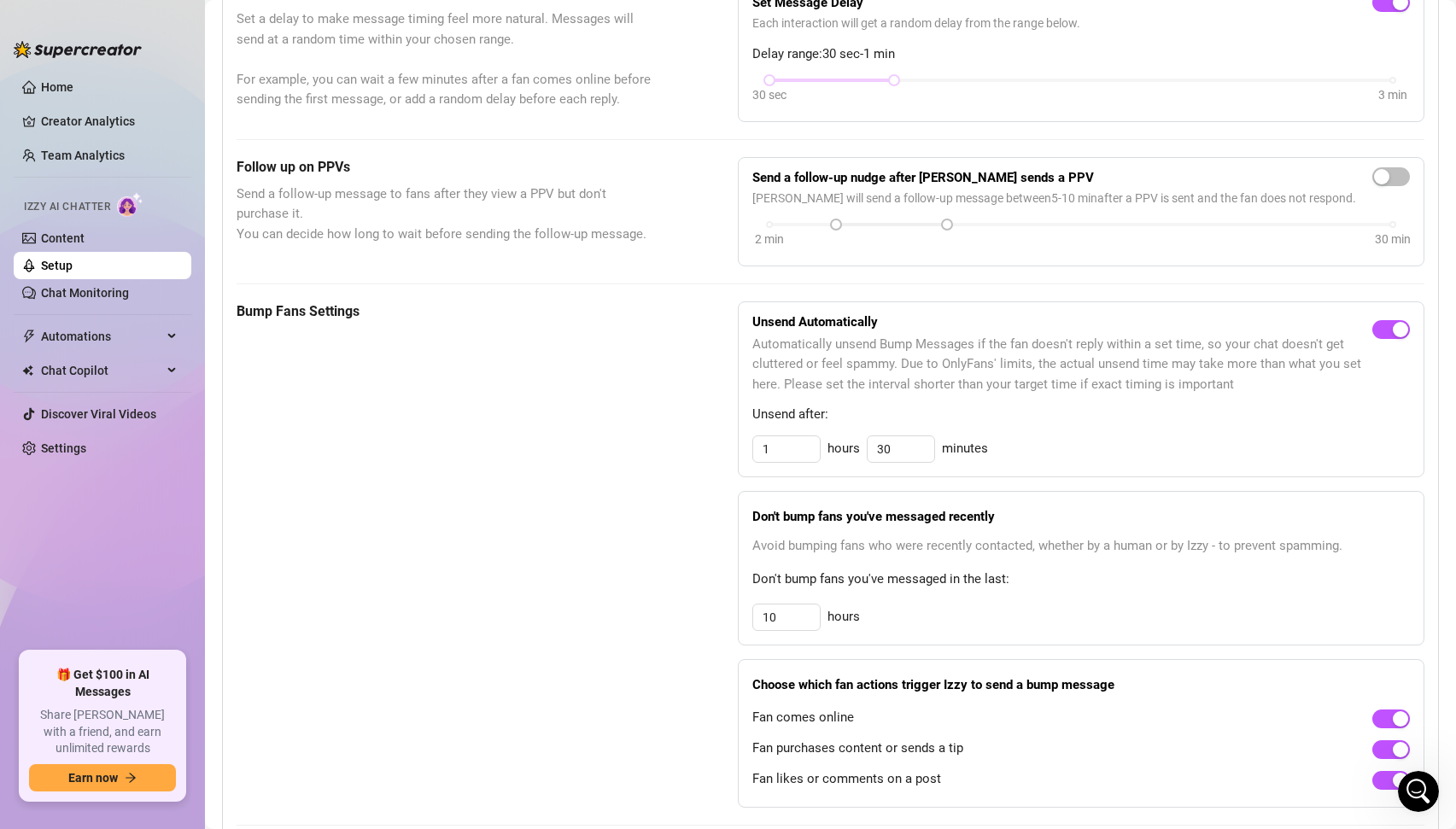
scroll to position [0, 0]
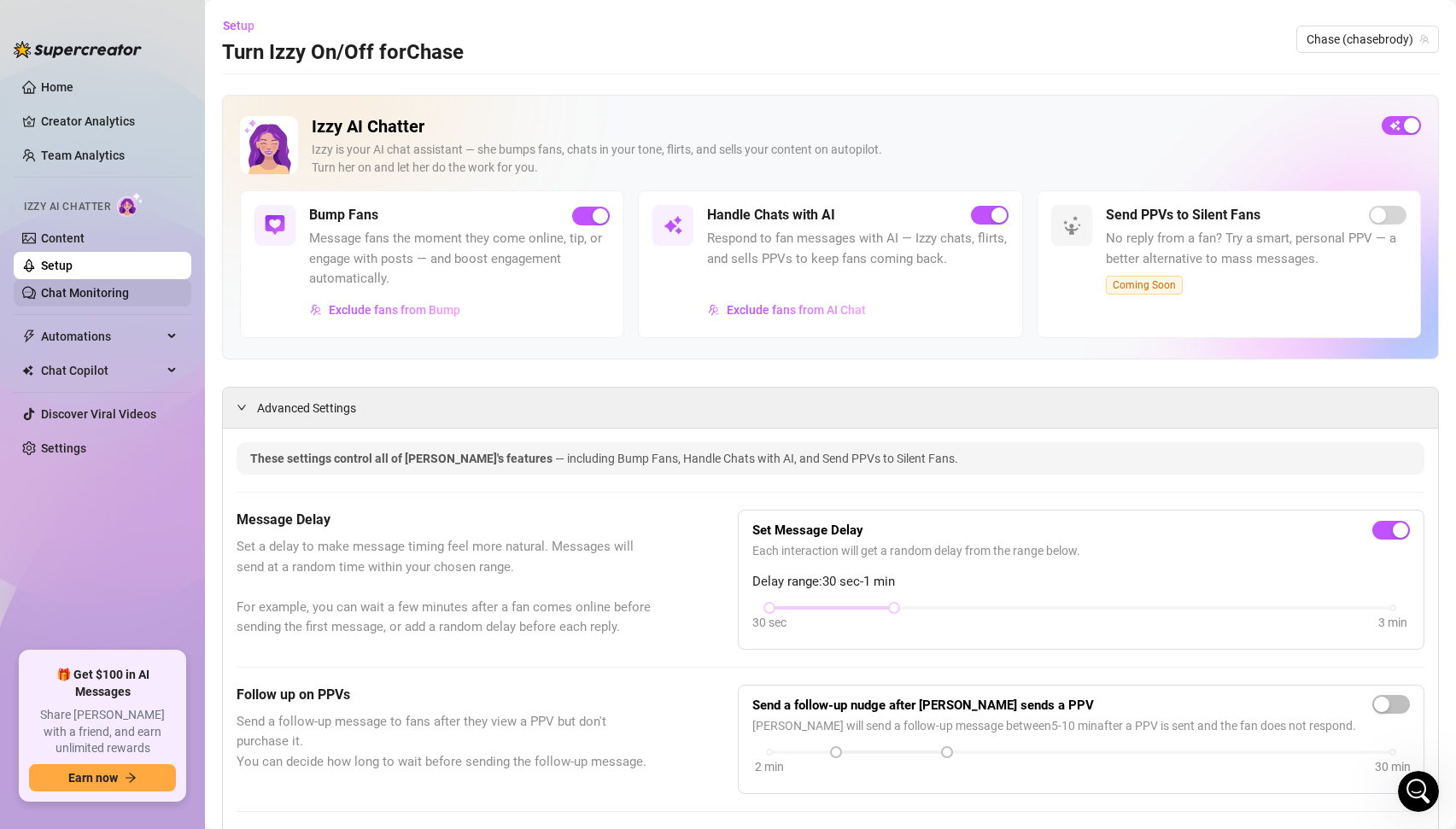
click at [80, 286] on link "Chat Monitoring" at bounding box center [85, 293] width 88 height 14
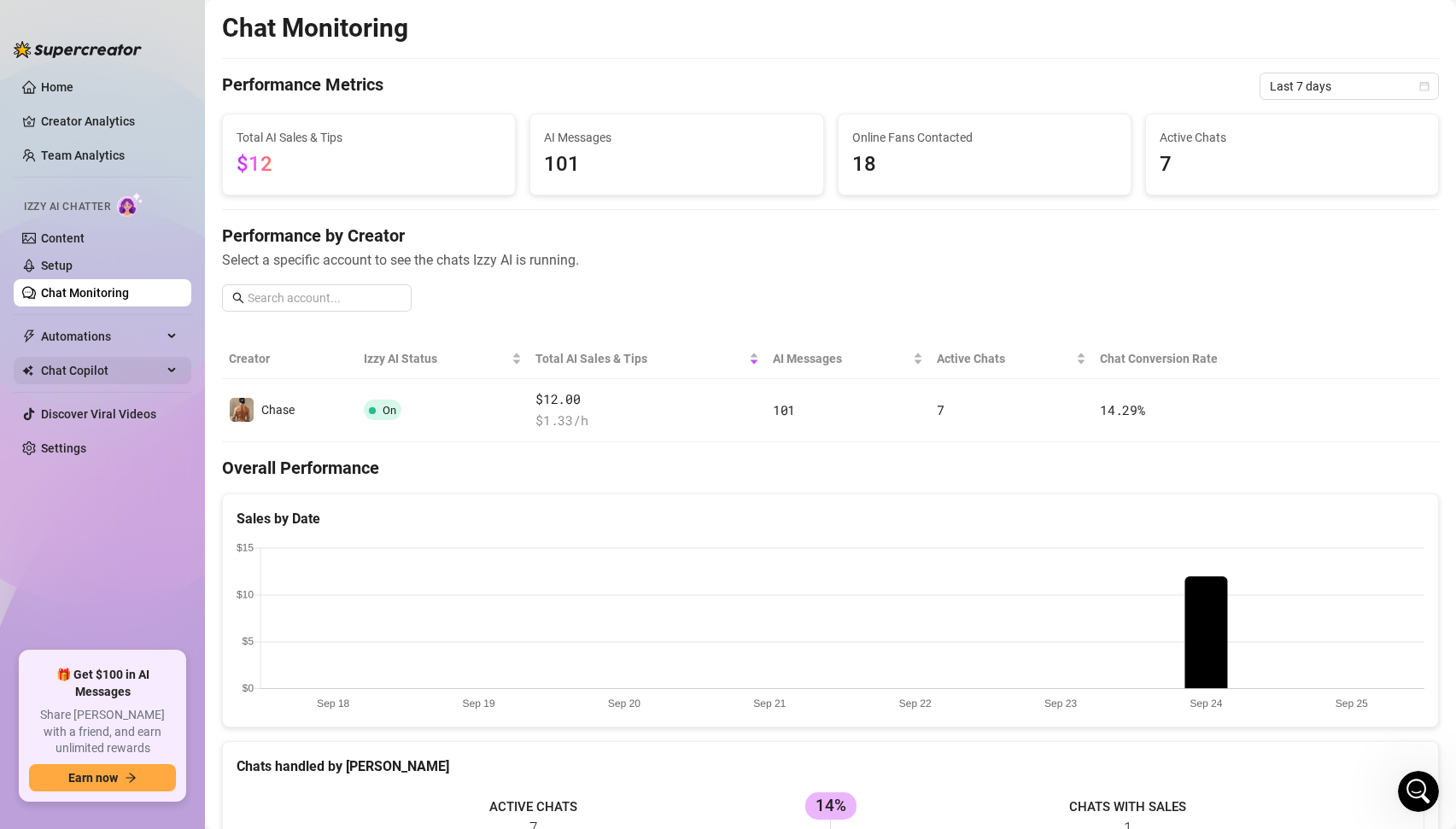
click at [63, 366] on span "Chat Copilot" at bounding box center [102, 370] width 121 height 28
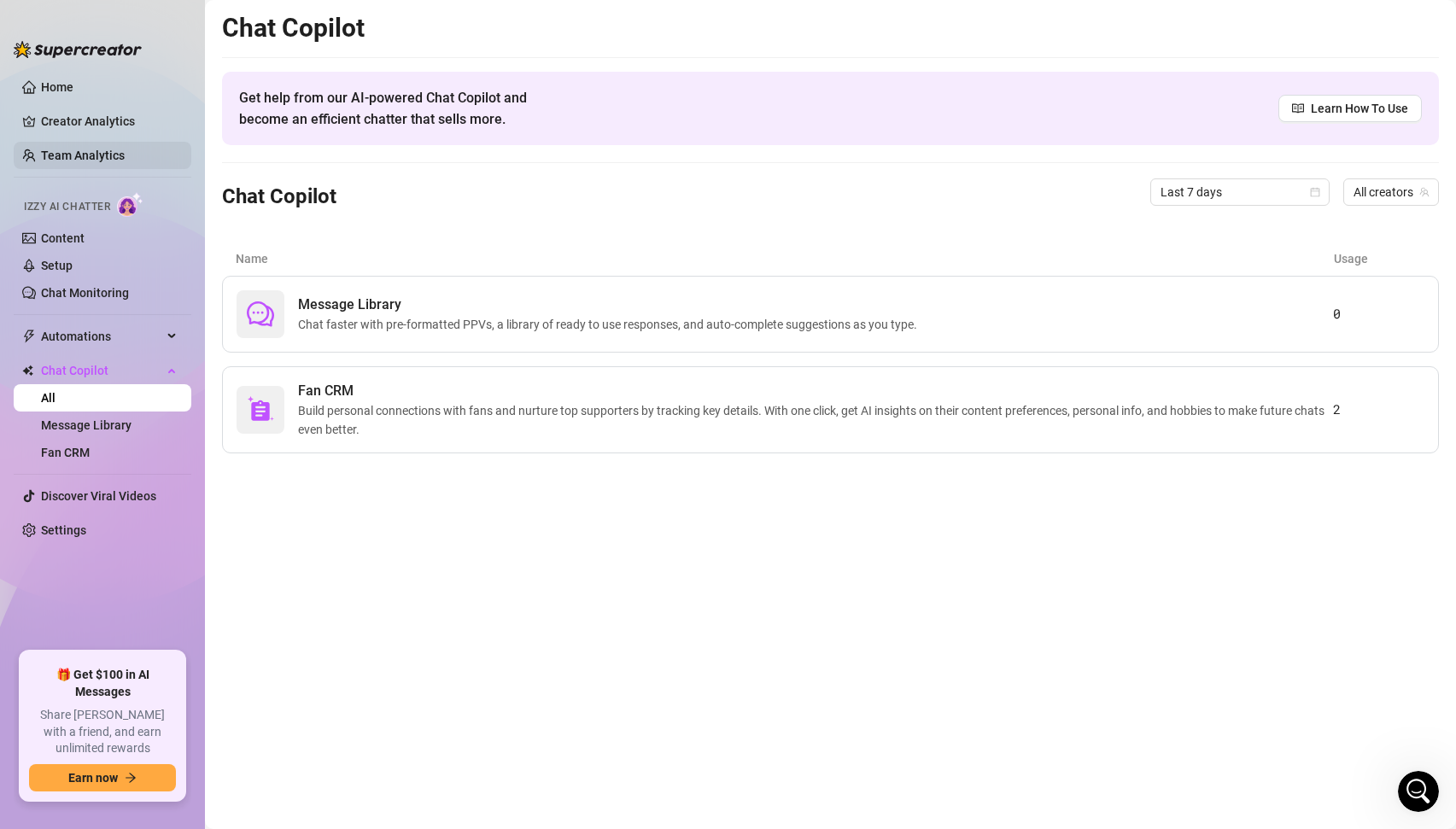
click at [89, 153] on link "Team Analytics" at bounding box center [83, 155] width 83 height 14
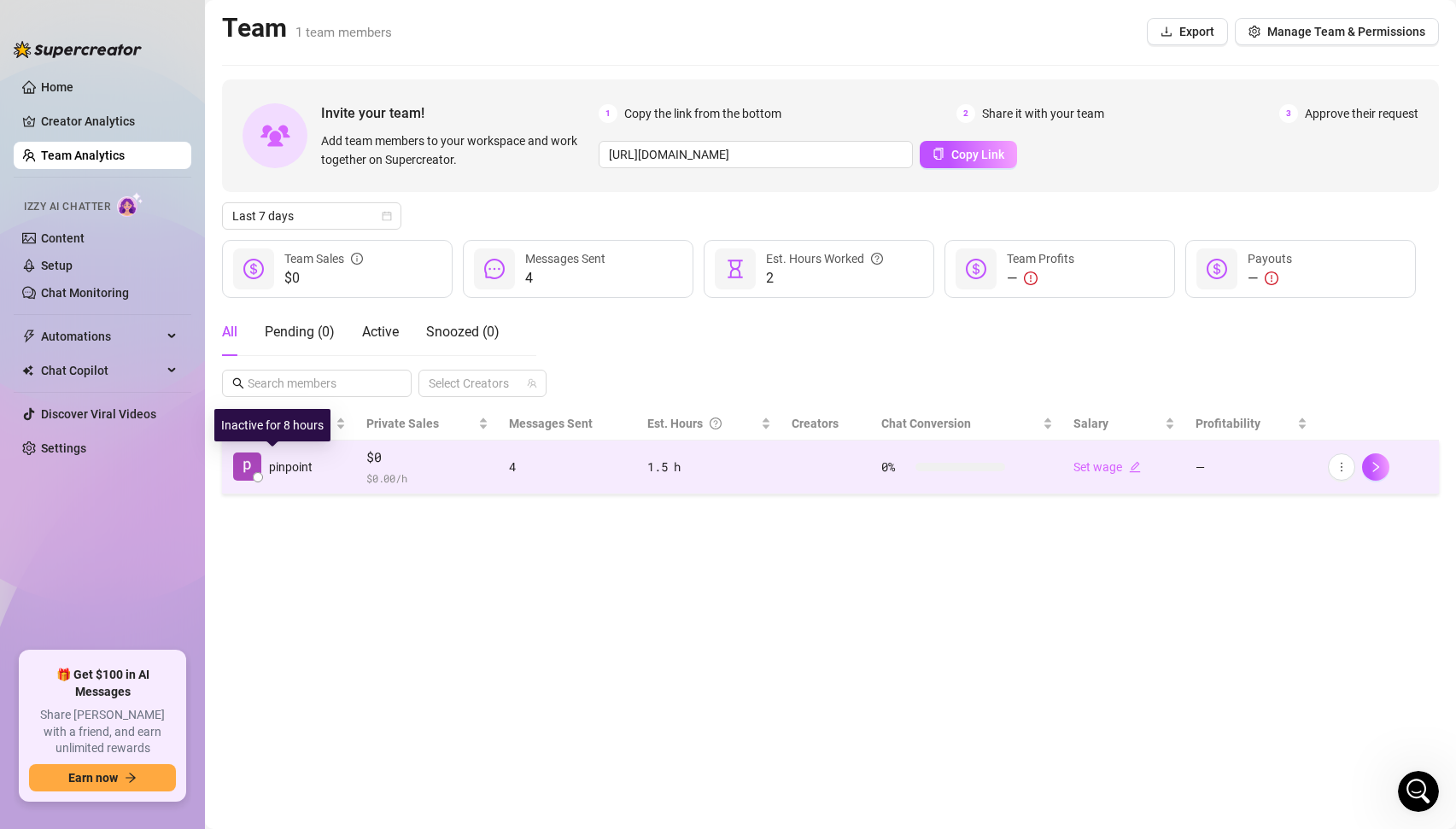
click at [299, 459] on span "pinpoint" at bounding box center [290, 467] width 43 height 18
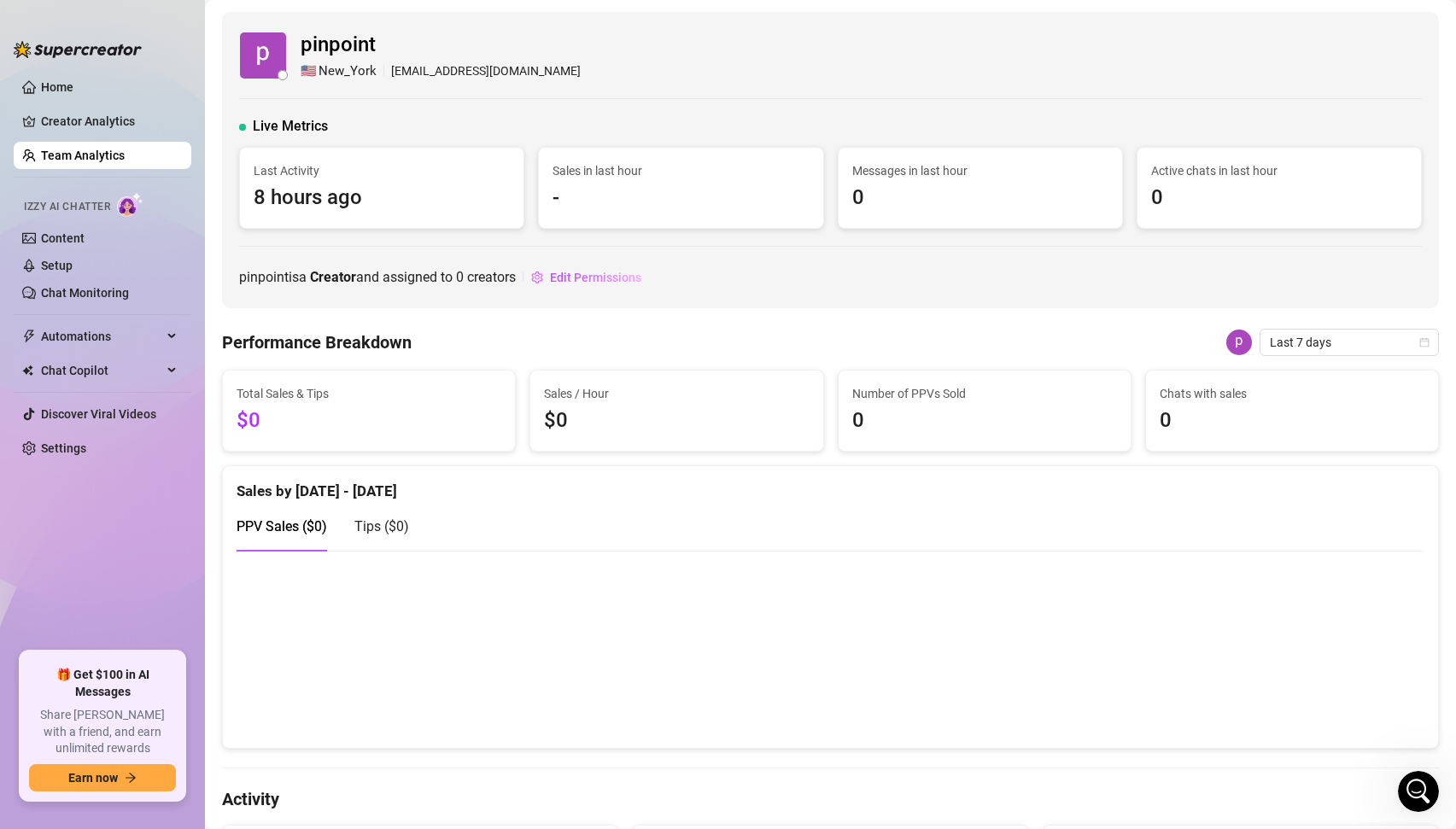
click at [439, 40] on span "pinpoint" at bounding box center [440, 45] width 280 height 32
click at [47, 81] on link "Home" at bounding box center [57, 87] width 32 height 14
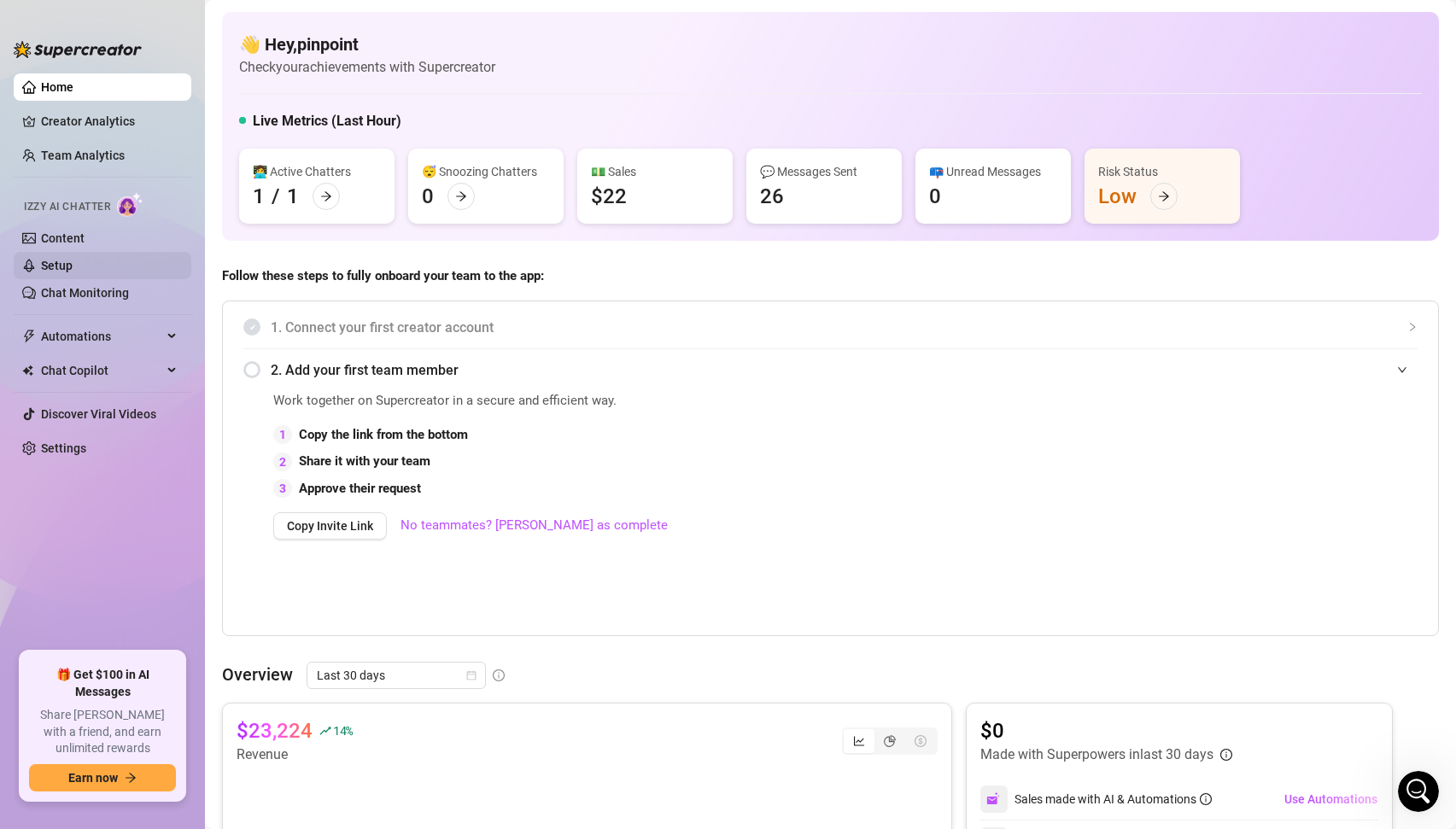
click at [58, 262] on link "Setup" at bounding box center [57, 265] width 31 height 14
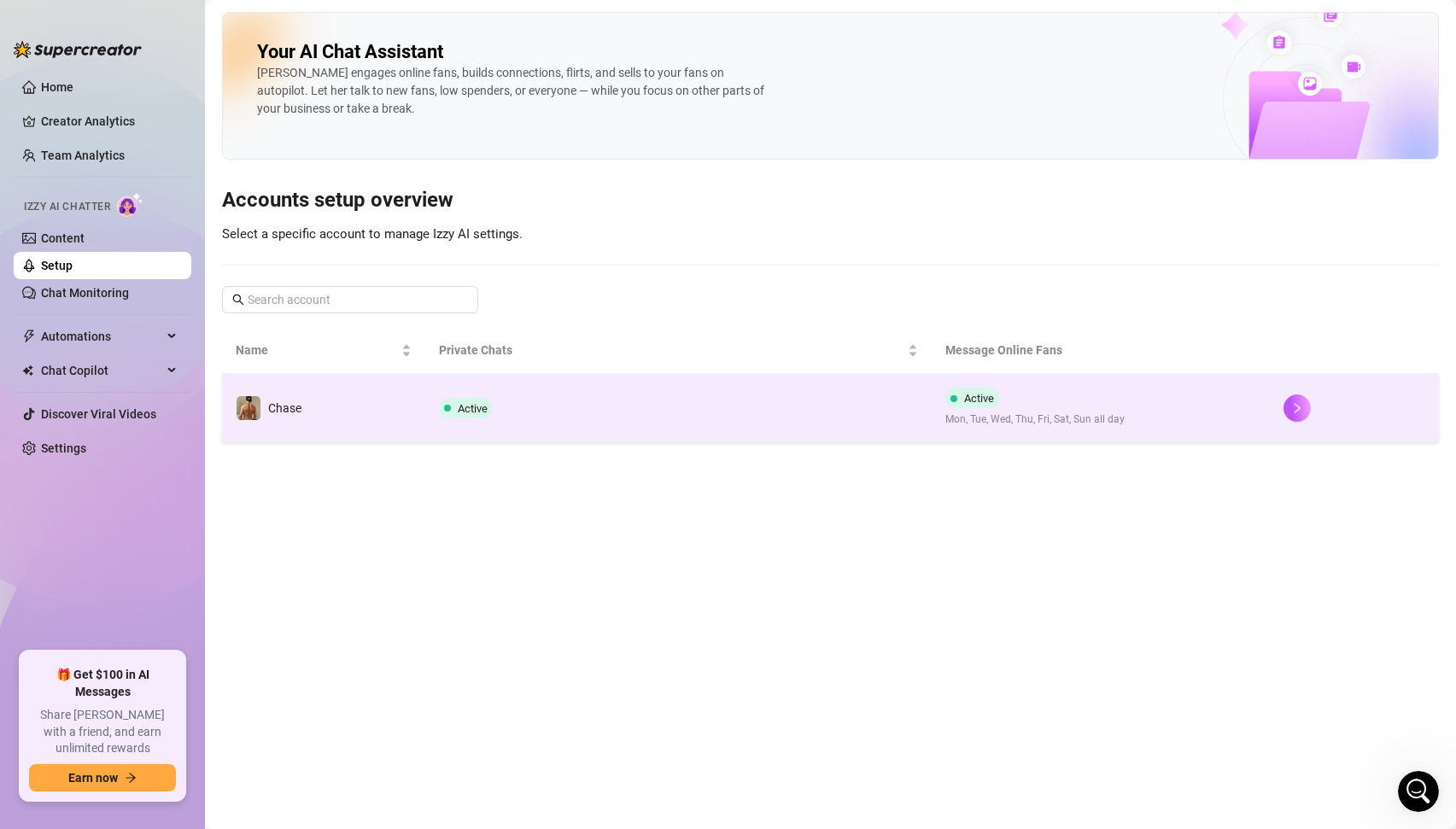
click at [422, 407] on td "Chase" at bounding box center [324, 408] width 204 height 68
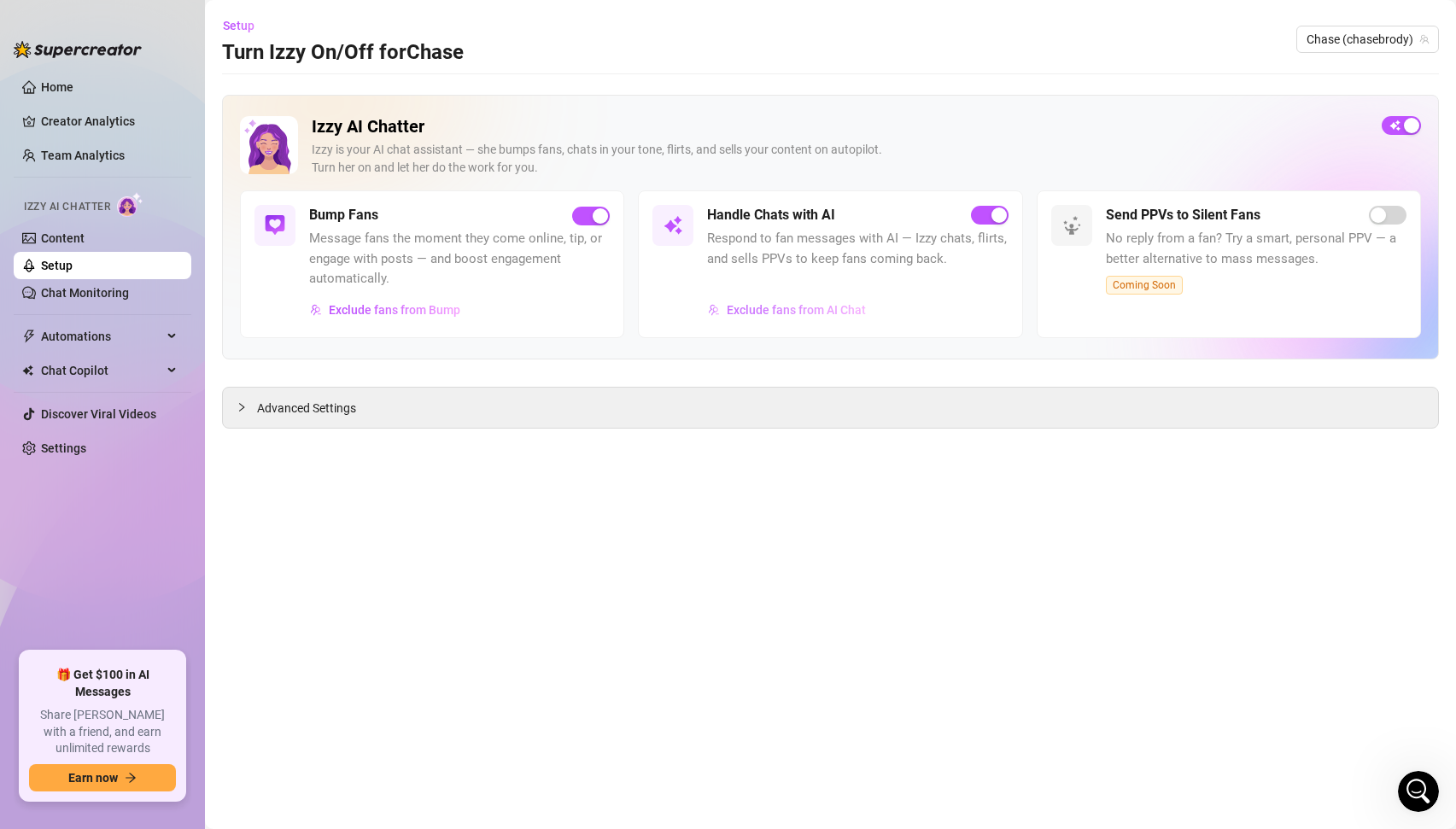
click at [829, 315] on span "Exclude fans from AI Chat" at bounding box center [796, 310] width 139 height 14
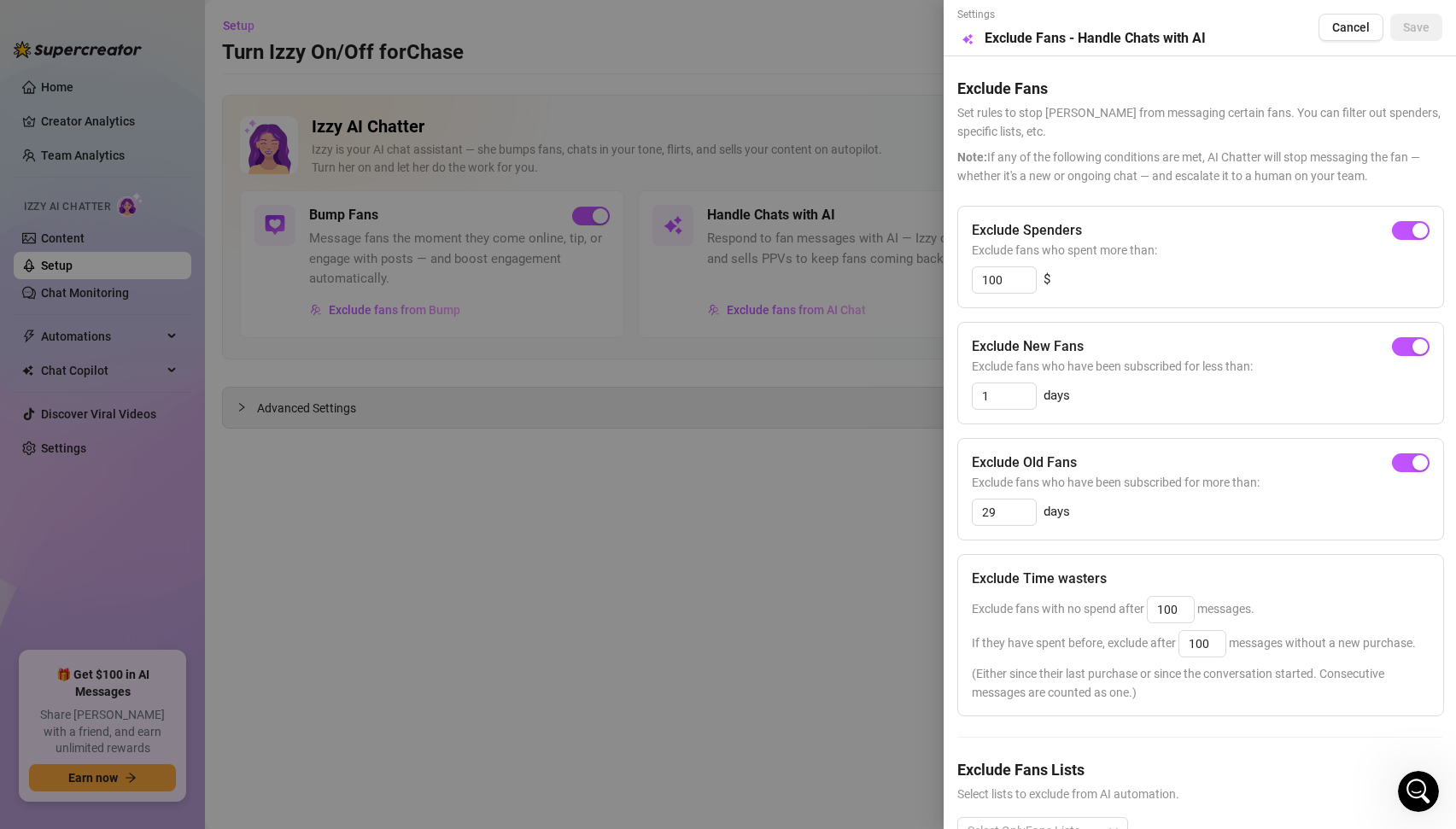
click at [736, 434] on div at bounding box center [728, 414] width 1456 height 829
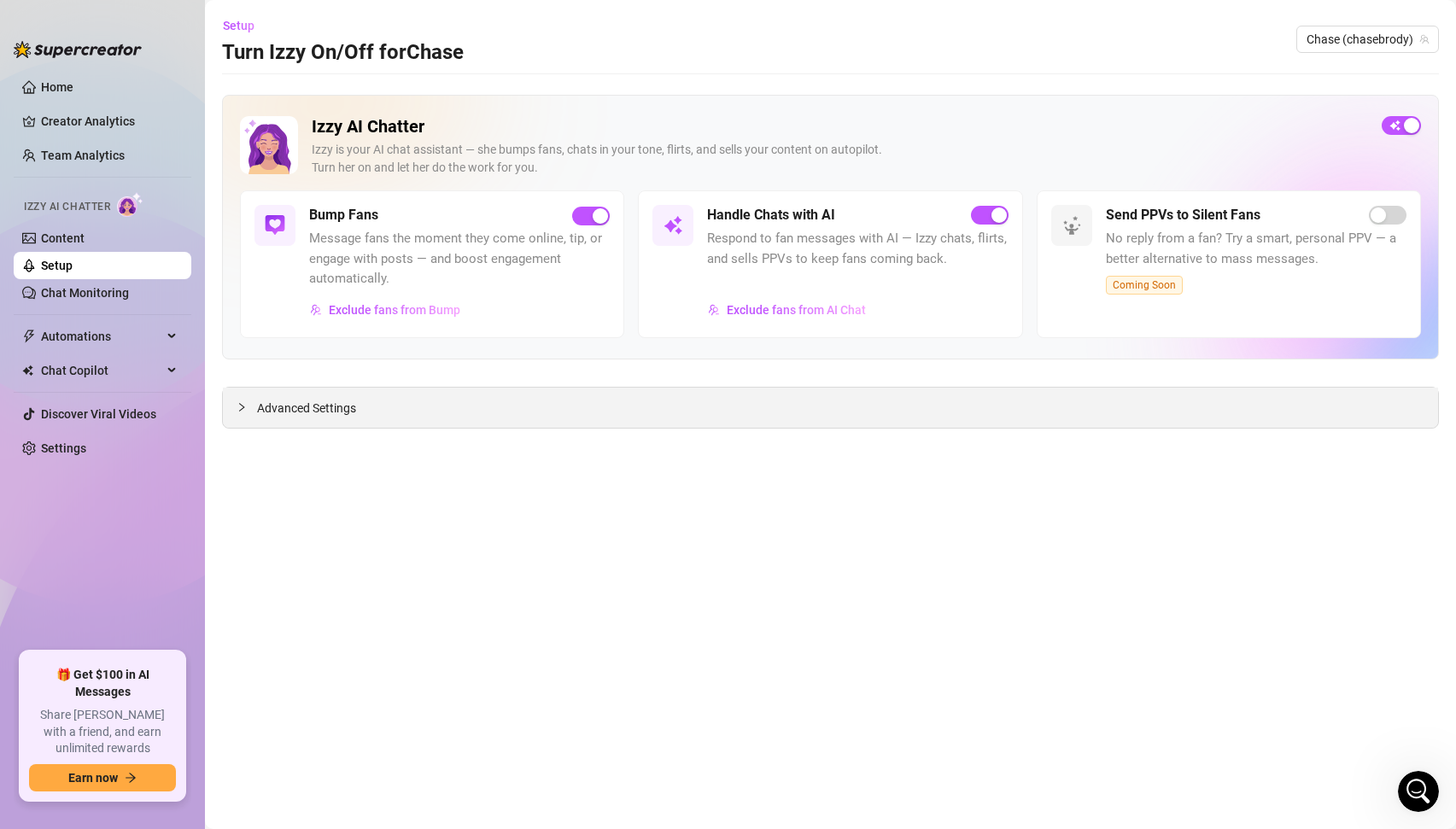
click at [273, 405] on span "Advanced Settings" at bounding box center [306, 408] width 99 height 18
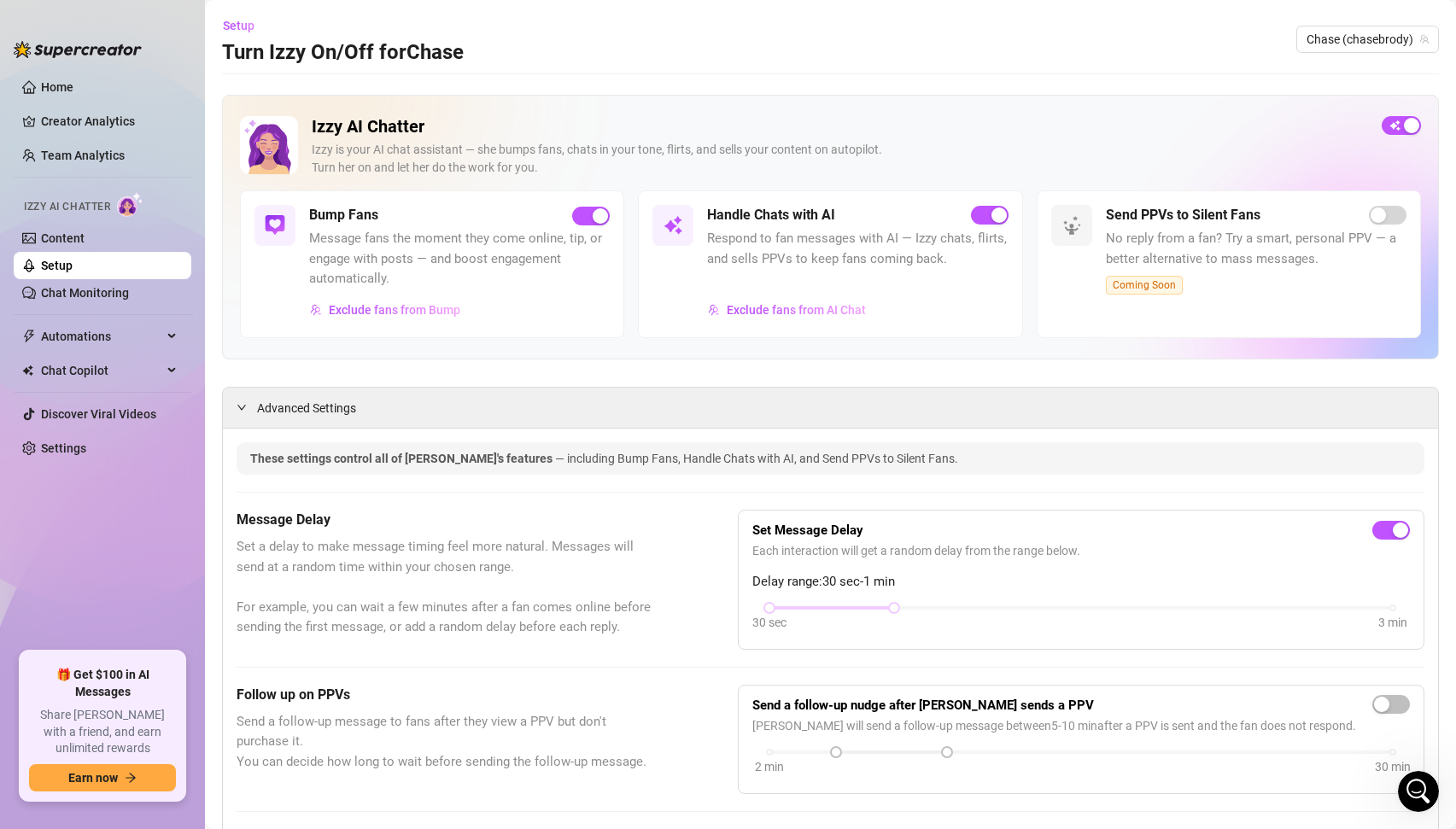
click at [670, 232] on img at bounding box center [672, 226] width 20 height 20
click at [279, 232] on img at bounding box center [275, 226] width 20 height 20
click at [759, 216] on h5 "Handle Chats with AI" at bounding box center [772, 215] width 128 height 20
click at [58, 245] on link "Content" at bounding box center [62, 238] width 43 height 14
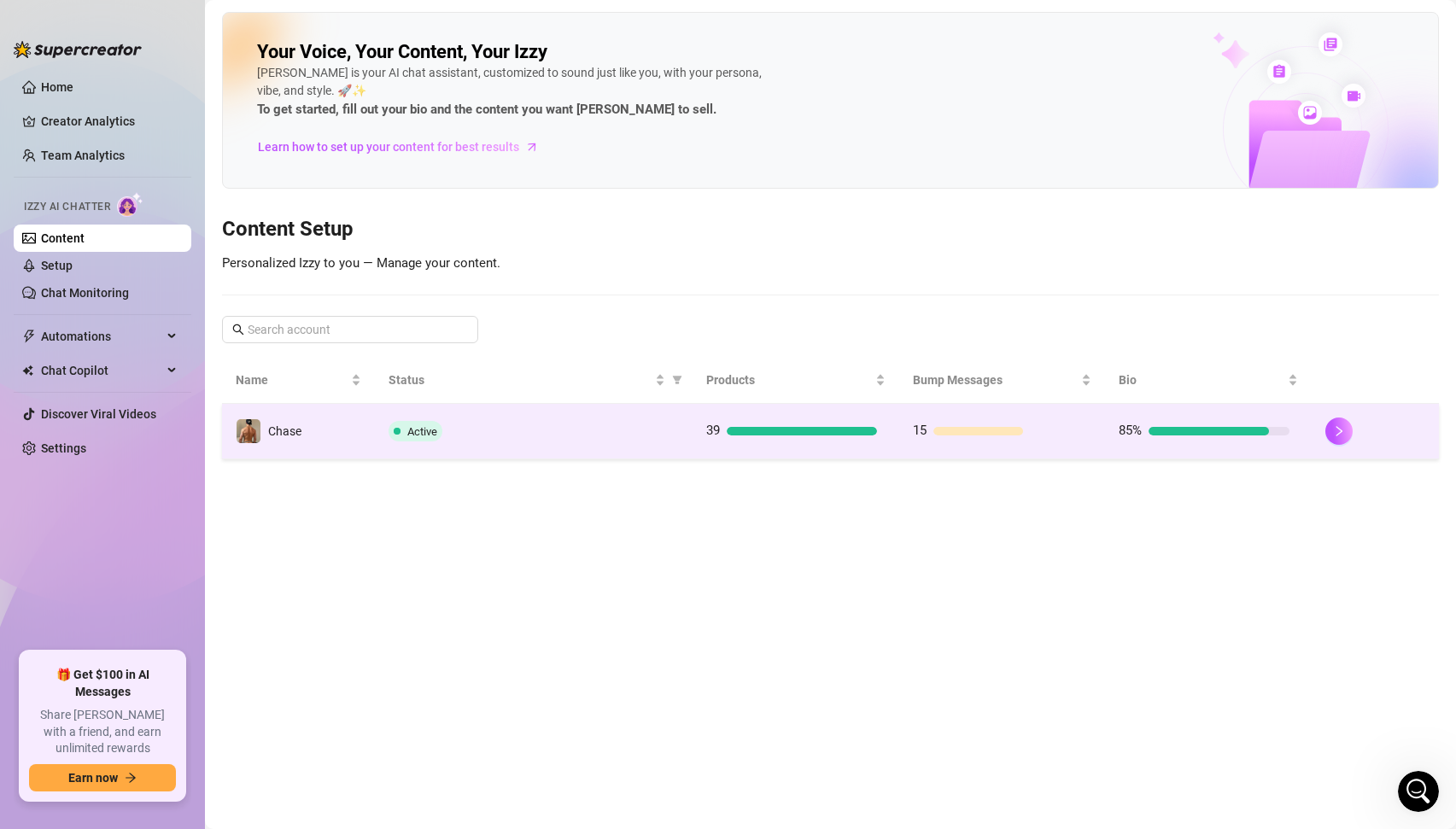
click at [330, 442] on td "Chase" at bounding box center [298, 431] width 153 height 56
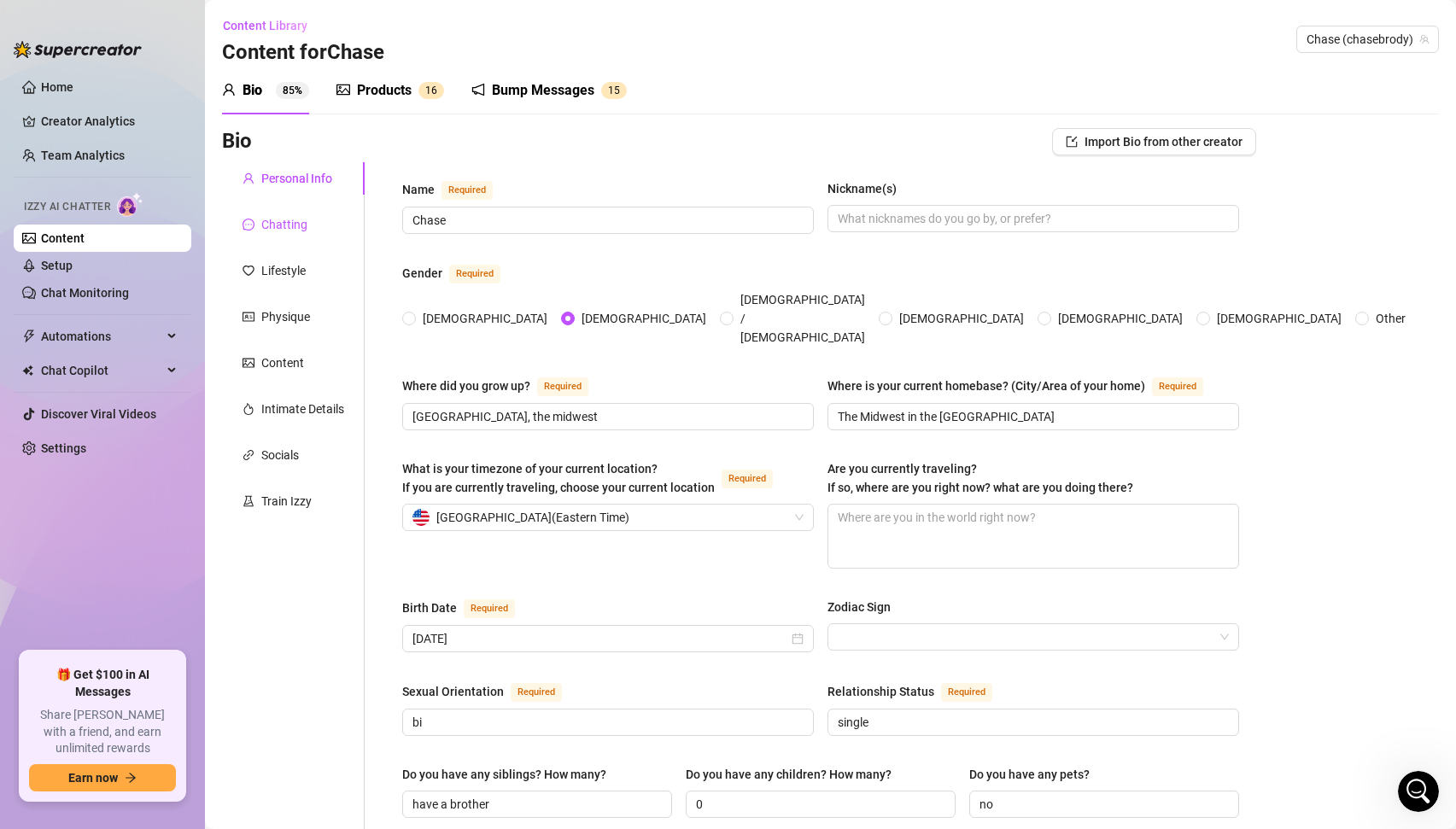
click at [273, 227] on div "Chatting" at bounding box center [284, 225] width 46 height 18
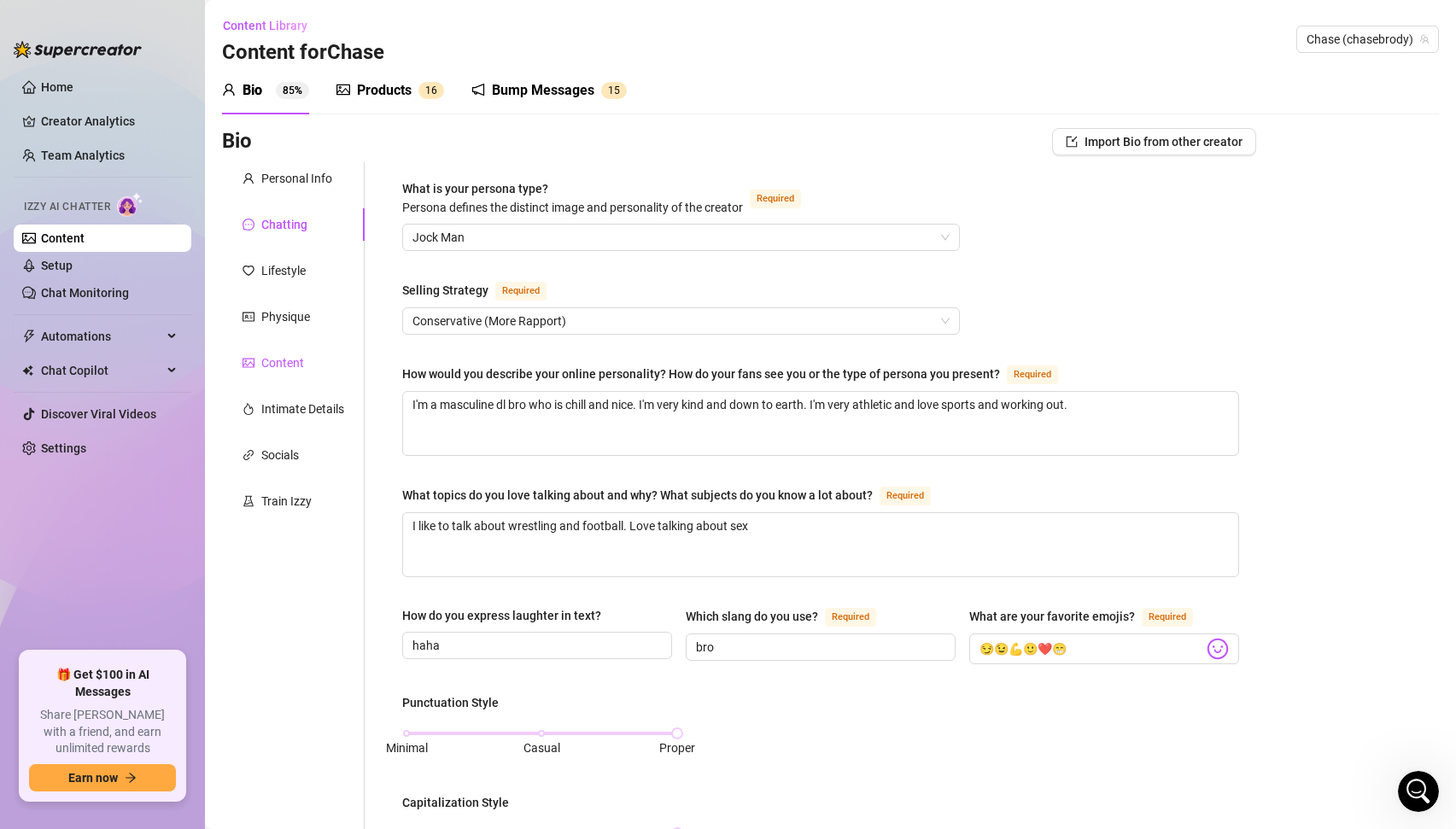
click at [280, 359] on div "Content" at bounding box center [283, 362] width 43 height 18
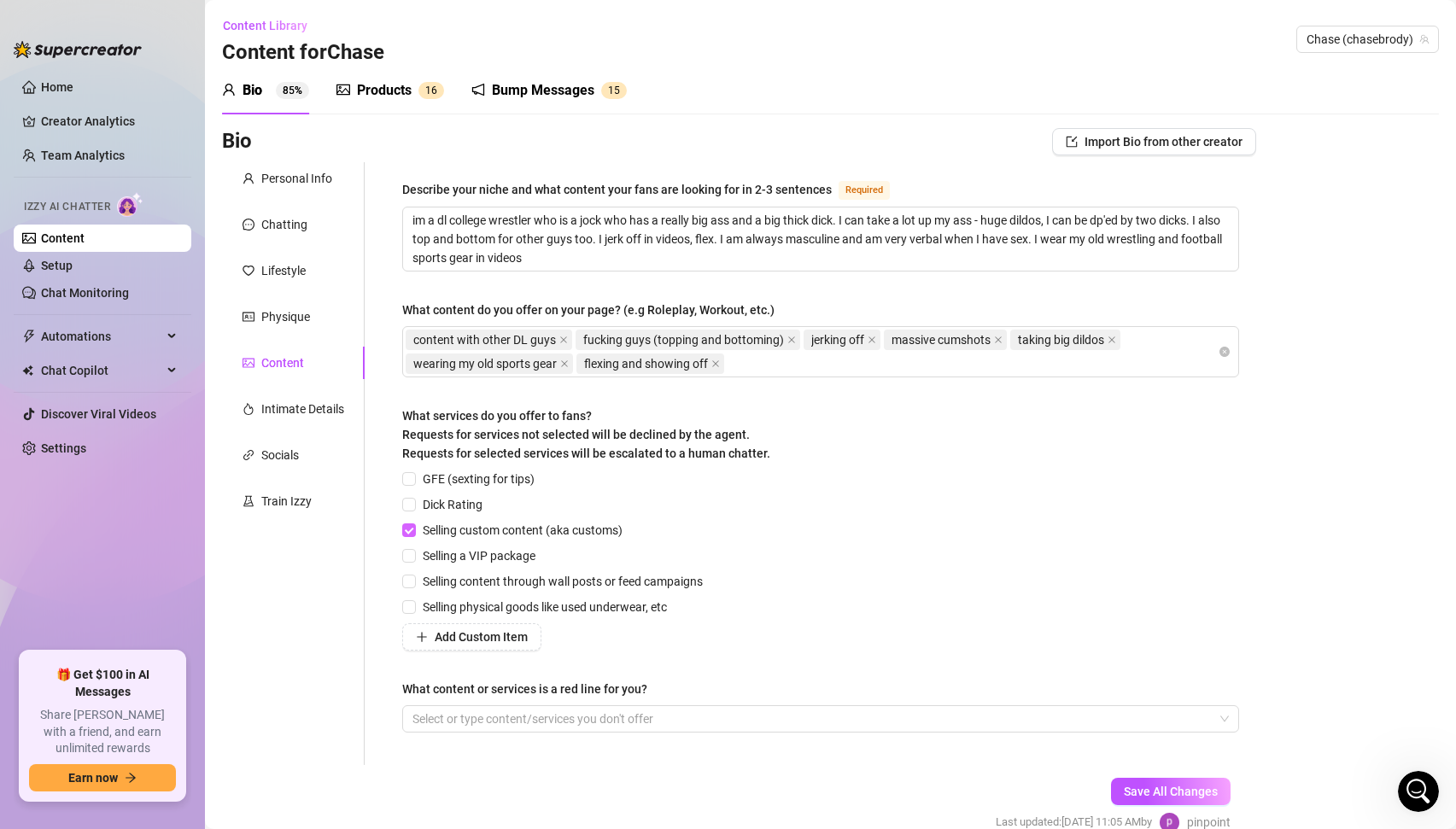
click at [415, 530] on span at bounding box center [408, 530] width 14 height 14
click at [415, 530] on input "Selling custom content (aka customs)" at bounding box center [407, 529] width 12 height 12
click at [1150, 787] on span "Save All Changes" at bounding box center [1171, 791] width 94 height 14
click at [88, 293] on link "Chat Monitoring" at bounding box center [85, 293] width 88 height 14
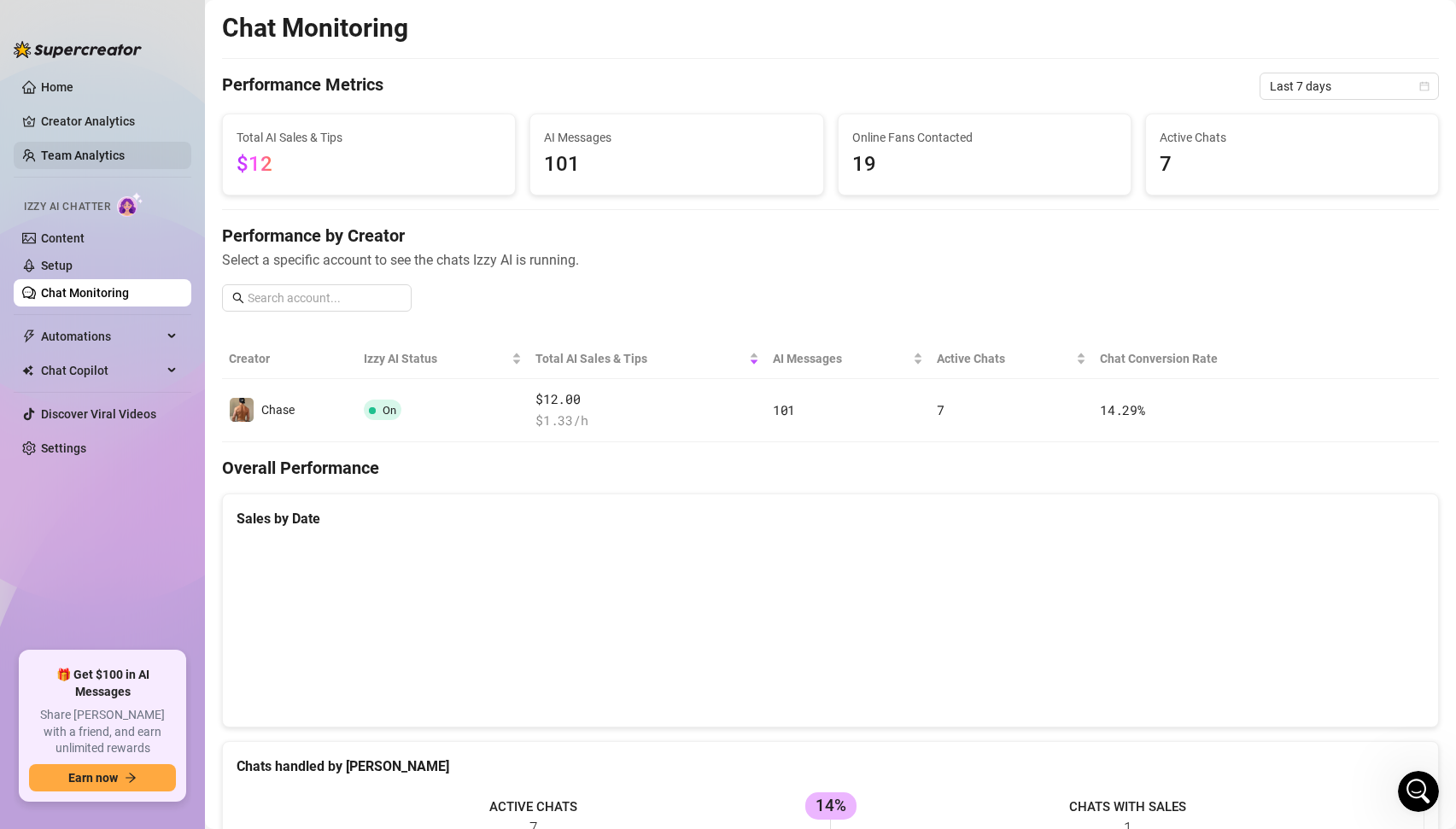
click at [74, 153] on link "Team Analytics" at bounding box center [83, 155] width 83 height 14
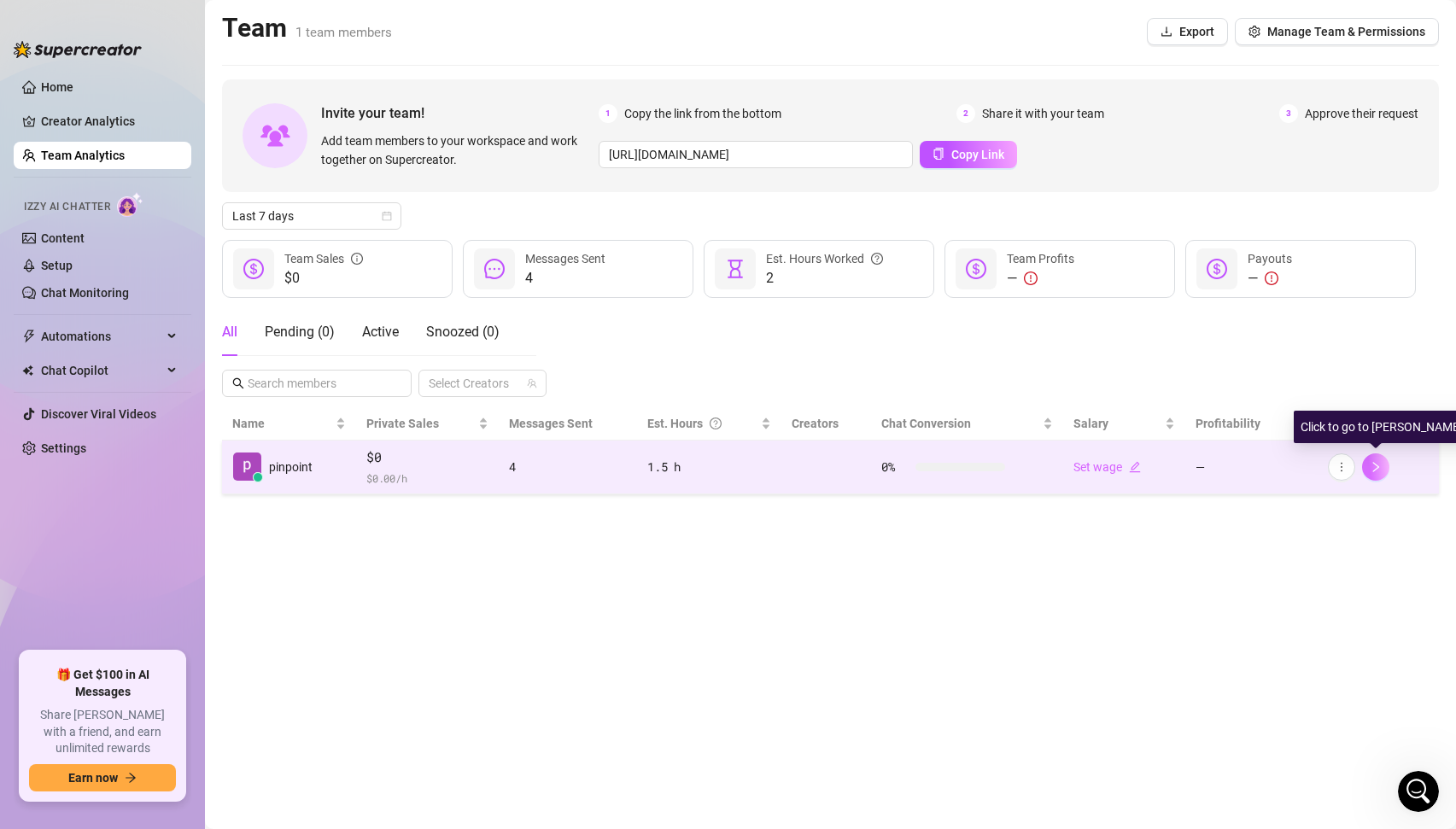
click at [1379, 470] on icon "right" at bounding box center [1375, 467] width 12 height 12
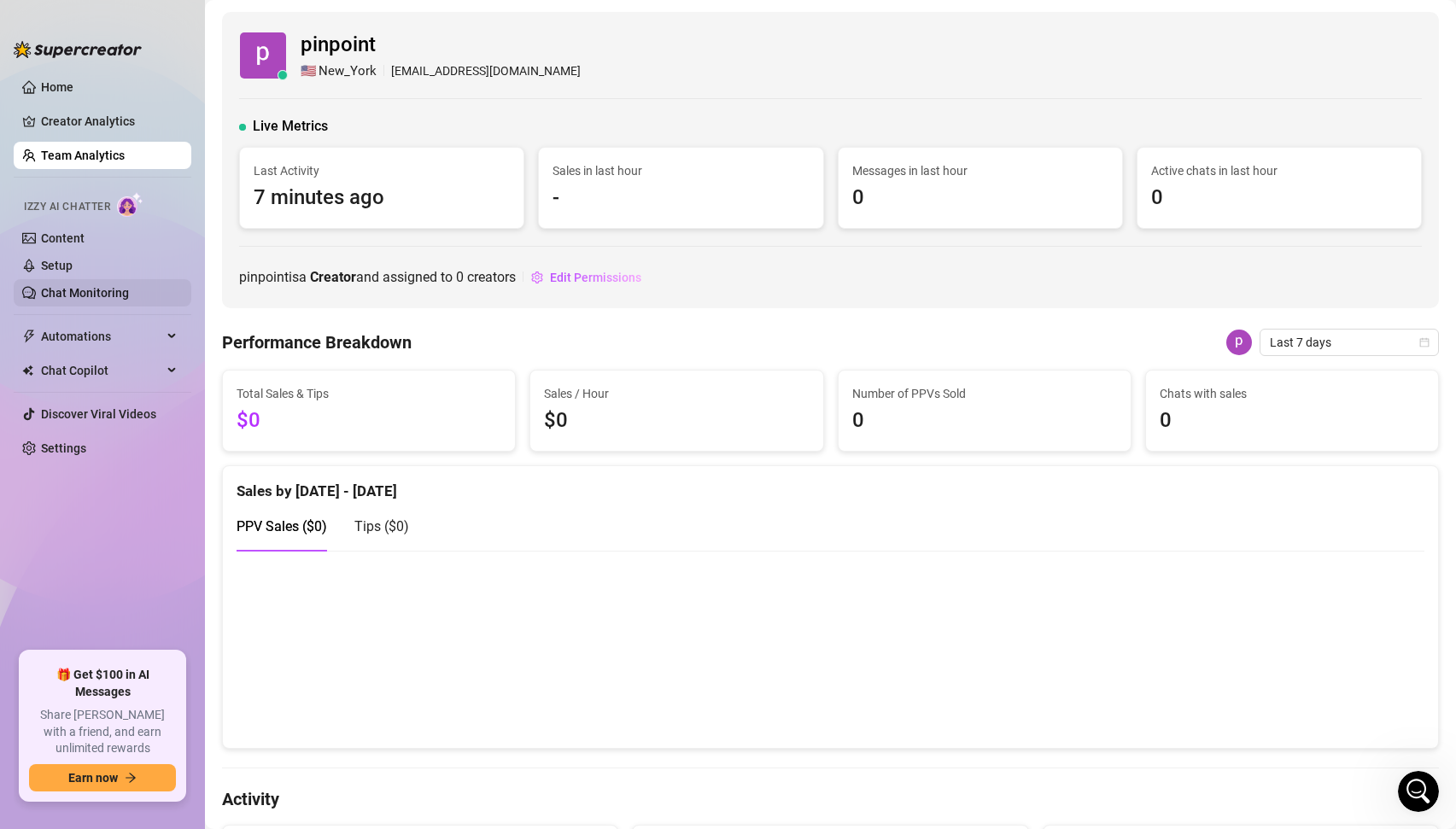
click at [100, 290] on link "Chat Monitoring" at bounding box center [85, 293] width 88 height 14
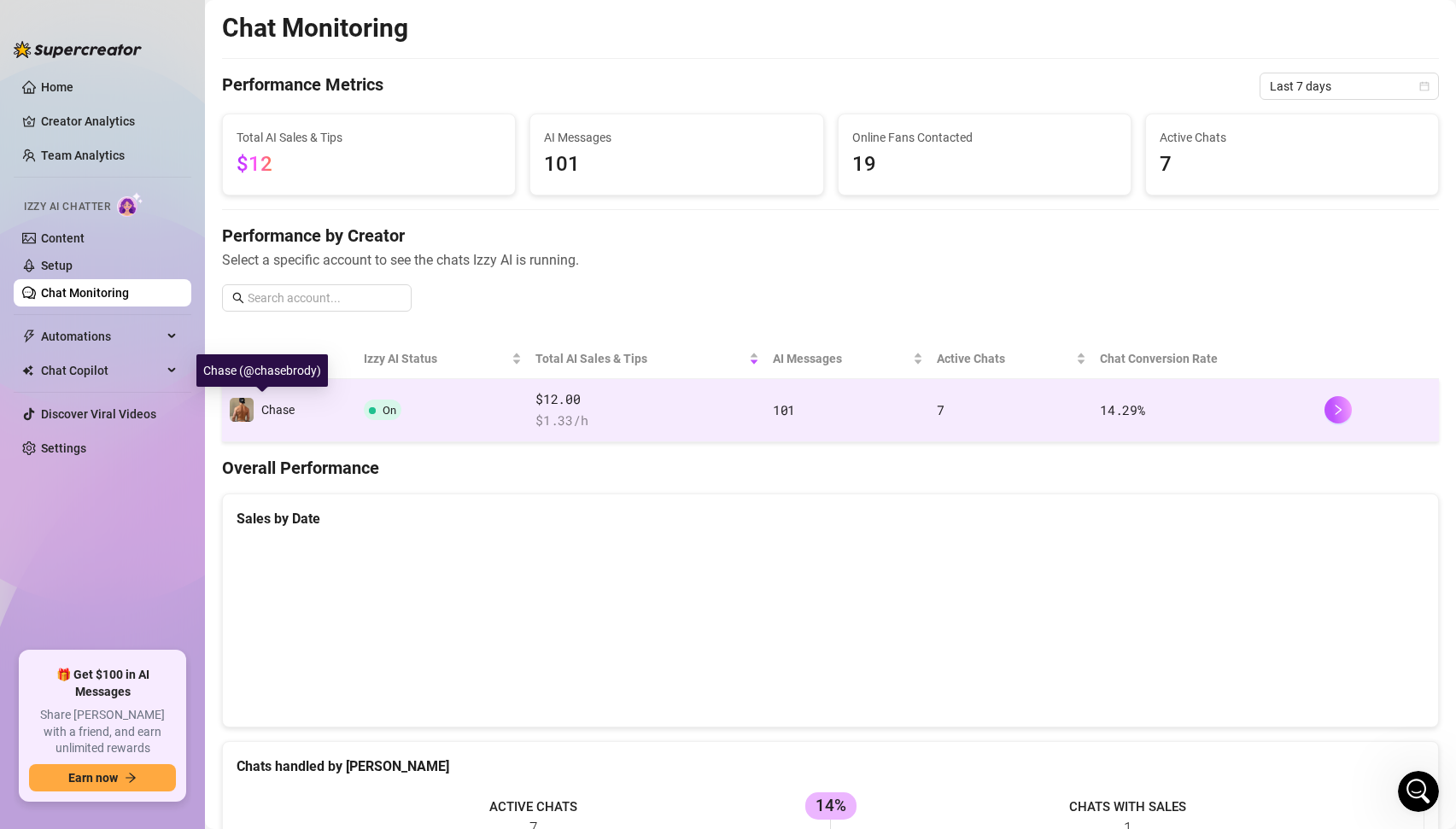
click at [291, 405] on span "Chase" at bounding box center [278, 409] width 33 height 14
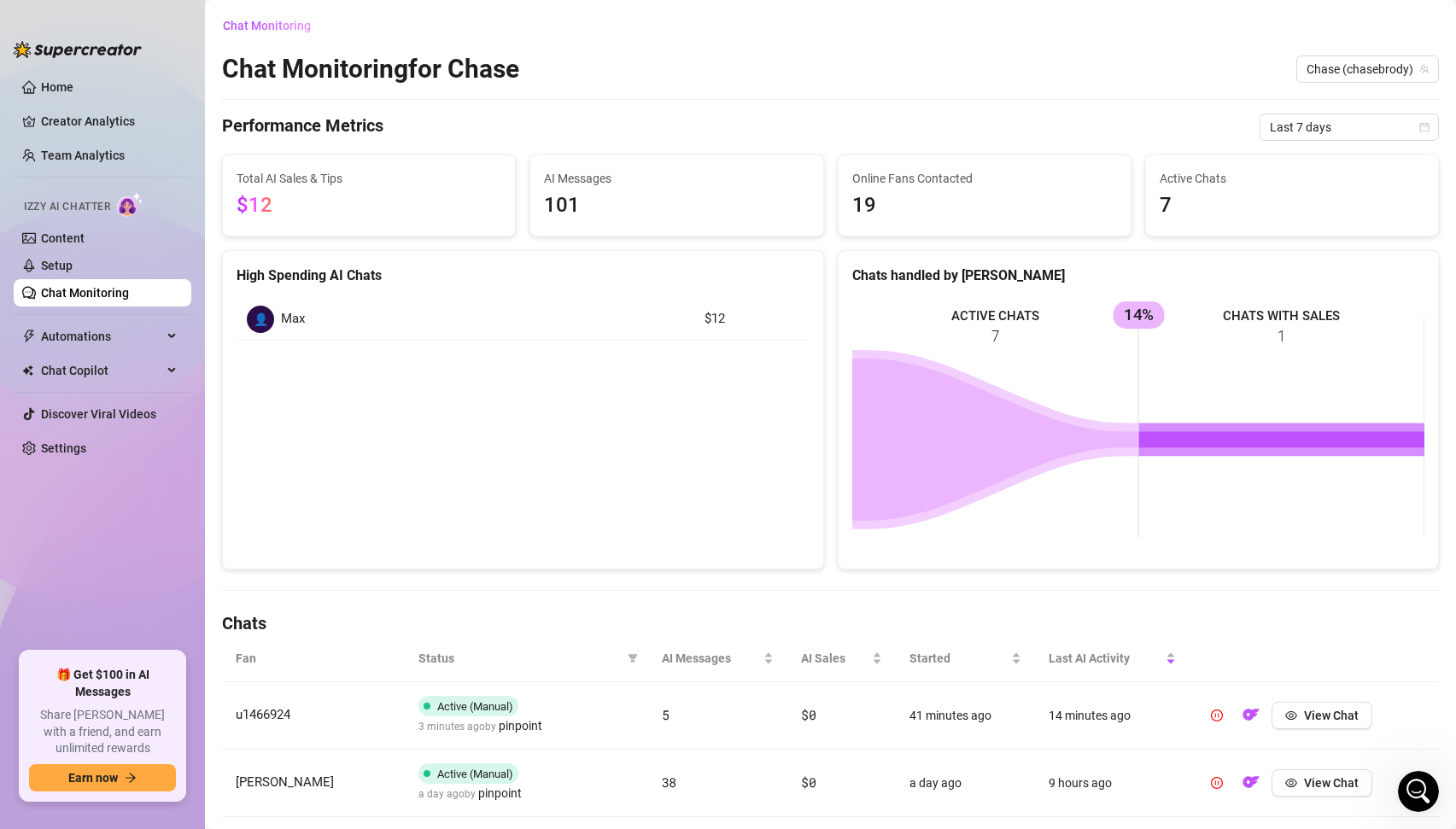
scroll to position [395, 0]
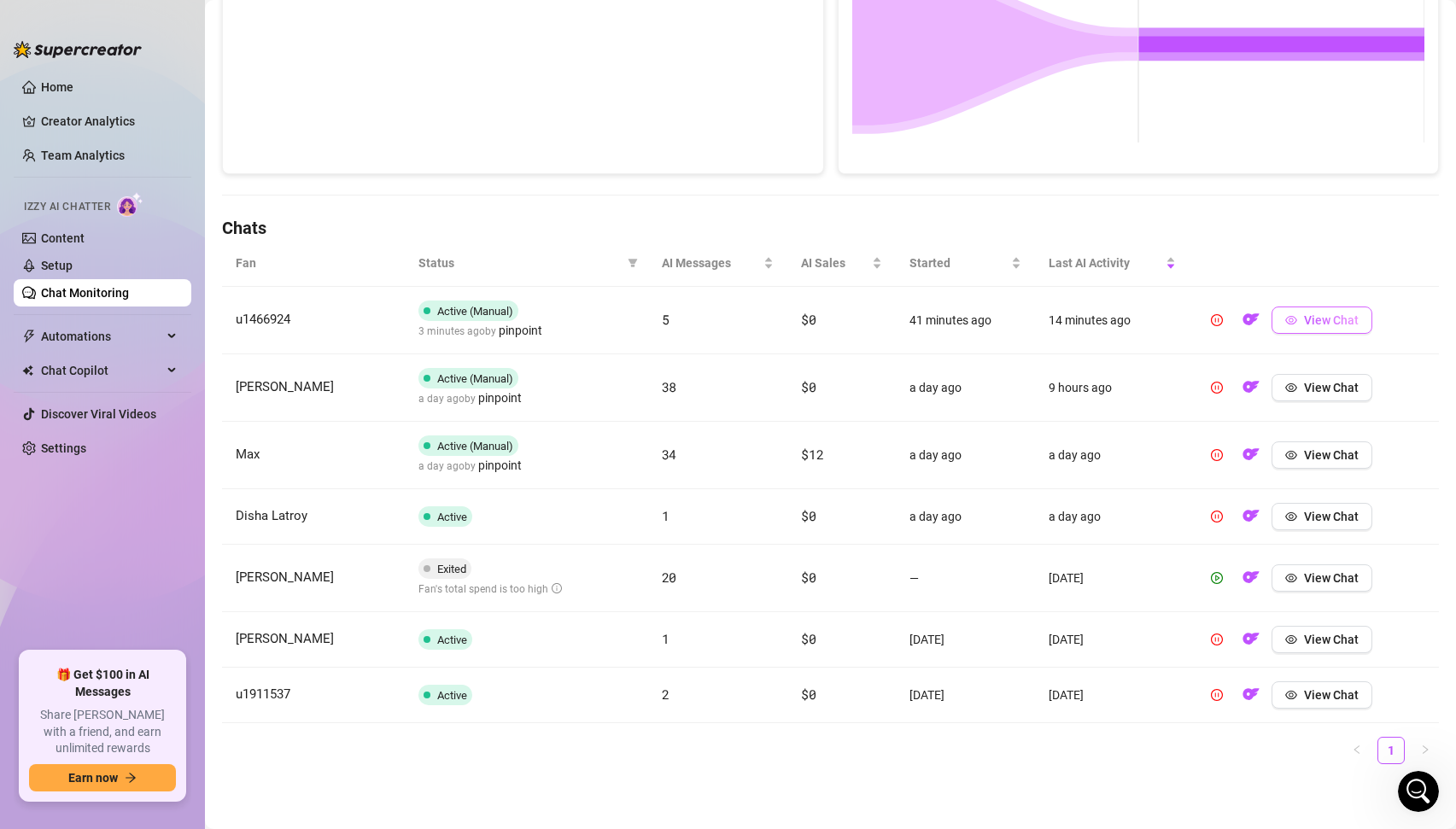
click at [1335, 318] on span "View Chat" at bounding box center [1332, 320] width 55 height 14
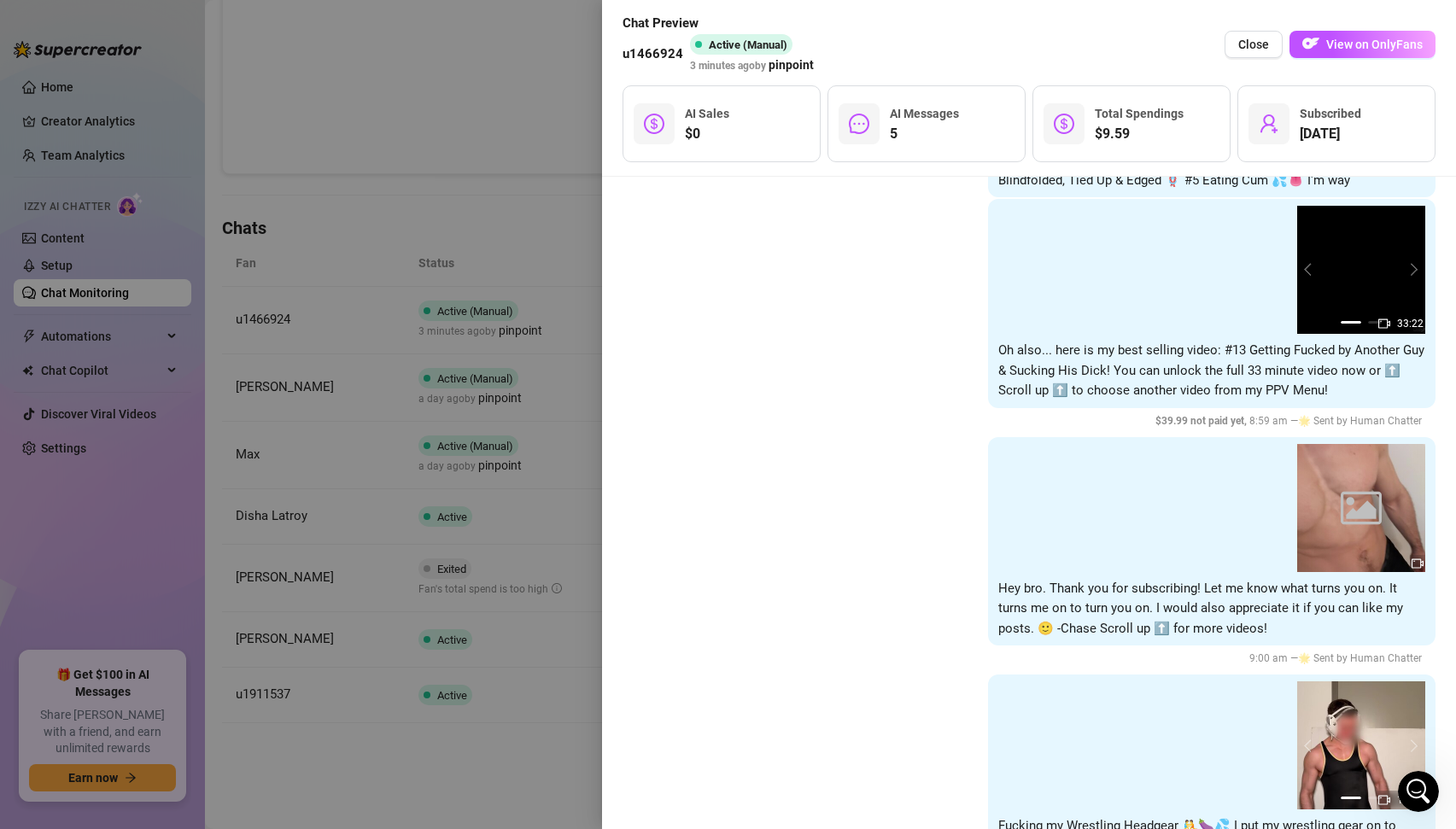
scroll to position [0, 0]
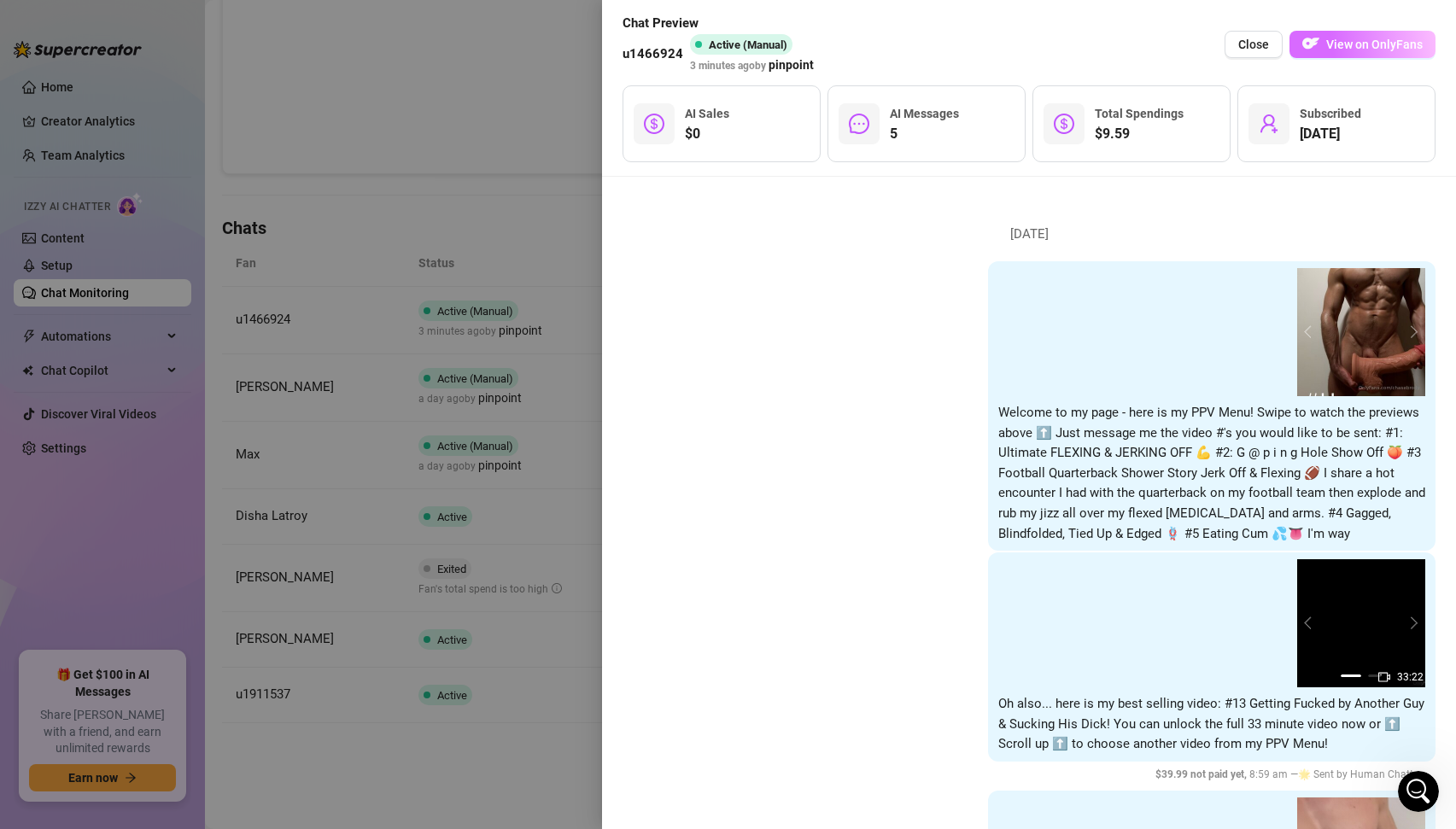
click at [1328, 41] on button "View on OnlyFans" at bounding box center [1362, 45] width 146 height 28
click at [408, 159] on div at bounding box center [728, 414] width 1456 height 829
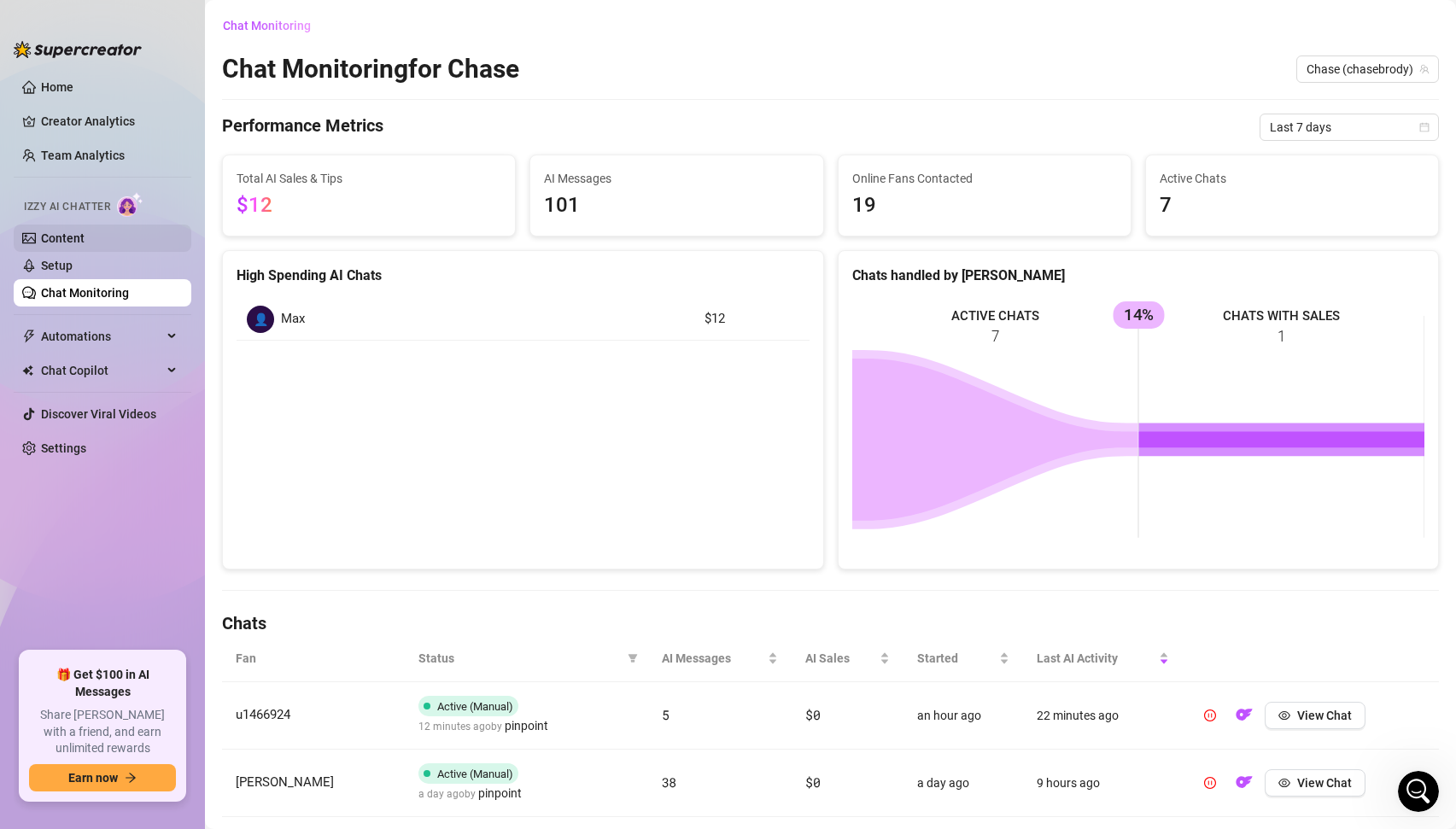
click at [59, 245] on link "Content" at bounding box center [62, 238] width 43 height 14
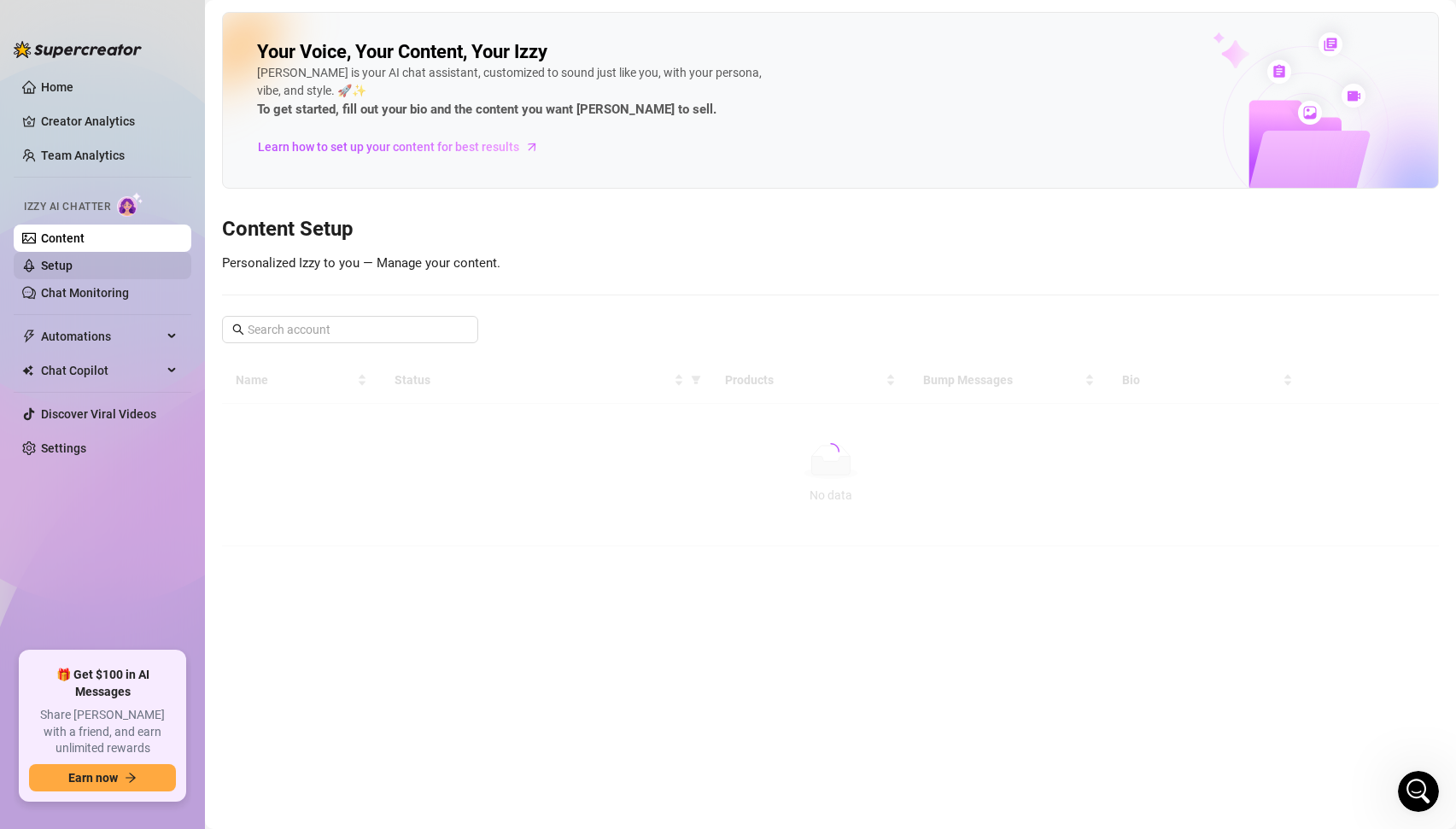
click at [53, 262] on link "Setup" at bounding box center [57, 265] width 31 height 14
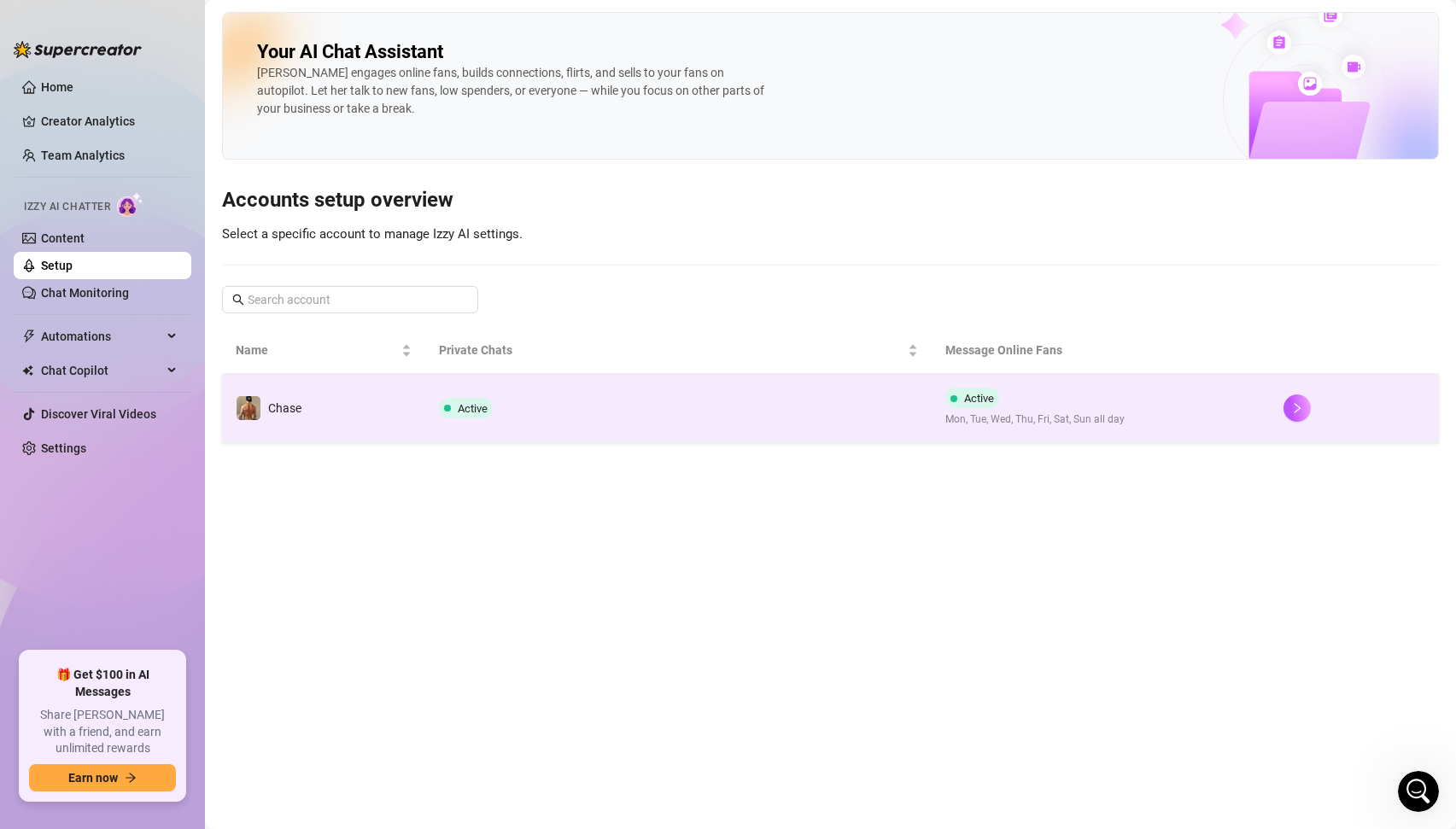
click at [532, 416] on td "Active" at bounding box center [679, 408] width 507 height 68
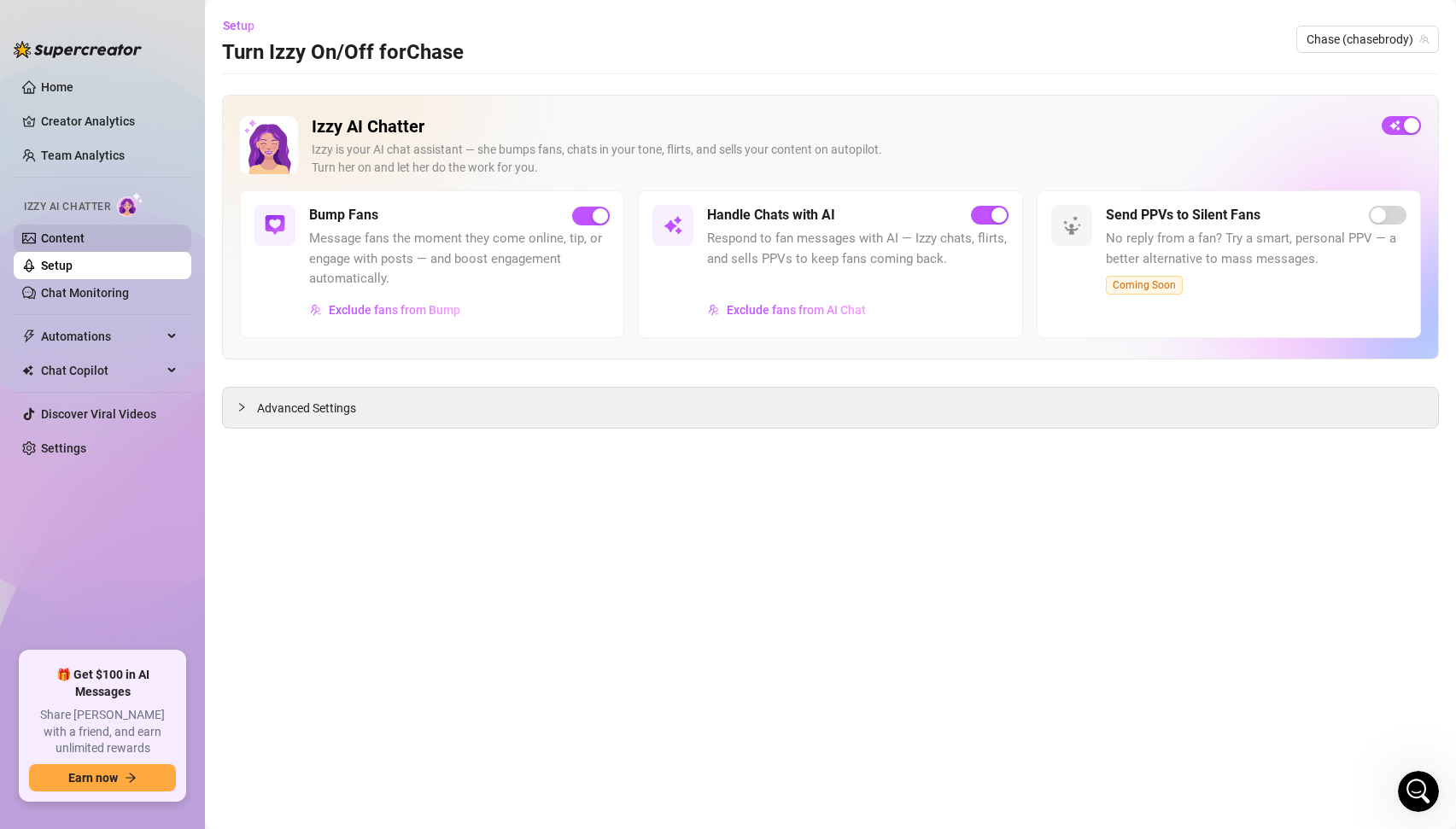
click at [63, 235] on link "Content" at bounding box center [62, 238] width 43 height 14
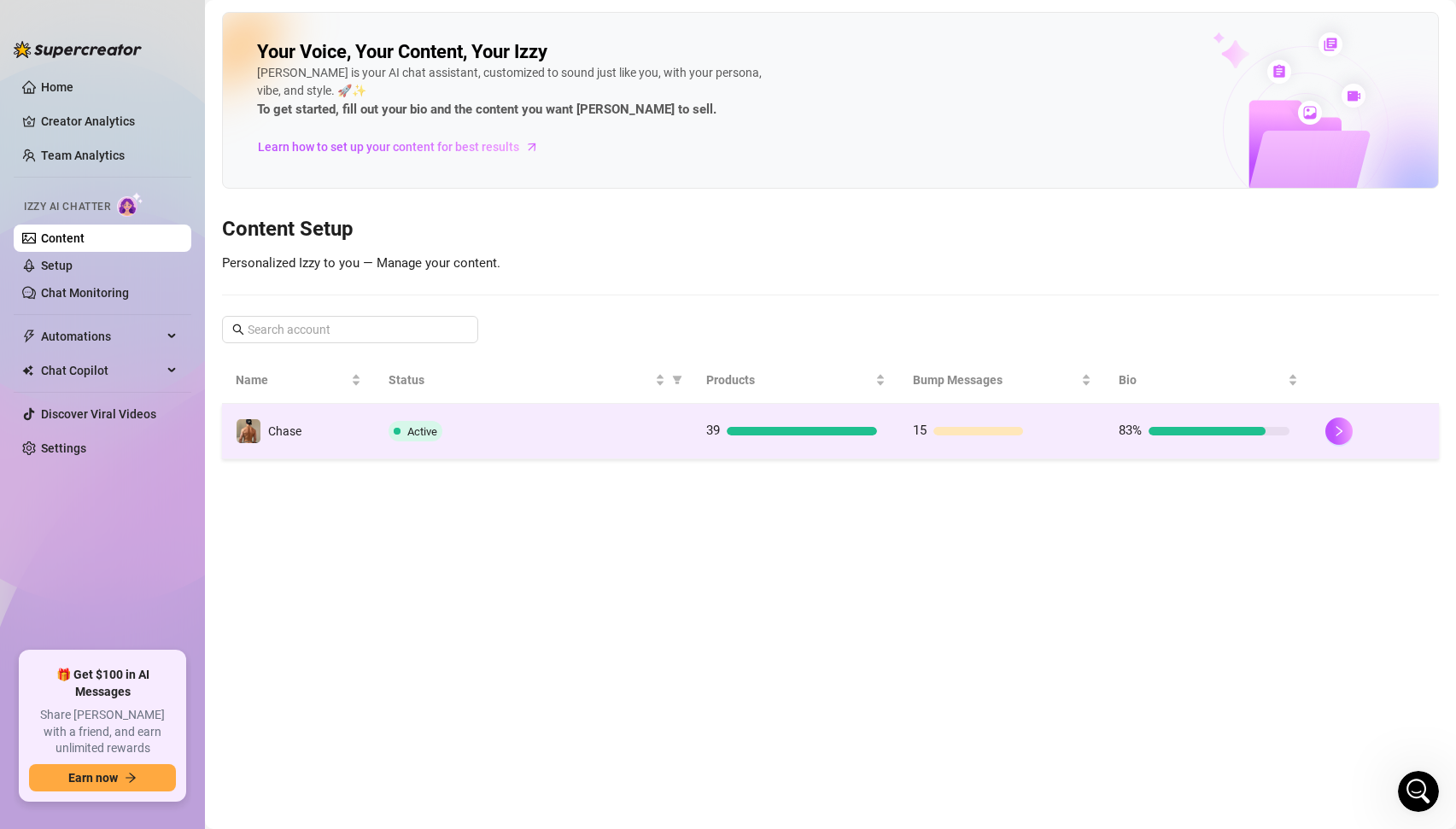
click at [446, 433] on div "Active" at bounding box center [534, 431] width 291 height 20
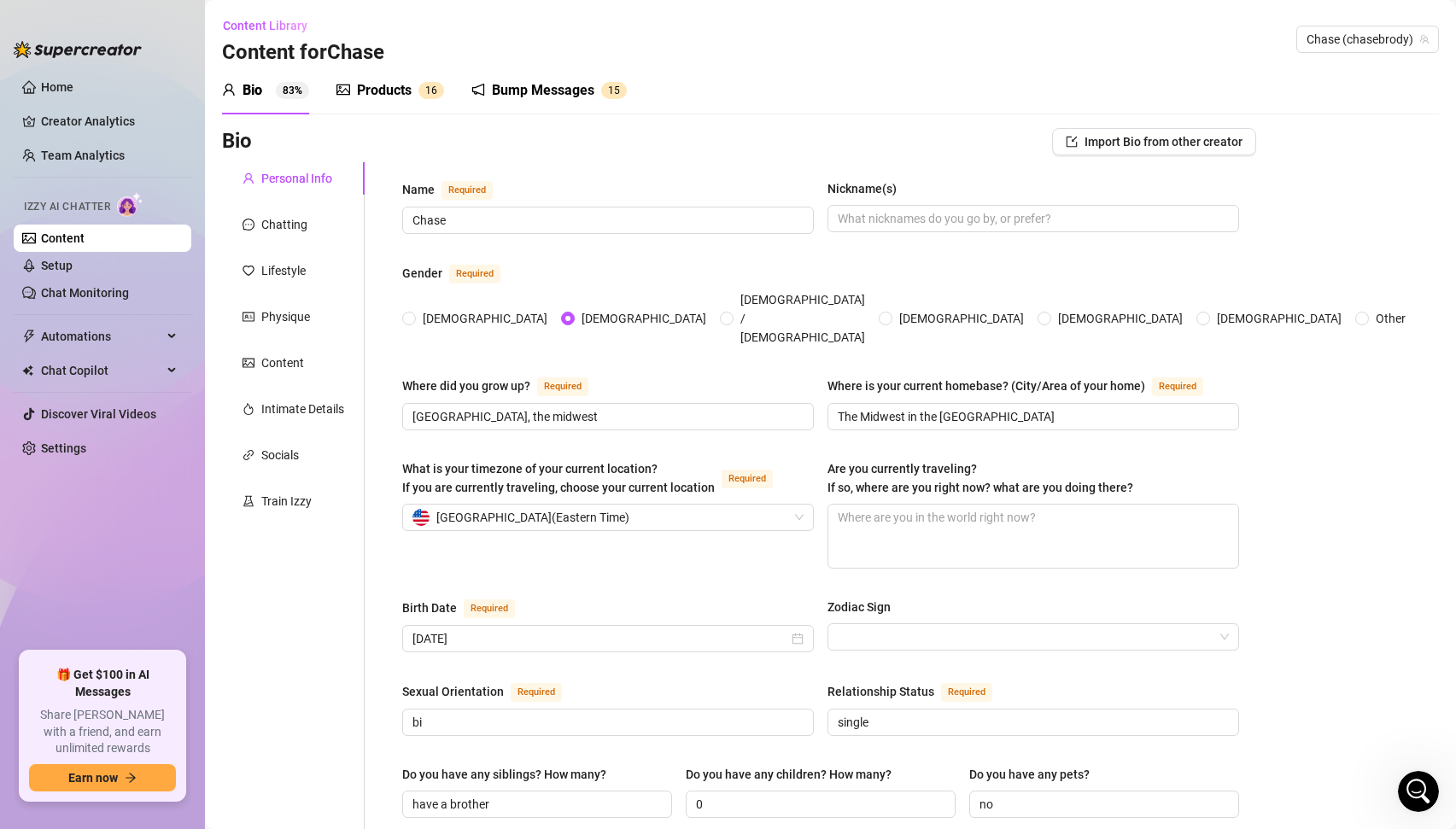
click at [528, 92] on div "Bump Messages" at bounding box center [543, 91] width 103 height 20
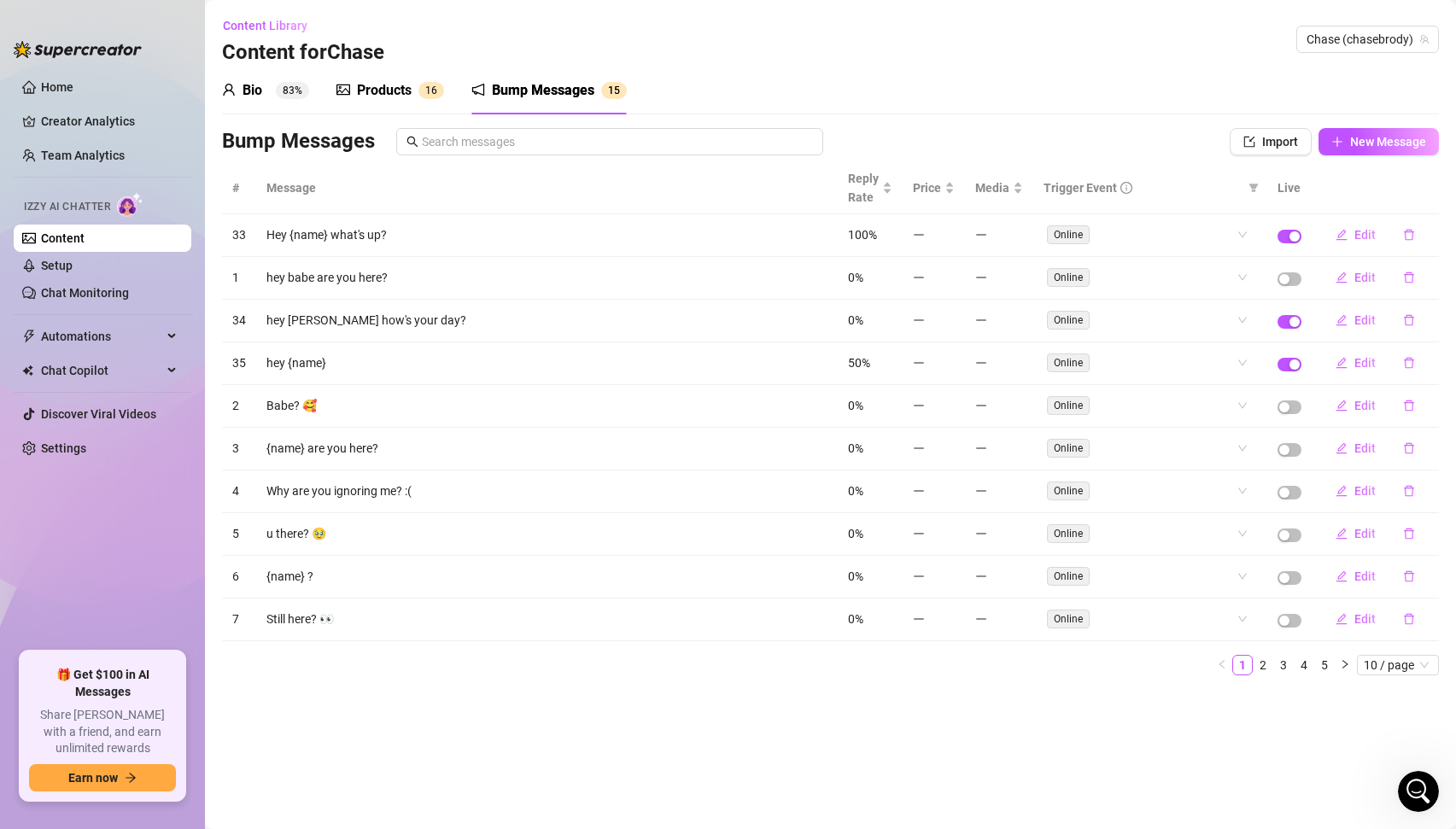
click at [1291, 189] on th "Live" at bounding box center [1290, 188] width 44 height 52
click at [1397, 664] on span "10 / page" at bounding box center [1398, 665] width 68 height 18
click at [1380, 777] on div "100 / page" at bounding box center [1399, 778] width 57 height 18
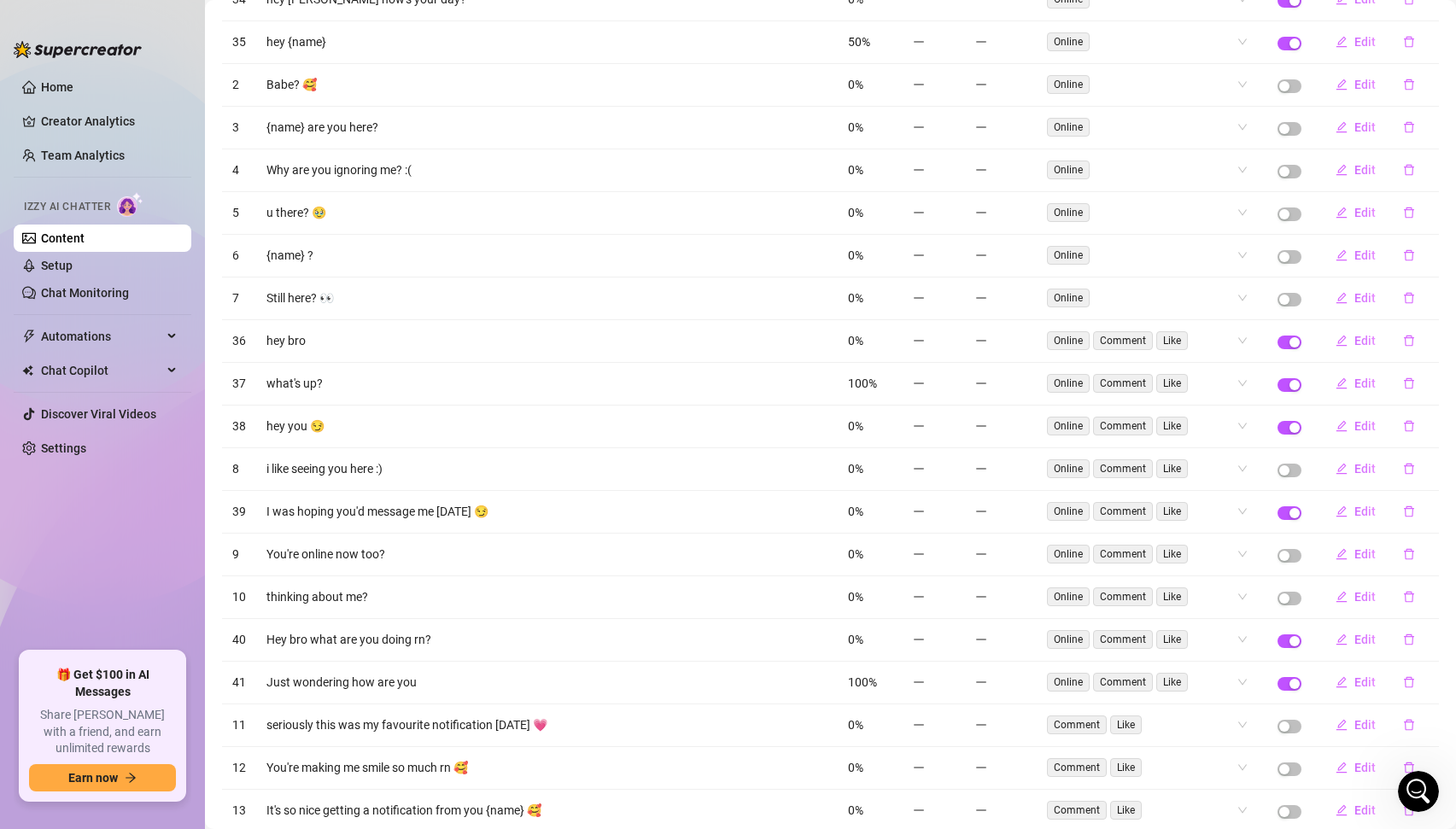
scroll to position [347, 0]
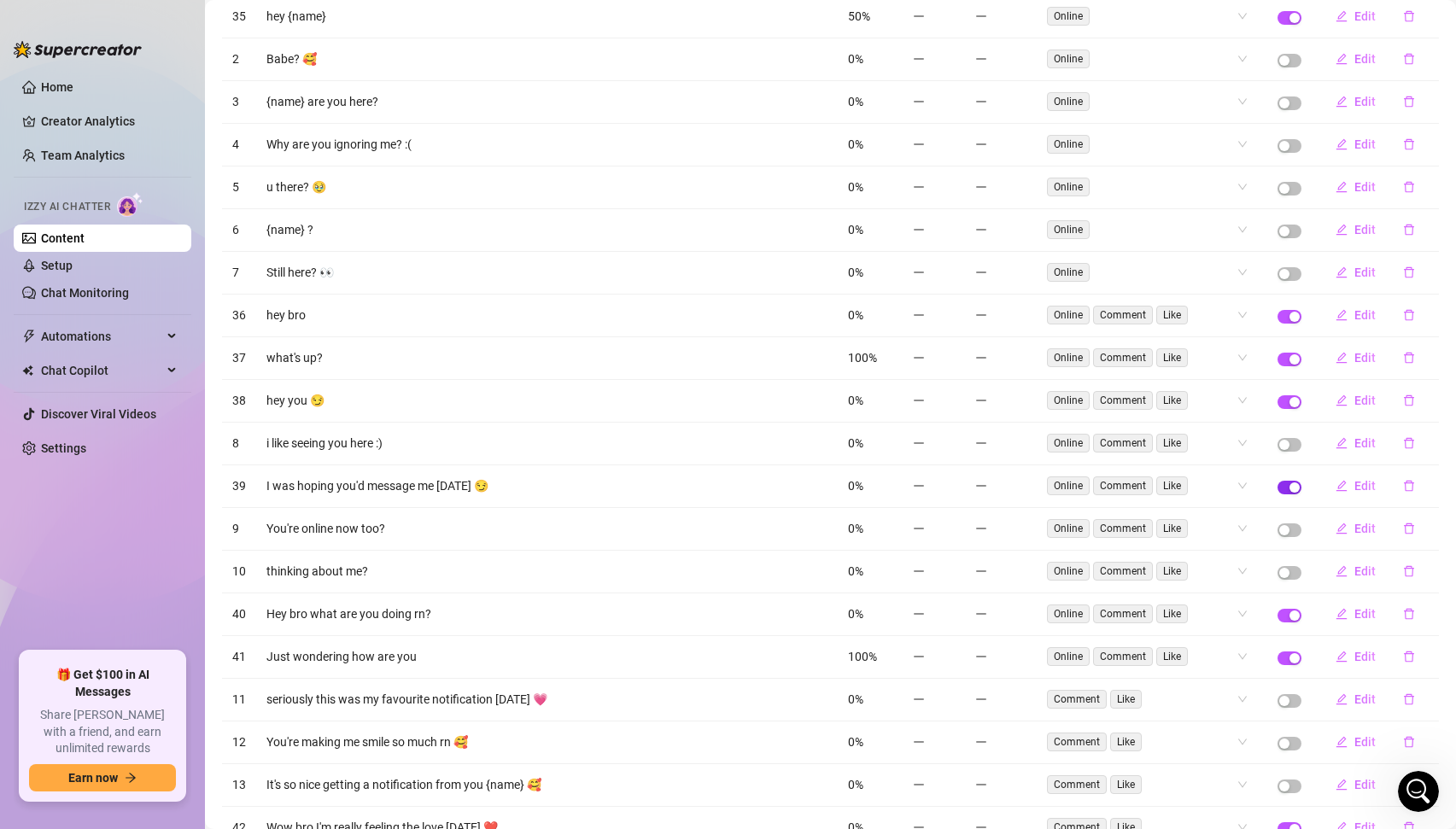
click at [1293, 485] on div "button" at bounding box center [1295, 487] width 10 height 10
click at [62, 90] on link "Home" at bounding box center [57, 87] width 32 height 14
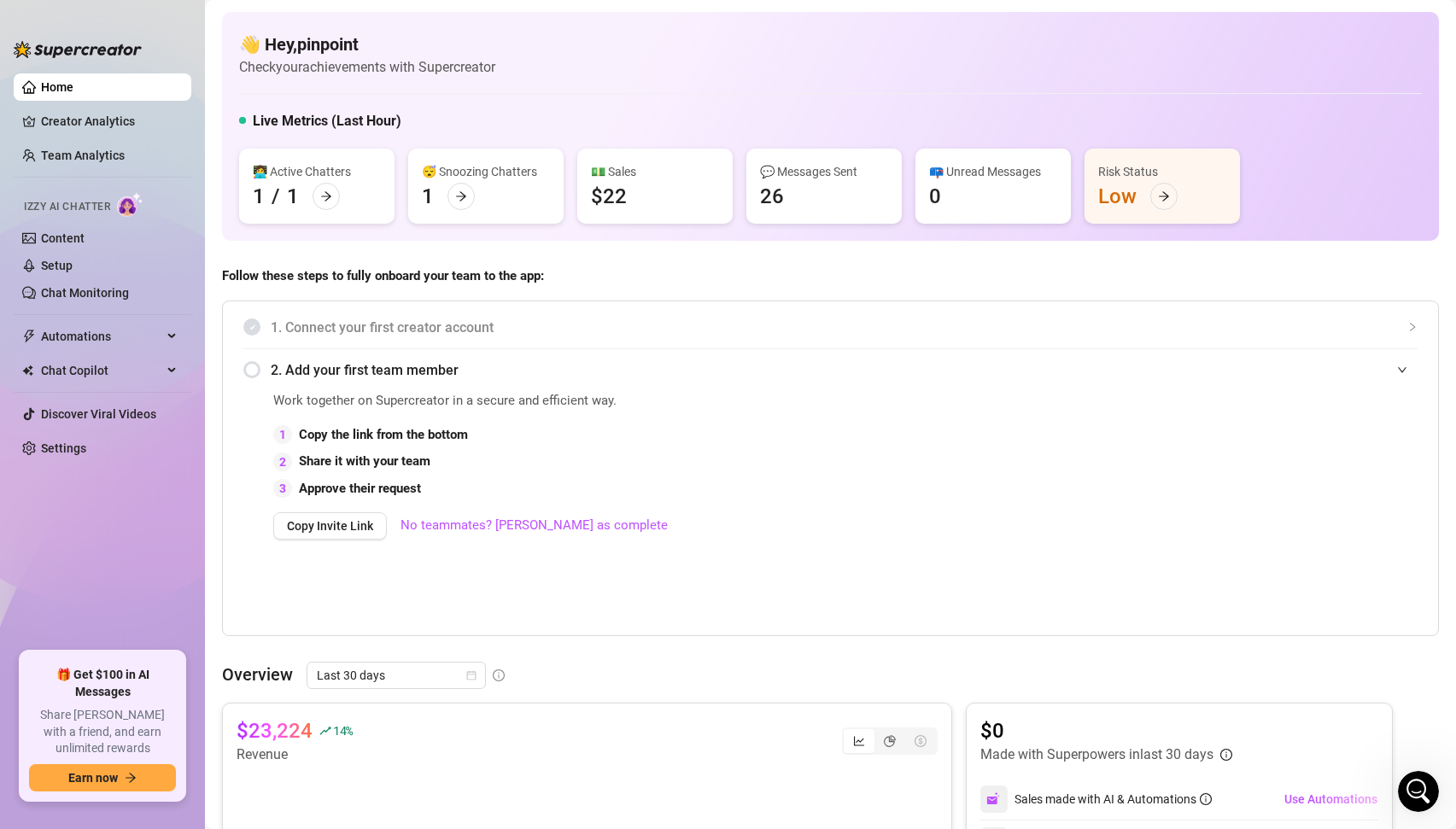
click at [787, 449] on div "1 Copy the link from the bottom 2 Share it with your team 3 Approve their reque…" at bounding box center [653, 462] width 761 height 74
click at [464, 525] on link "No teammates? Mark as complete" at bounding box center [534, 525] width 267 height 20
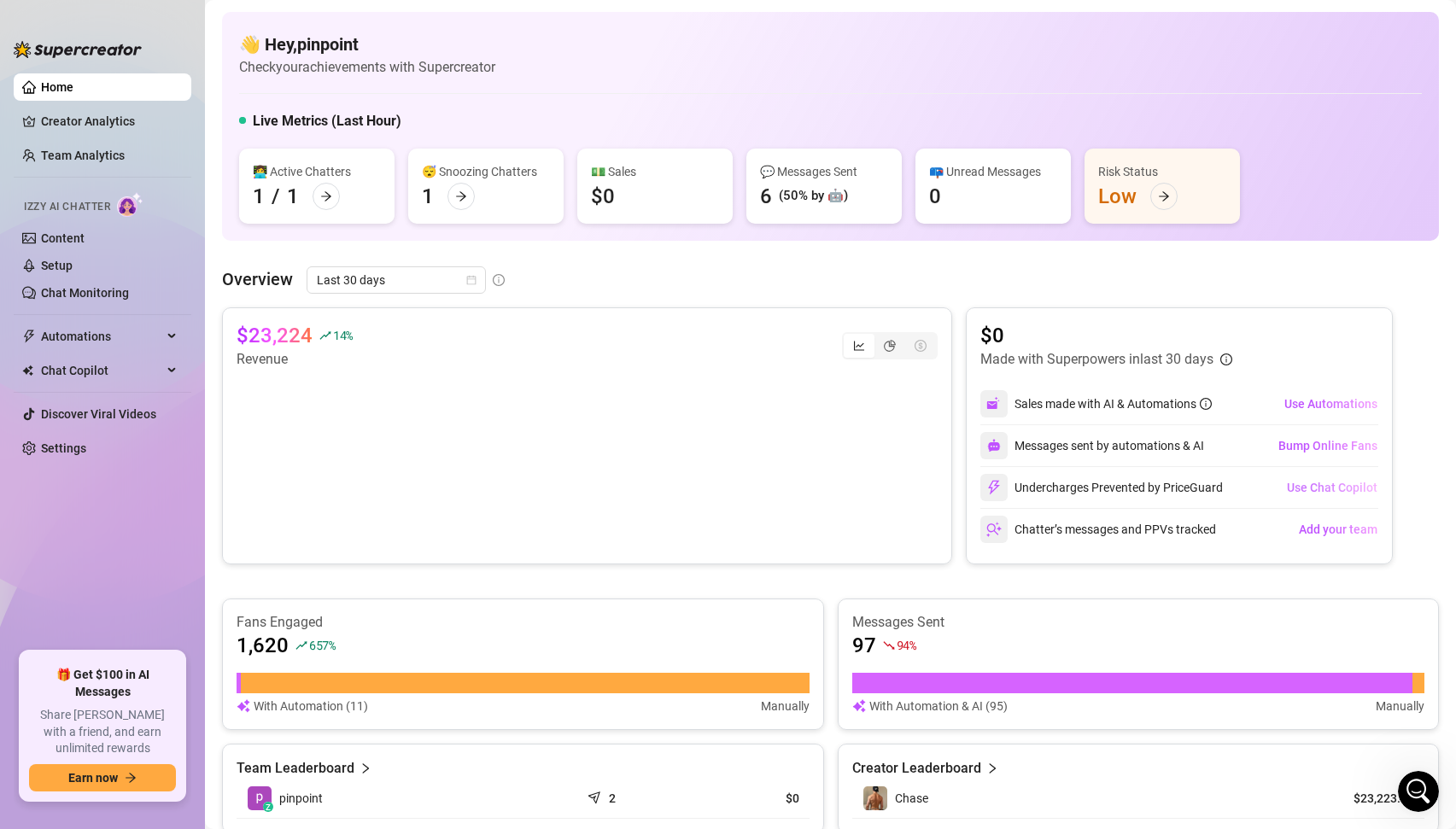
click at [1330, 487] on span "Use Chat Copilot" at bounding box center [1332, 487] width 91 height 14
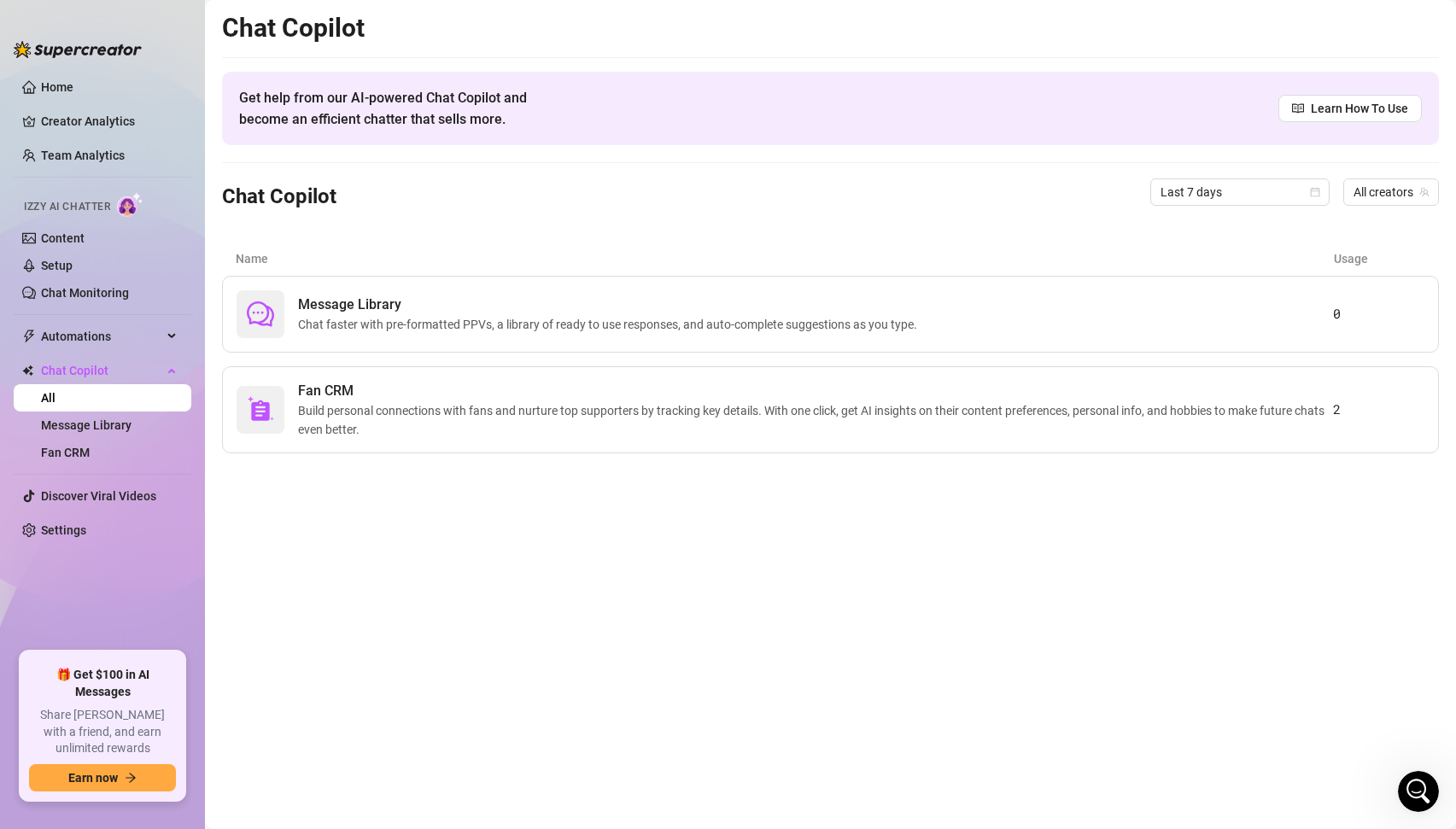
scroll to position [2628, 0]
click at [77, 241] on link "Content" at bounding box center [62, 238] width 43 height 14
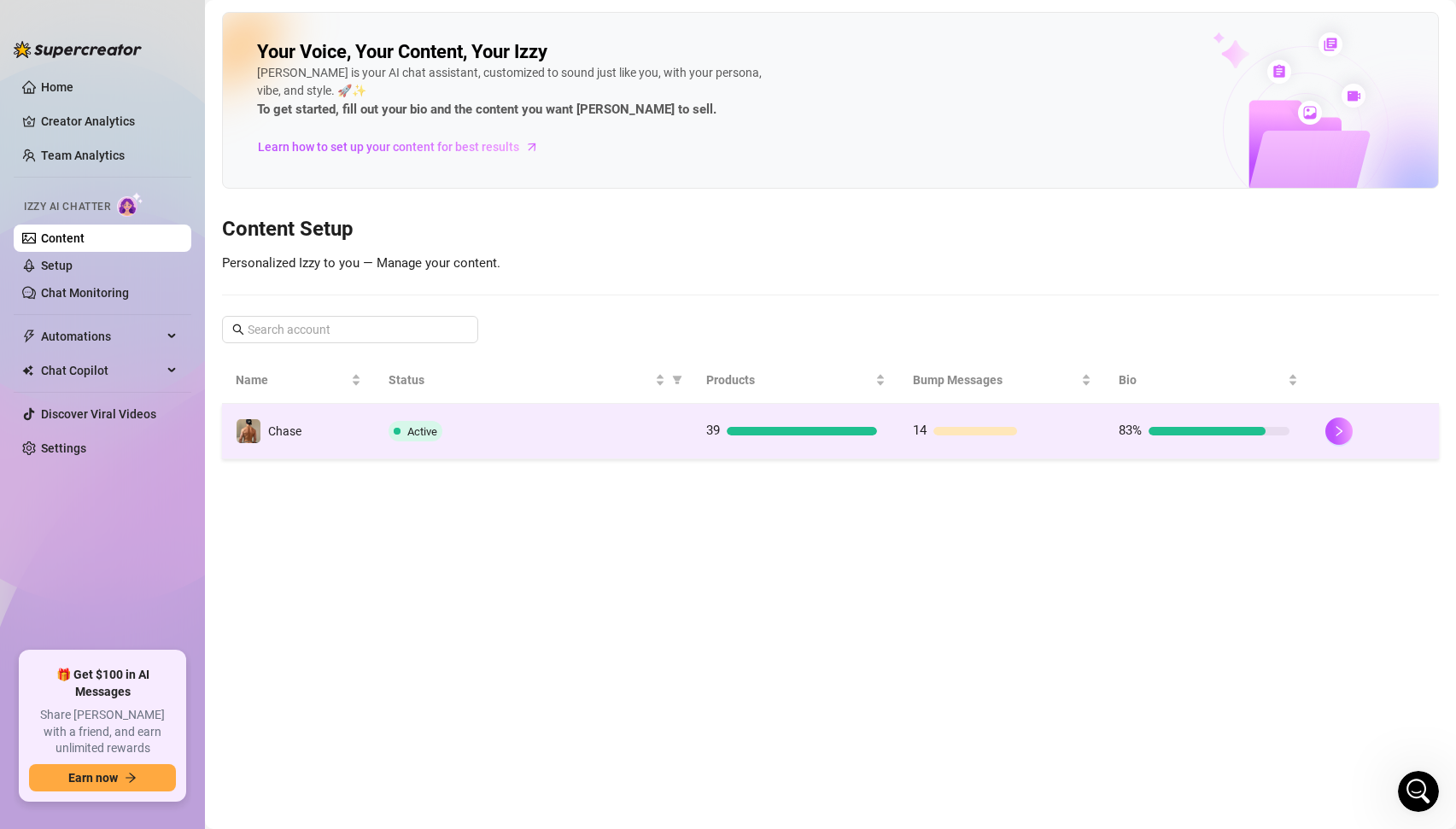
click at [327, 437] on td "Chase" at bounding box center [298, 431] width 153 height 56
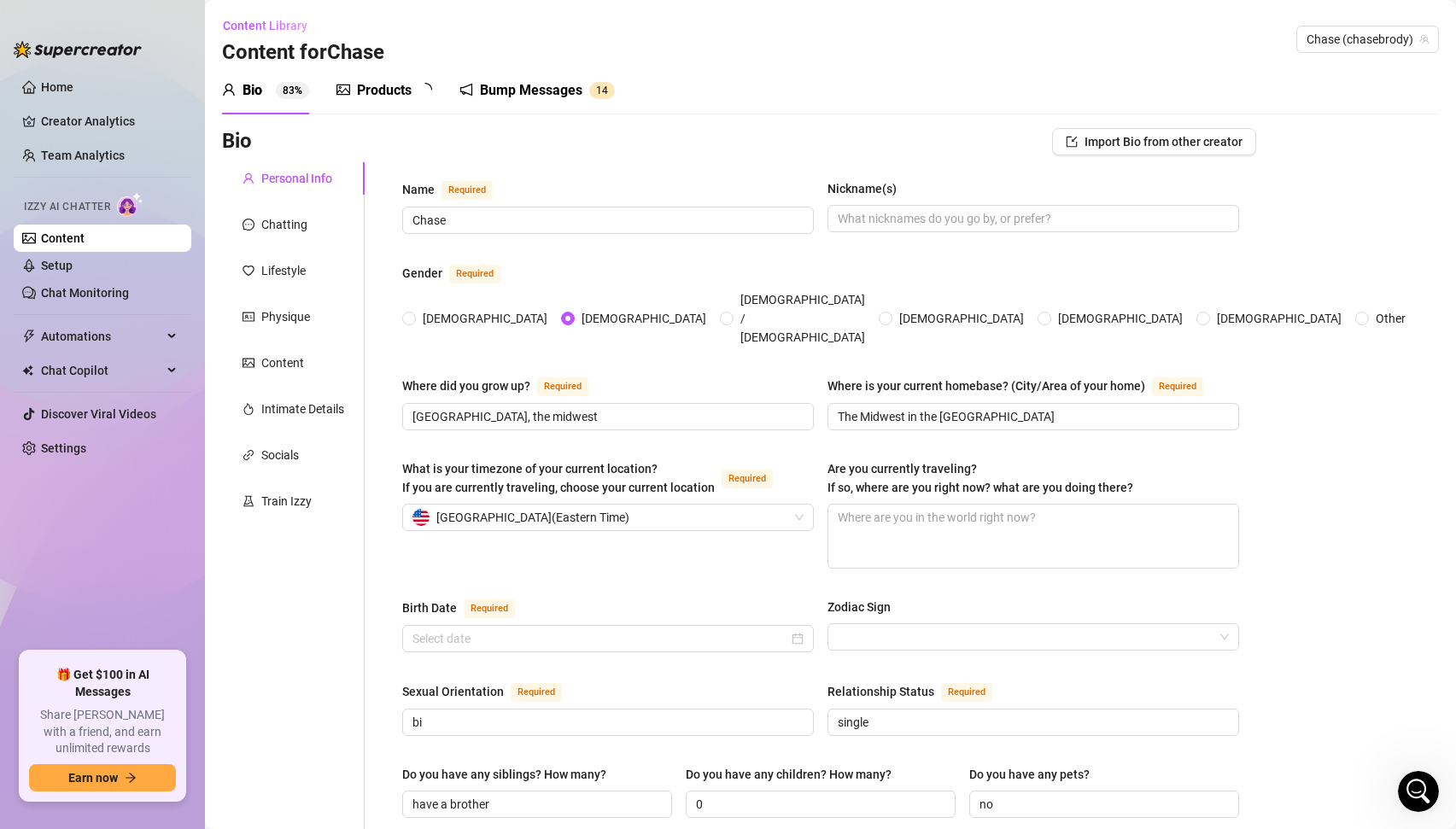
radio input "true"
type input "[DATE]"
click at [69, 271] on link "Setup" at bounding box center [57, 265] width 31 height 14
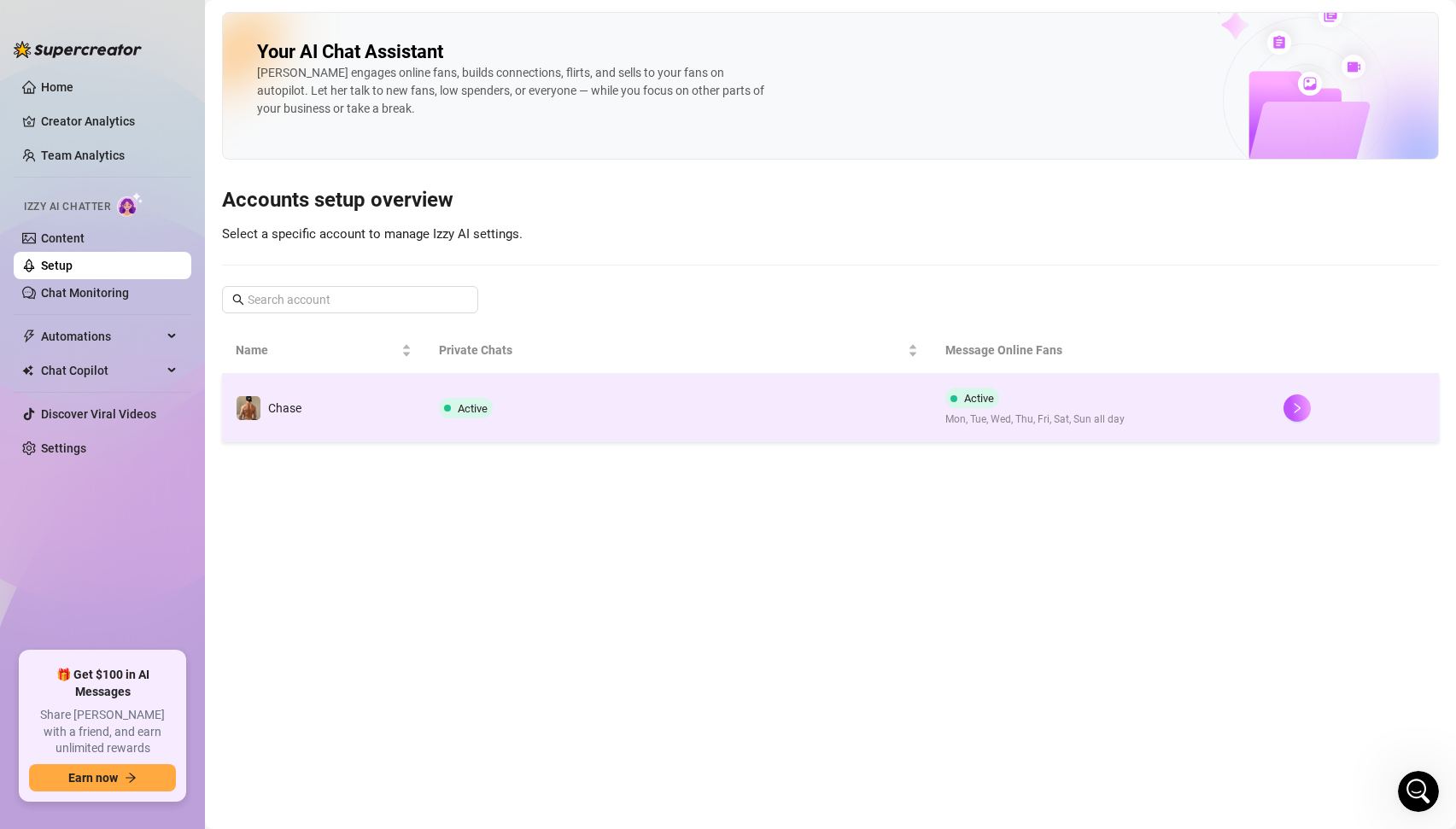
click at [392, 402] on td "Chase" at bounding box center [324, 408] width 204 height 68
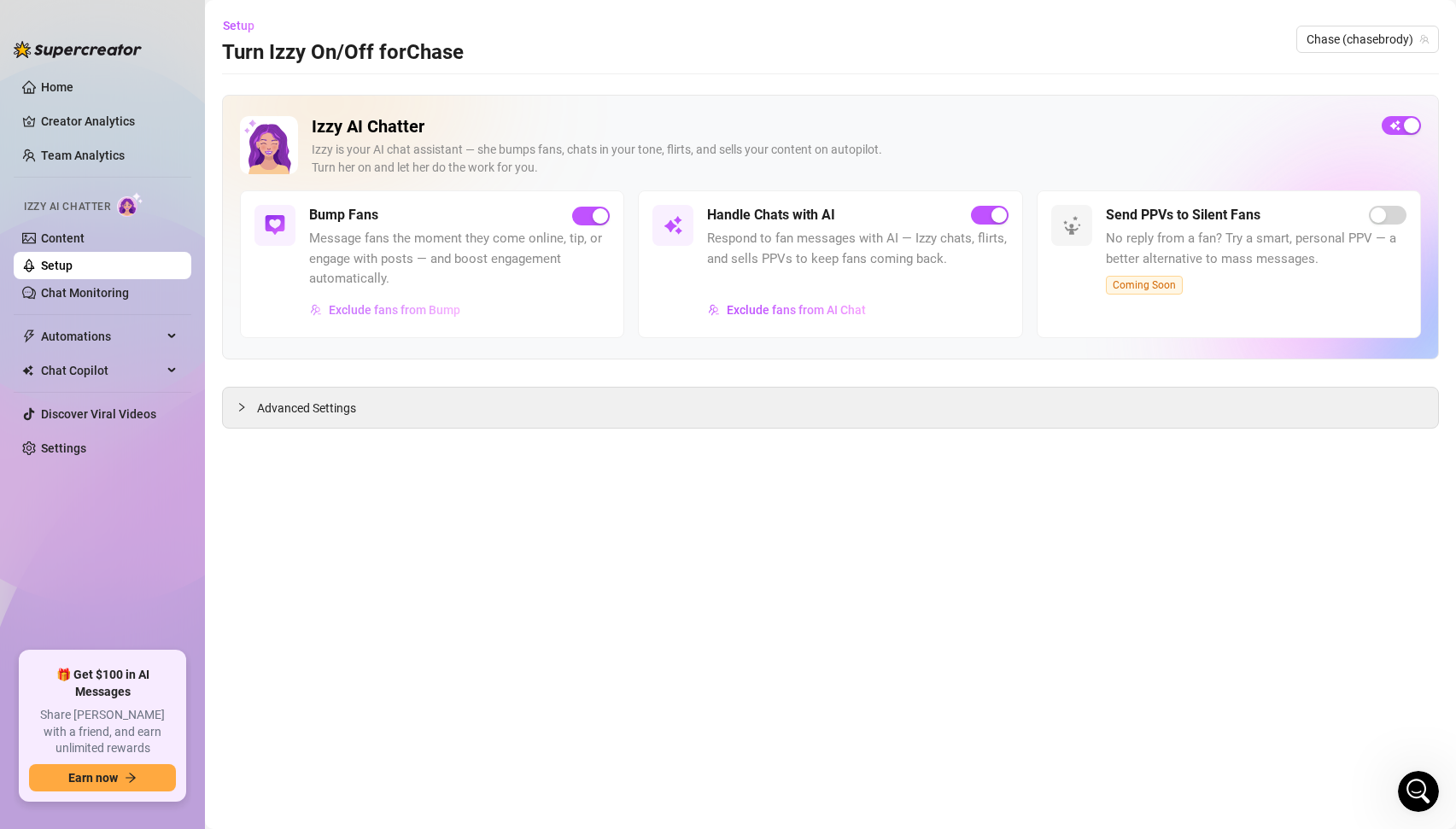
click at [379, 304] on span "Exclude fans from Bump" at bounding box center [394, 310] width 131 height 14
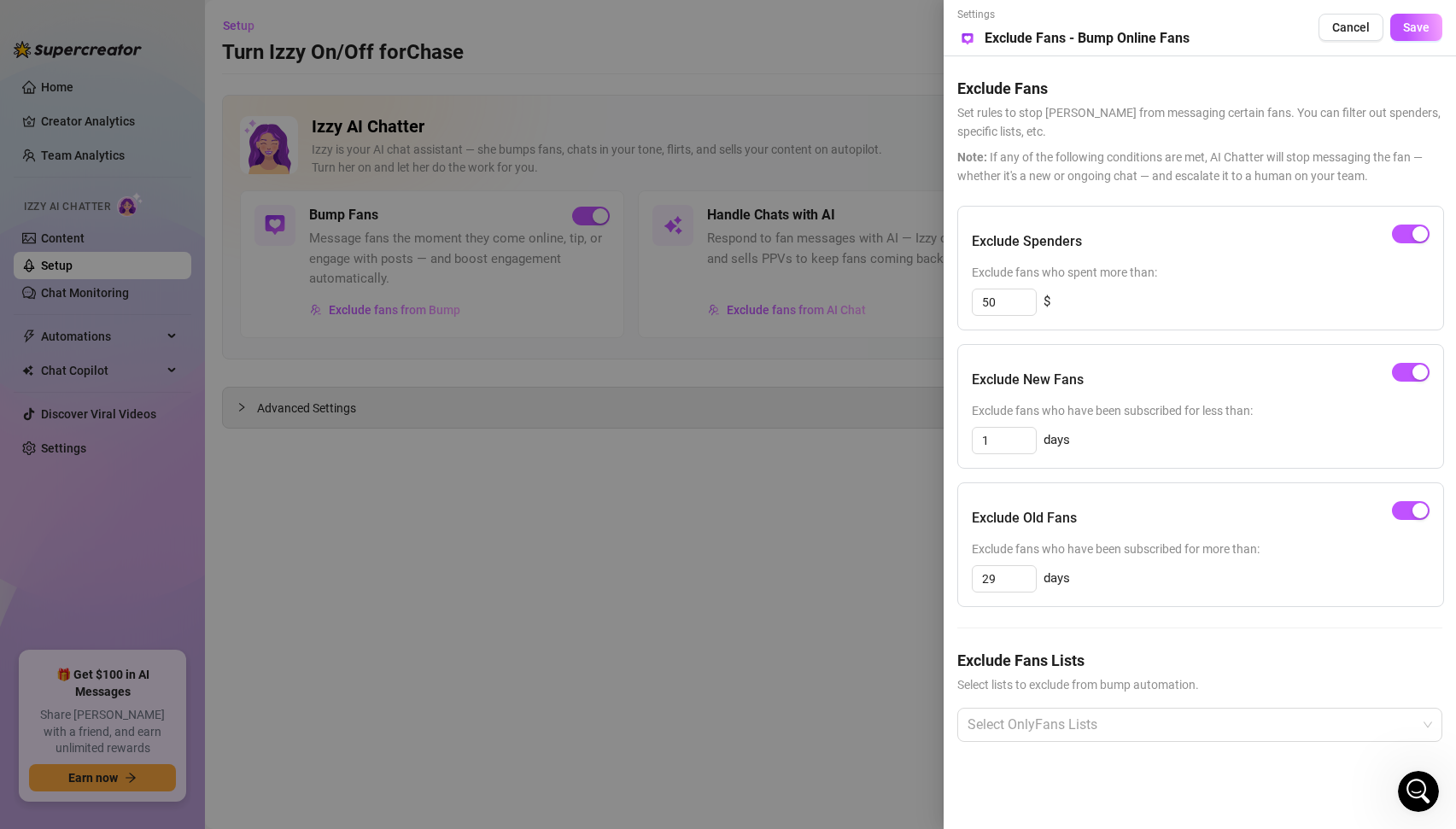
click at [705, 366] on div at bounding box center [728, 414] width 1456 height 829
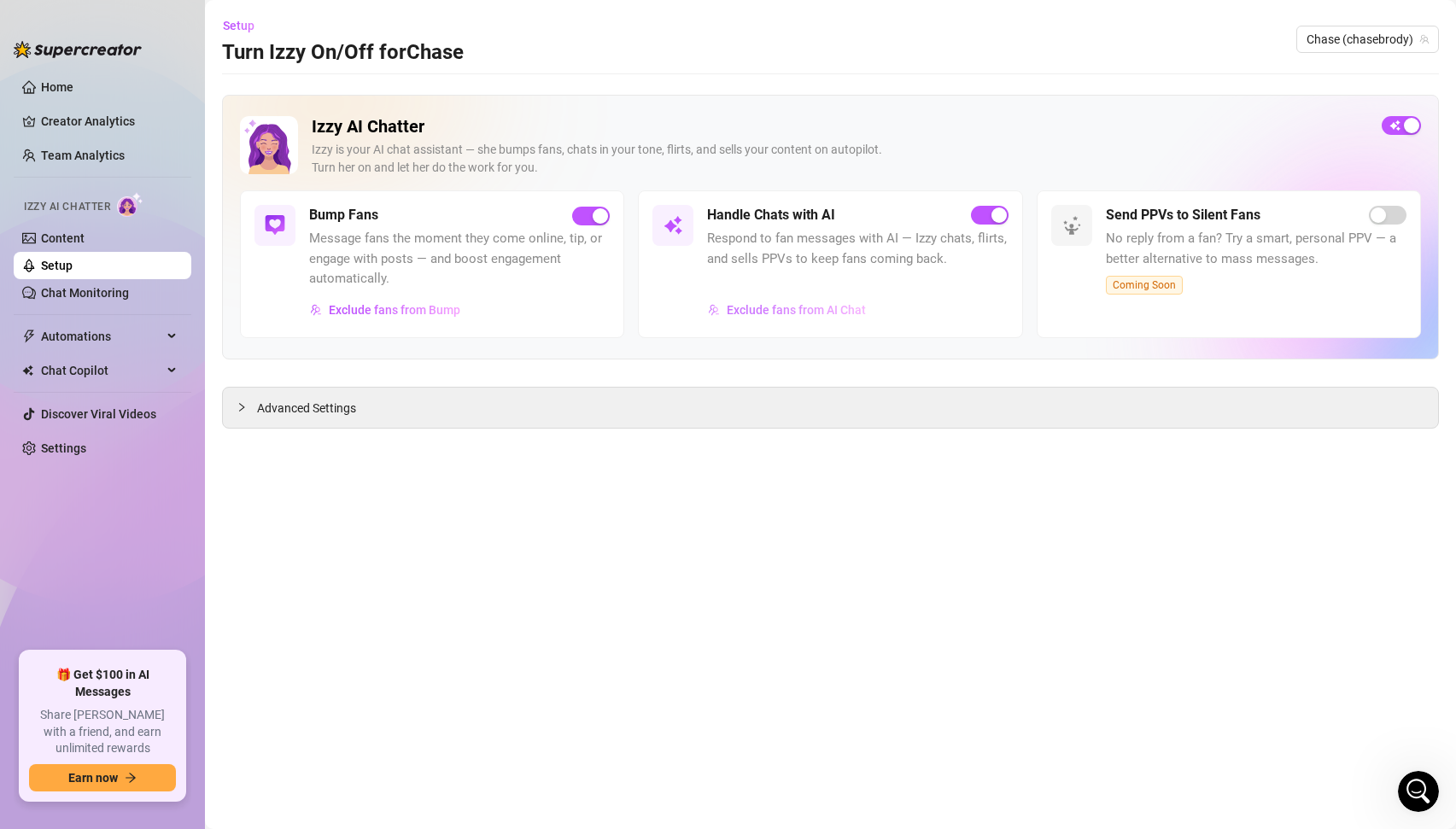
click at [774, 313] on span "Exclude fans from AI Chat" at bounding box center [796, 310] width 139 height 14
